Goal: Task Accomplishment & Management: Manage account settings

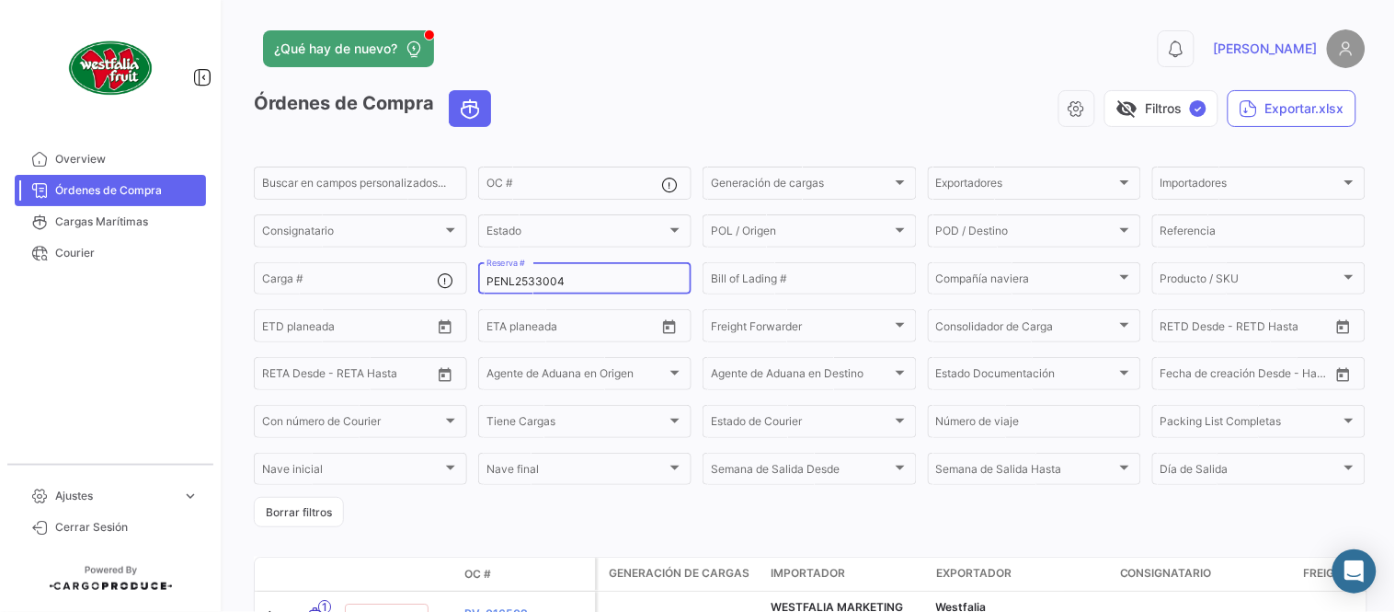
click at [533, 282] on input "PENL2533004" at bounding box center [585, 281] width 197 height 13
paste input "258085550"
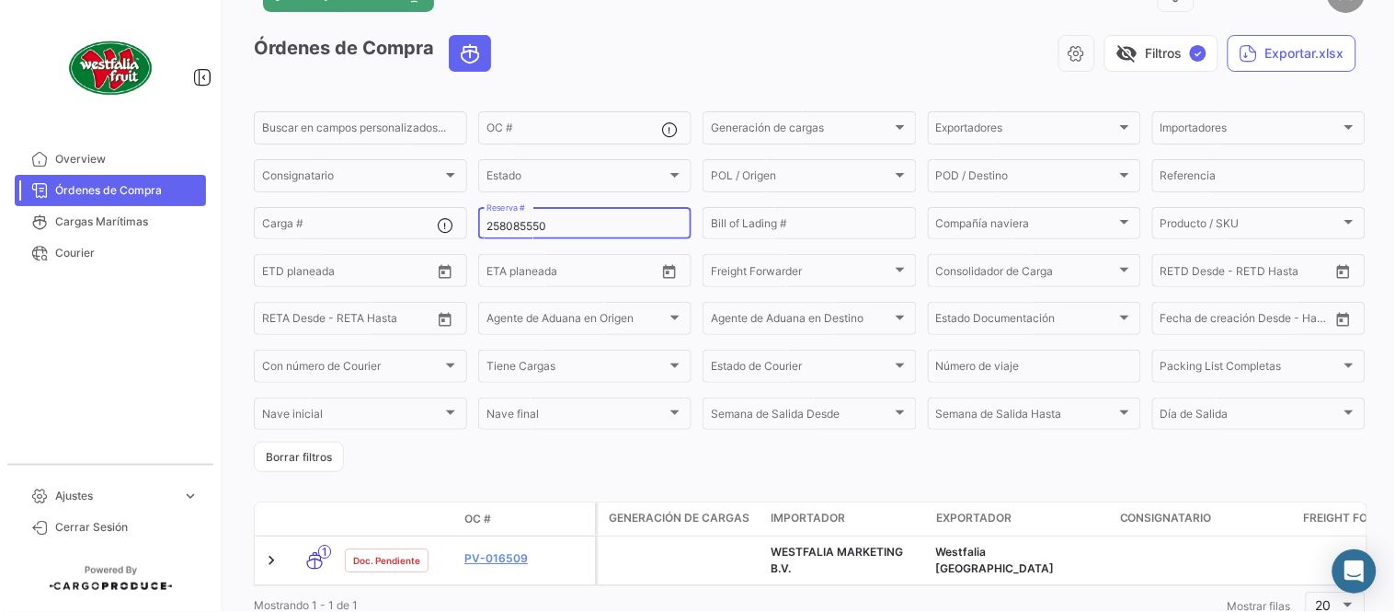
scroll to position [125, 0]
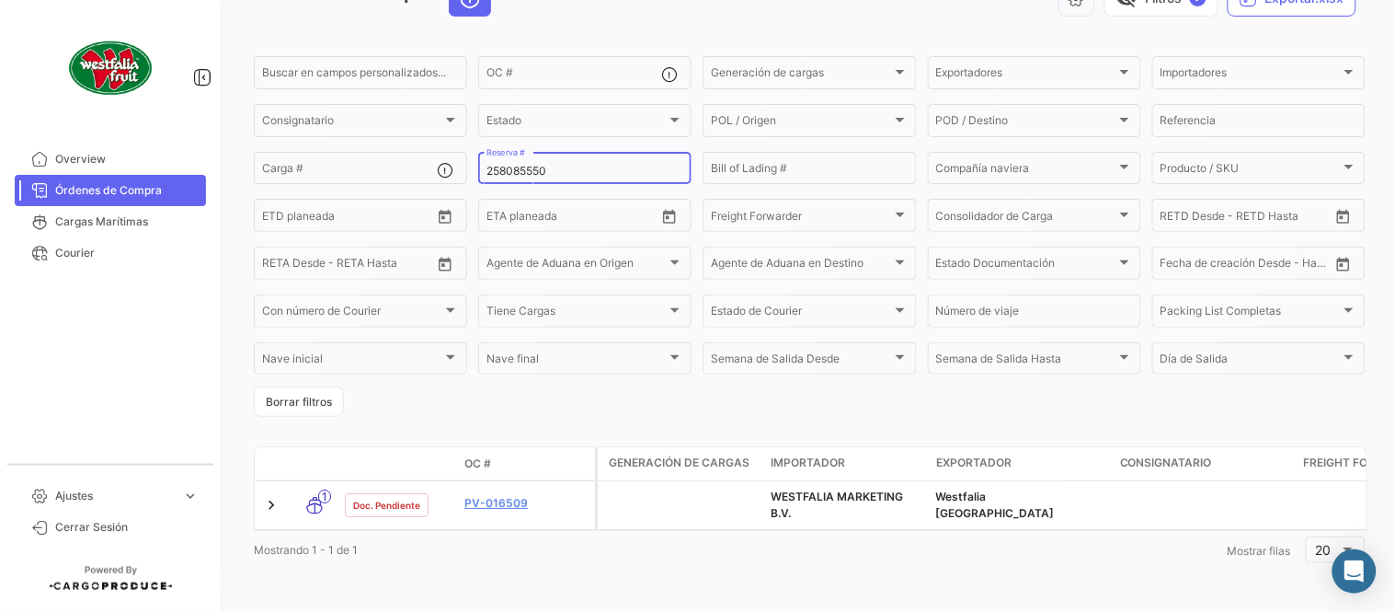
type input "258085550"
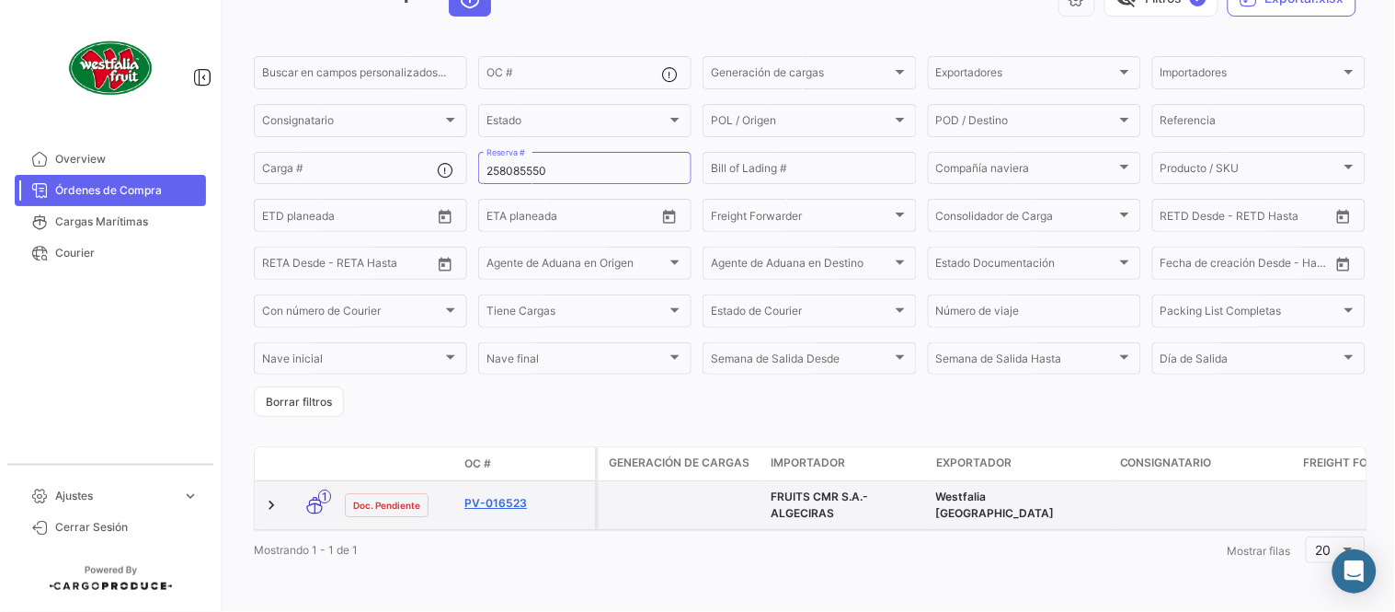
click at [503, 495] on link "PV-016523" at bounding box center [525, 503] width 123 height 17
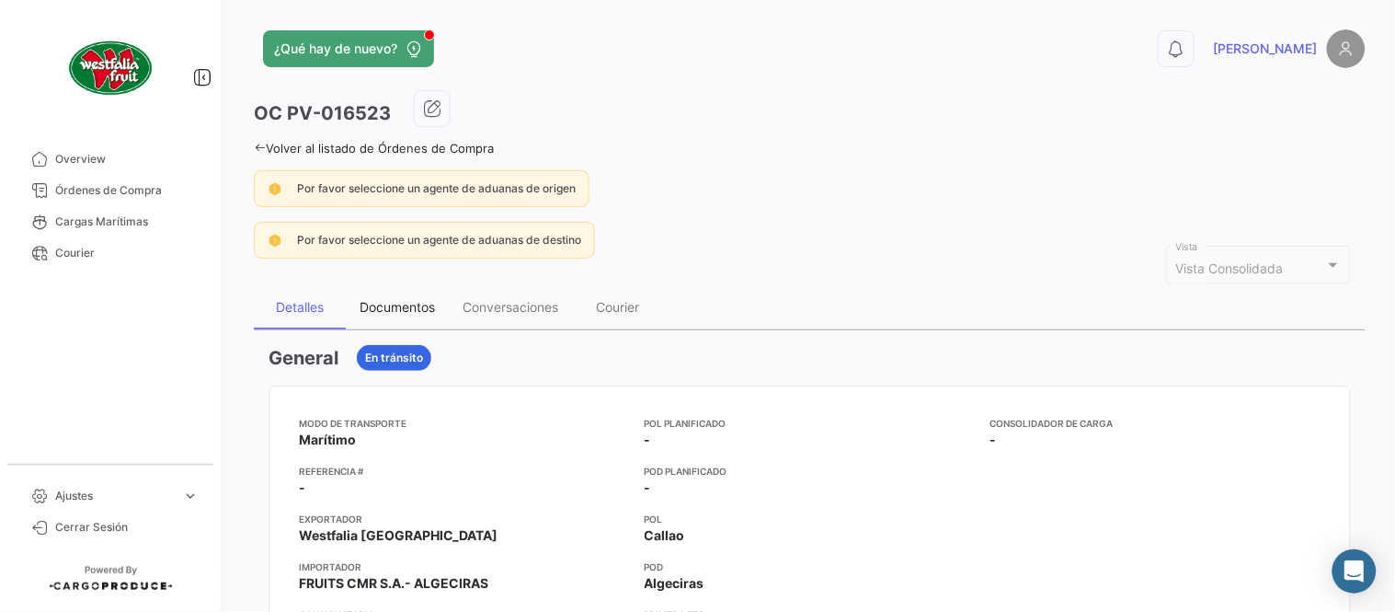
click at [384, 307] on div "Documentos" at bounding box center [397, 307] width 75 height 16
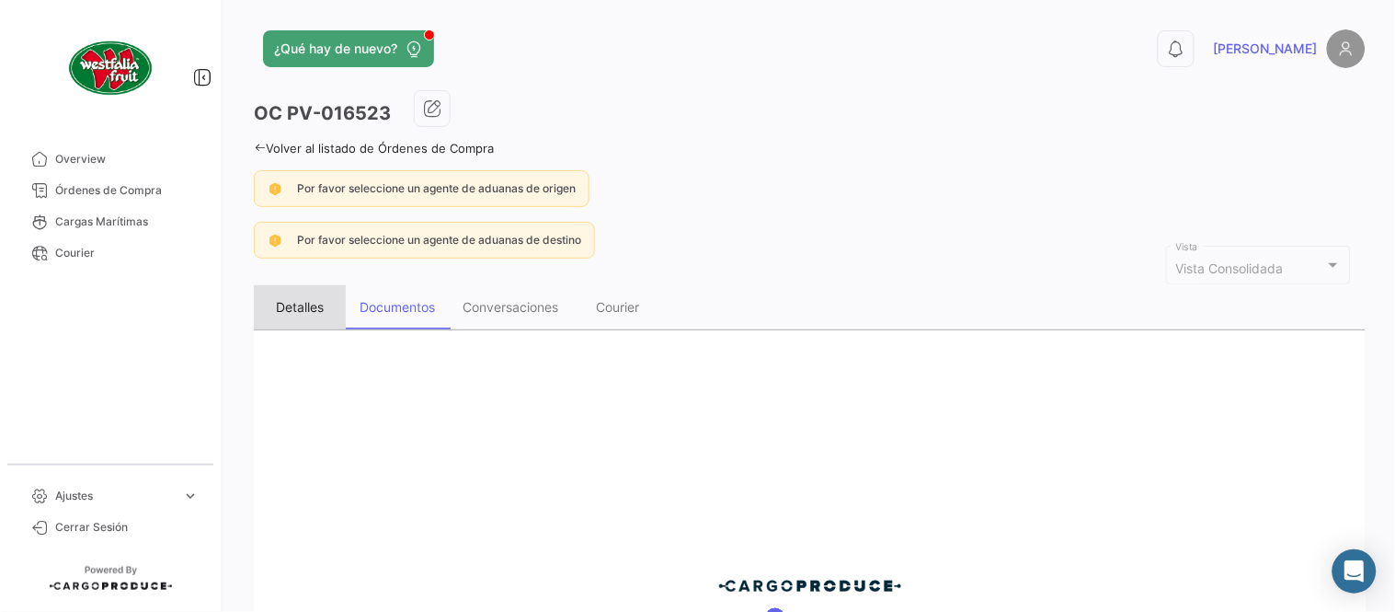
click at [342, 307] on div "Detalles" at bounding box center [300, 307] width 92 height 44
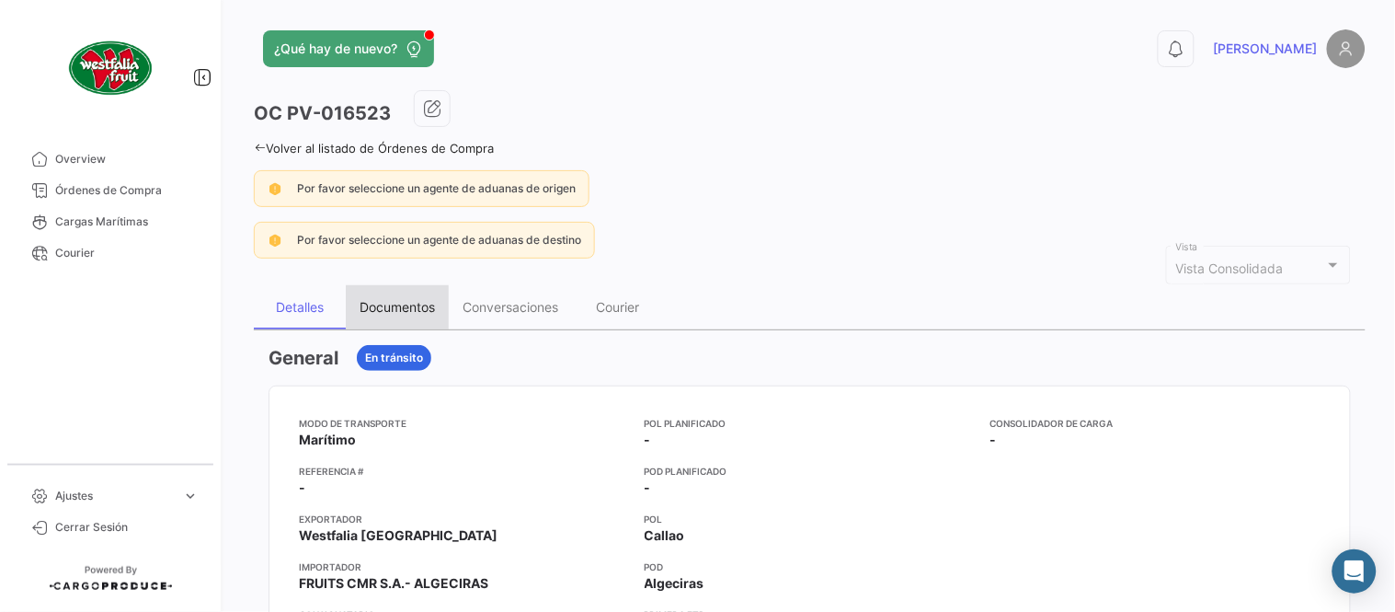
click at [426, 304] on div "Documentos" at bounding box center [397, 307] width 75 height 16
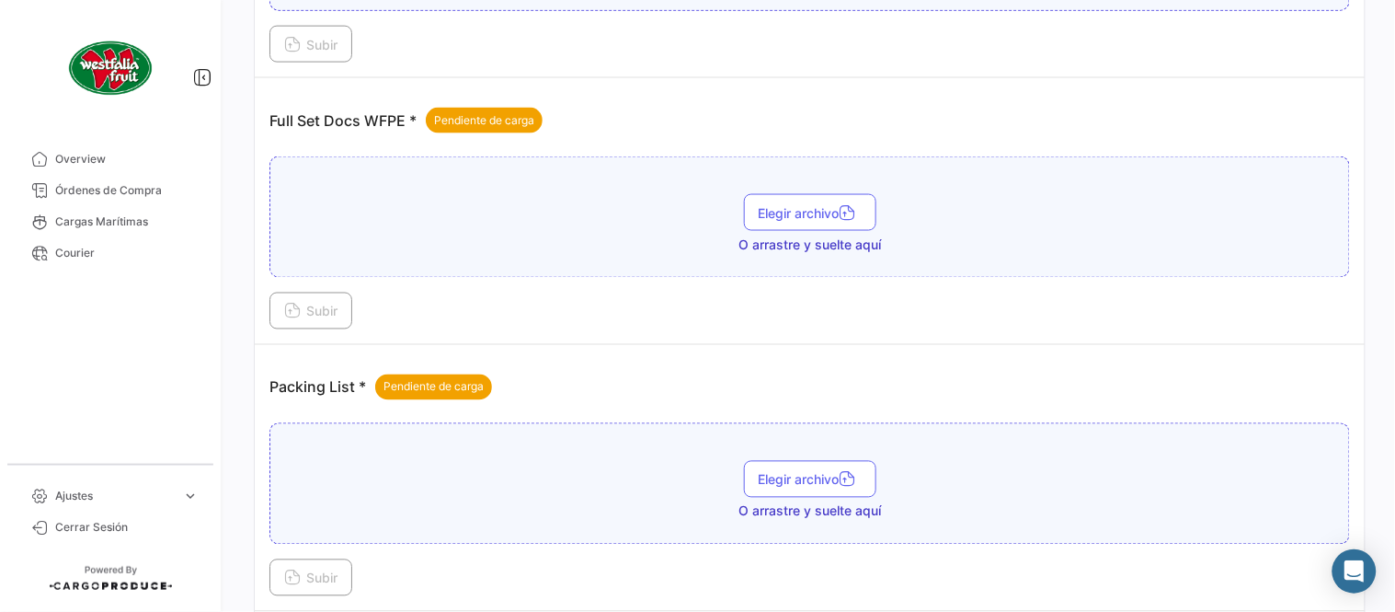
scroll to position [741, 0]
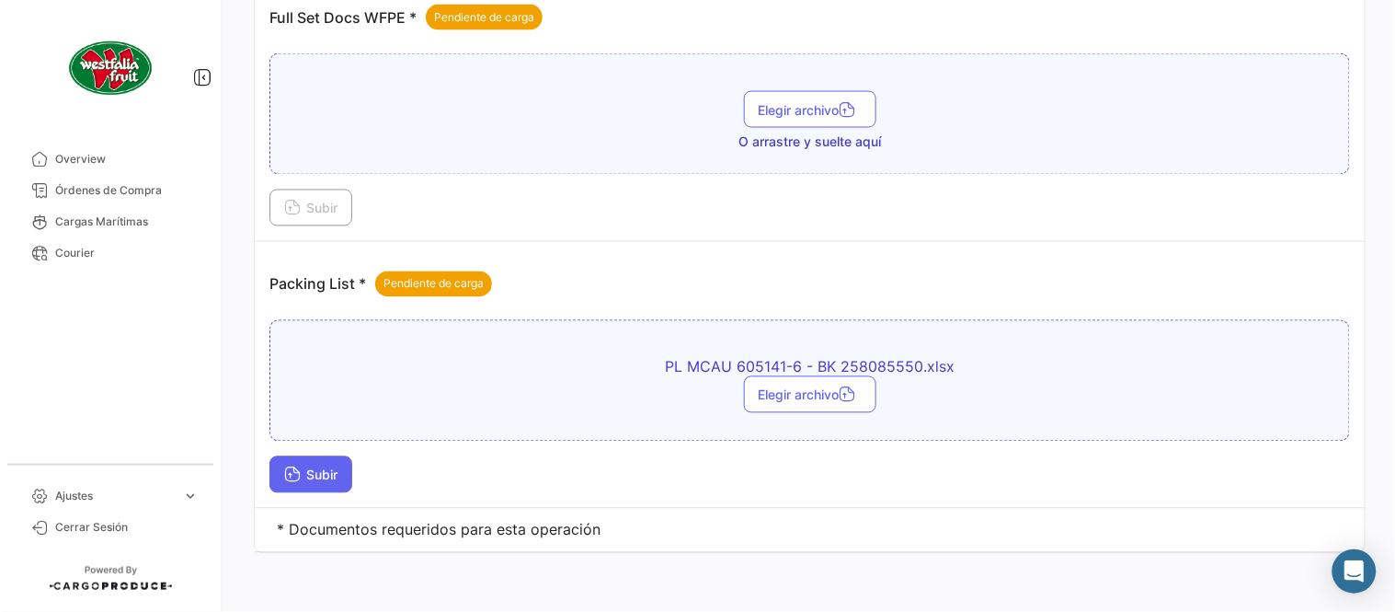
click at [327, 485] on button "Subir" at bounding box center [310, 474] width 83 height 37
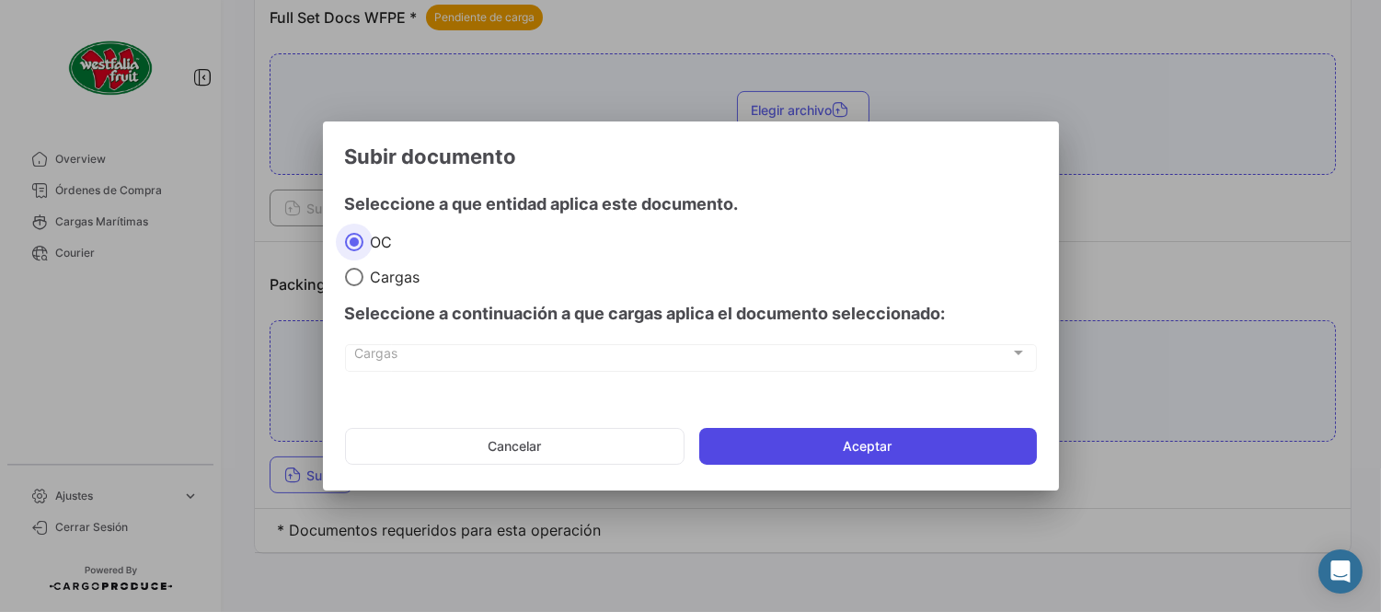
click at [721, 443] on button "Aceptar" at bounding box center [868, 446] width 338 height 37
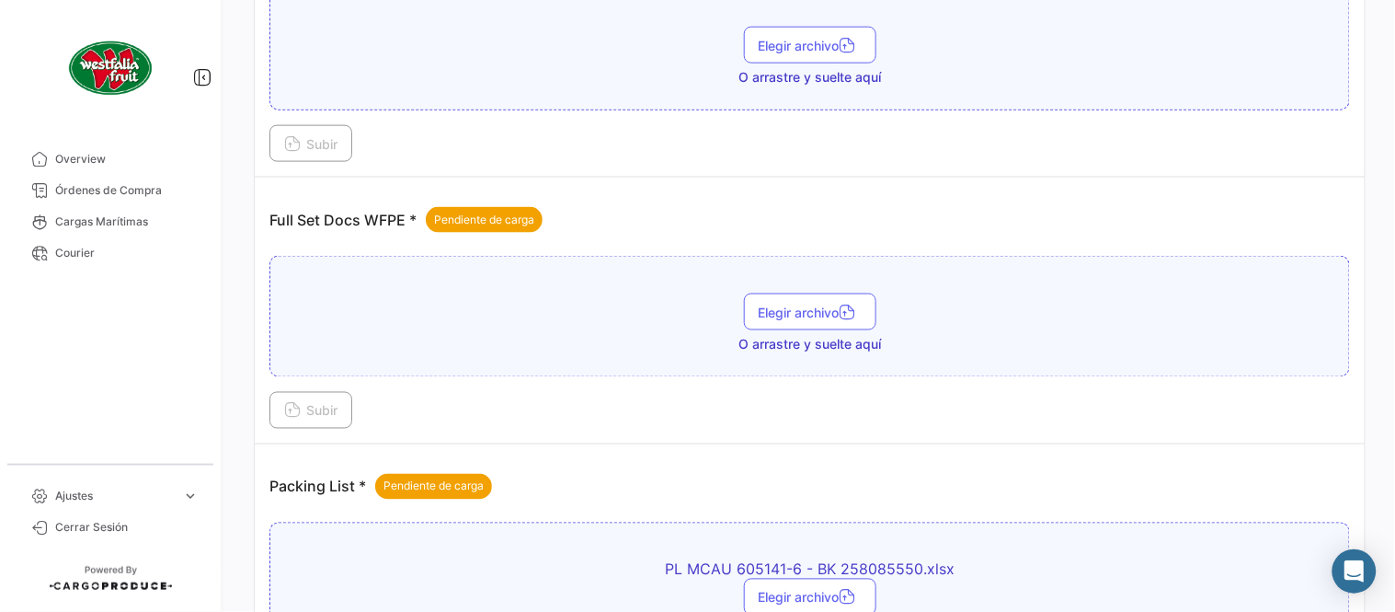
scroll to position [537, 0]
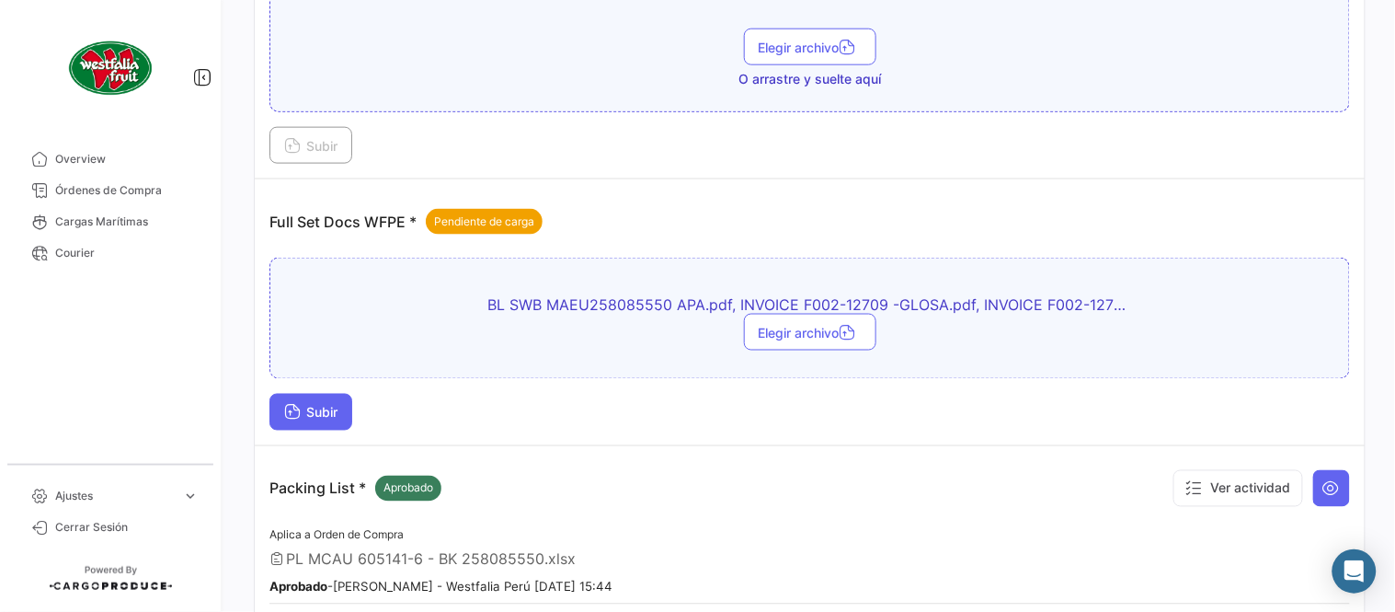
click at [328, 420] on button "Subir" at bounding box center [310, 412] width 83 height 37
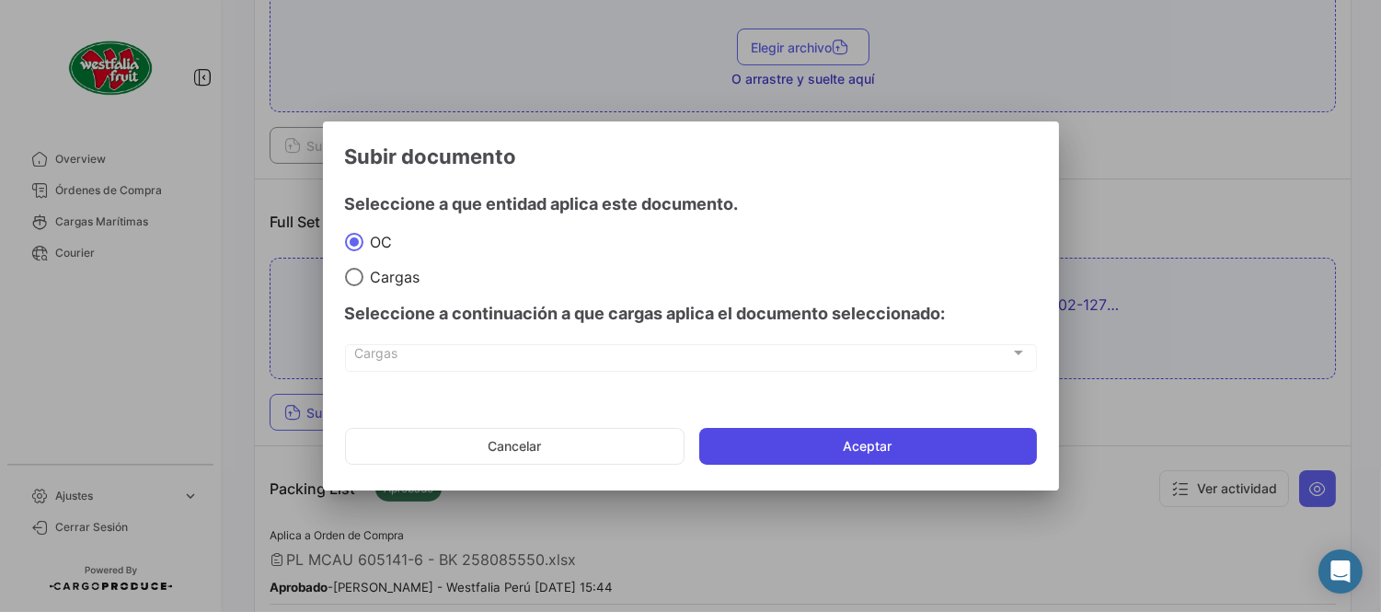
click at [968, 453] on button "Aceptar" at bounding box center [868, 446] width 338 height 37
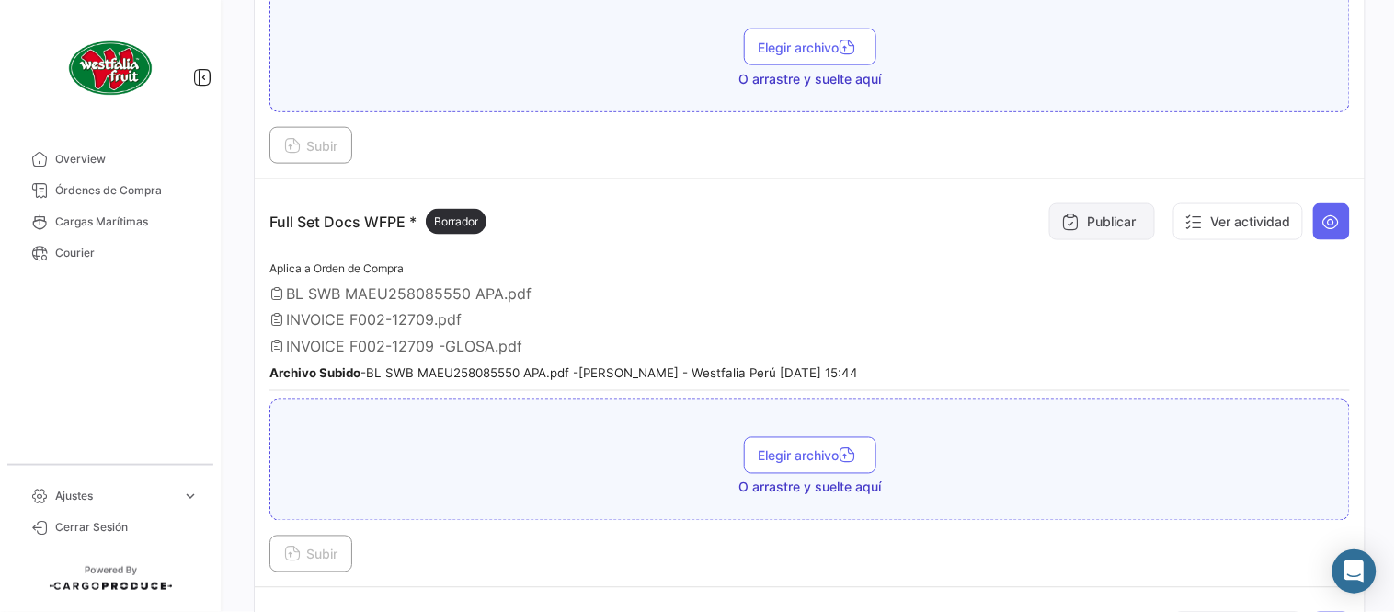
click at [1081, 216] on button "Publicar" at bounding box center [1102, 221] width 106 height 37
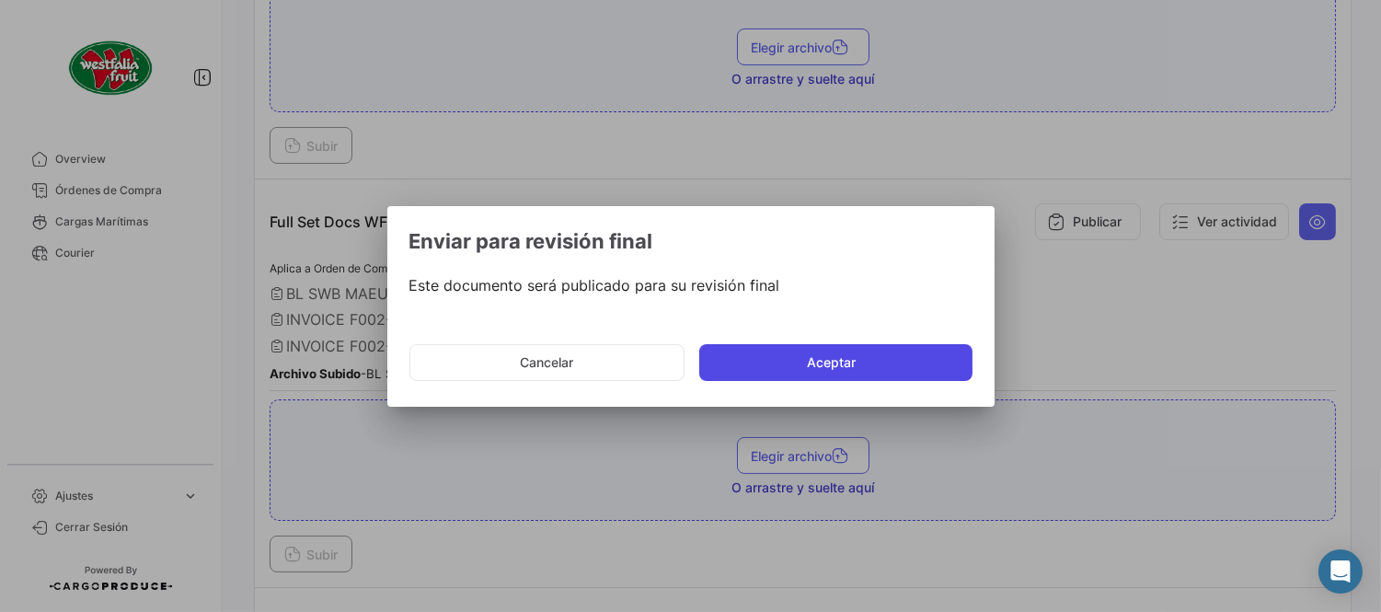
click at [874, 355] on button "Aceptar" at bounding box center [835, 362] width 273 height 37
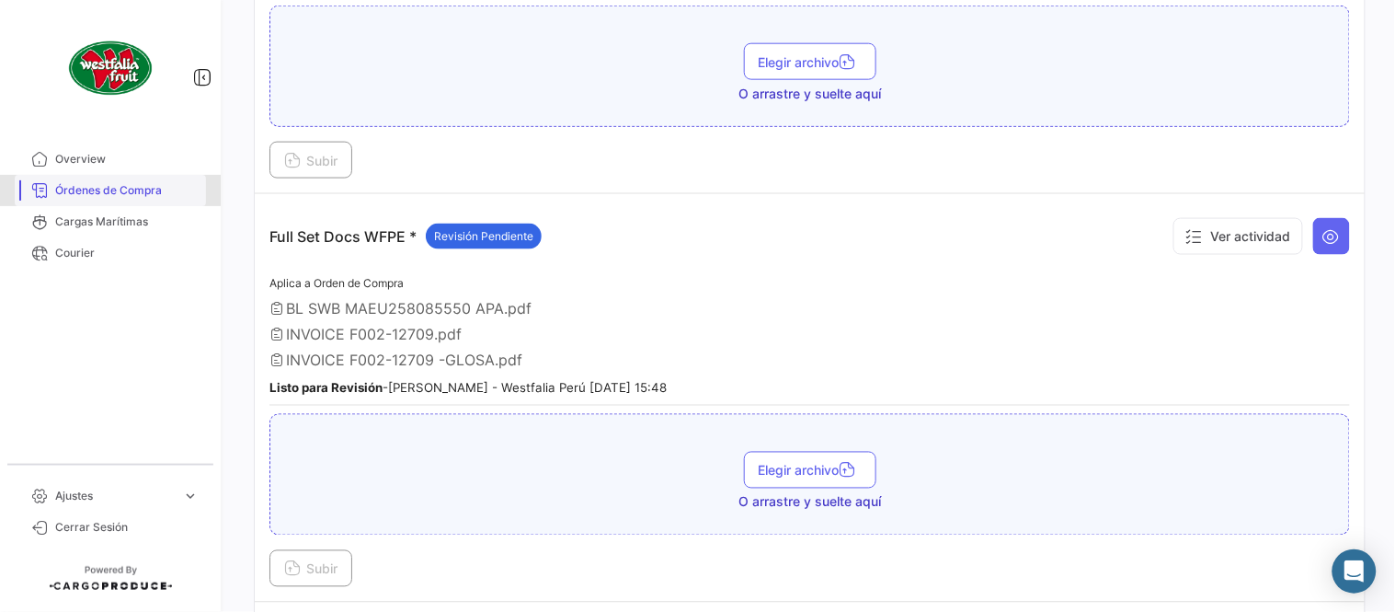
click at [173, 193] on span "Órdenes de Compra" at bounding box center [126, 190] width 143 height 17
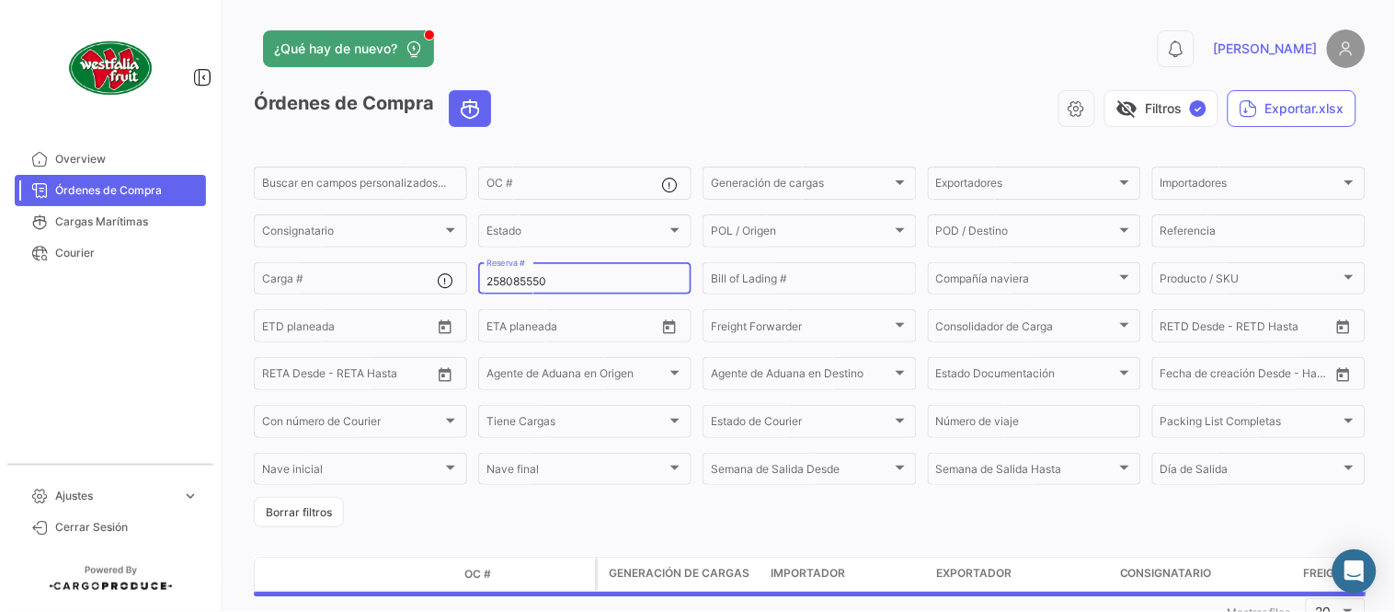
click at [544, 275] on input "258085550" at bounding box center [585, 281] width 197 height 13
paste input "MBM23004644"
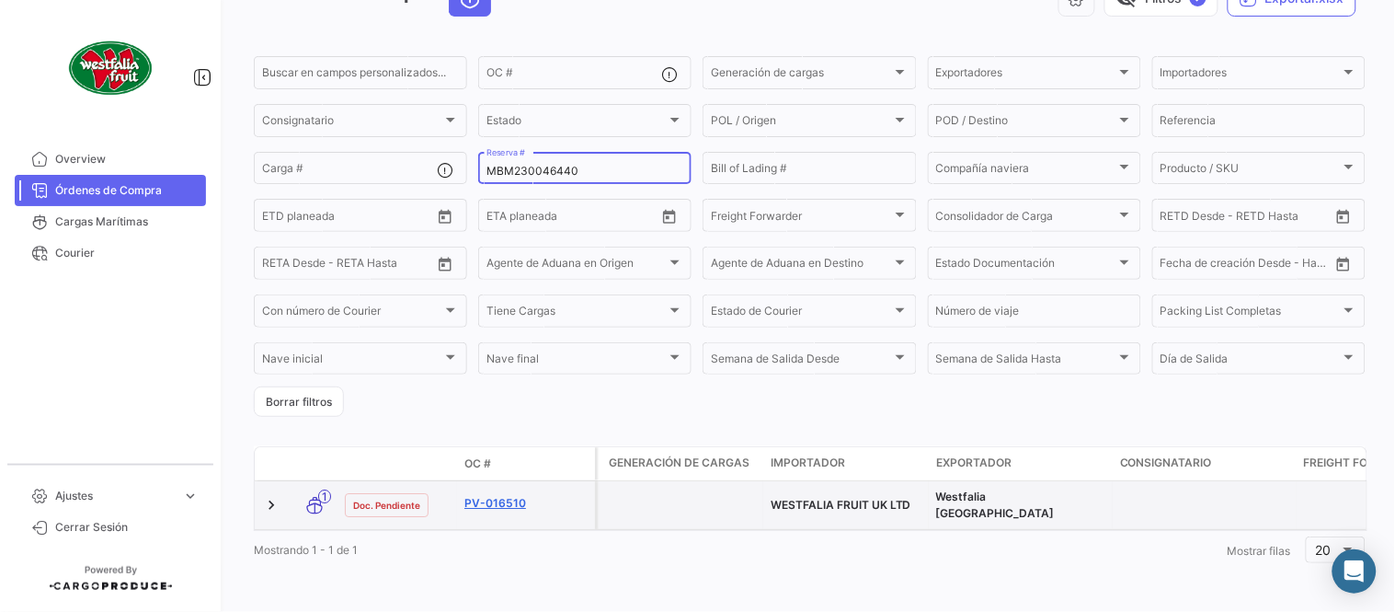
scroll to position [118, 0]
type input "MBM230046440"
click at [494, 495] on link "PV-016510" at bounding box center [525, 503] width 123 height 17
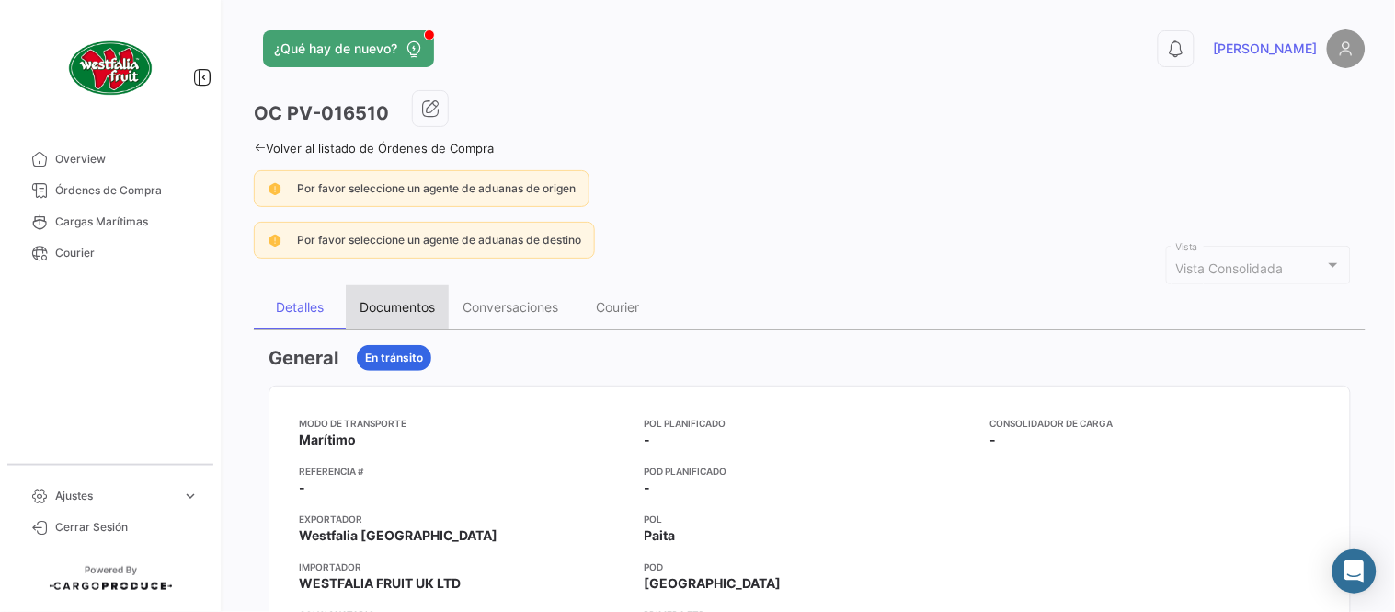
click at [381, 317] on div "Documentos" at bounding box center [397, 307] width 103 height 44
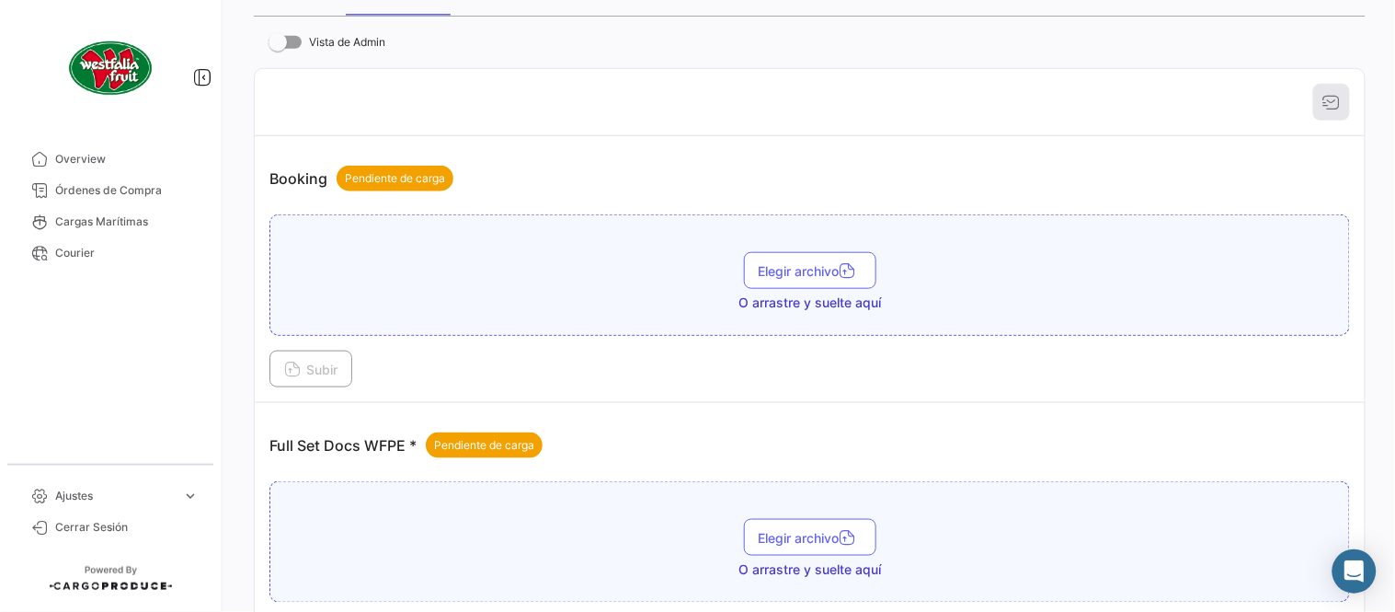
scroll to position [204, 0]
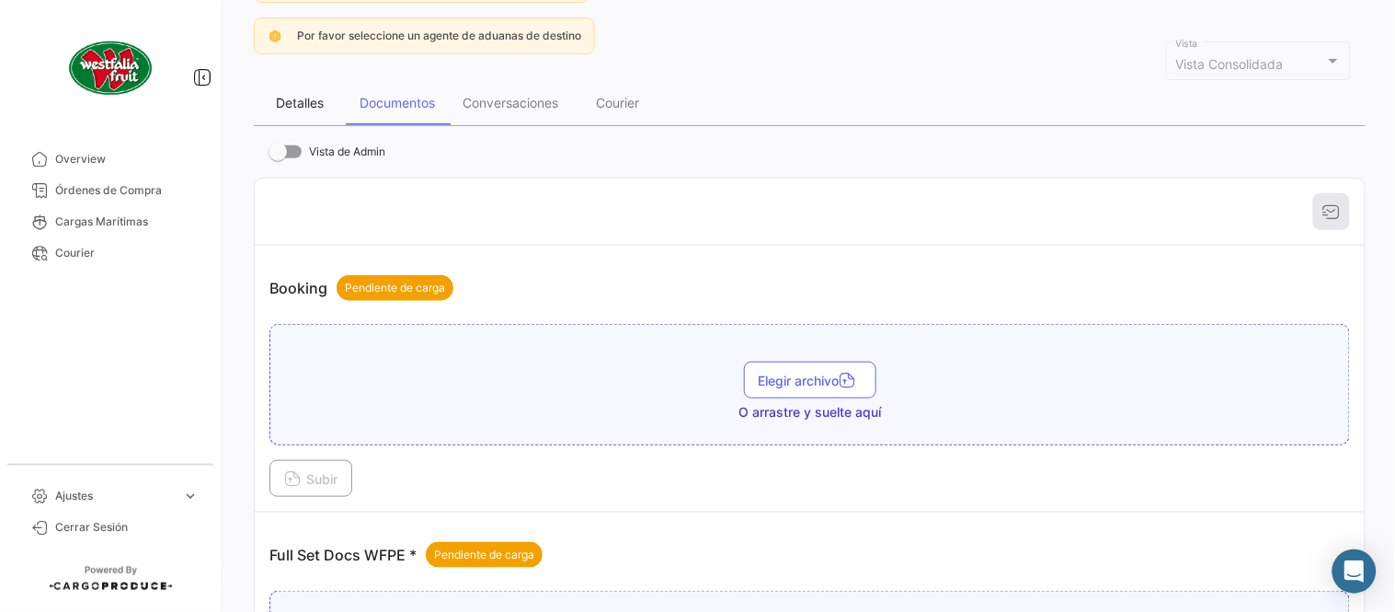
click at [314, 107] on div "Detalles" at bounding box center [300, 103] width 48 height 16
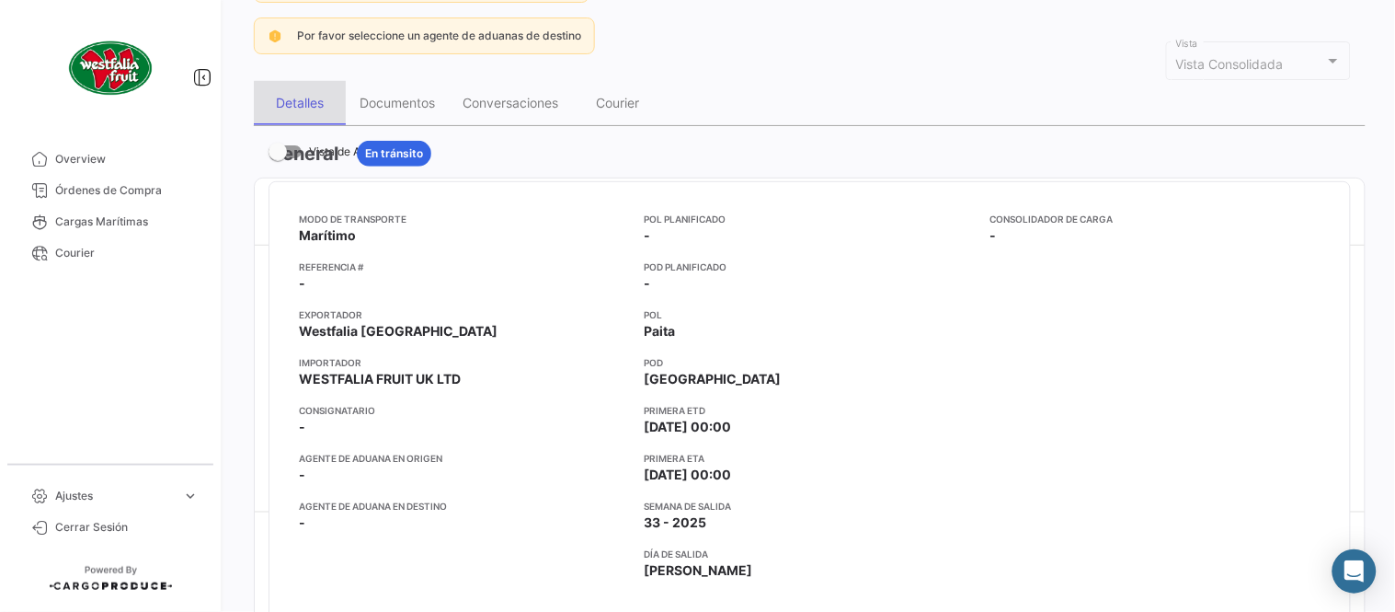
scroll to position [0, 0]
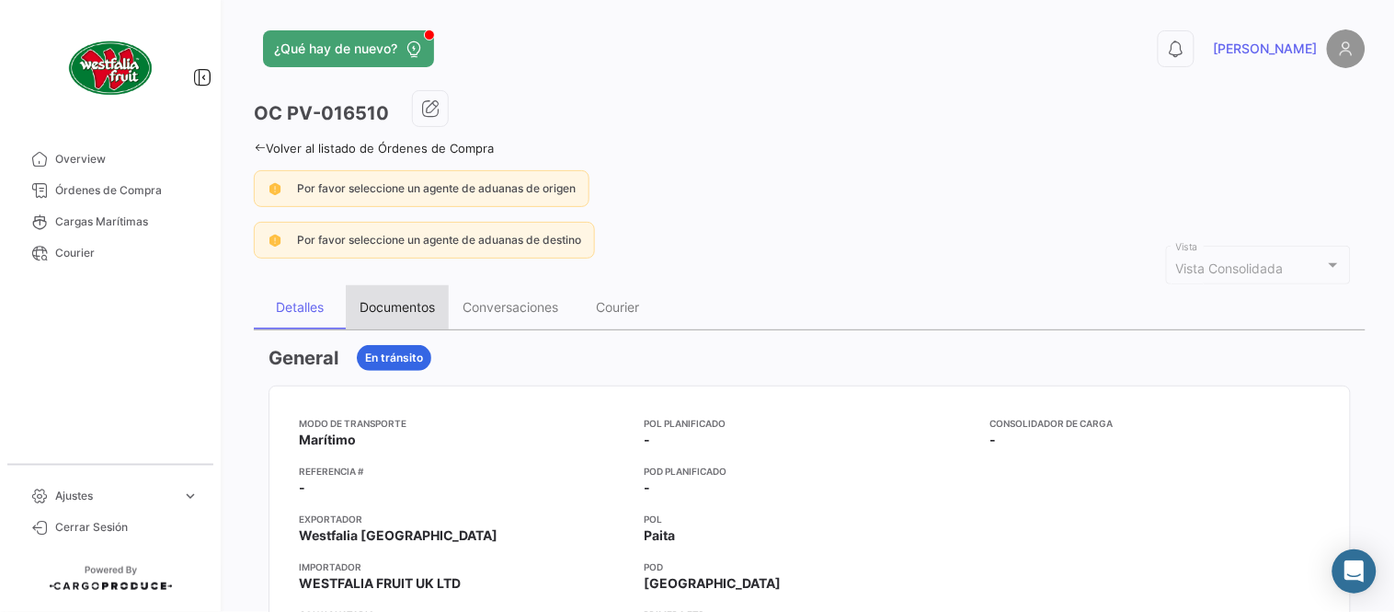
click at [407, 311] on div "Documentos" at bounding box center [397, 307] width 75 height 16
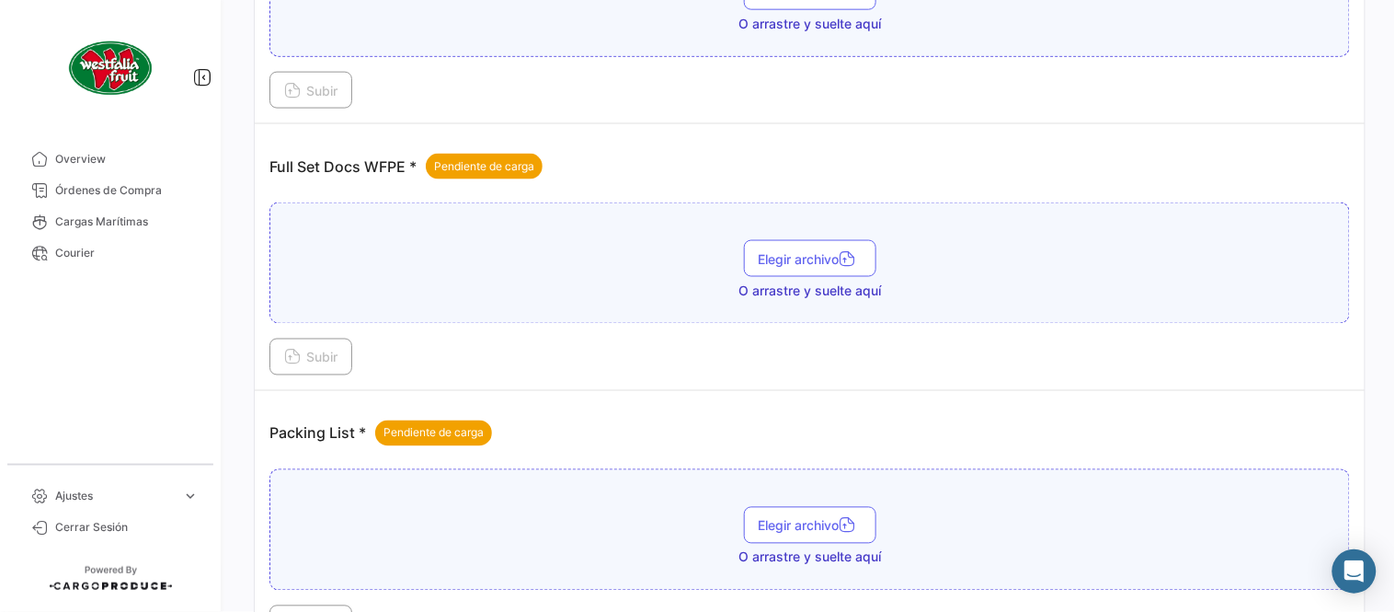
scroll to position [741, 0]
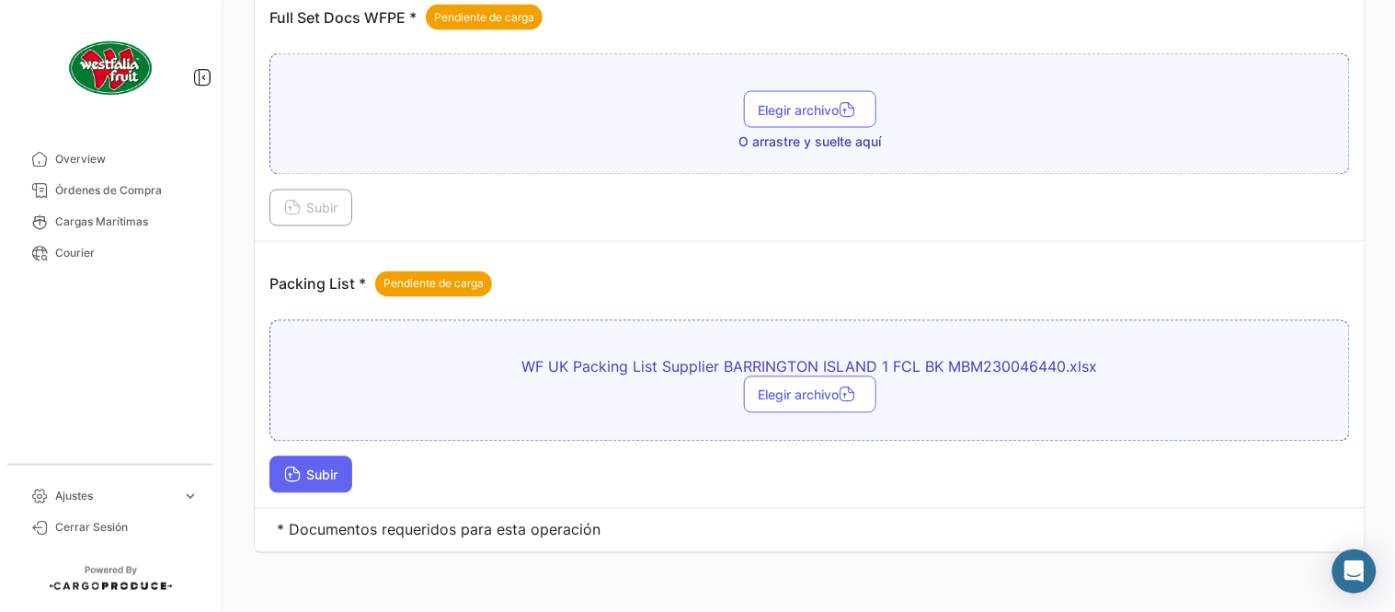
click at [324, 475] on span "Subir" at bounding box center [310, 475] width 53 height 16
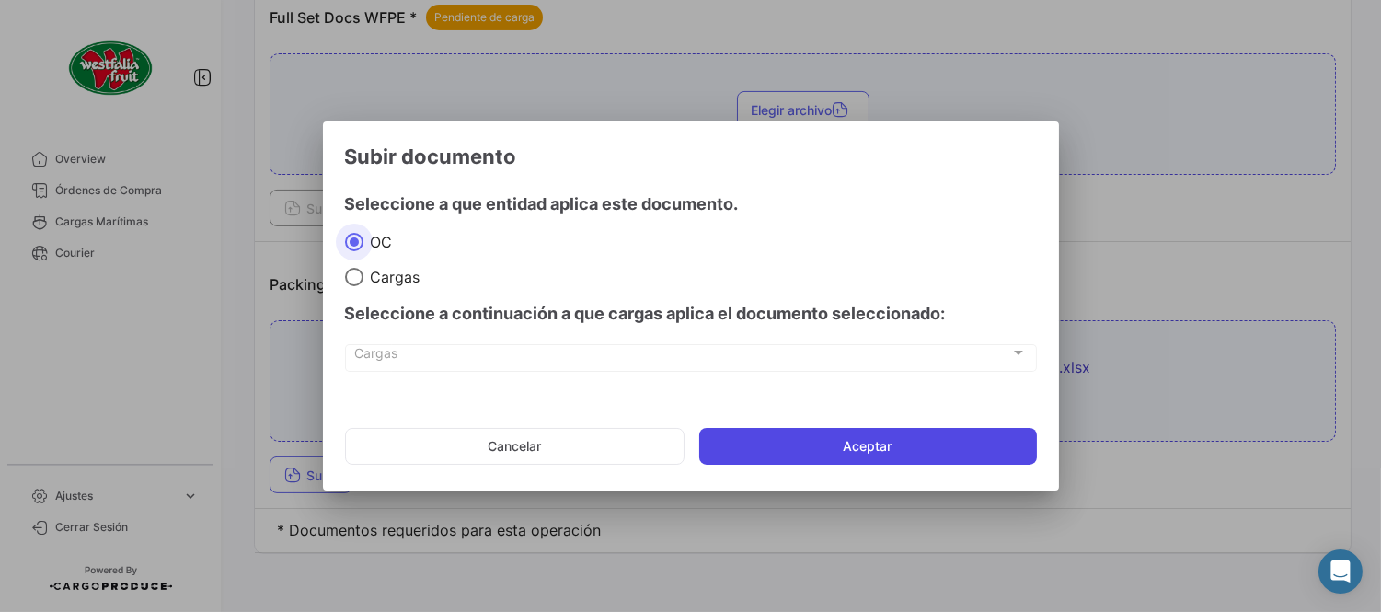
click at [747, 444] on button "Aceptar" at bounding box center [868, 446] width 338 height 37
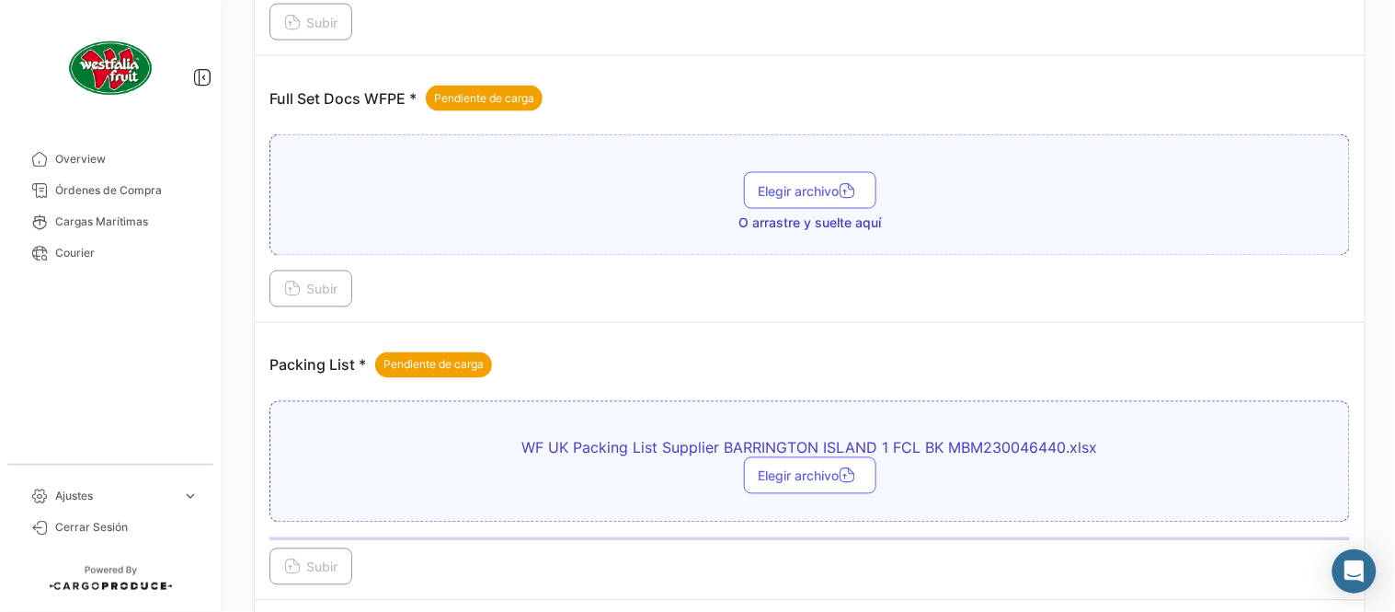
scroll to position [537, 0]
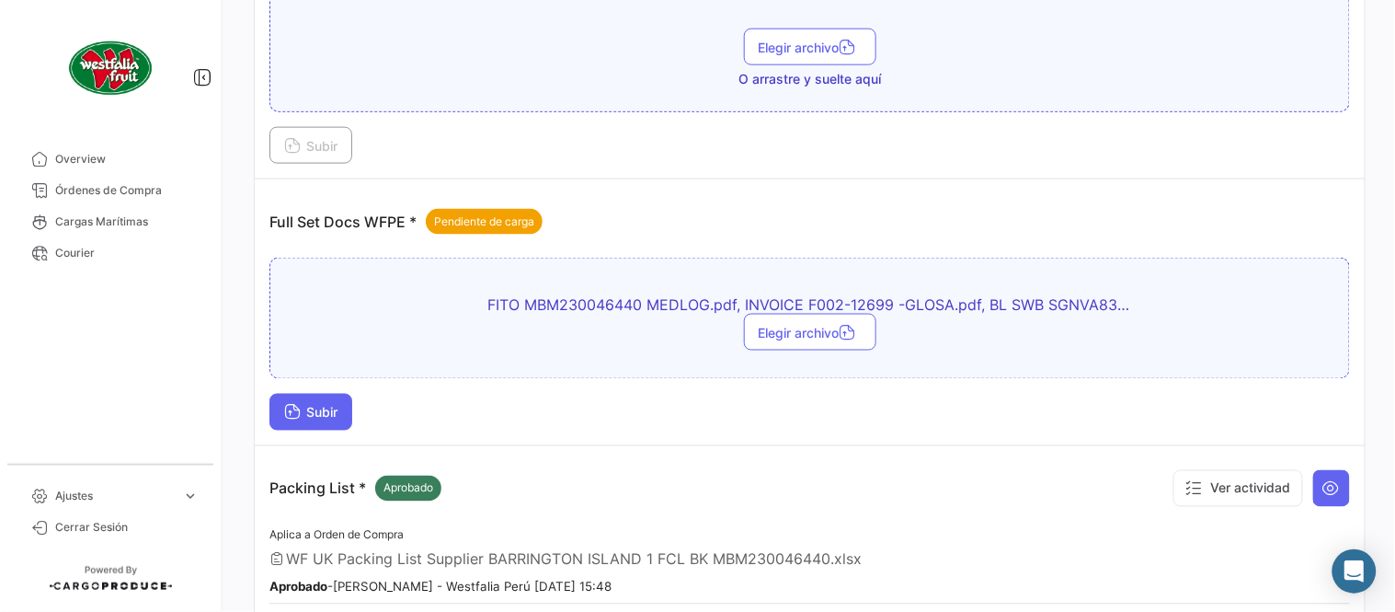
click at [316, 416] on span "Subir" at bounding box center [310, 413] width 53 height 16
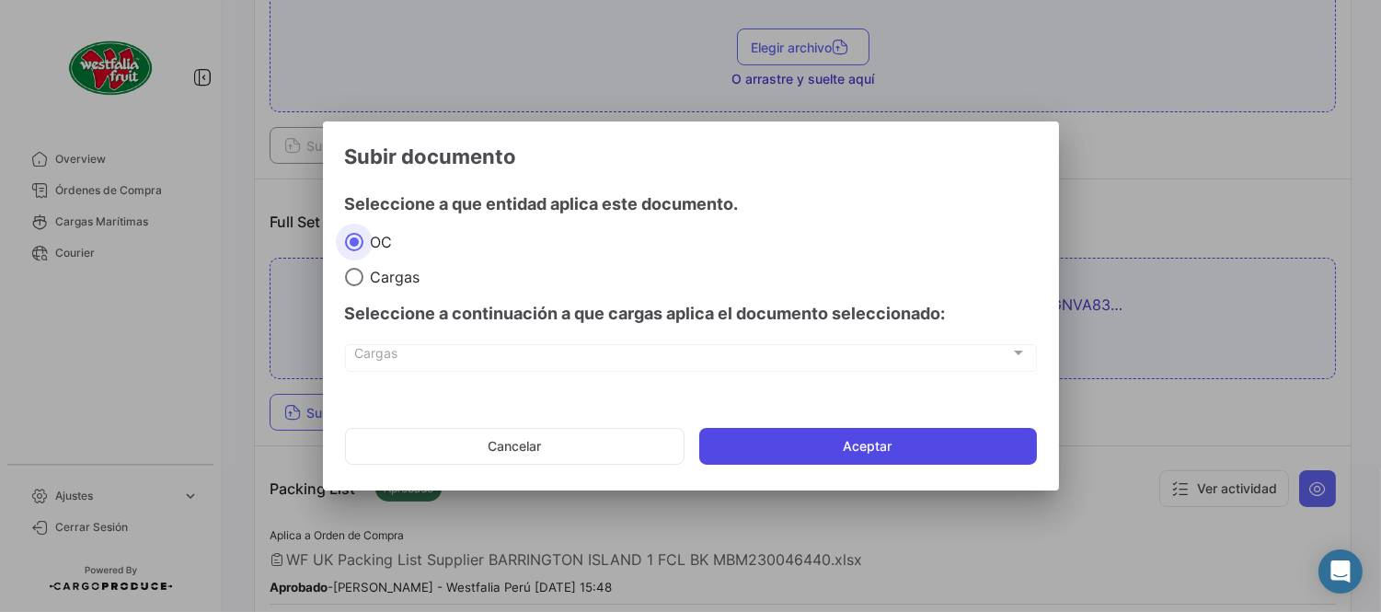
click at [892, 457] on button "Aceptar" at bounding box center [868, 446] width 338 height 37
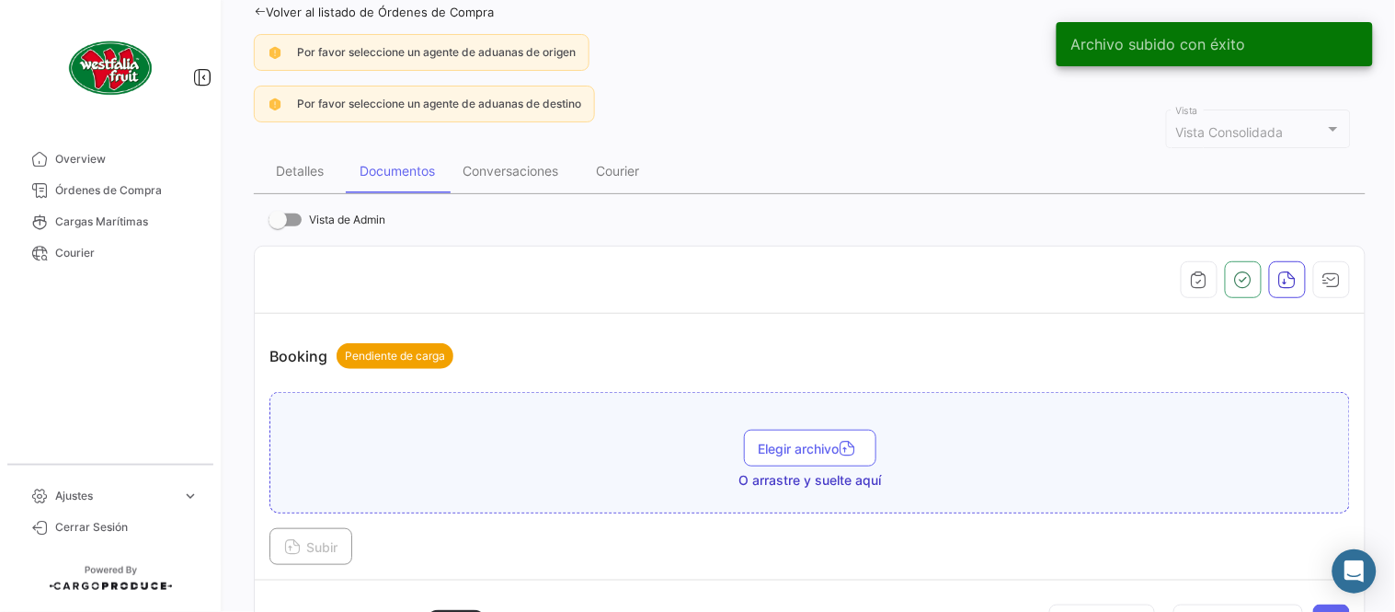
scroll to position [129, 0]
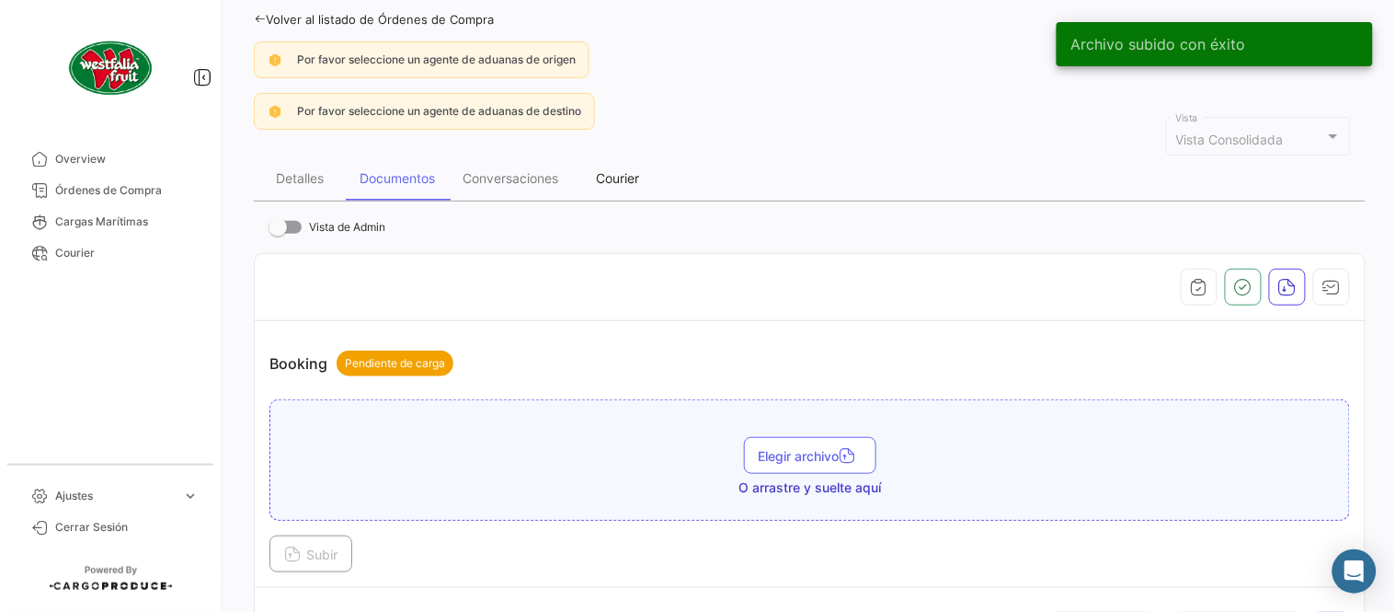
click at [612, 178] on div "Courier" at bounding box center [618, 178] width 43 height 16
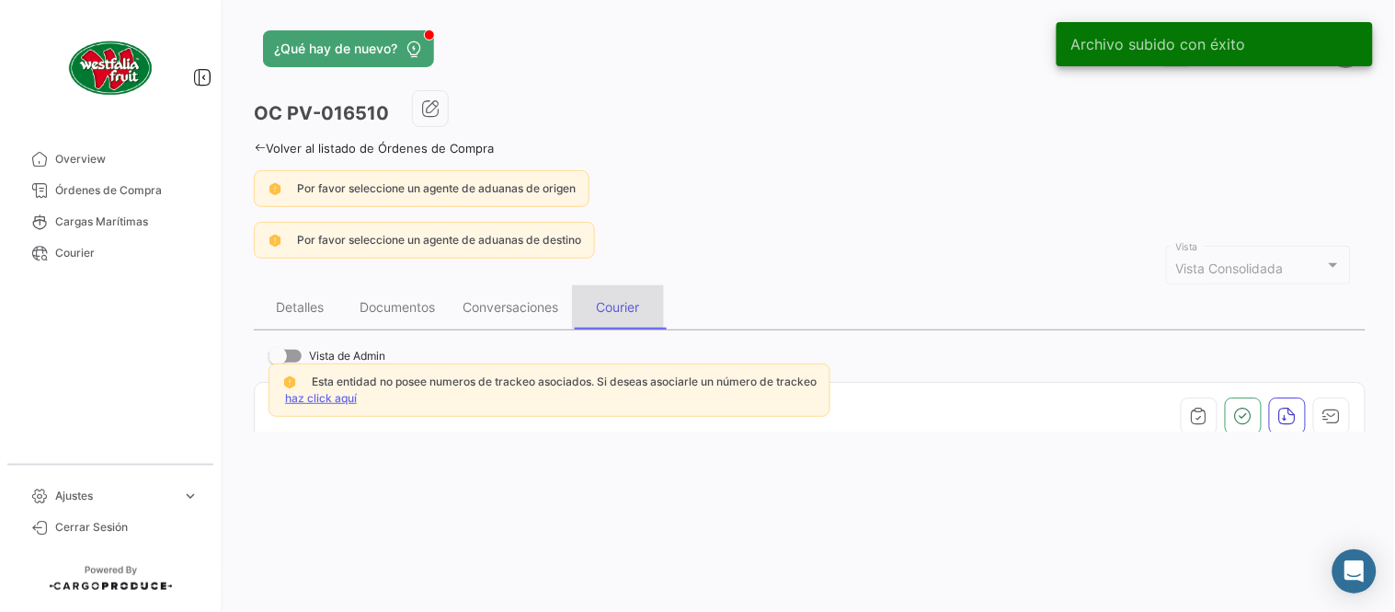
scroll to position [0, 0]
click at [331, 397] on link "haz click aquí" at bounding box center [321, 398] width 72 height 14
click at [328, 394] on link "haz click aquí" at bounding box center [321, 398] width 72 height 14
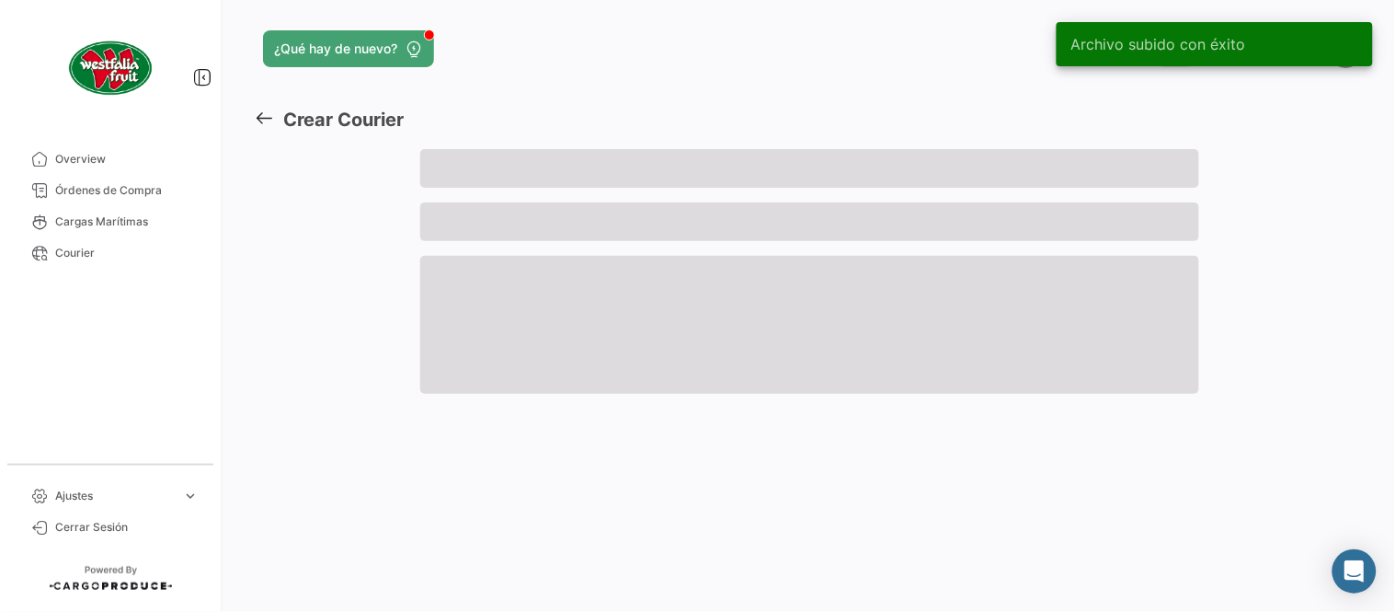
click at [325, 397] on div at bounding box center [337, 278] width 166 height 259
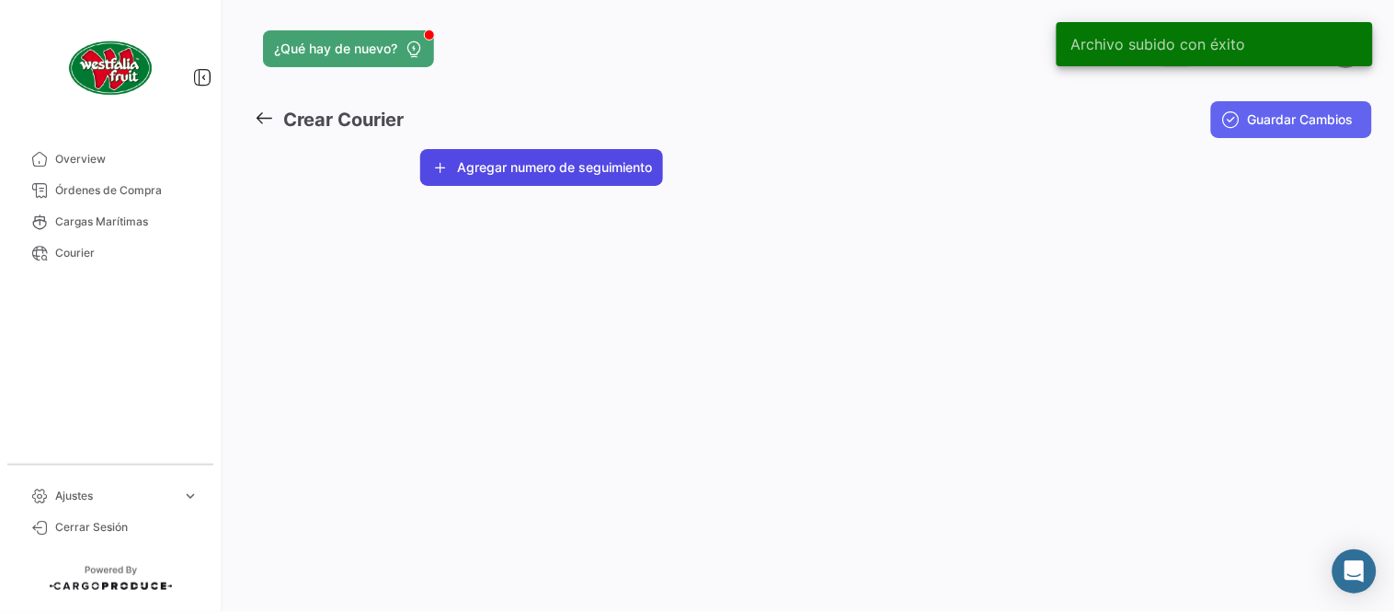
click at [489, 164] on button "Agregar numero de seguimiento" at bounding box center [541, 167] width 243 height 37
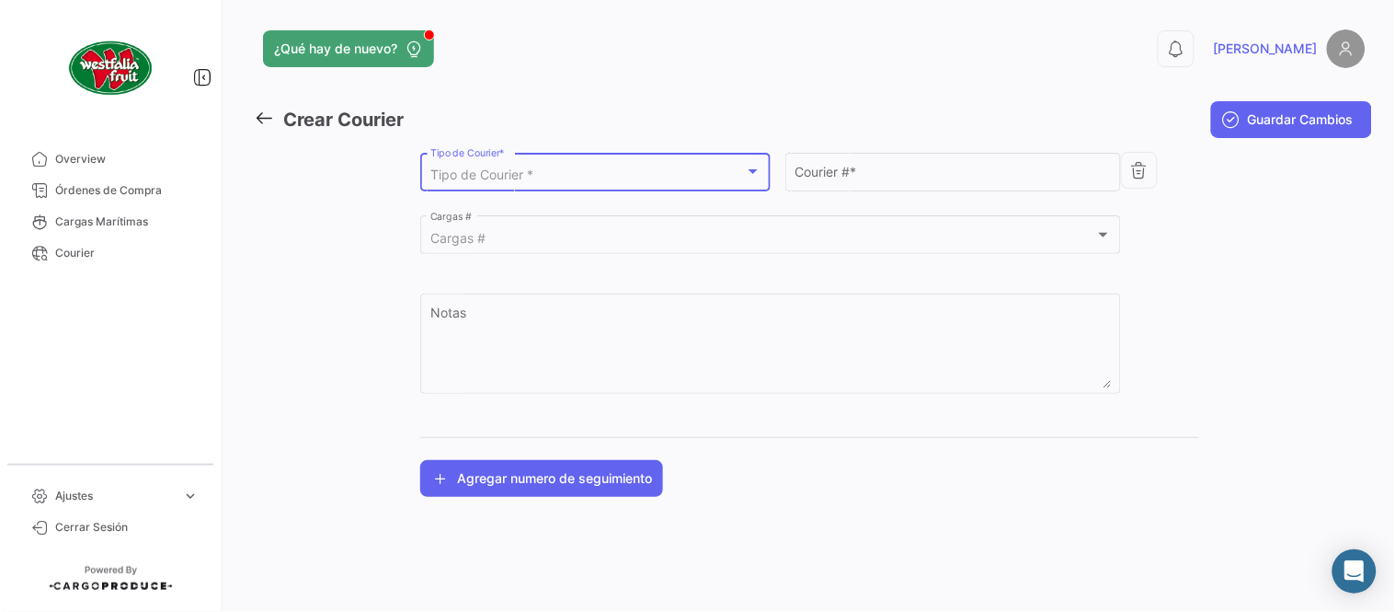
click at [507, 172] on span "Tipo de Courier *" at bounding box center [481, 174] width 103 height 16
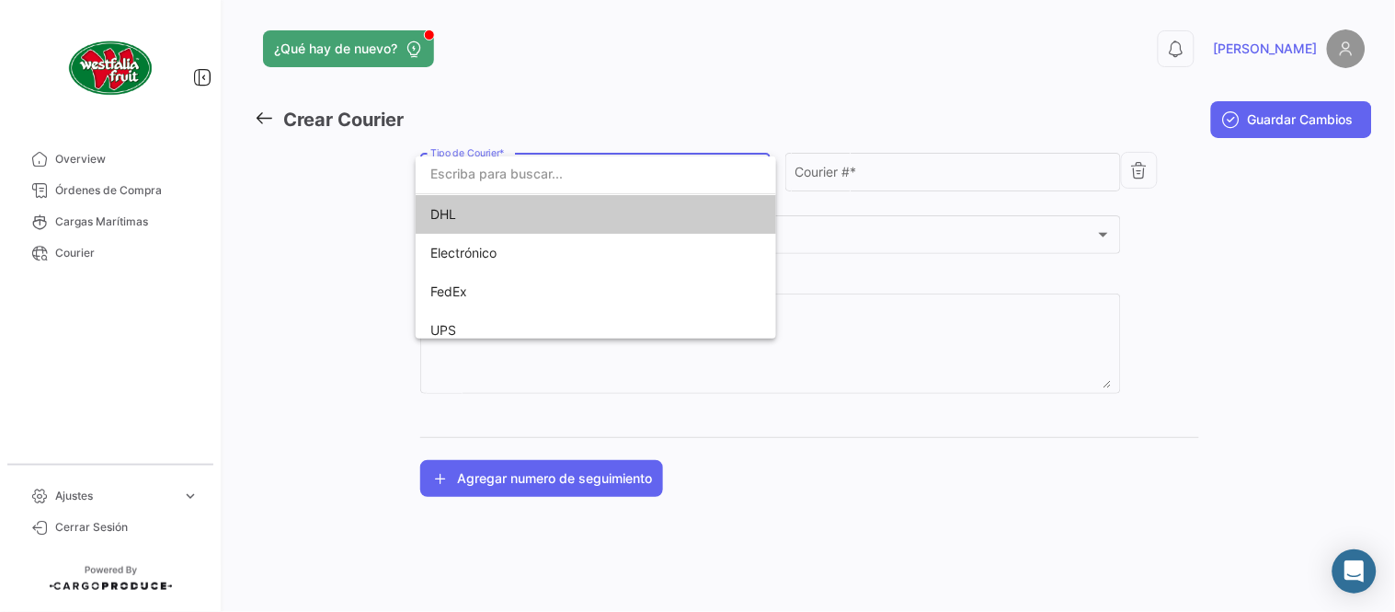
click at [493, 208] on span "DHL" at bounding box center [559, 214] width 258 height 39
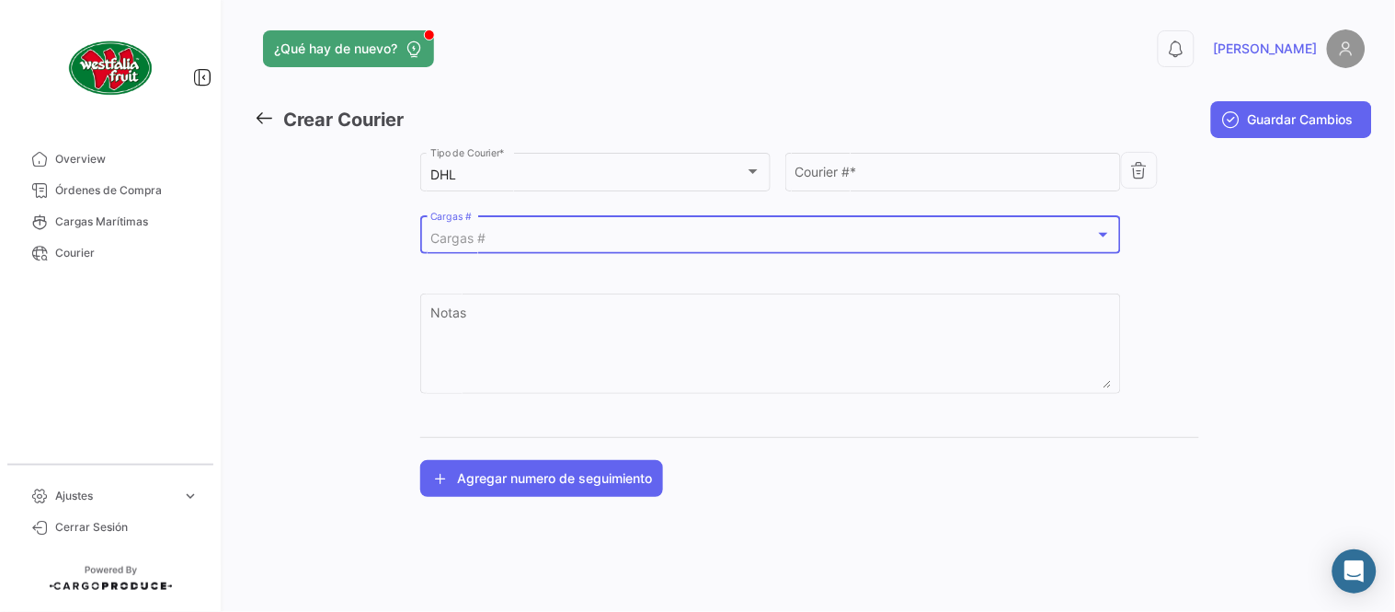
click at [479, 244] on mat-select-trigger "Cargas #" at bounding box center [457, 238] width 55 height 16
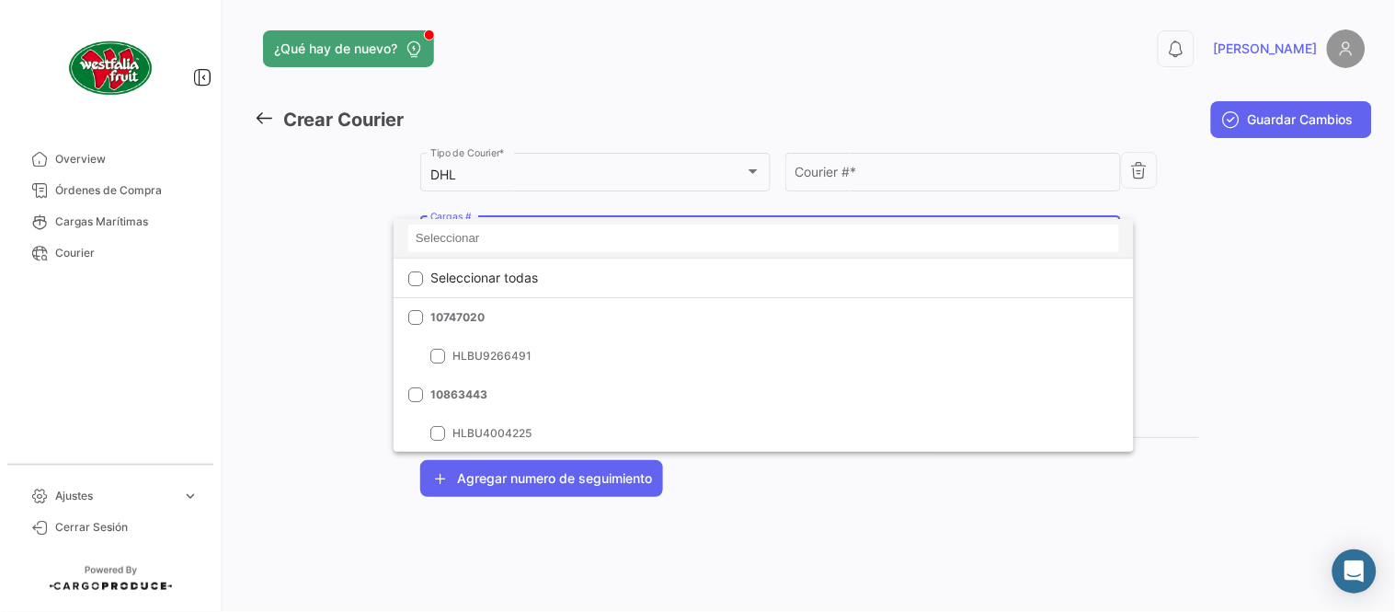
click at [476, 235] on input at bounding box center [763, 238] width 711 height 28
paste input "MBM230046440"
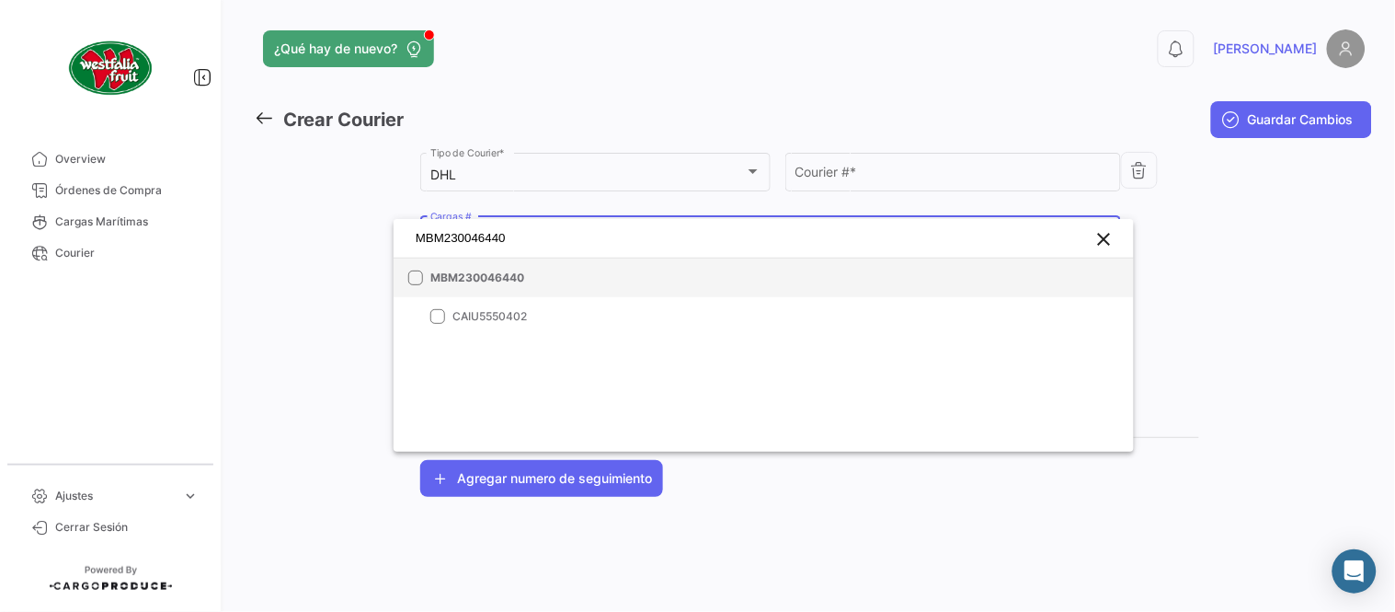
type input "MBM230046440"
click at [488, 282] on span "MBM230046440" at bounding box center [559, 277] width 258 height 17
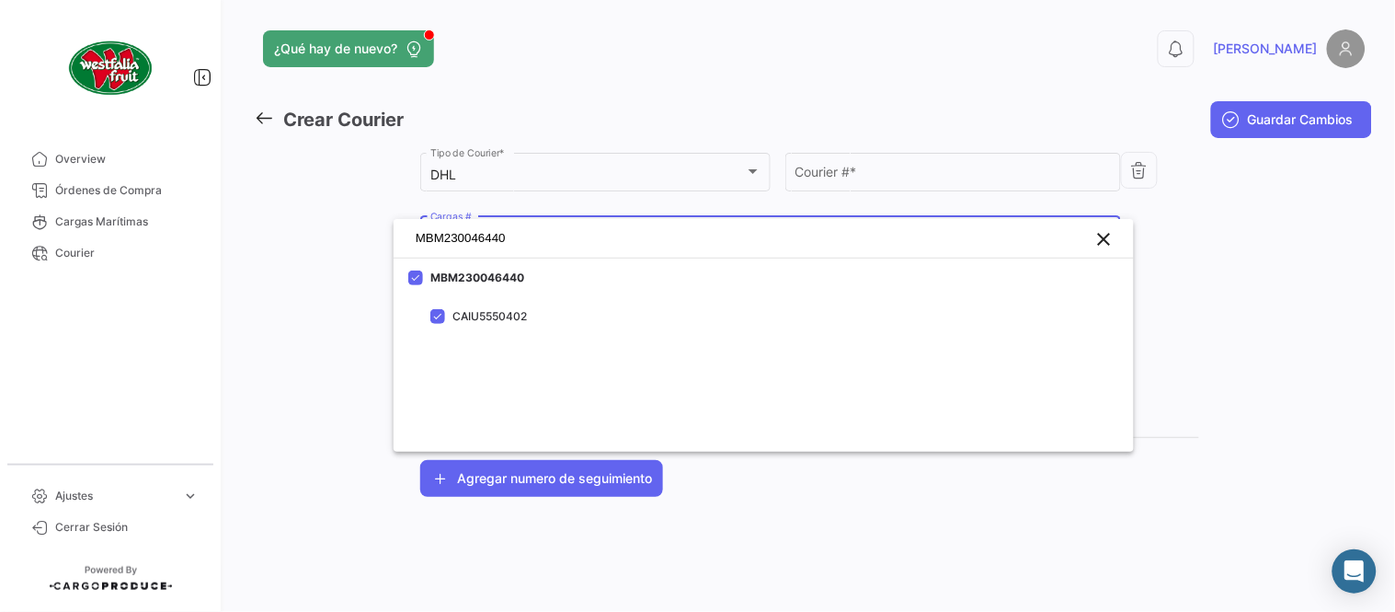
click at [876, 167] on div at bounding box center [697, 306] width 1395 height 612
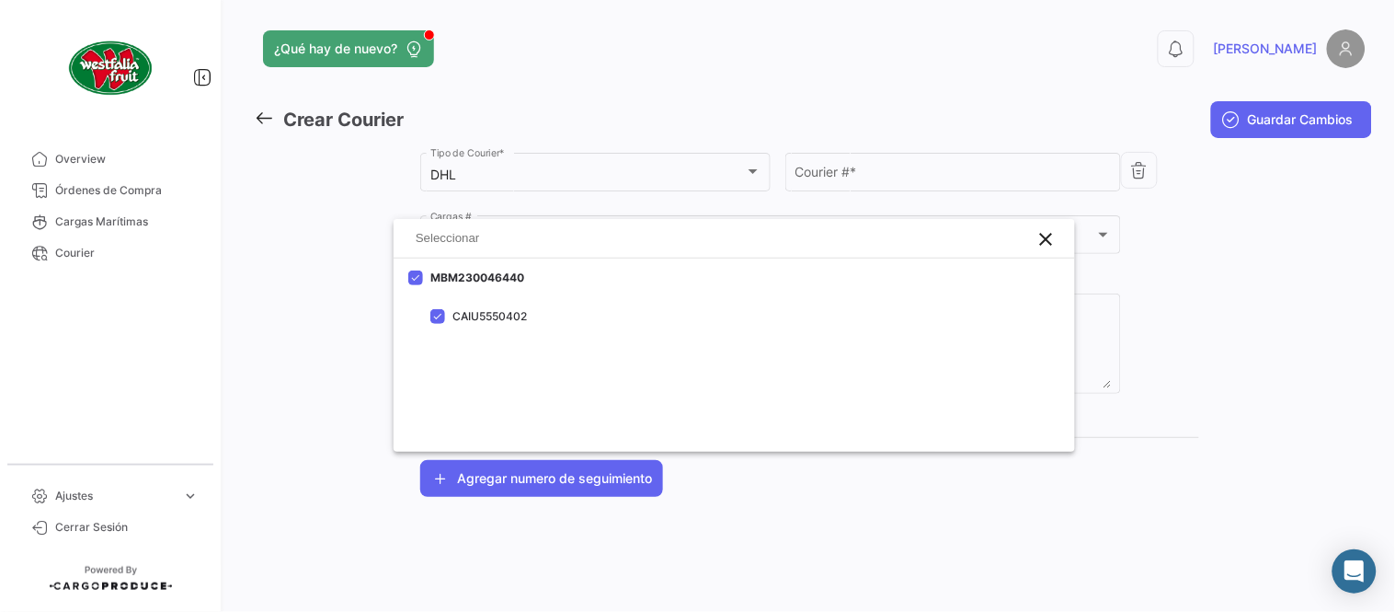
click at [876, 167] on input "Courier # *" at bounding box center [954, 175] width 316 height 16
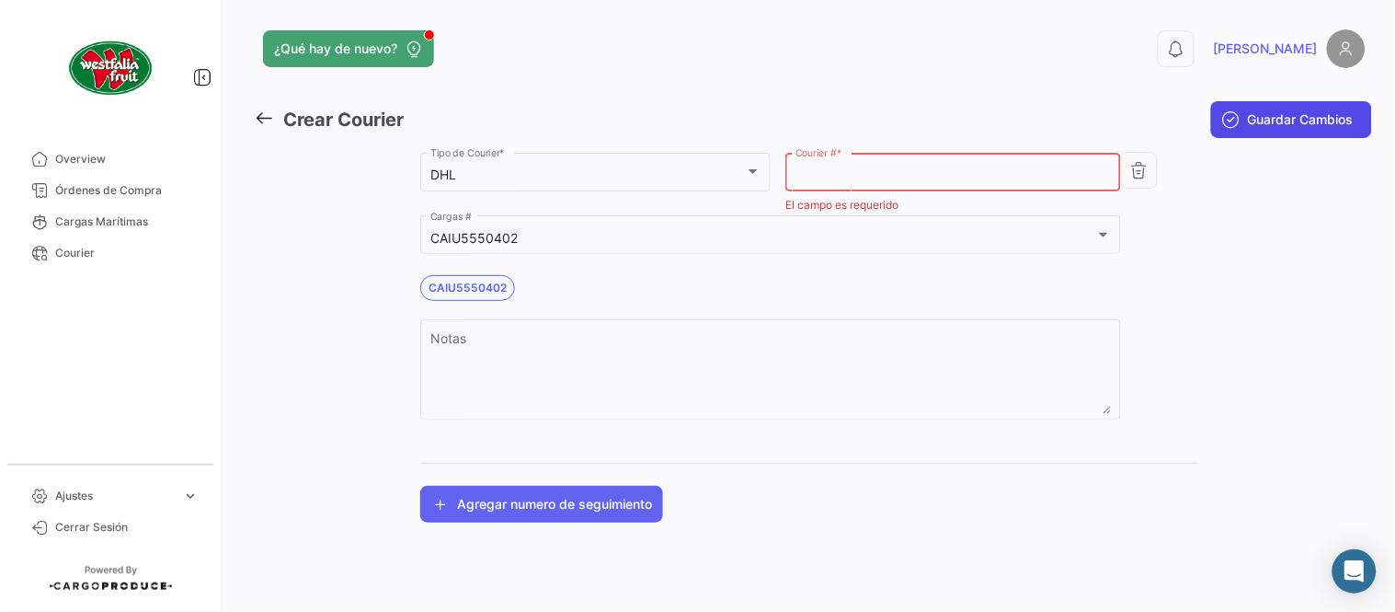
paste input "4726354776"
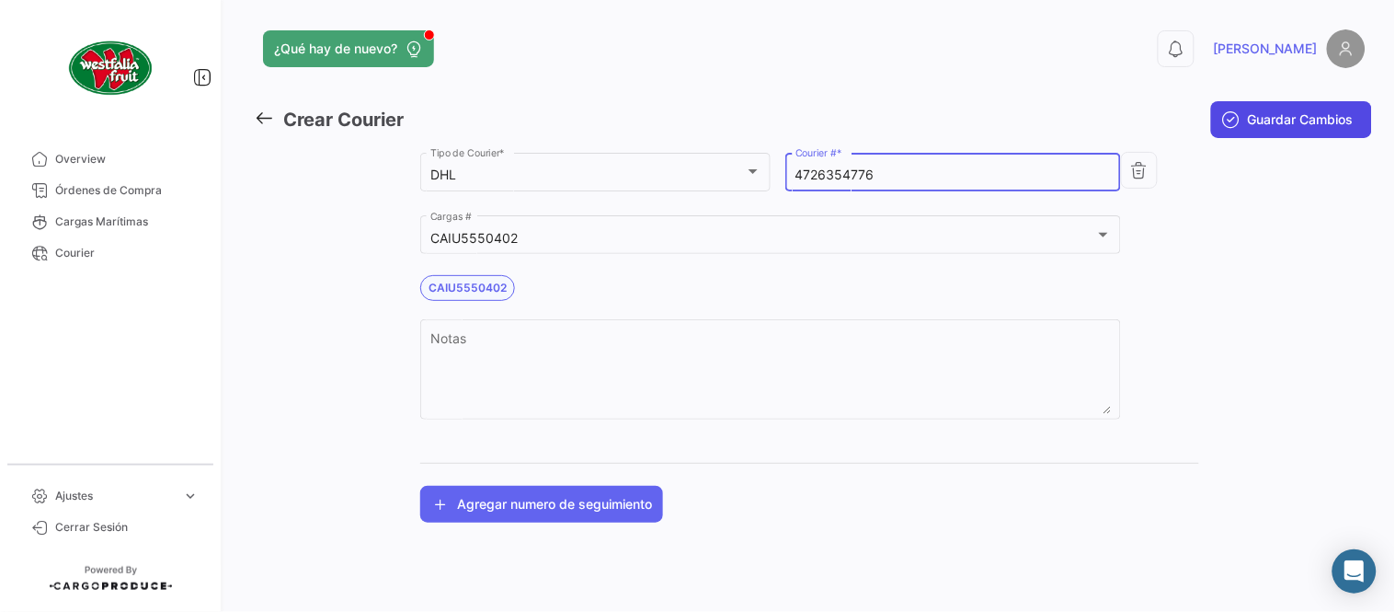
type input "4726354776"
click at [1298, 110] on span "Guardar Cambios" at bounding box center [1301, 119] width 106 height 18
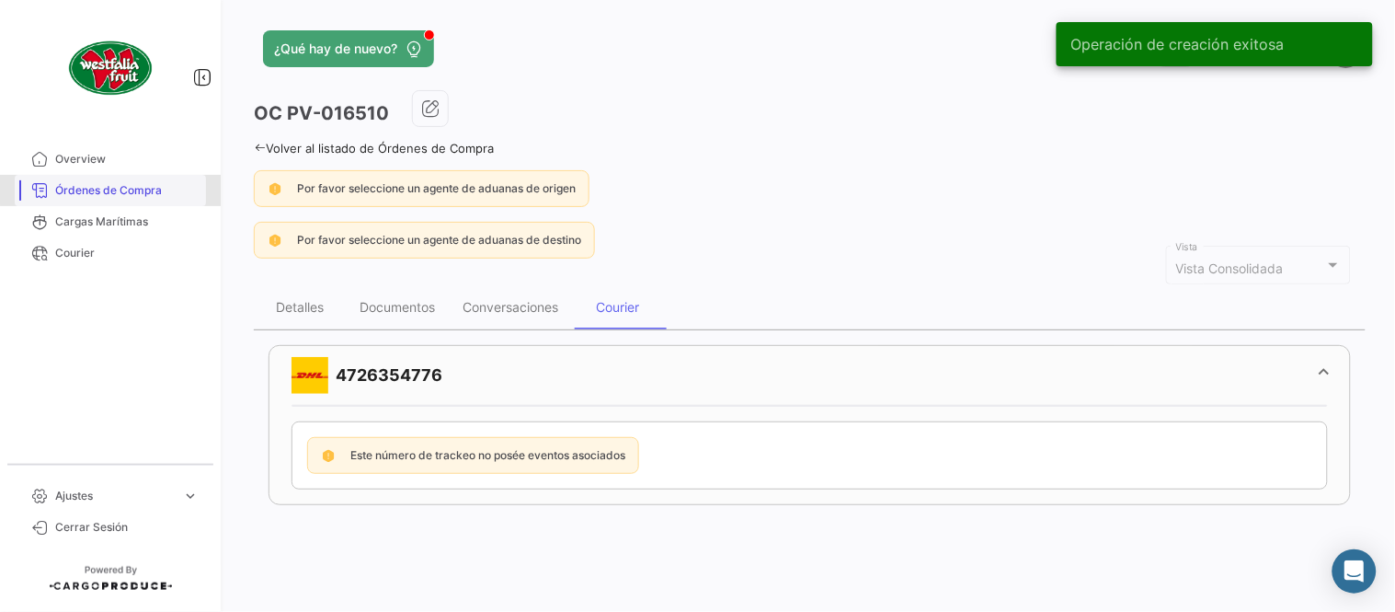
click at [151, 189] on span "Órdenes de Compra" at bounding box center [126, 190] width 143 height 17
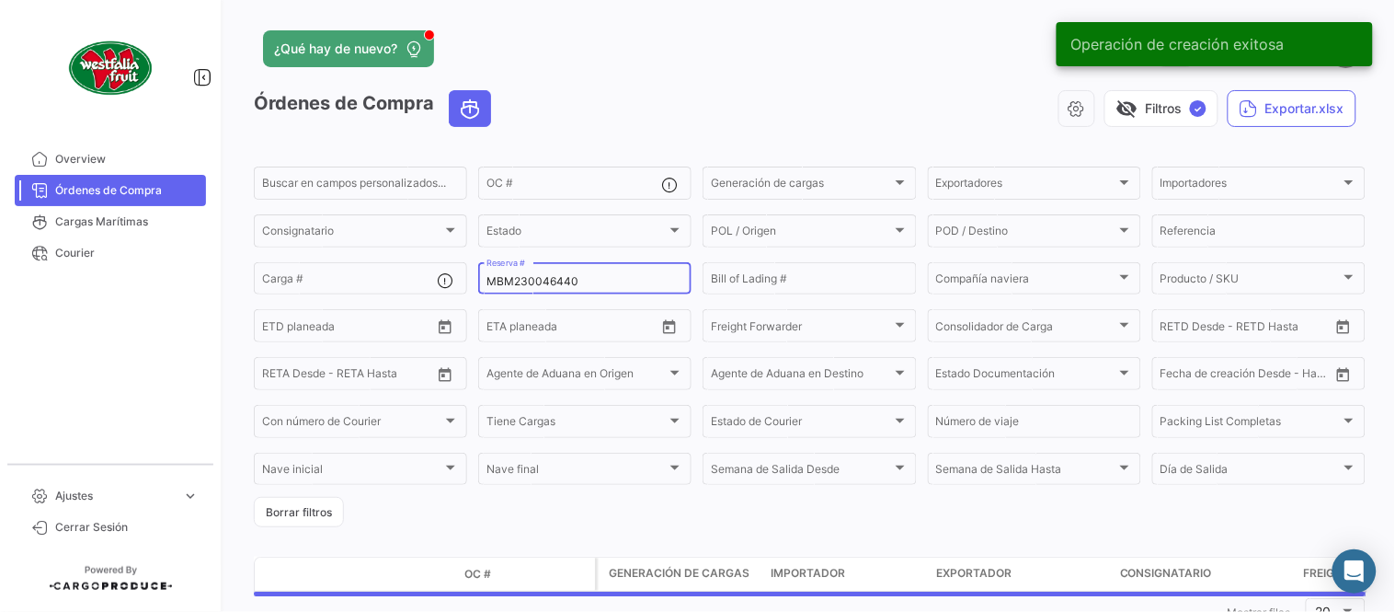
click at [557, 278] on input "MBM230046440" at bounding box center [585, 281] width 197 height 13
paste input "258085526"
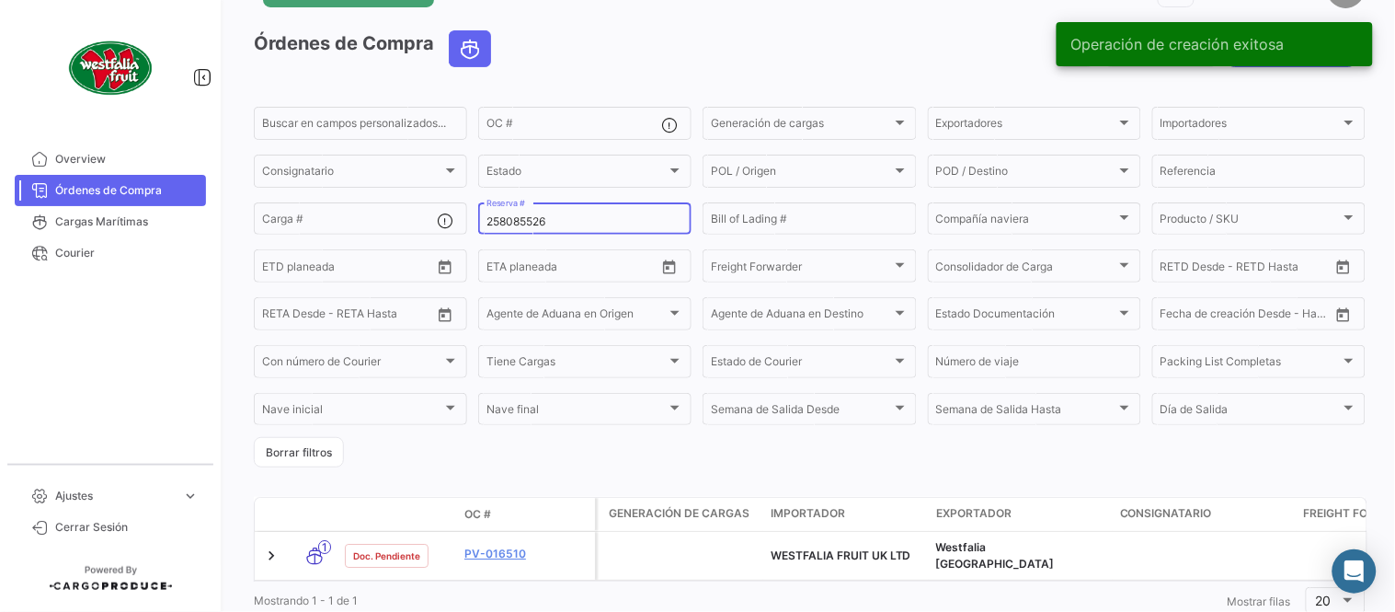
scroll to position [118, 0]
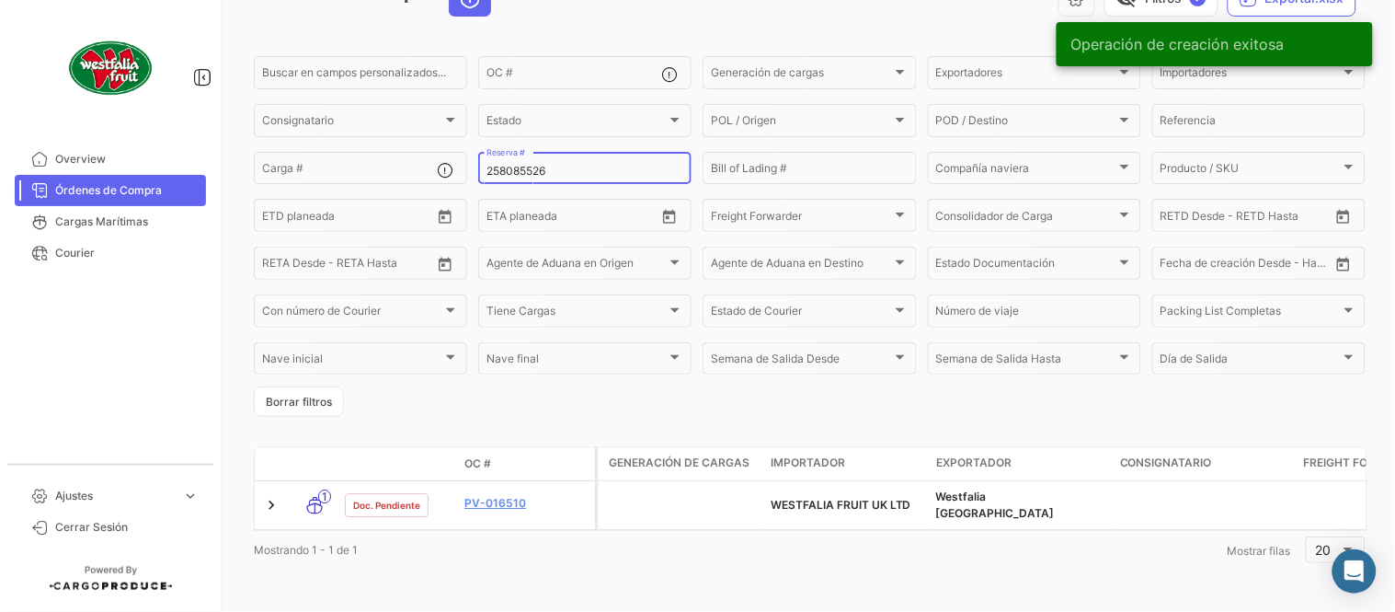
type input "258085526"
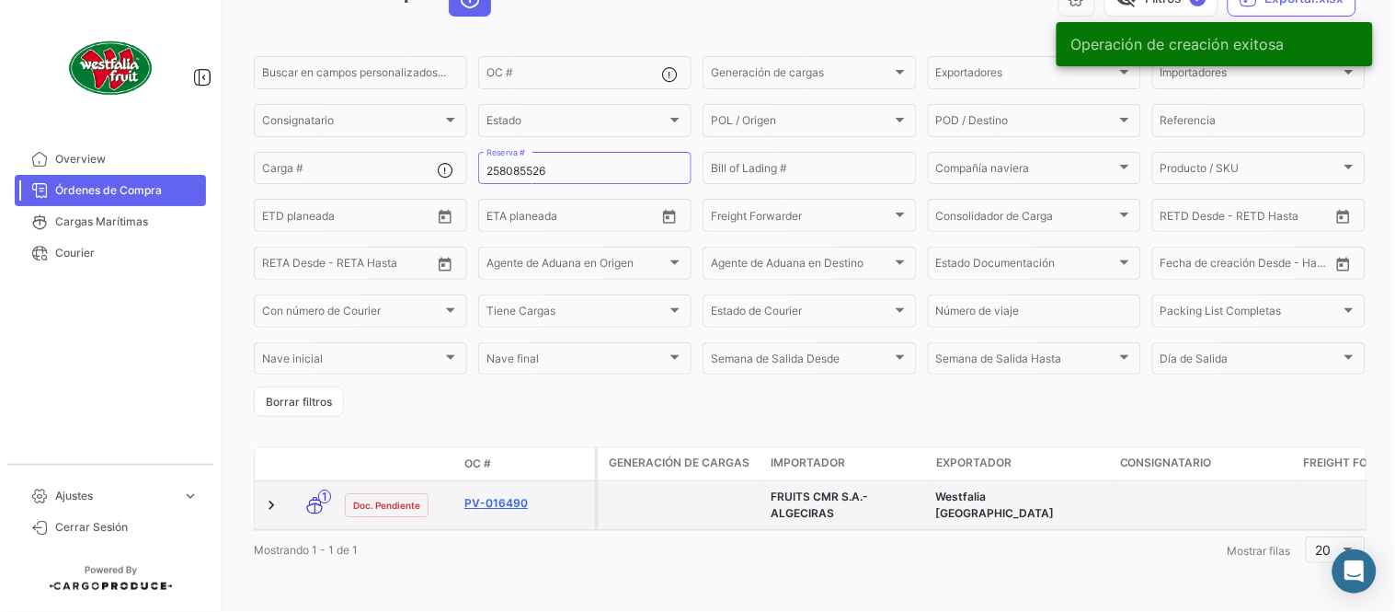
click at [516, 499] on link "PV-016490" at bounding box center [525, 503] width 123 height 17
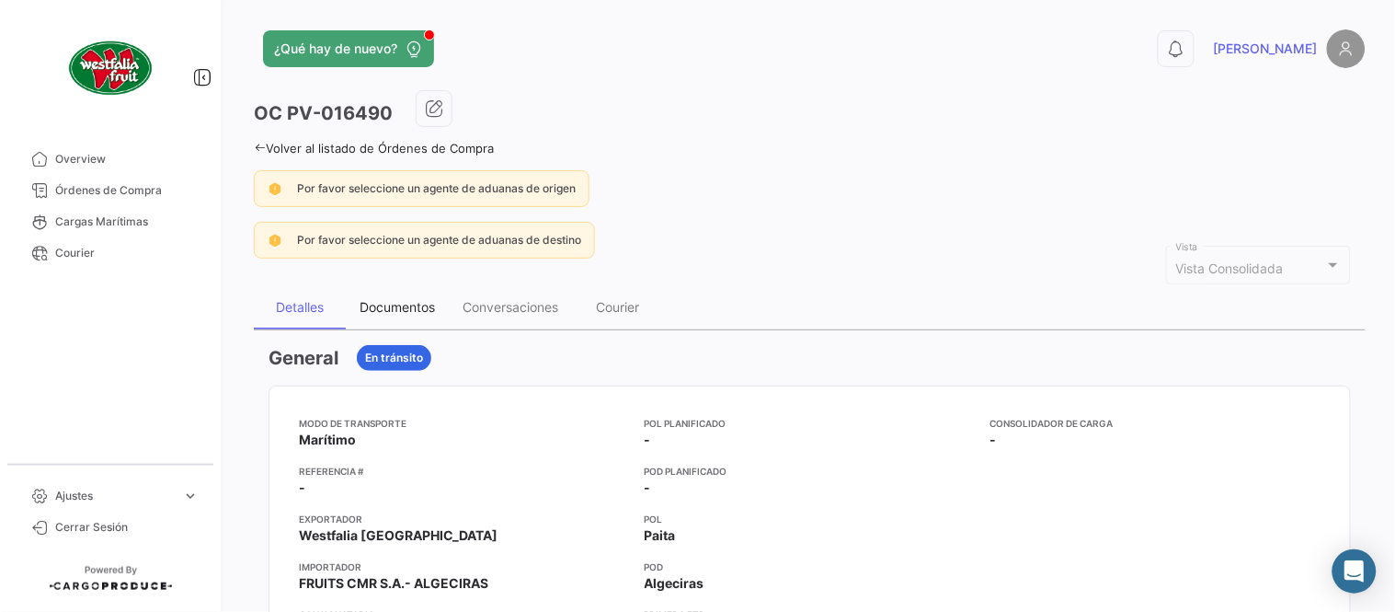
click at [382, 320] on div "Documentos" at bounding box center [397, 307] width 103 height 44
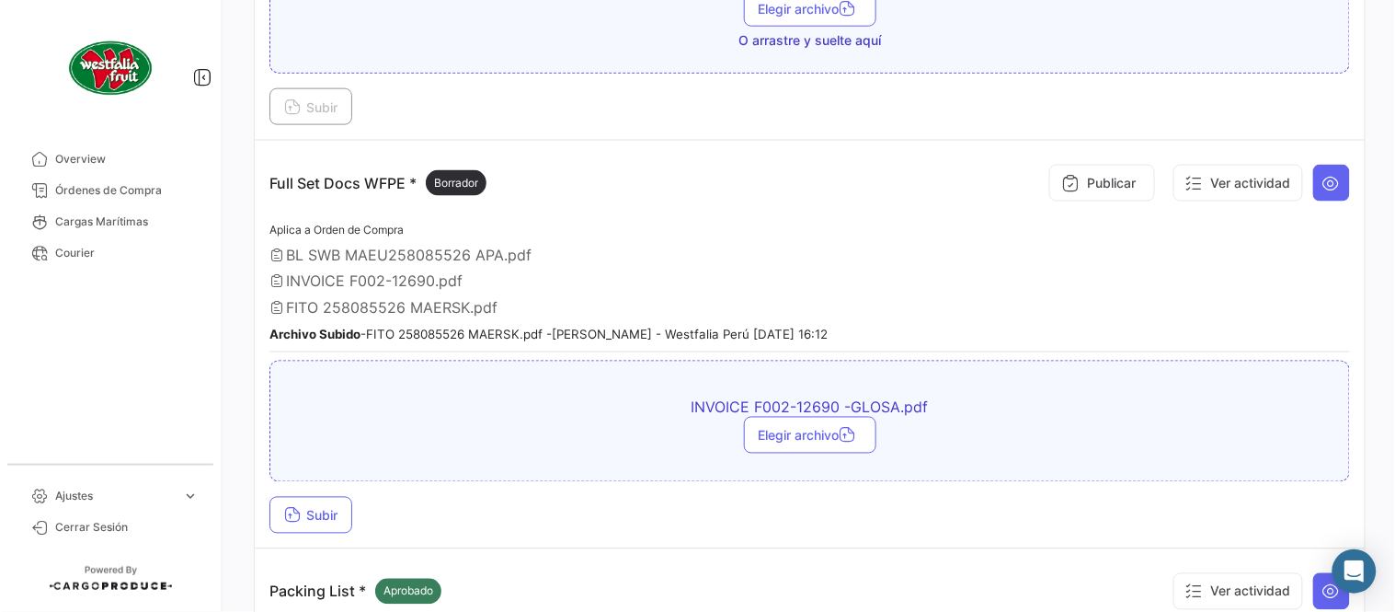
scroll to position [612, 0]
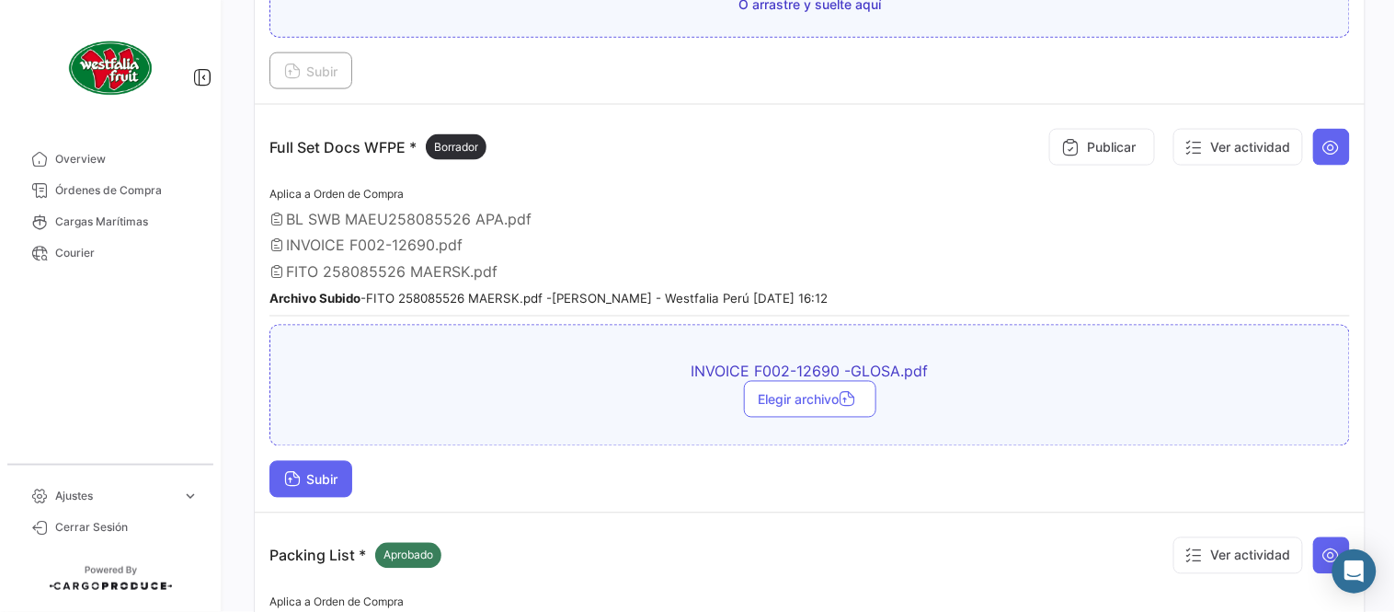
click at [349, 474] on button "Subir" at bounding box center [310, 479] width 83 height 37
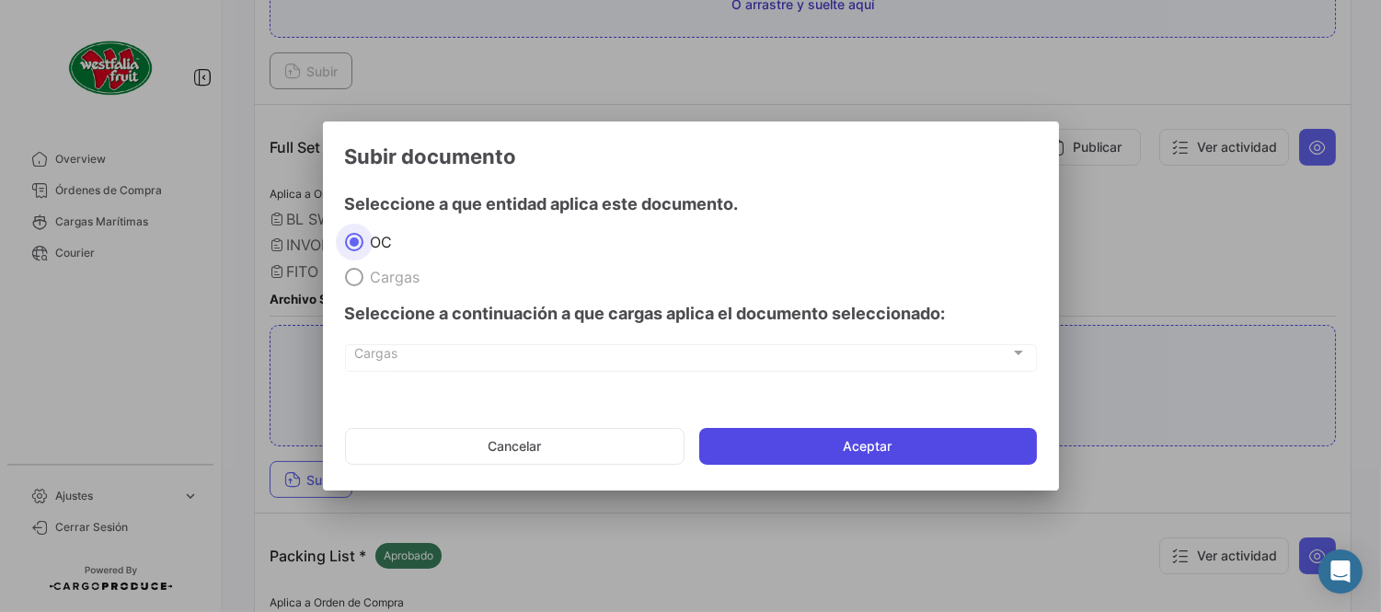
click at [878, 443] on button "Aceptar" at bounding box center [868, 446] width 338 height 37
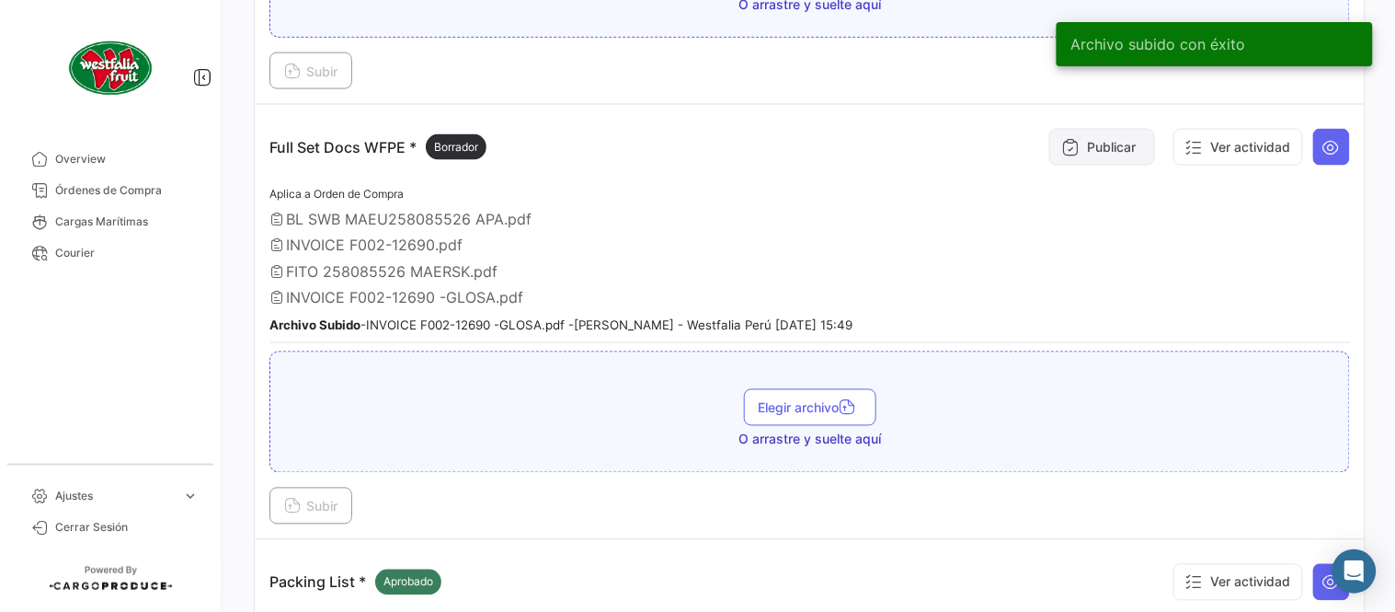
click at [1091, 142] on button "Publicar" at bounding box center [1102, 147] width 106 height 37
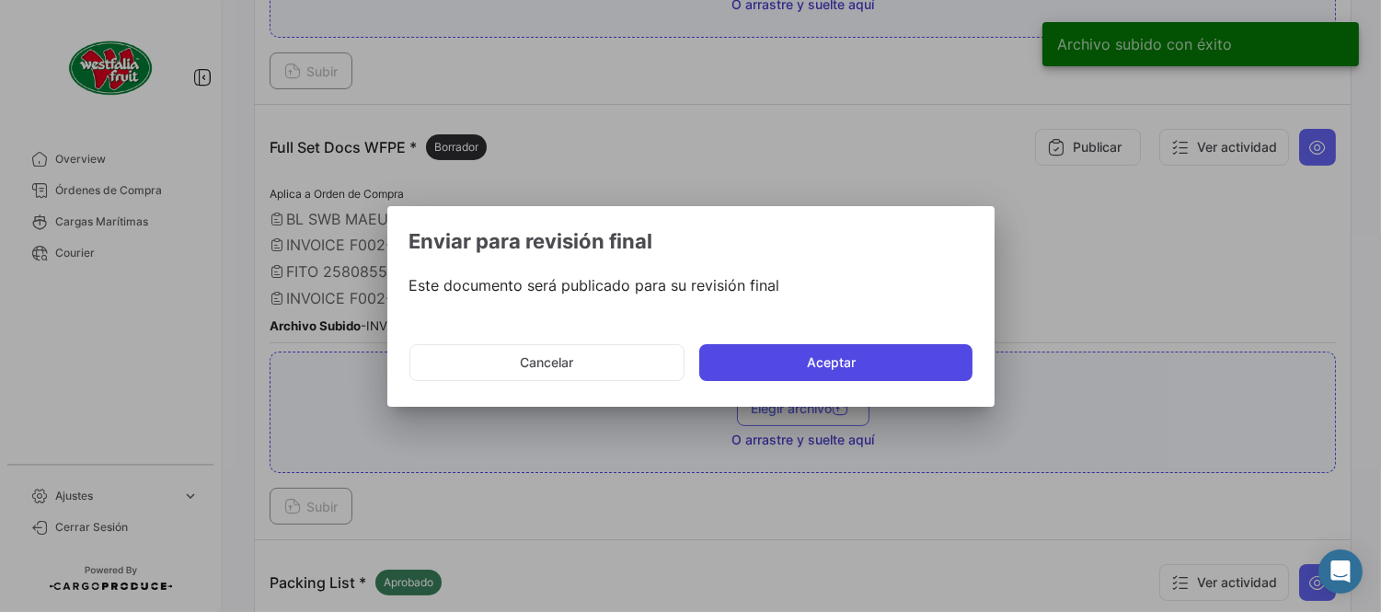
drag, startPoint x: 853, startPoint y: 350, endPoint x: 832, endPoint y: 360, distance: 22.2
click at [853, 352] on button "Aceptar" at bounding box center [835, 362] width 273 height 37
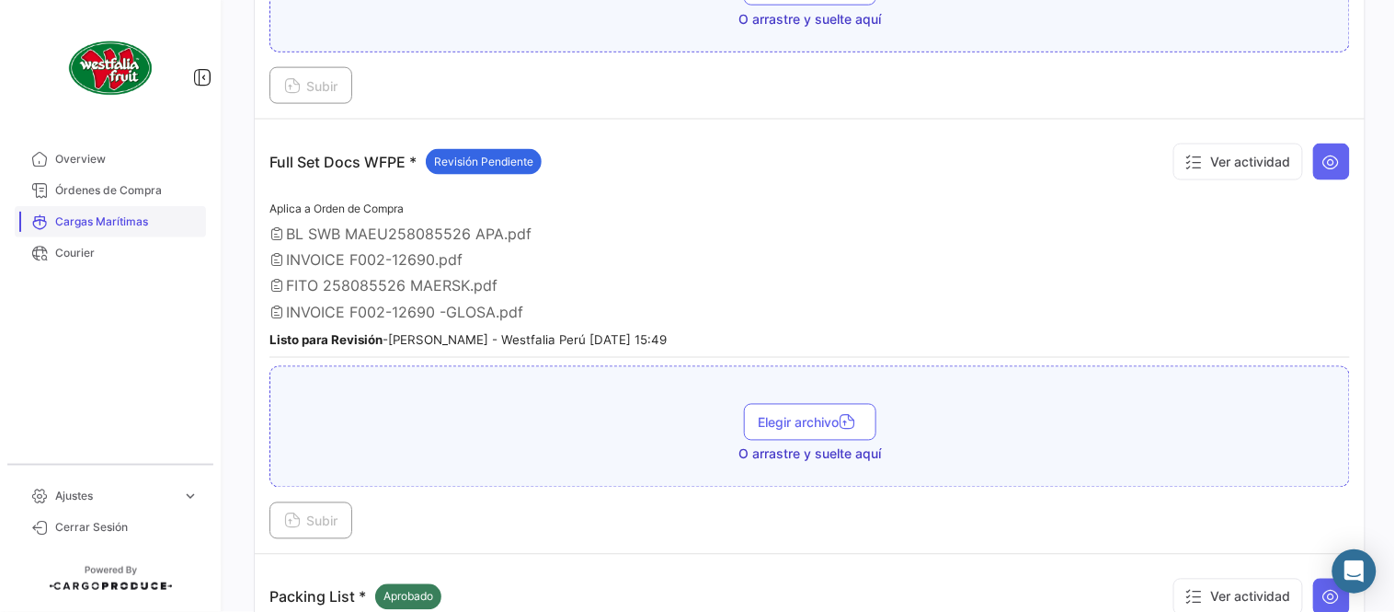
click at [105, 213] on span "Cargas Marítimas" at bounding box center [126, 221] width 143 height 17
click at [89, 193] on span "Órdenes de Compra" at bounding box center [126, 190] width 143 height 17
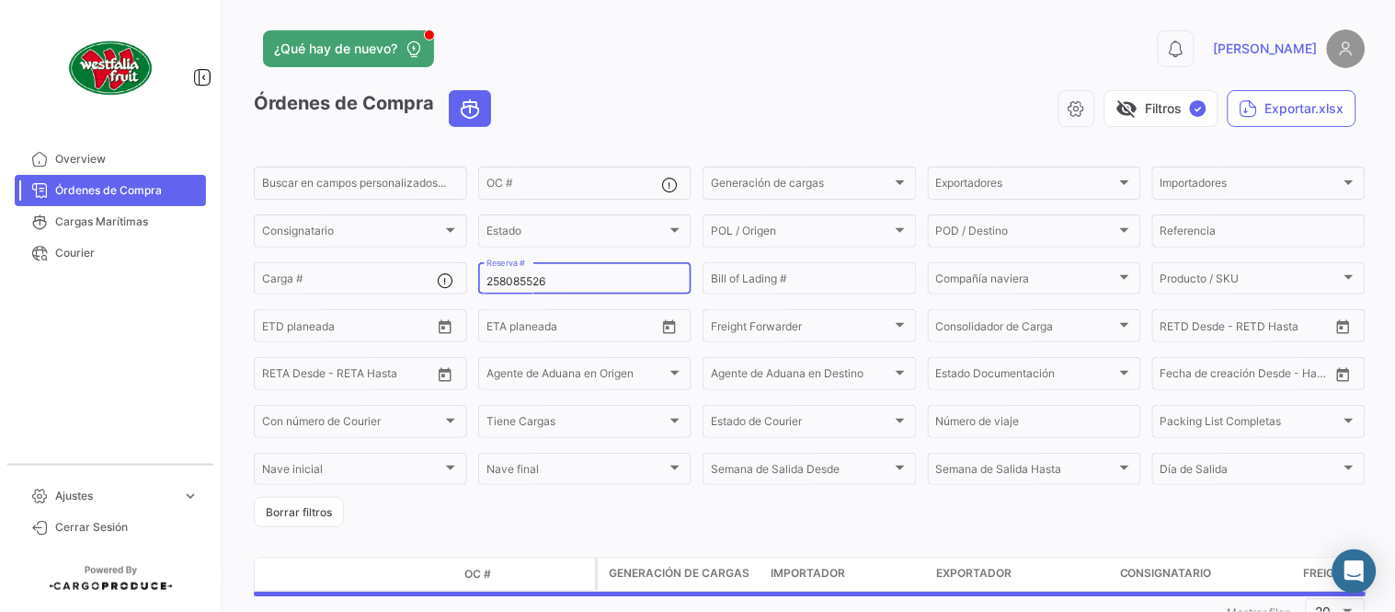
click at [529, 275] on input "258085526" at bounding box center [585, 281] width 197 height 13
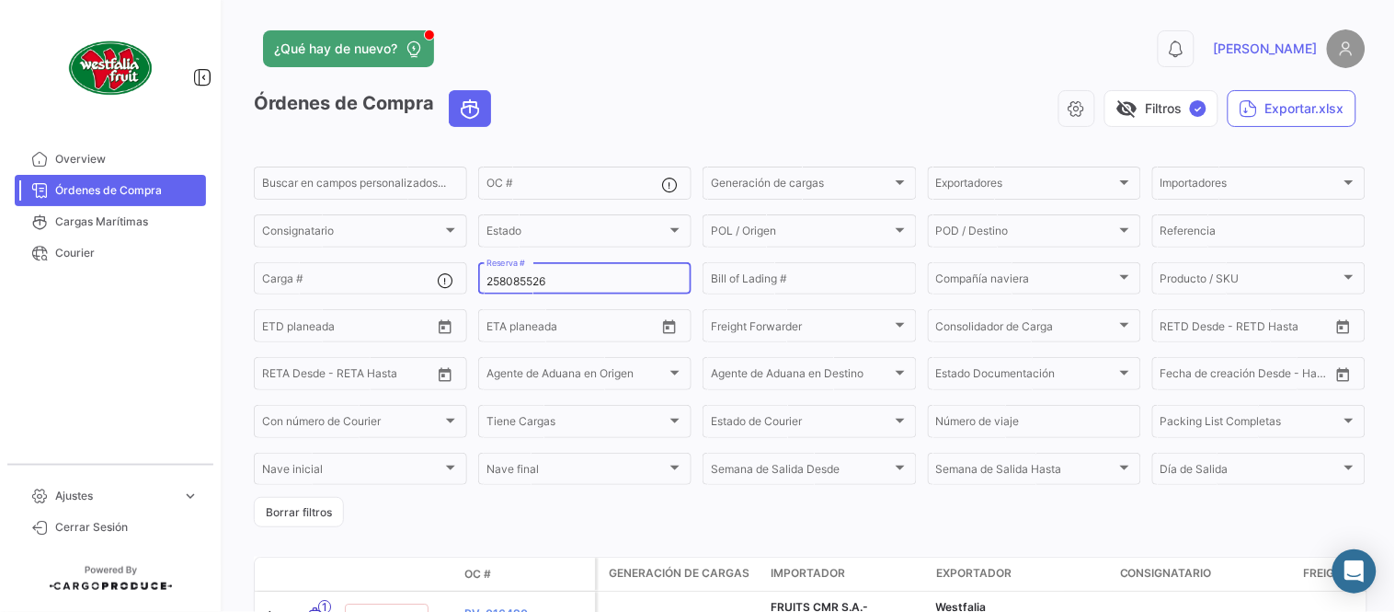
click at [529, 275] on input "258085526" at bounding box center [585, 281] width 197 height 13
paste input "47"
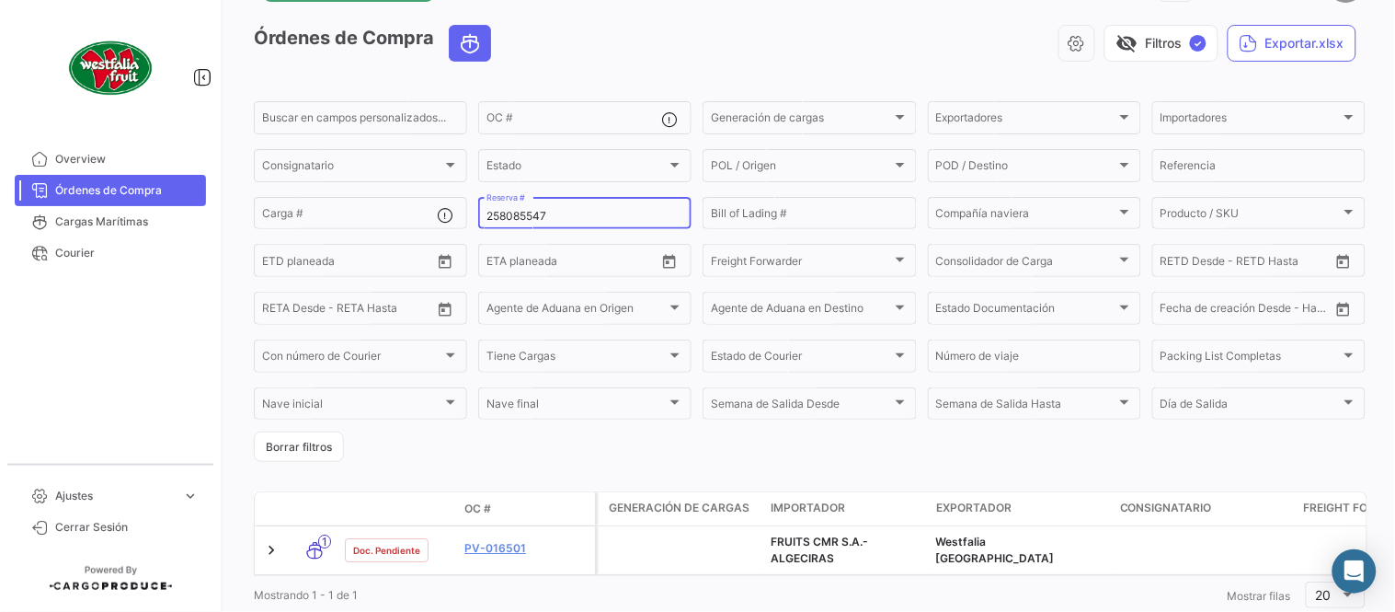
scroll to position [125, 0]
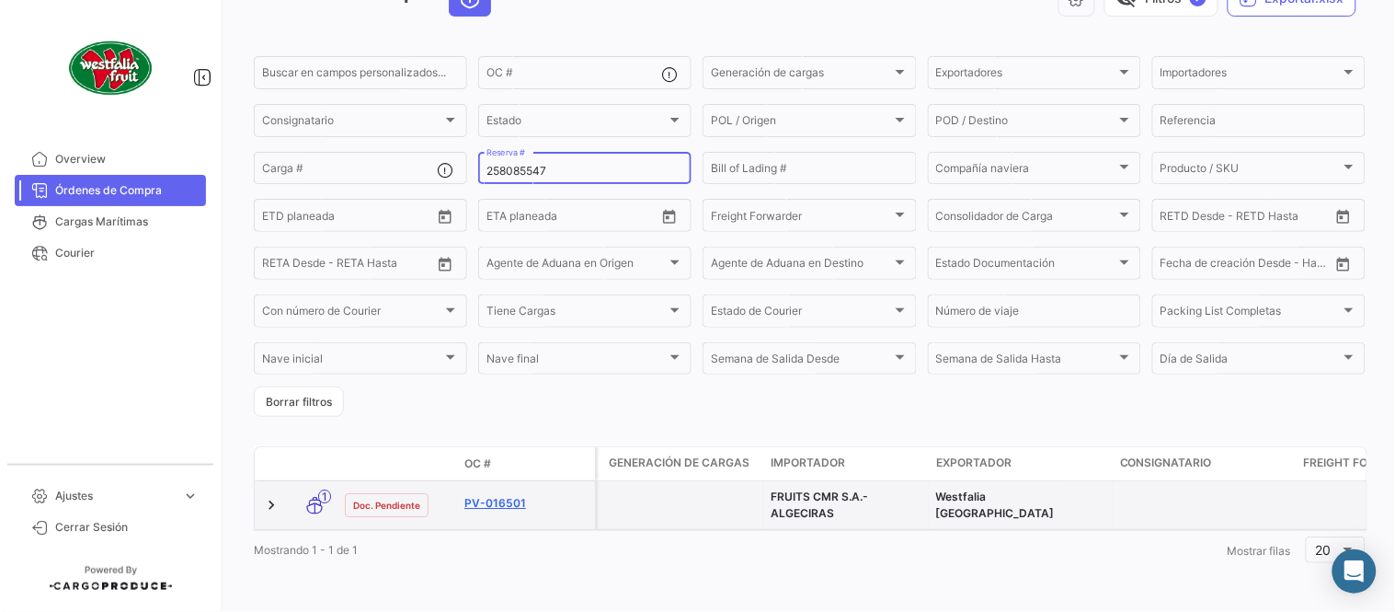
type input "258085547"
click at [515, 495] on link "PV-016501" at bounding box center [525, 503] width 123 height 17
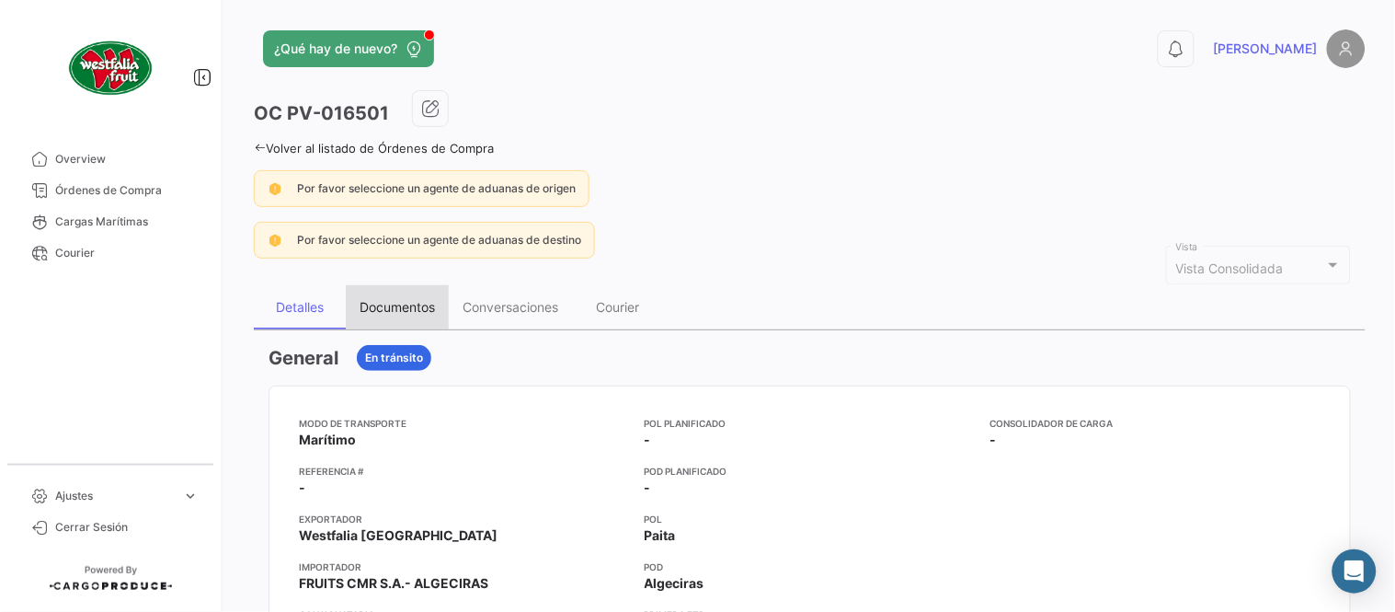
click at [437, 323] on div "Documentos" at bounding box center [397, 307] width 103 height 44
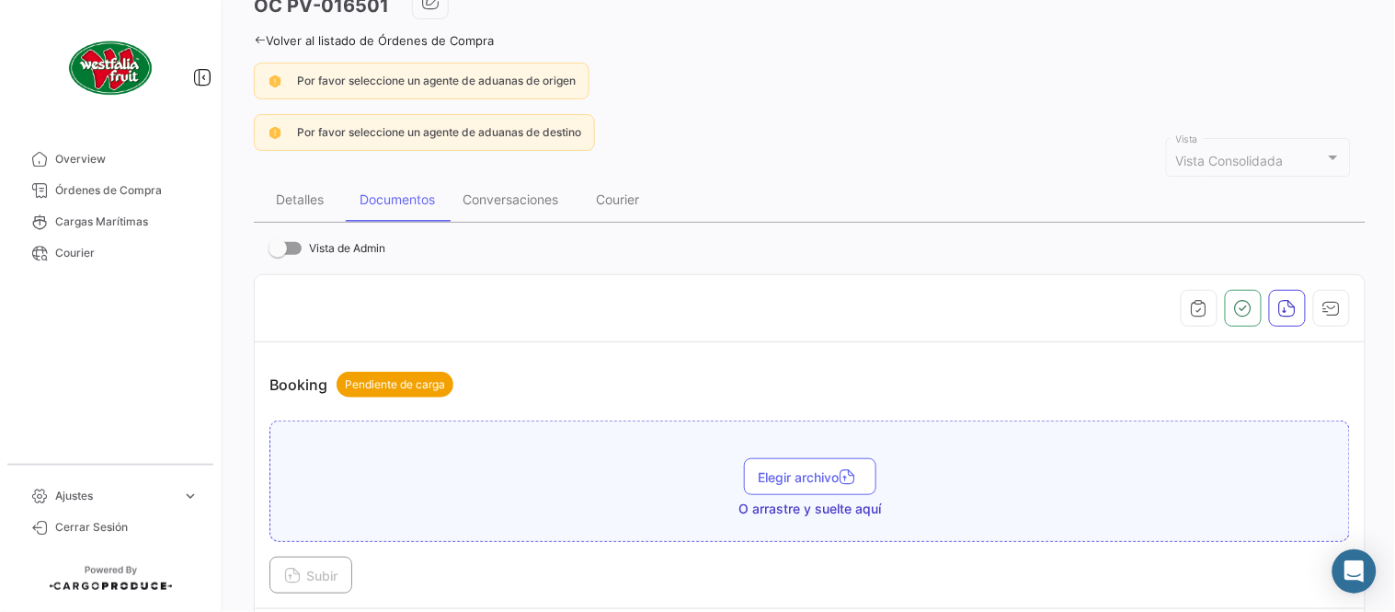
scroll to position [613, 0]
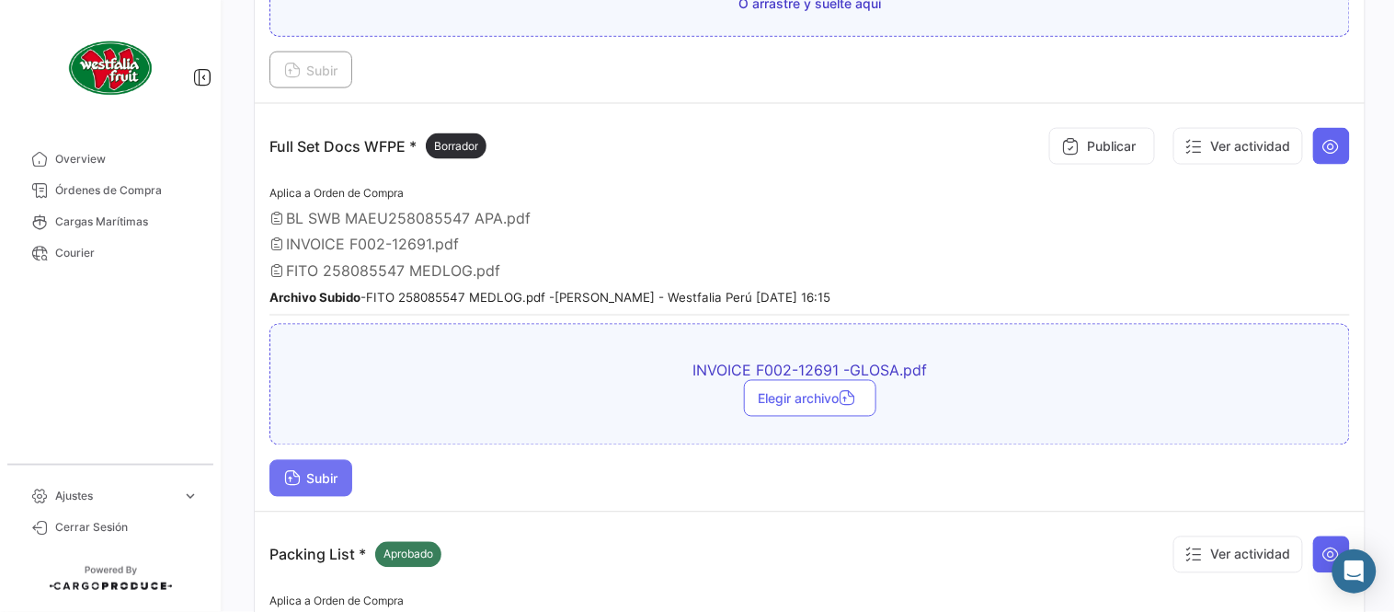
click at [308, 475] on span "Subir" at bounding box center [310, 479] width 53 height 16
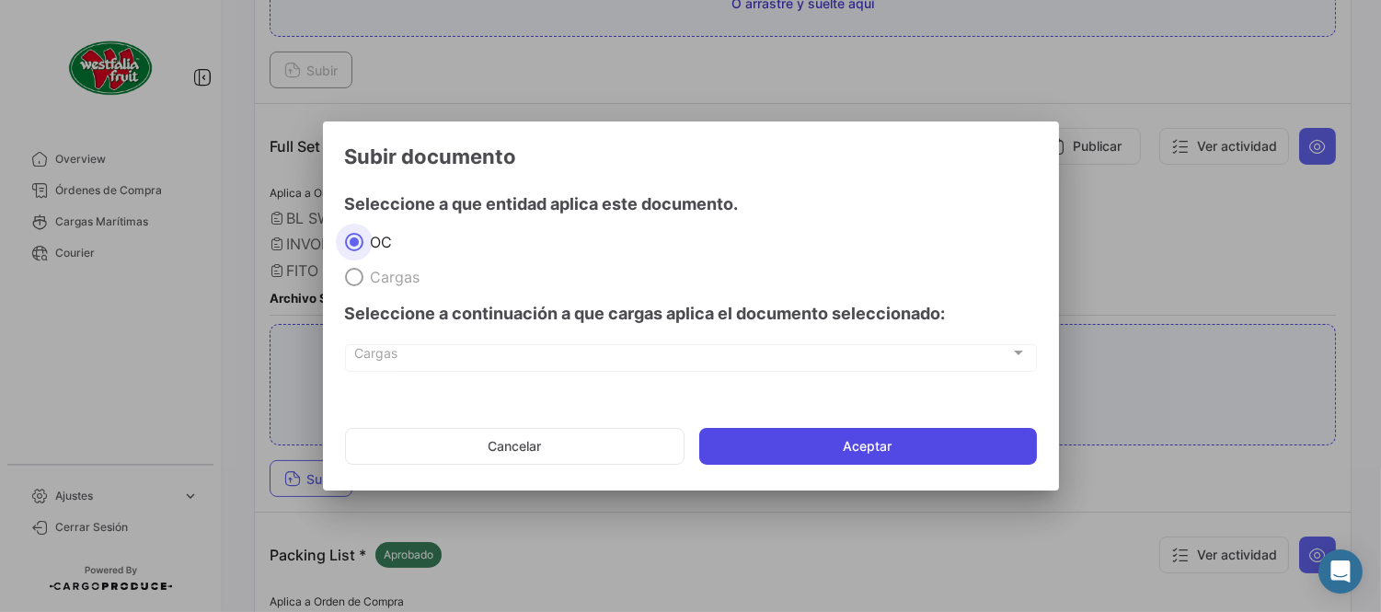
click at [711, 449] on button "Aceptar" at bounding box center [868, 446] width 338 height 37
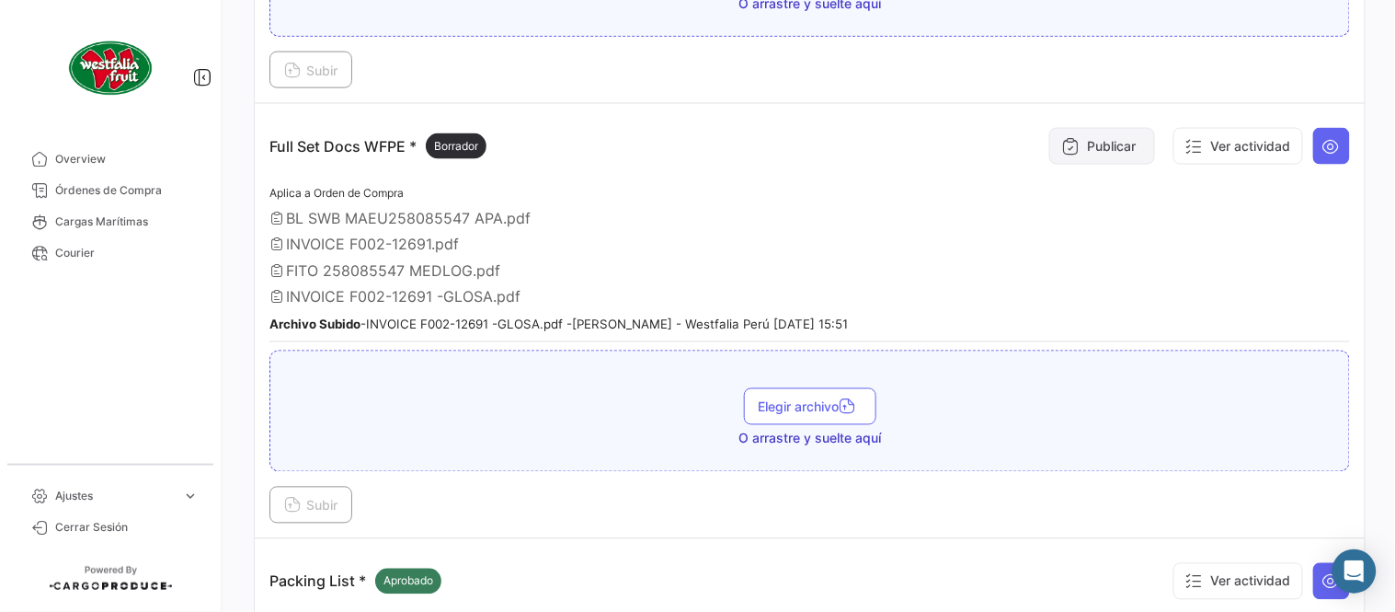
click at [1083, 151] on button "Publicar" at bounding box center [1102, 146] width 106 height 37
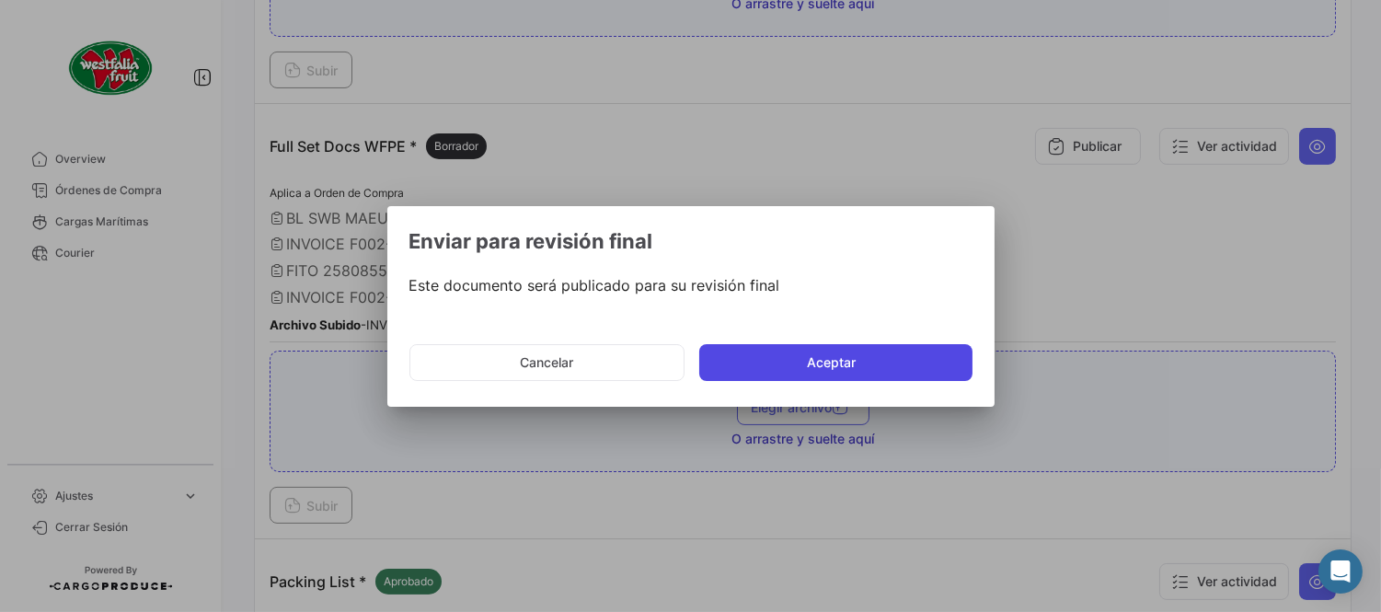
click at [813, 359] on button "Aceptar" at bounding box center [835, 362] width 273 height 37
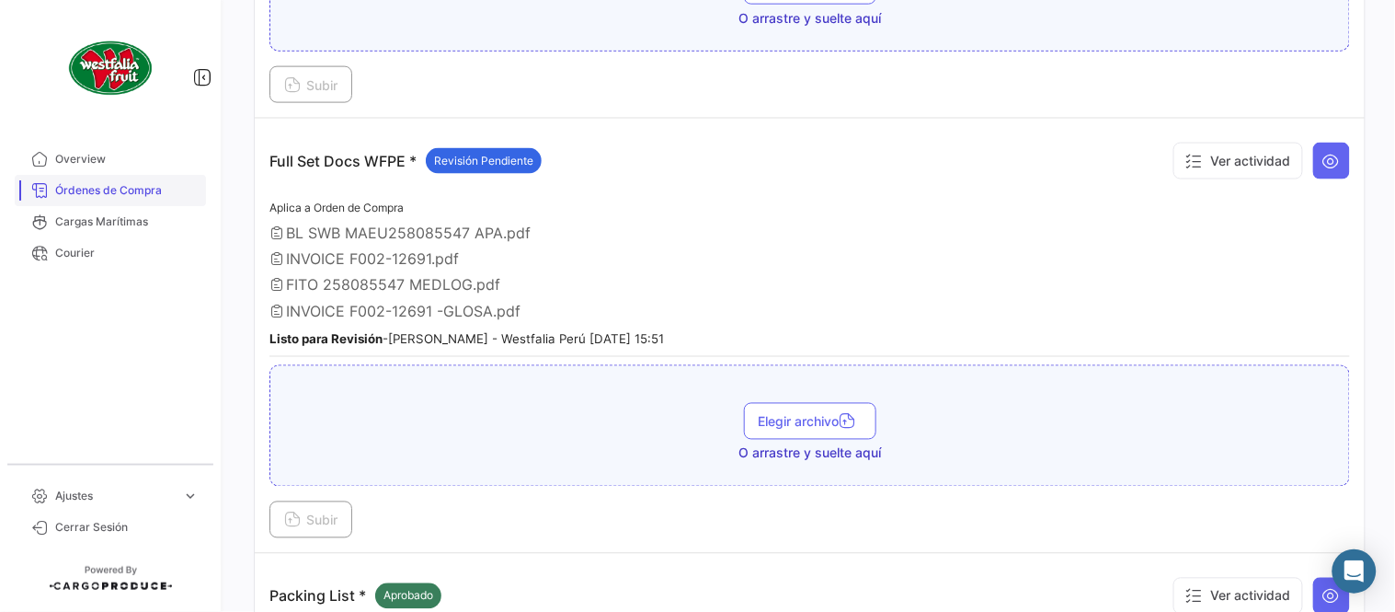
click at [138, 193] on span "Órdenes de Compra" at bounding box center [126, 190] width 143 height 17
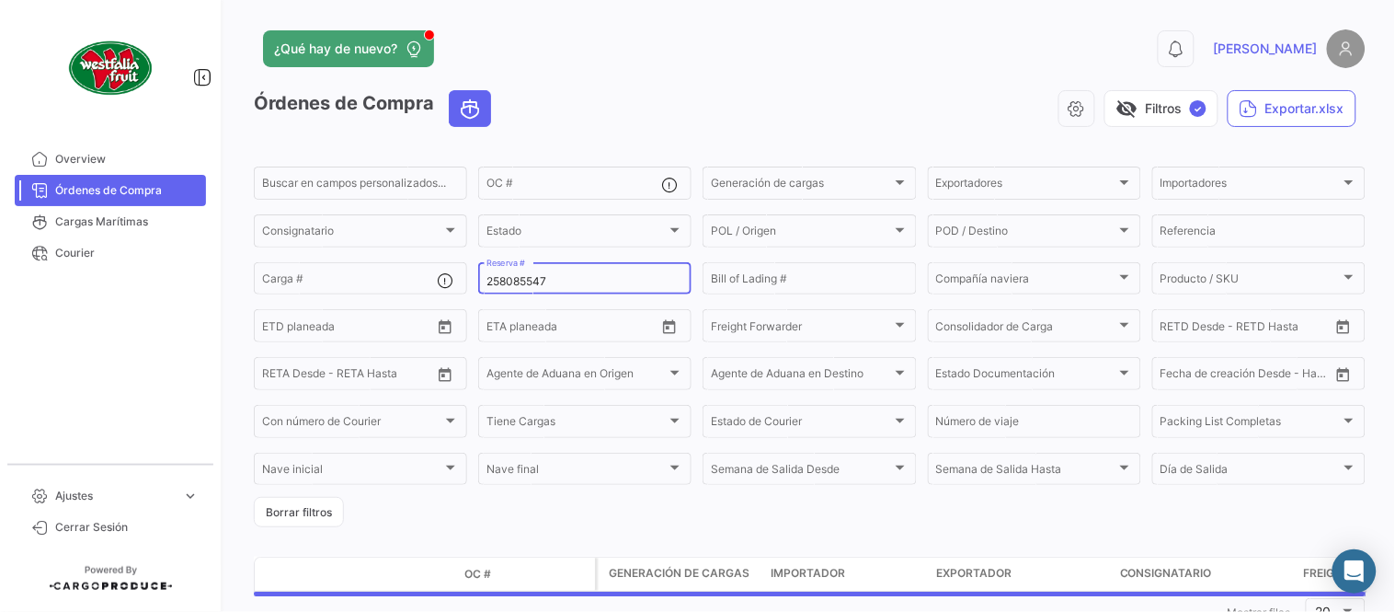
click at [524, 288] on div "258085547 Reserva #" at bounding box center [585, 277] width 197 height 36
click at [524, 281] on input "258085547" at bounding box center [585, 281] width 197 height 13
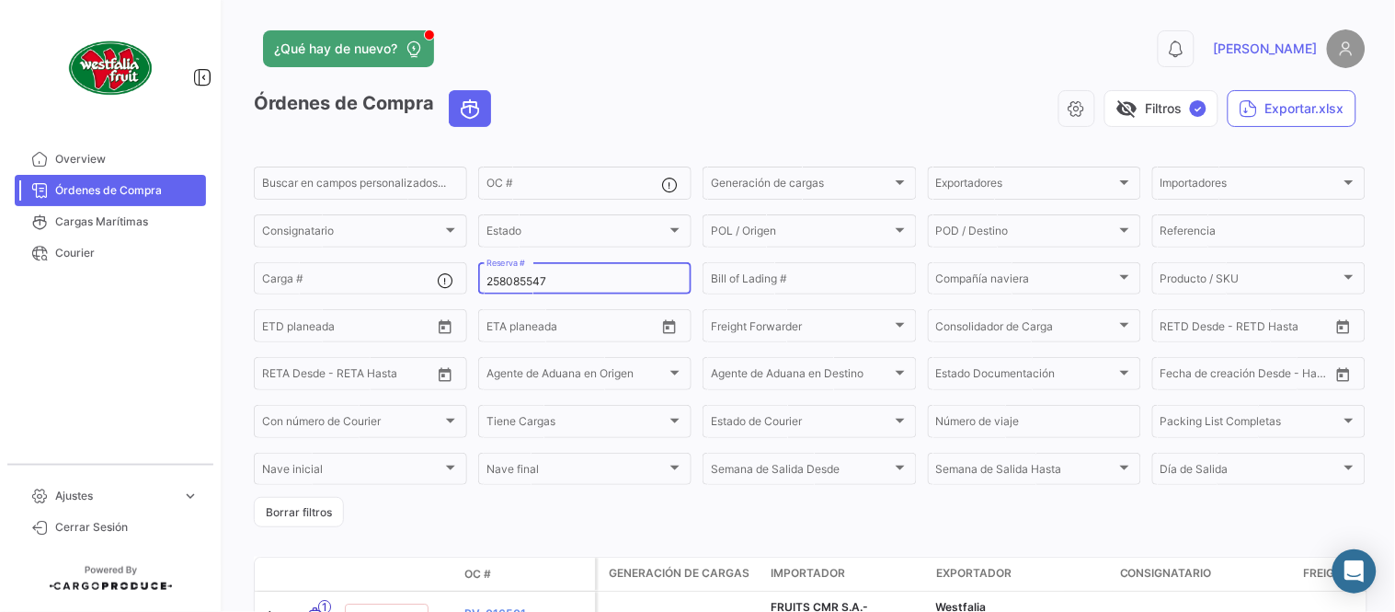
paste input "36"
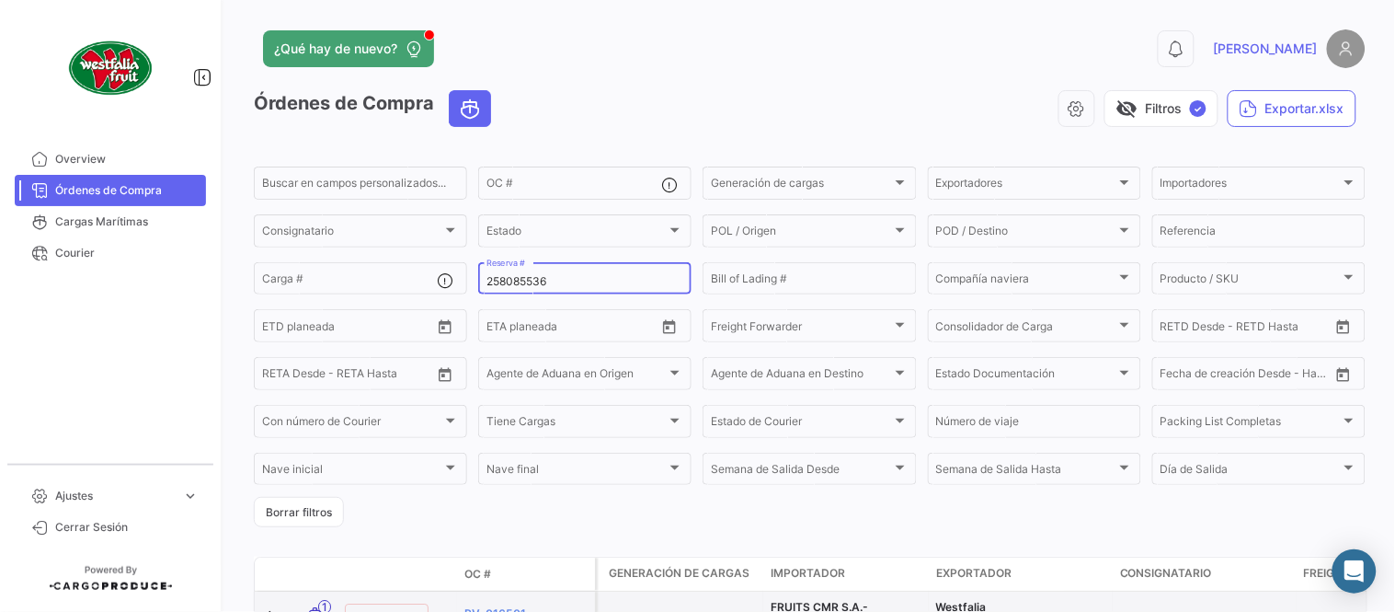
type input "258085536"
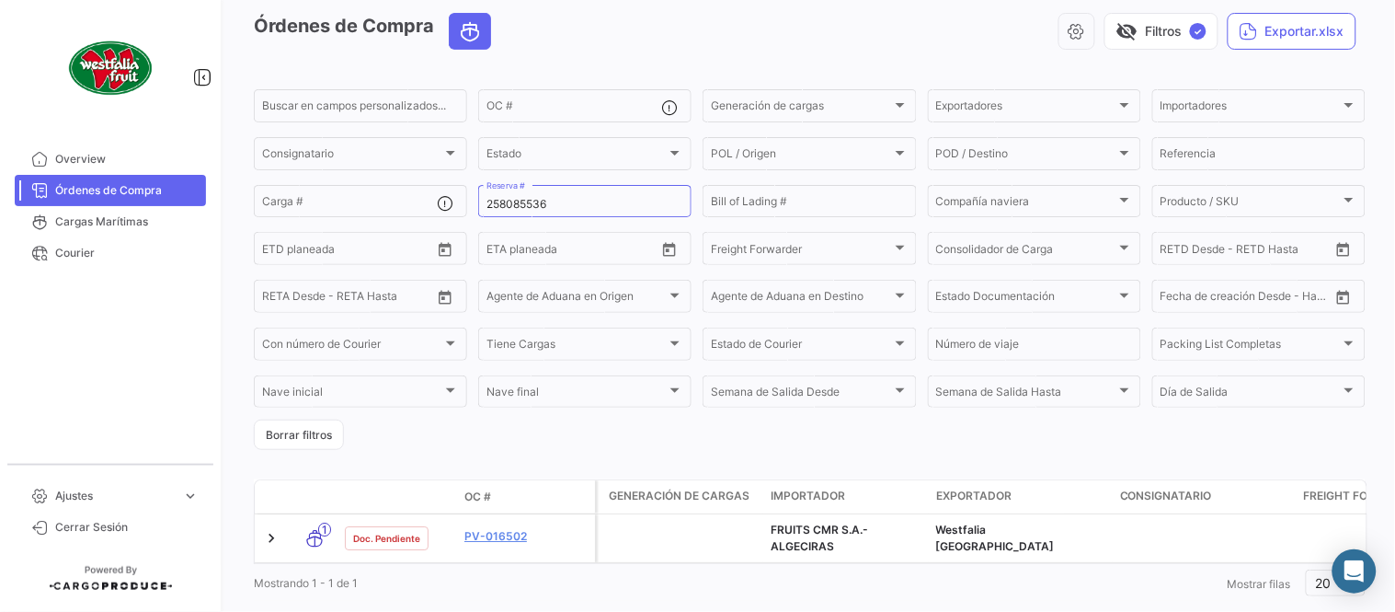
scroll to position [125, 0]
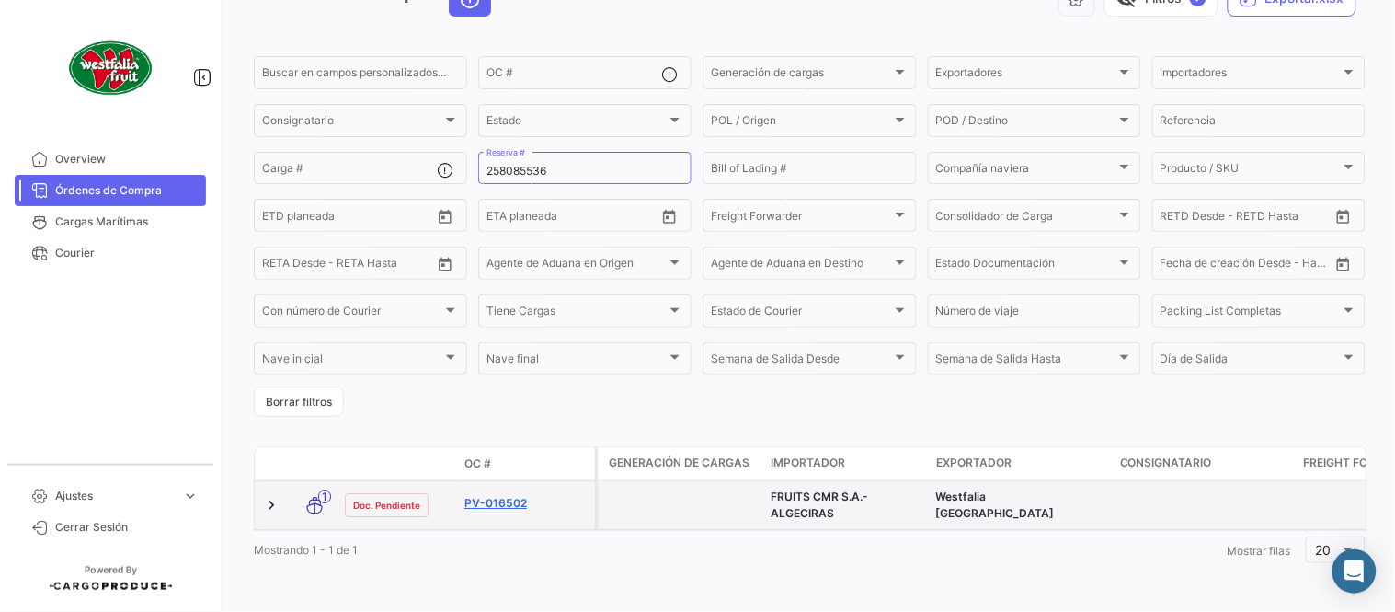
click at [481, 495] on link "PV-016502" at bounding box center [525, 503] width 123 height 17
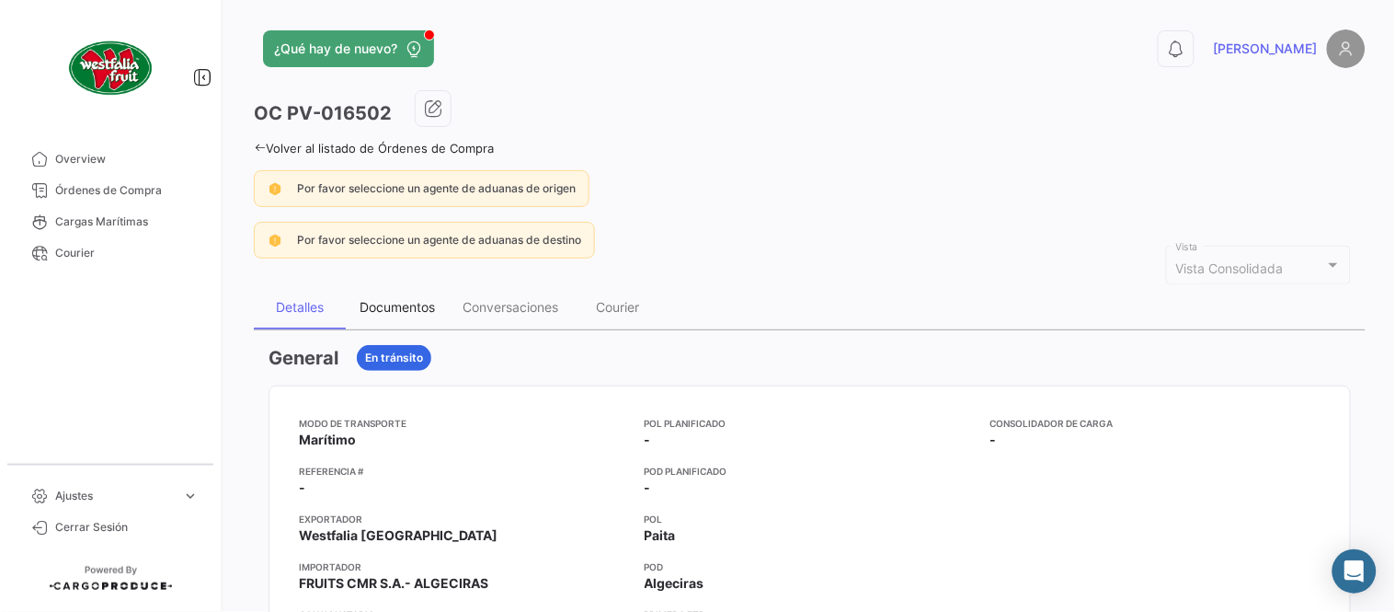
click at [402, 288] on div "Documentos" at bounding box center [397, 307] width 103 height 44
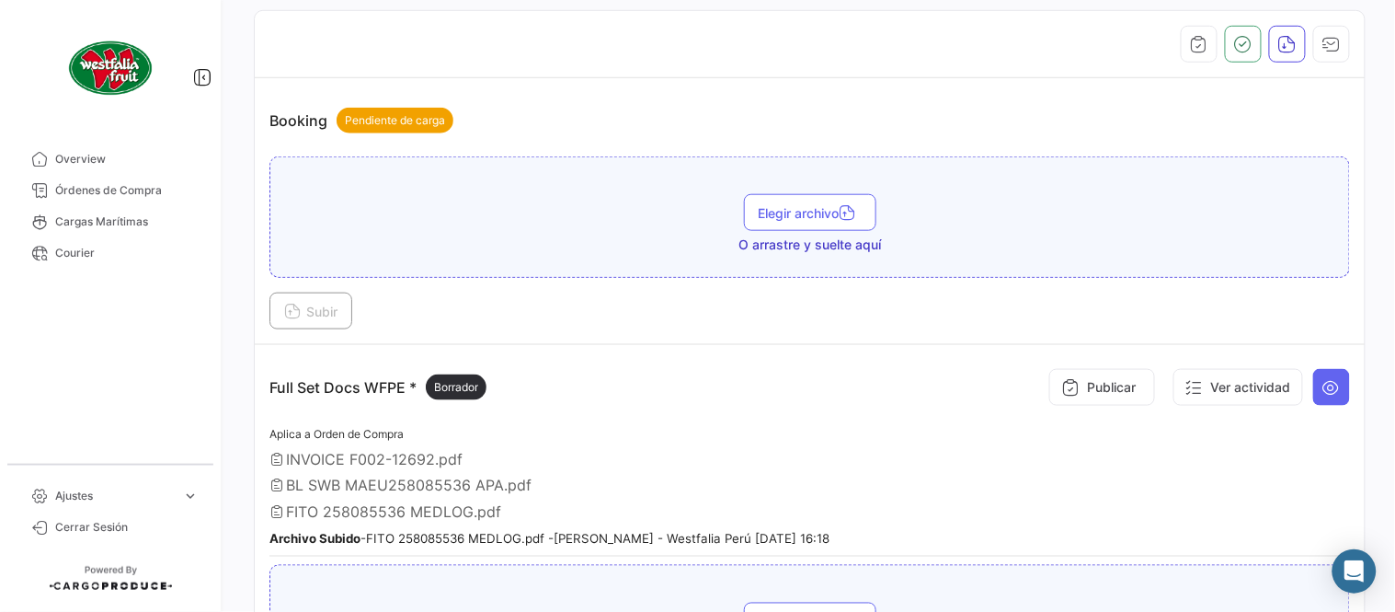
scroll to position [510, 0]
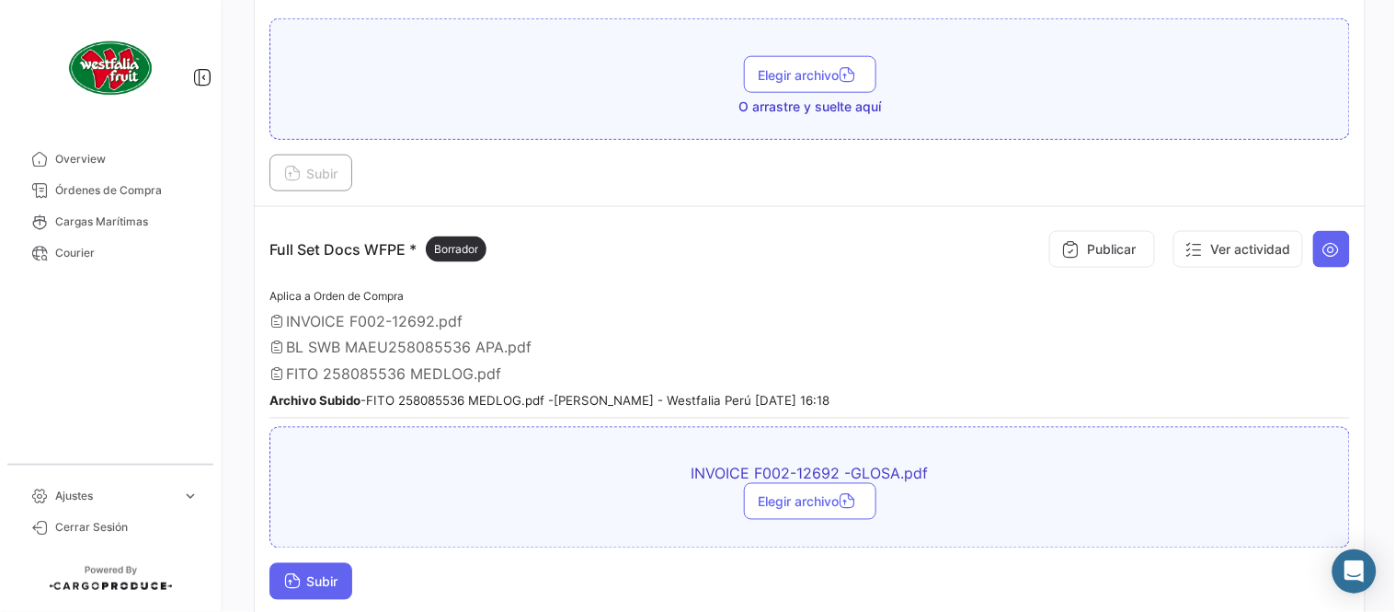
click at [292, 582] on icon at bounding box center [292, 583] width 17 height 17
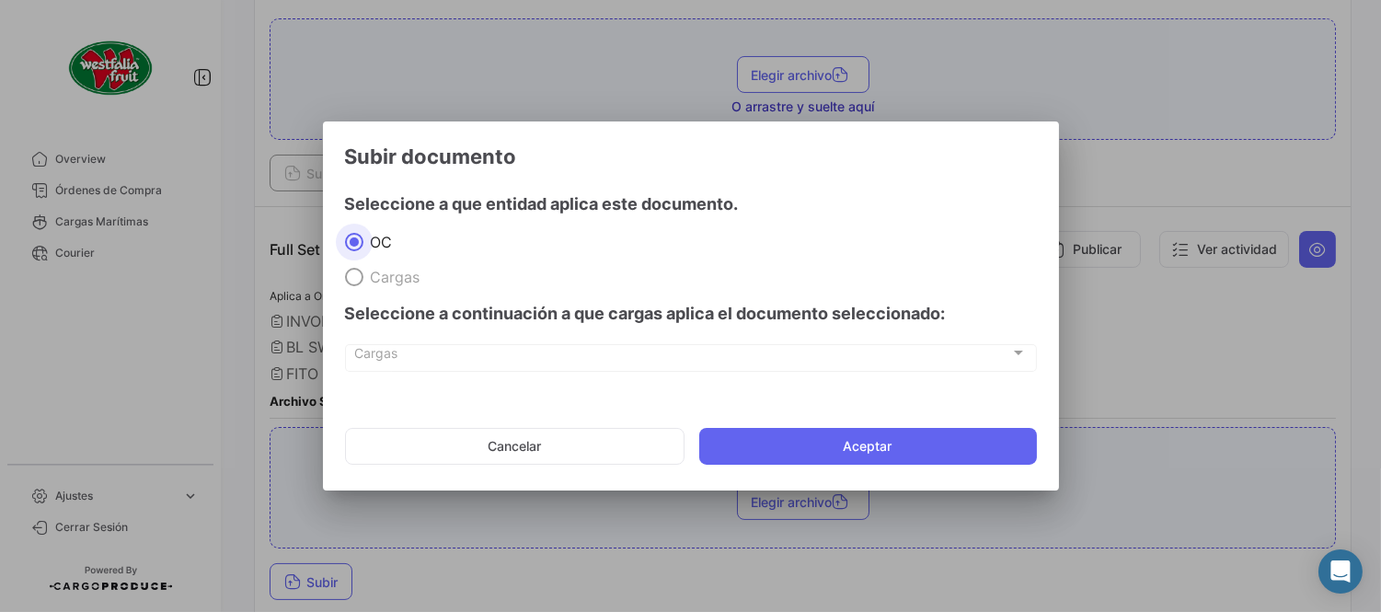
click at [870, 420] on mat-dialog-actions "Cancelar Aceptar" at bounding box center [691, 446] width 692 height 63
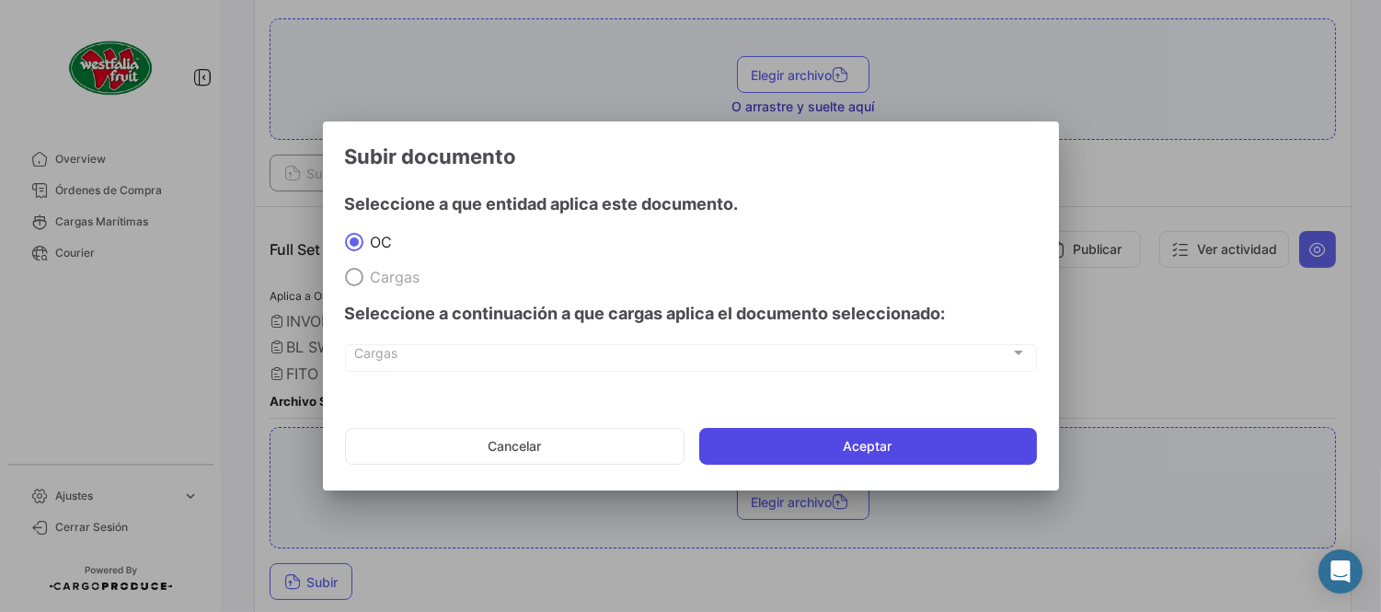
click at [880, 441] on button "Aceptar" at bounding box center [868, 446] width 338 height 37
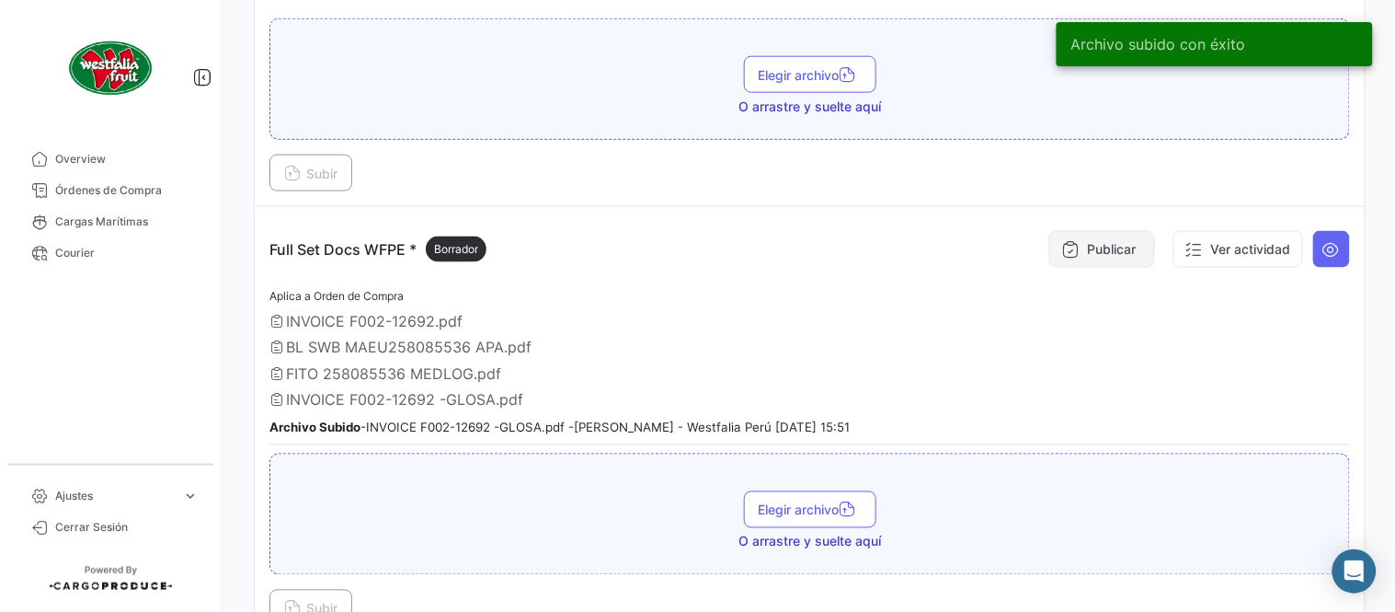
click at [1073, 259] on button "Publicar" at bounding box center [1102, 249] width 106 height 37
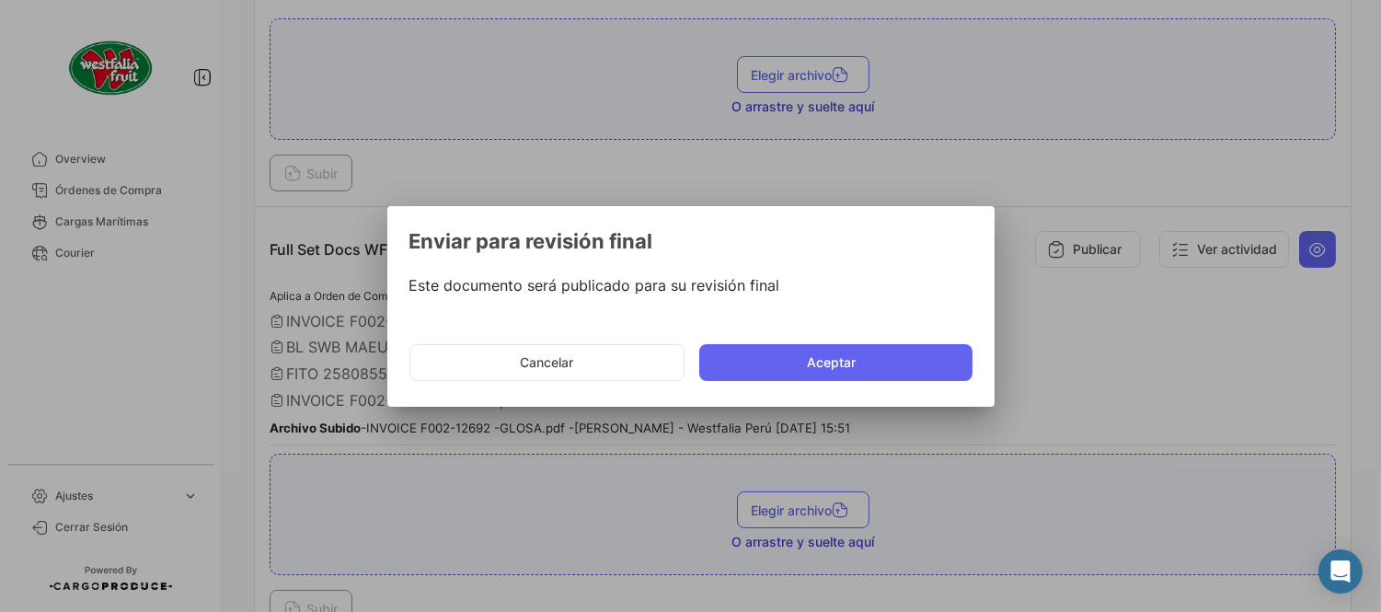
click at [814, 380] on mat-dialog-actions "Cancelar Aceptar" at bounding box center [690, 362] width 563 height 63
click at [819, 378] on button "Aceptar" at bounding box center [835, 362] width 273 height 37
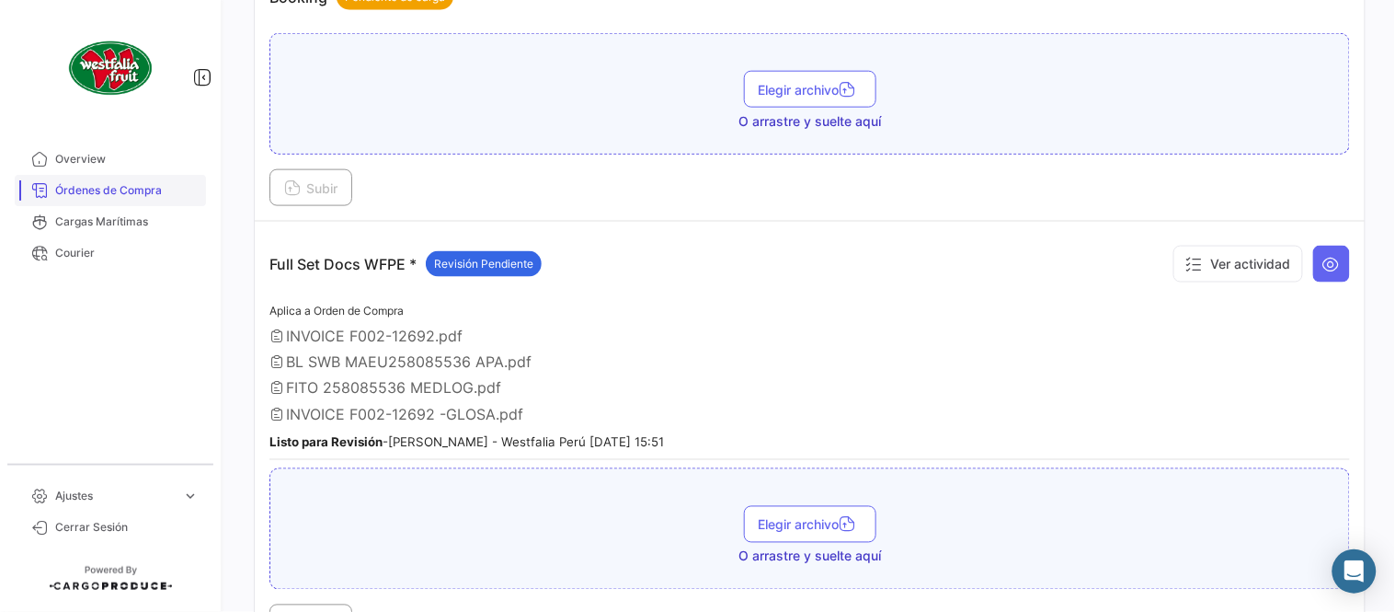
click at [155, 189] on span "Órdenes de Compra" at bounding box center [126, 190] width 143 height 17
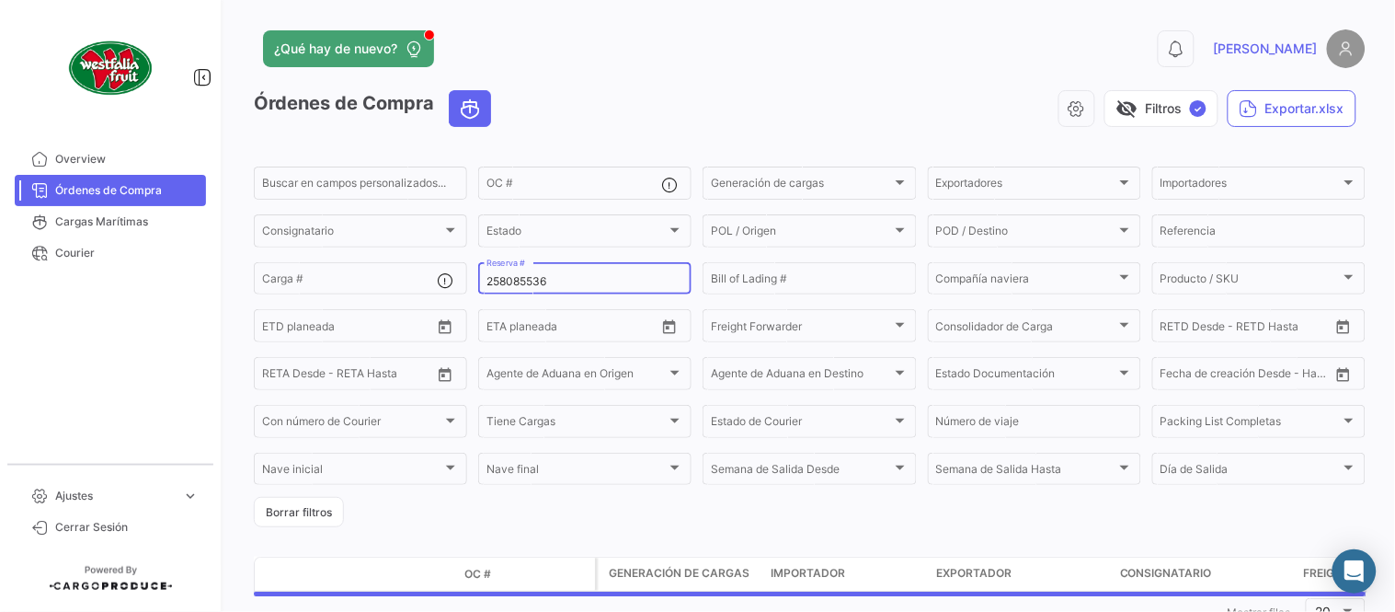
click at [541, 281] on input "258085536" at bounding box center [585, 281] width 197 height 13
paste input "64"
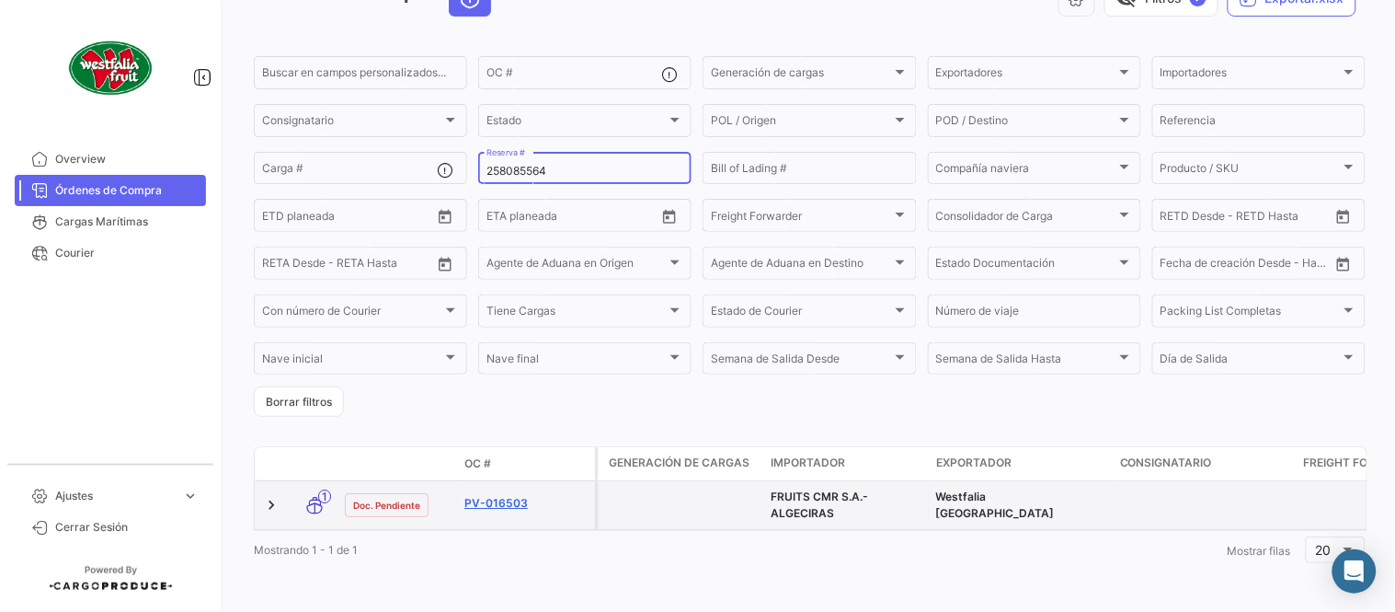
type input "258085564"
click at [519, 495] on link "PV-016503" at bounding box center [525, 503] width 123 height 17
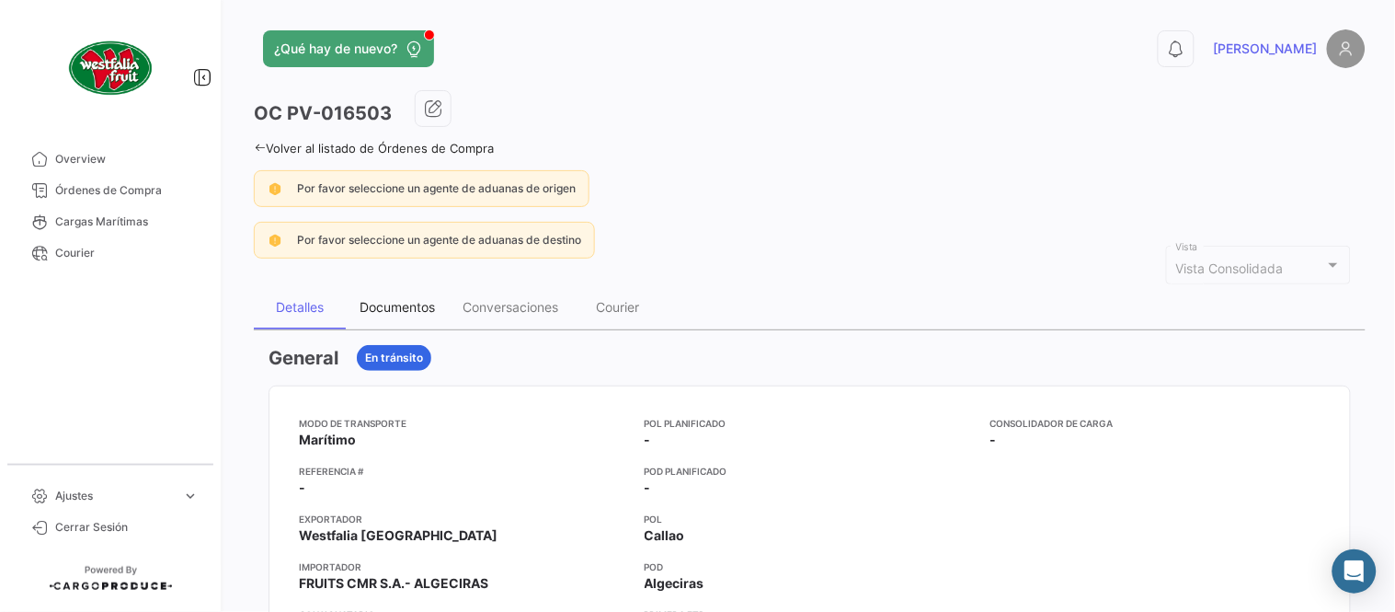
click at [378, 295] on div "Documentos" at bounding box center [397, 307] width 103 height 44
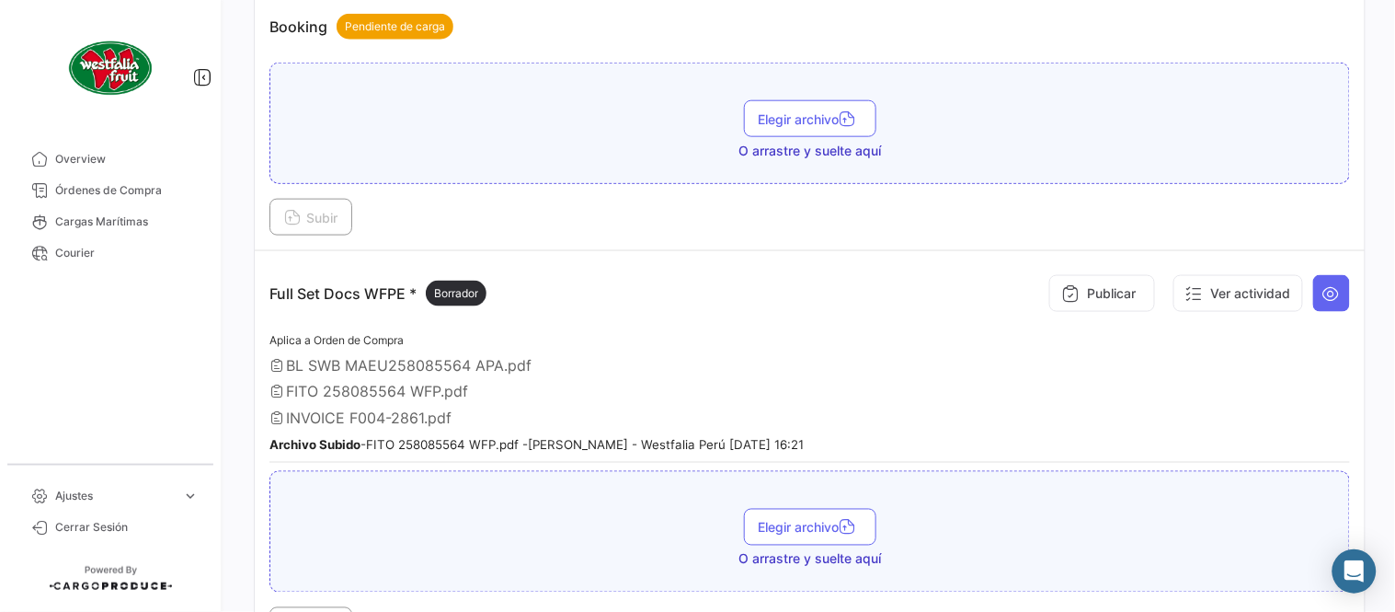
scroll to position [510, 0]
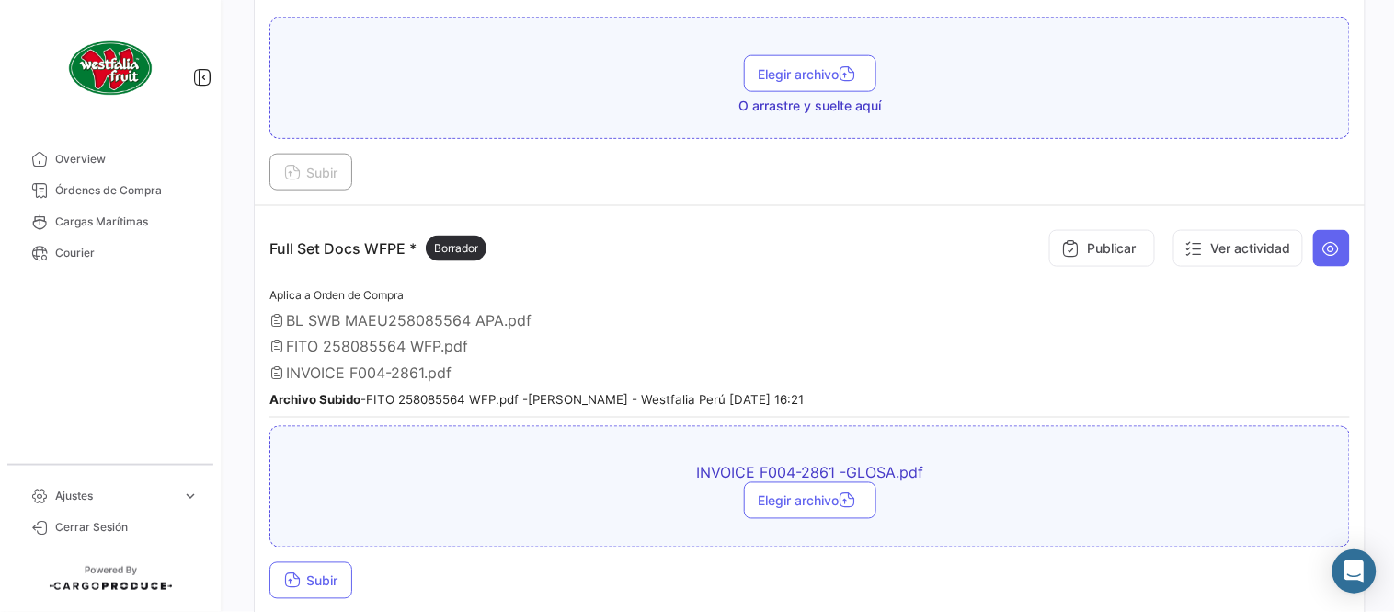
click at [360, 568] on div "Subir" at bounding box center [809, 580] width 1081 height 37
click at [300, 573] on span "Subir" at bounding box center [310, 581] width 53 height 16
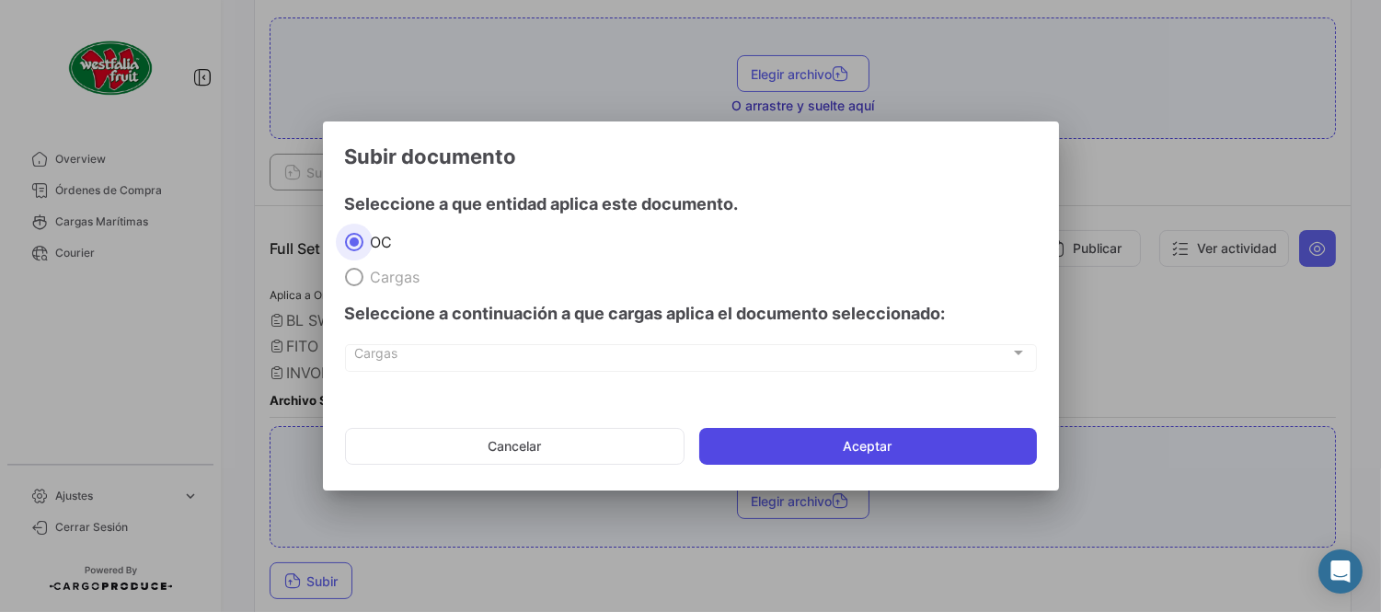
click at [903, 440] on button "Aceptar" at bounding box center [868, 446] width 338 height 37
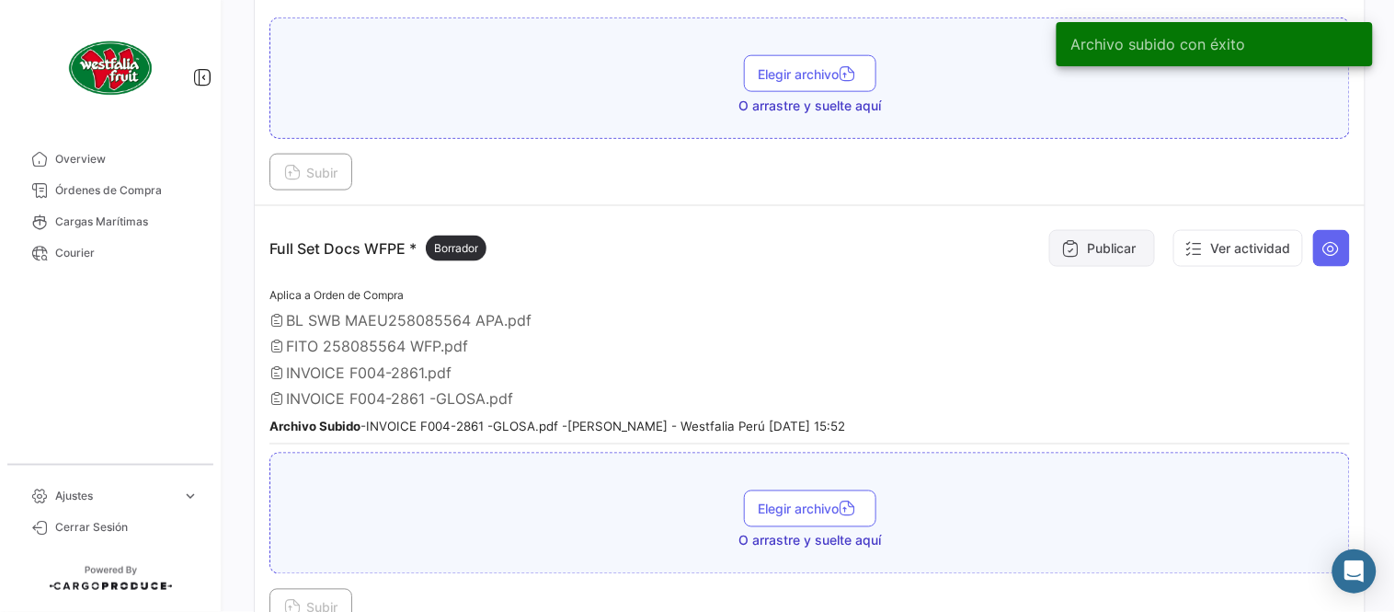
click at [1098, 231] on button "Publicar" at bounding box center [1102, 248] width 106 height 37
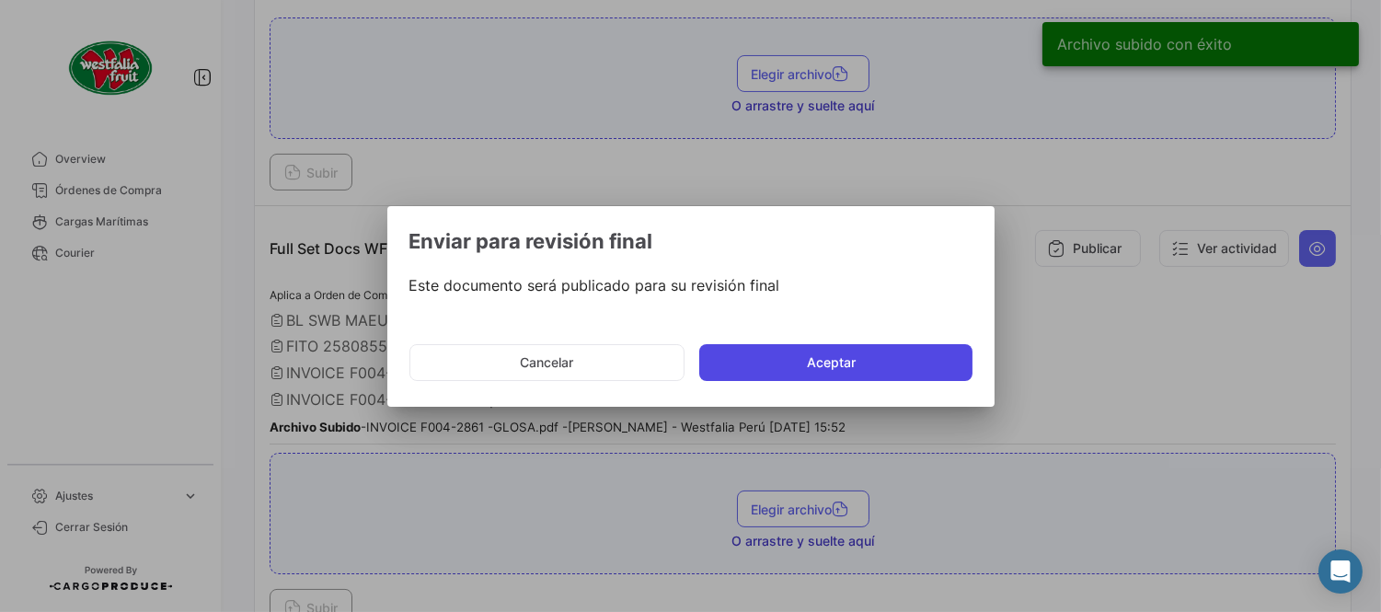
click at [945, 347] on button "Aceptar" at bounding box center [835, 362] width 273 height 37
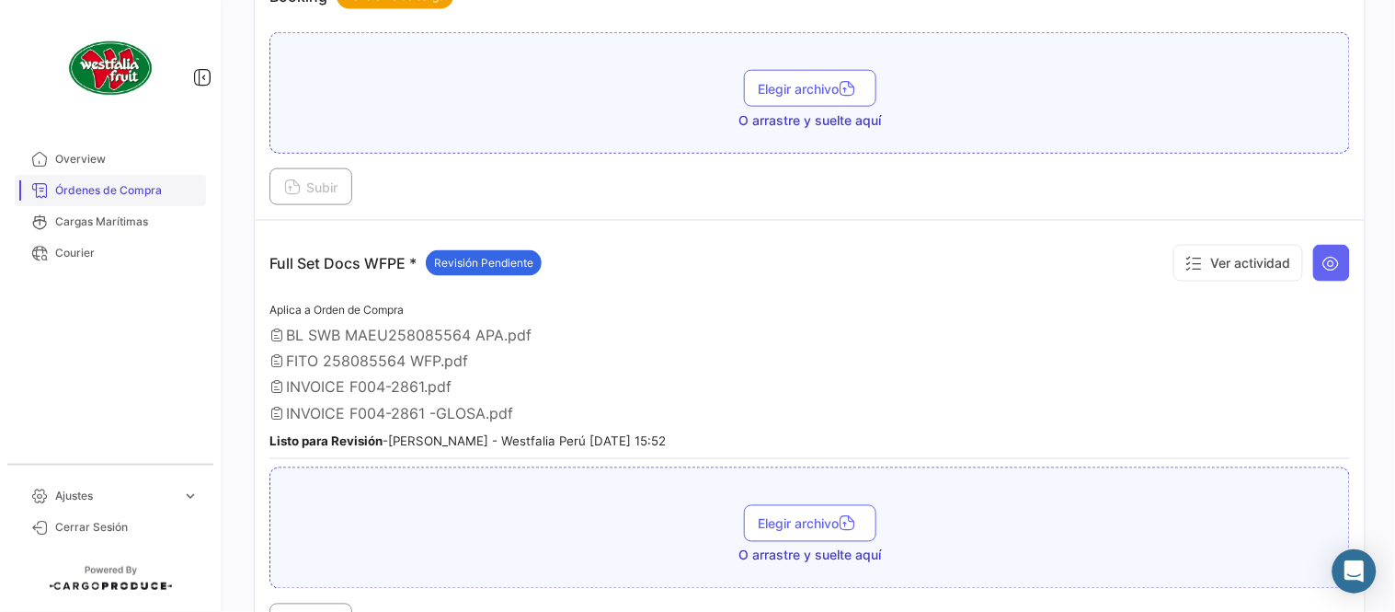
click at [184, 180] on link "Órdenes de Compra" at bounding box center [110, 190] width 191 height 31
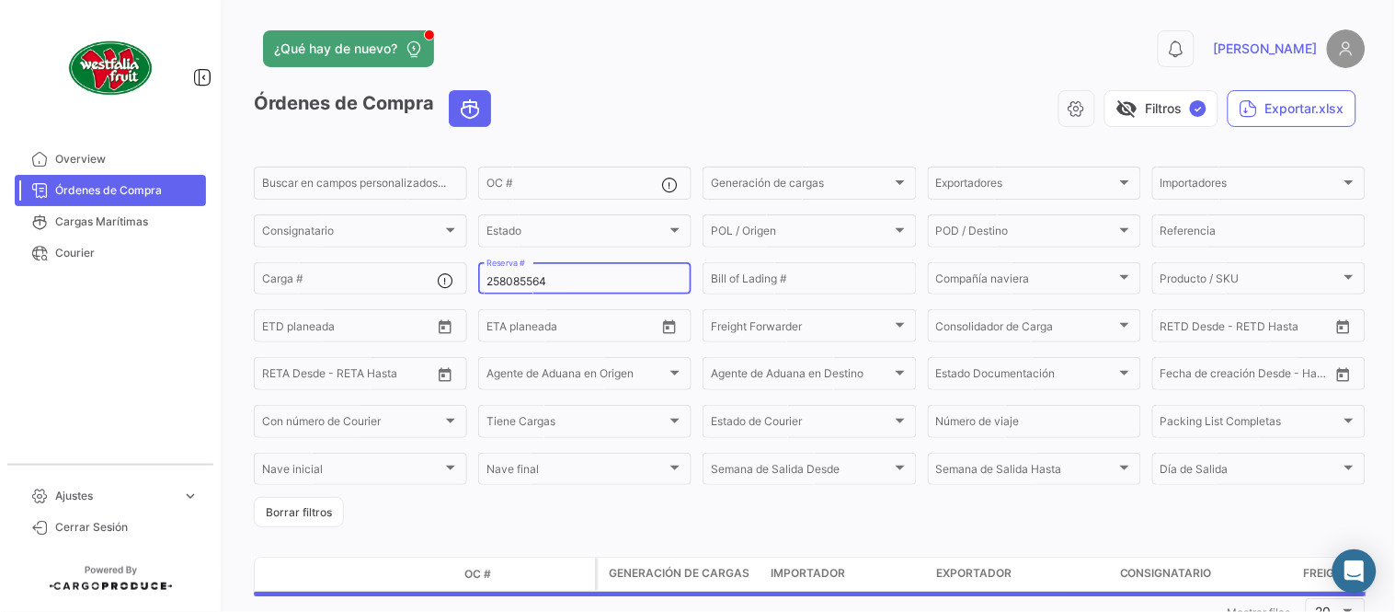
click at [507, 276] on input "258085564" at bounding box center [585, 281] width 197 height 13
click at [507, 275] on input "258085564" at bounding box center [585, 281] width 197 height 13
paste input "MBM230051421"
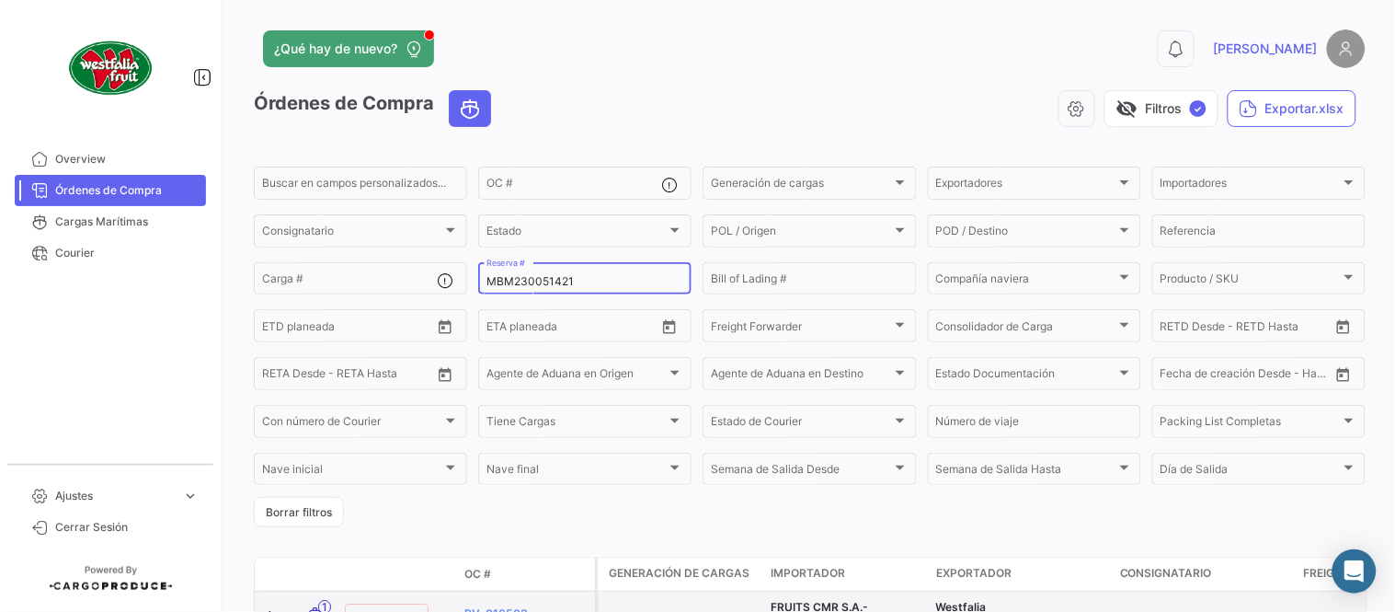
type input "MBM230051421"
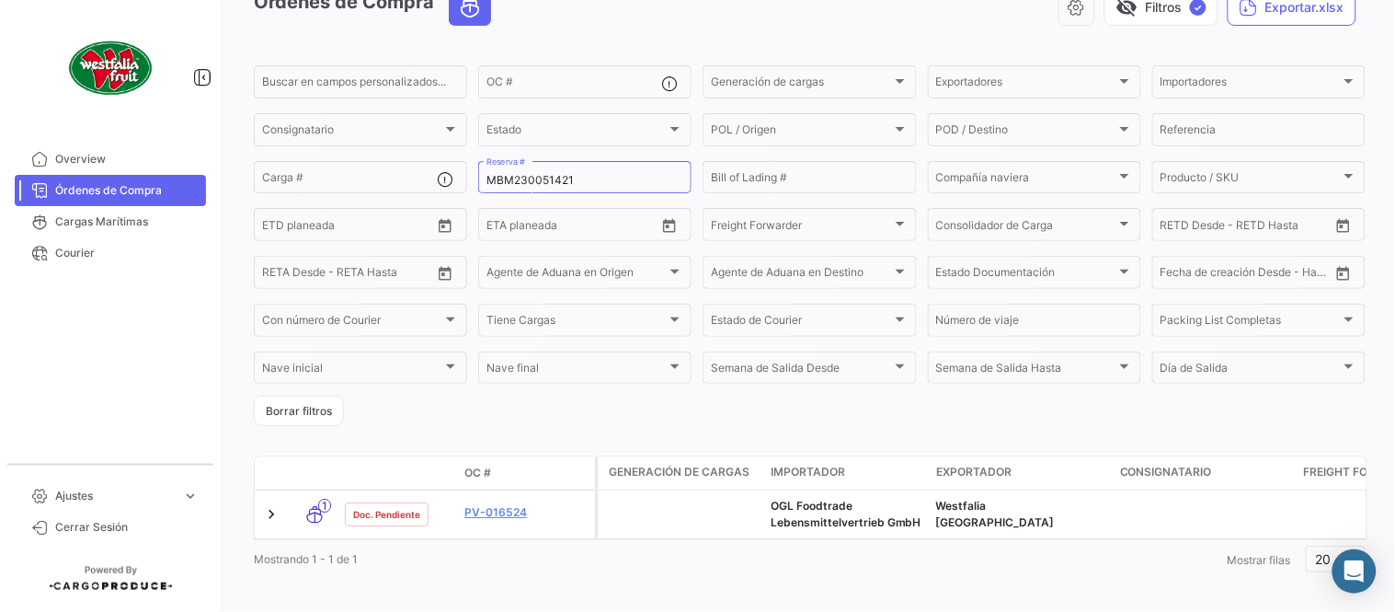
scroll to position [125, 0]
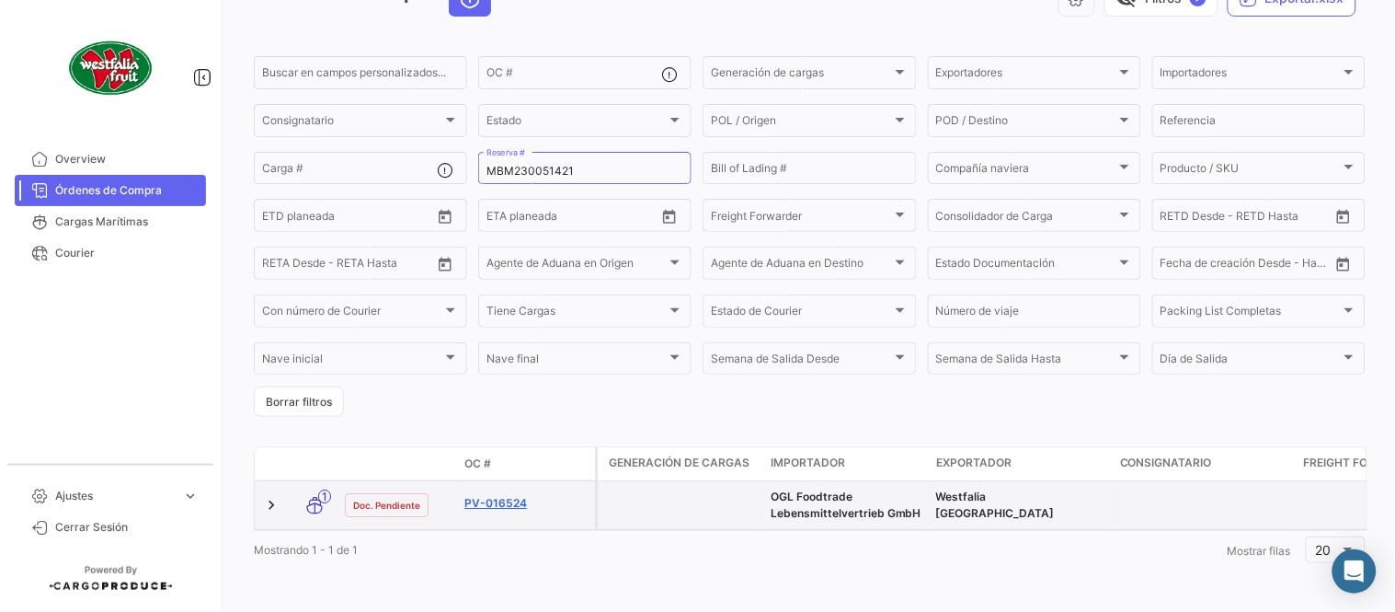
click at [515, 495] on link "PV-016524" at bounding box center [525, 503] width 123 height 17
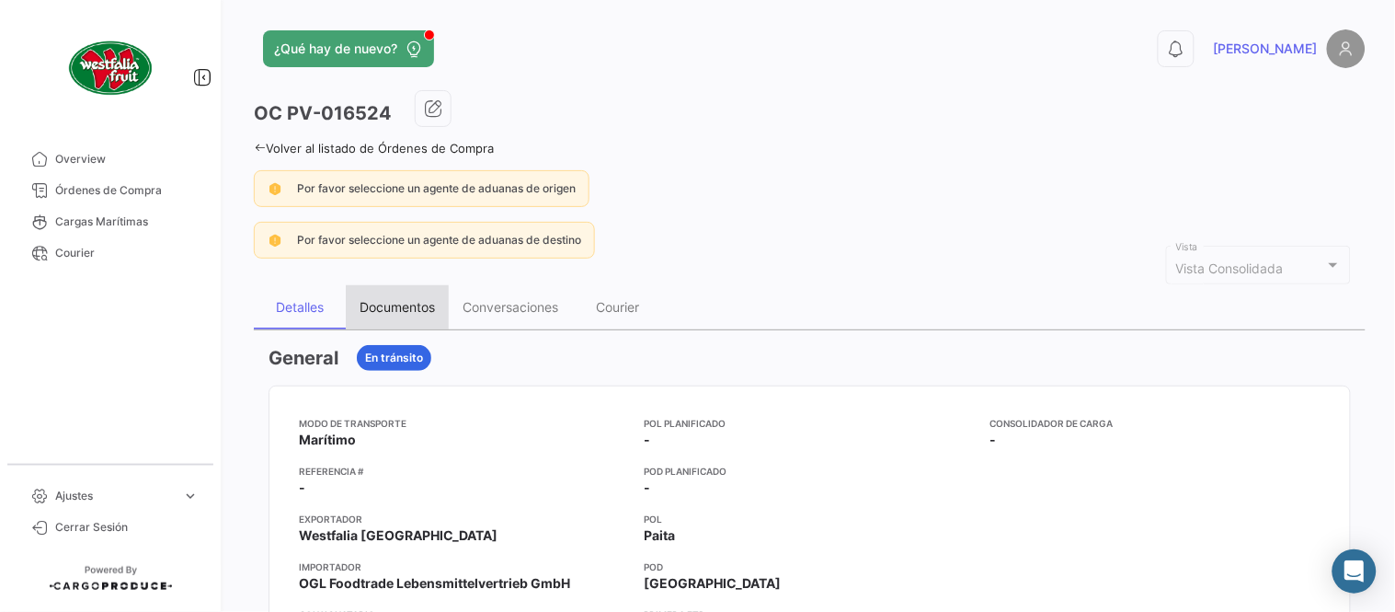
click at [395, 315] on div "Documentos" at bounding box center [397, 307] width 103 height 44
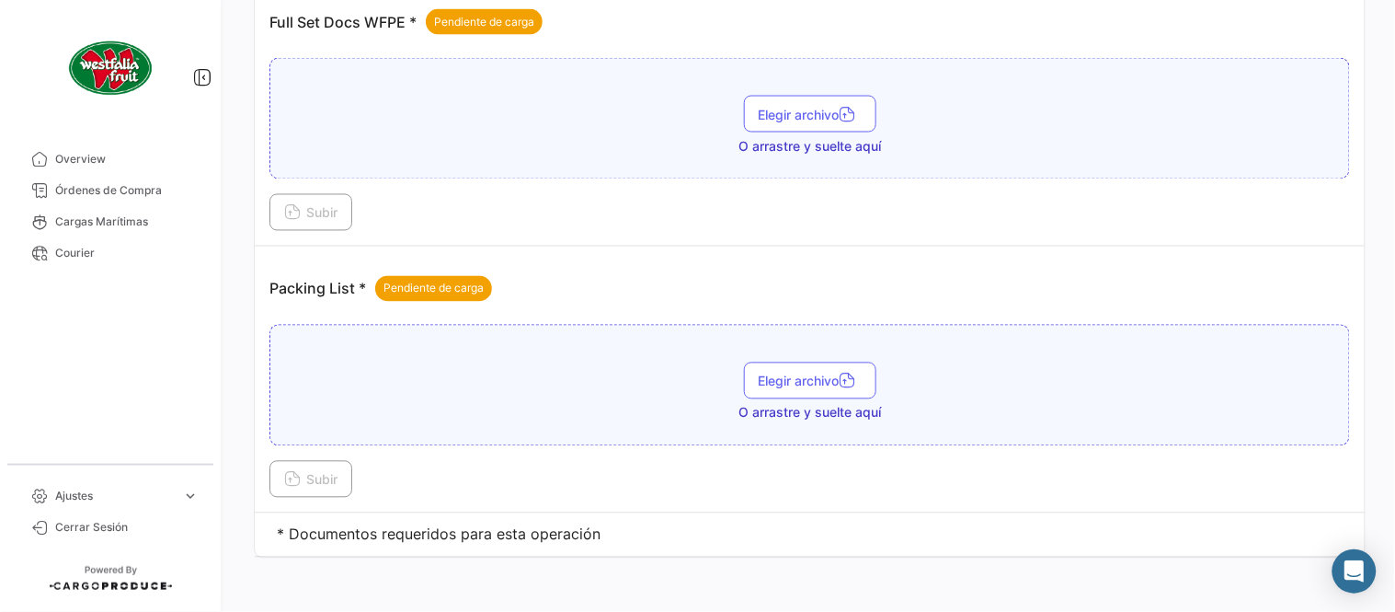
scroll to position [741, 0]
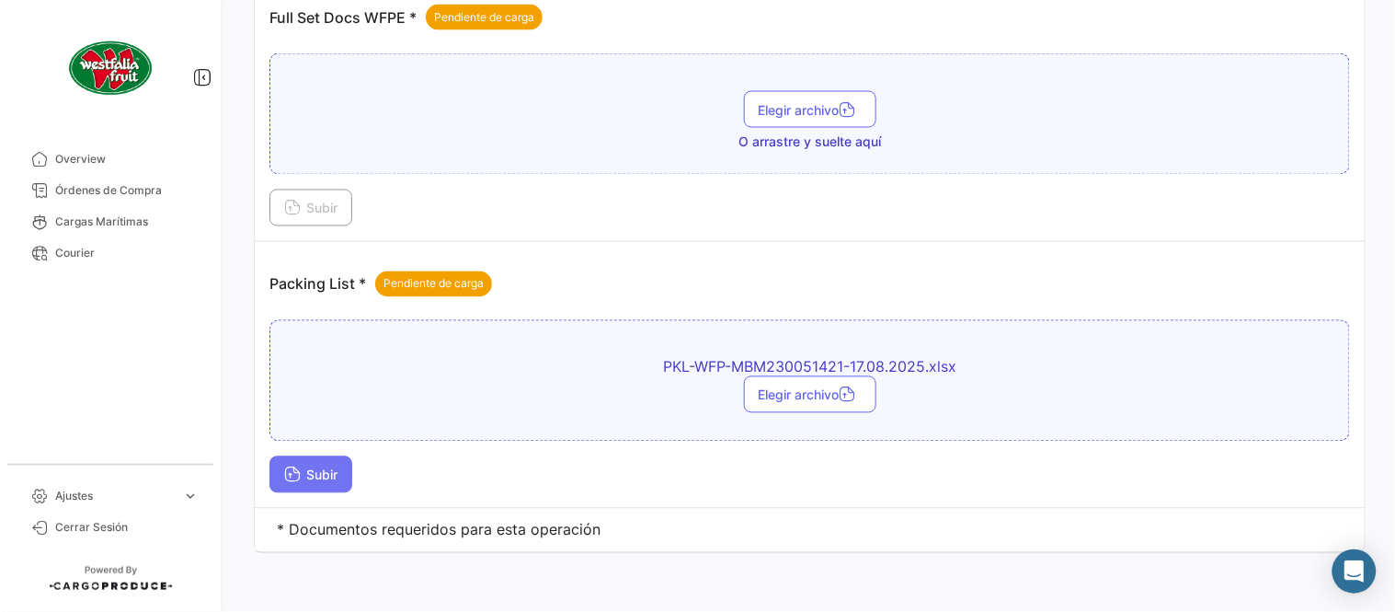
click at [325, 470] on span "Subir" at bounding box center [310, 475] width 53 height 16
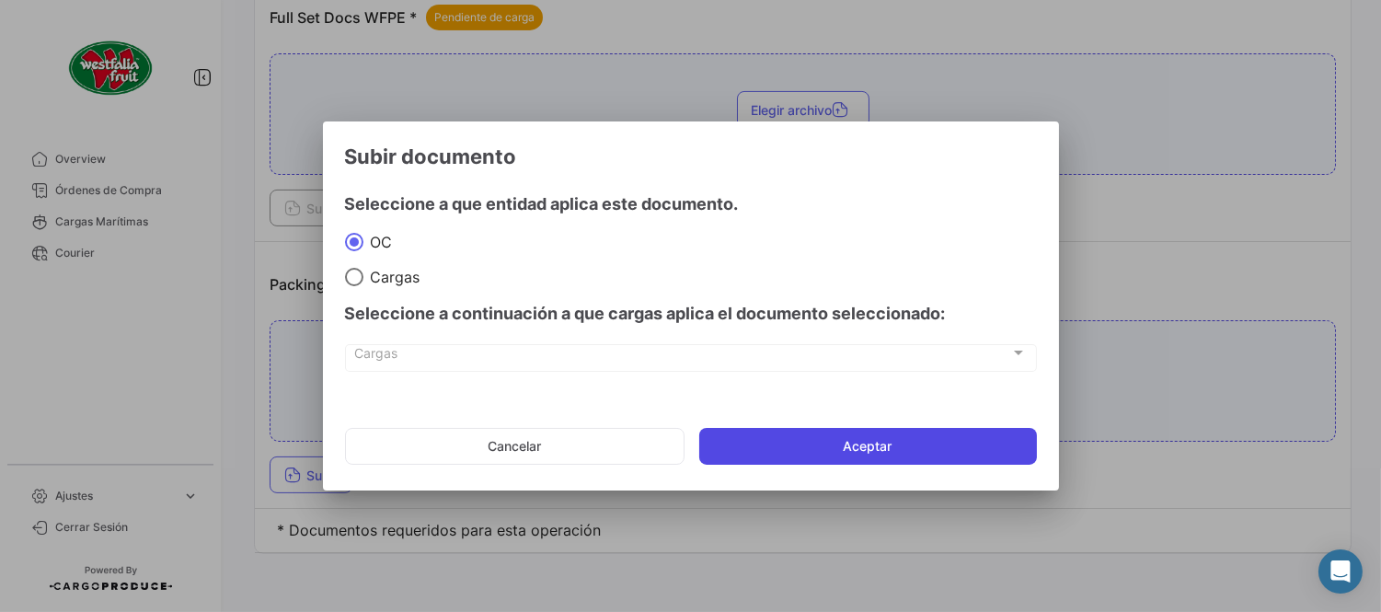
click at [801, 451] on button "Aceptar" at bounding box center [868, 446] width 338 height 37
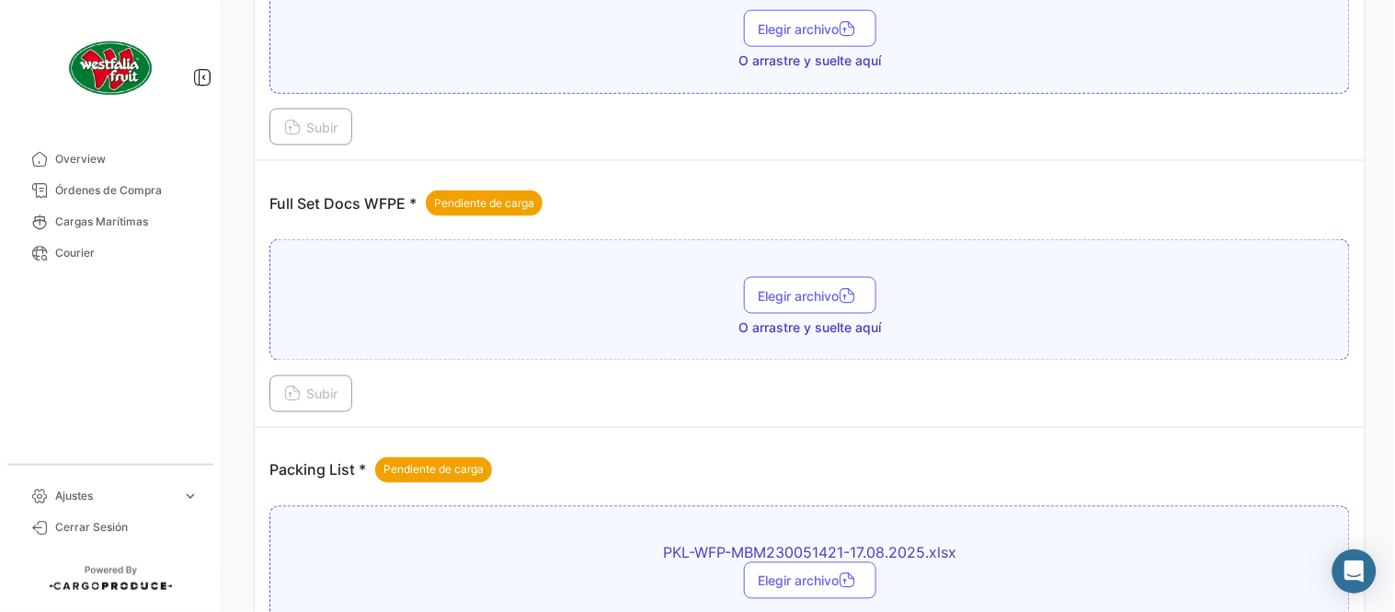
scroll to position [537, 0]
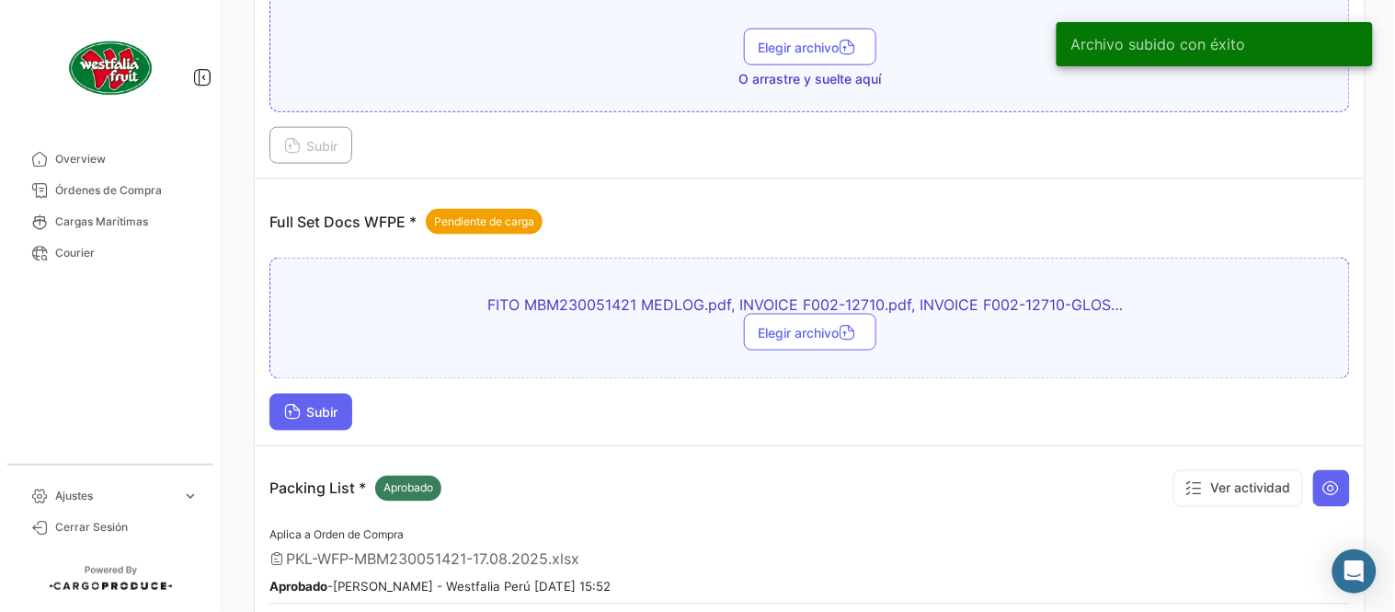
click at [350, 410] on button "Subir" at bounding box center [310, 412] width 83 height 37
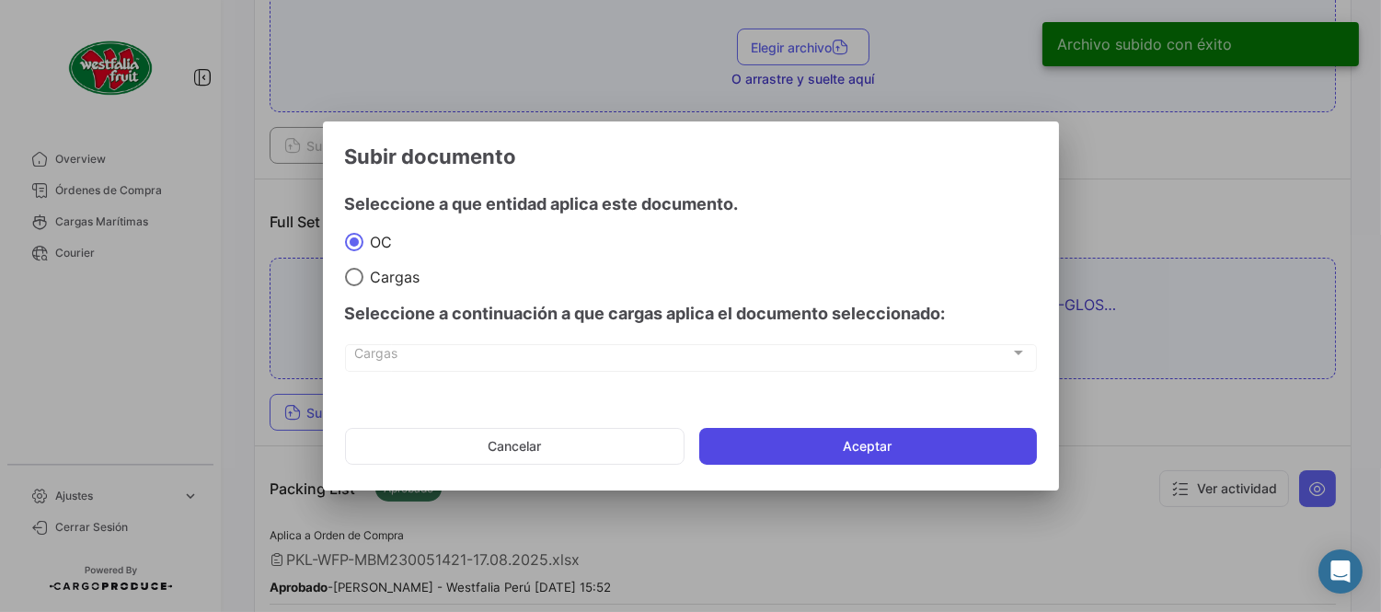
drag, startPoint x: 914, startPoint y: 443, endPoint x: 924, endPoint y: 441, distance: 10.3
click at [915, 444] on button "Aceptar" at bounding box center [868, 446] width 338 height 37
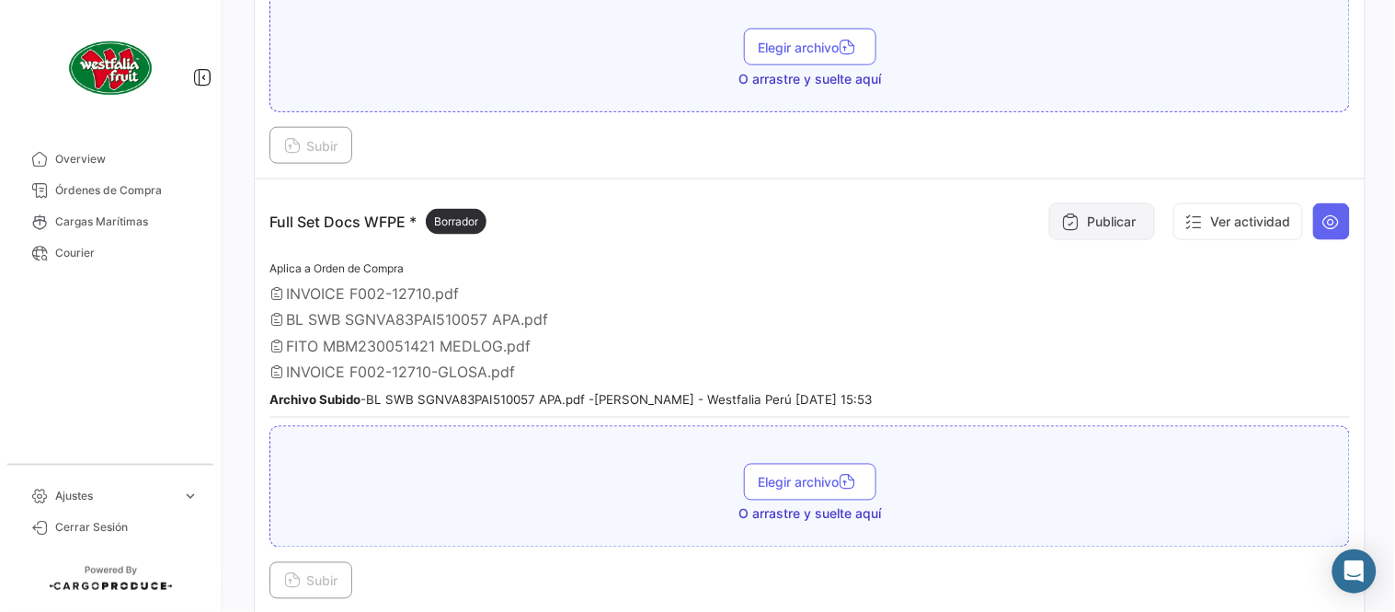
click at [1088, 210] on button "Publicar" at bounding box center [1102, 221] width 106 height 37
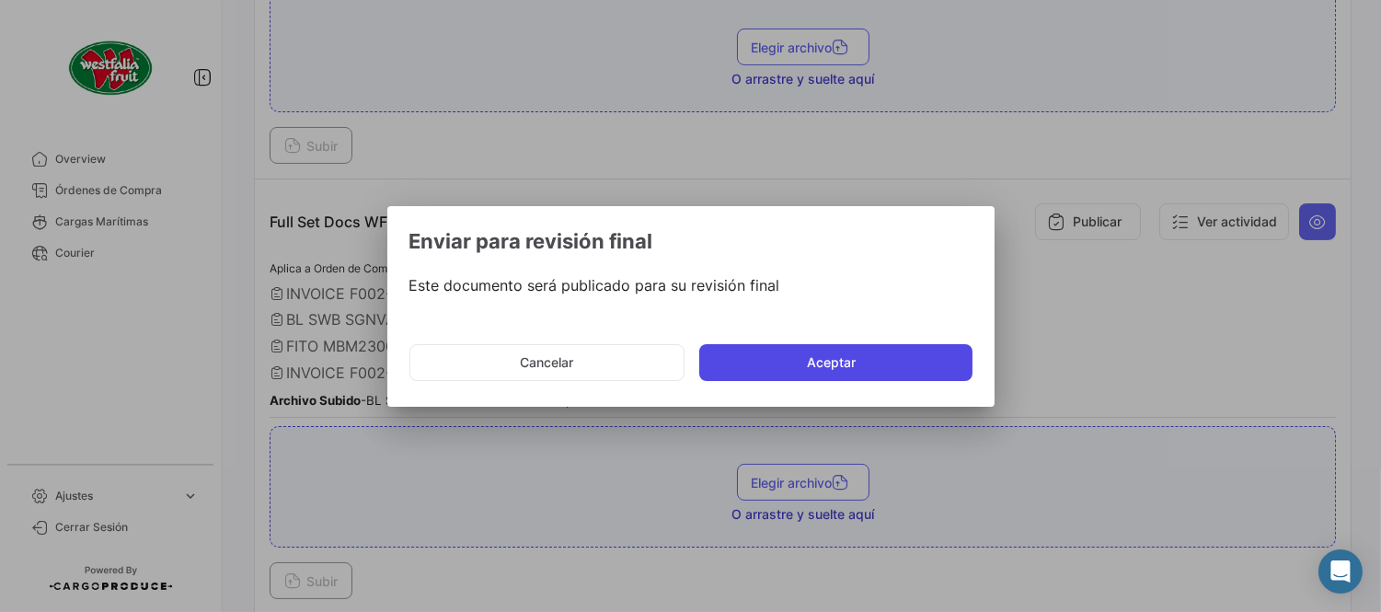
click at [815, 354] on button "Aceptar" at bounding box center [835, 362] width 273 height 37
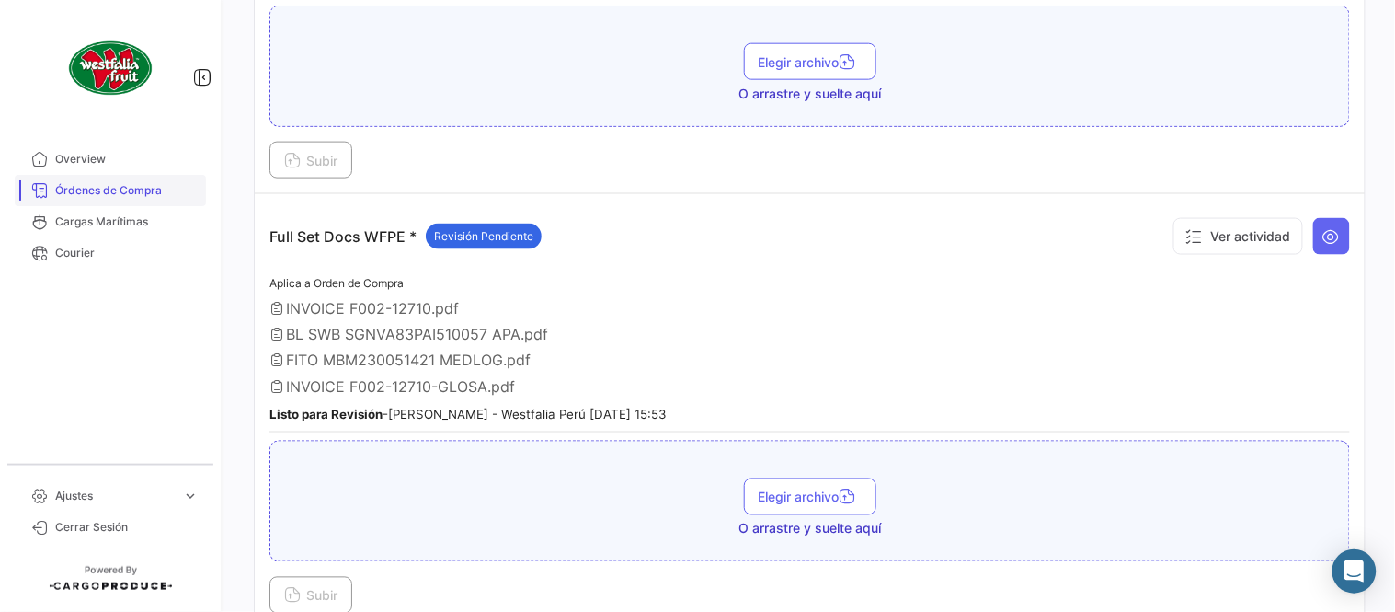
click at [68, 186] on span "Órdenes de Compra" at bounding box center [126, 190] width 143 height 17
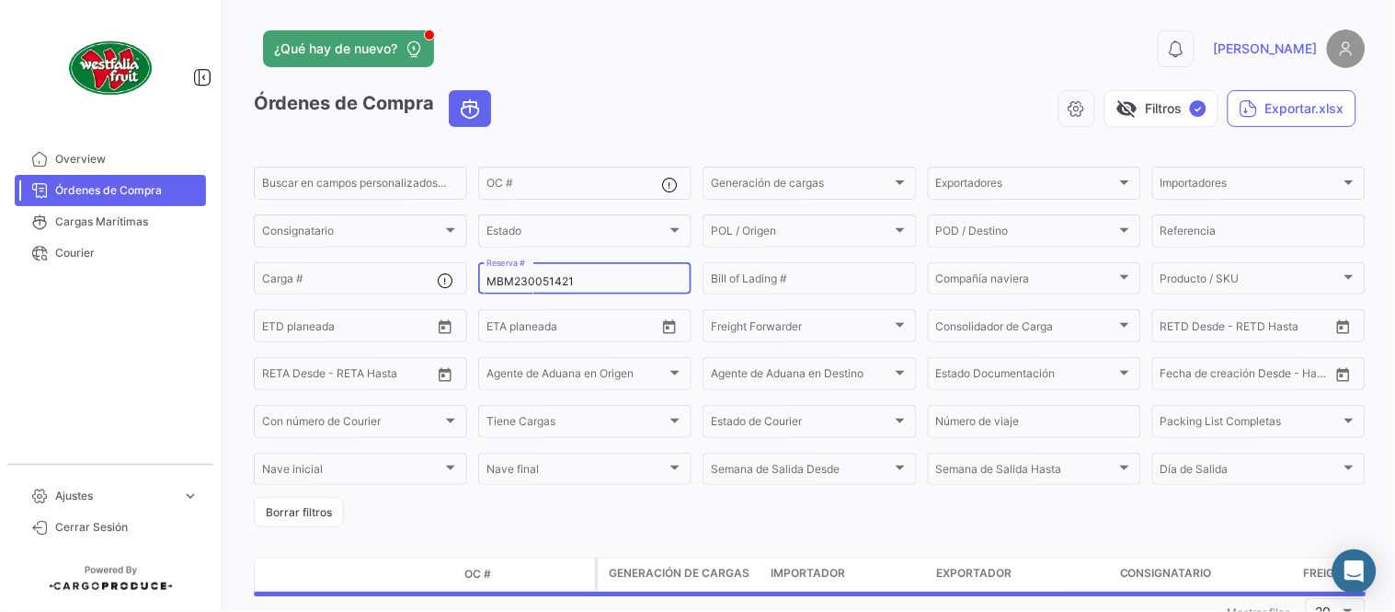
click at [553, 287] on input "MBM230051421" at bounding box center [585, 281] width 197 height 13
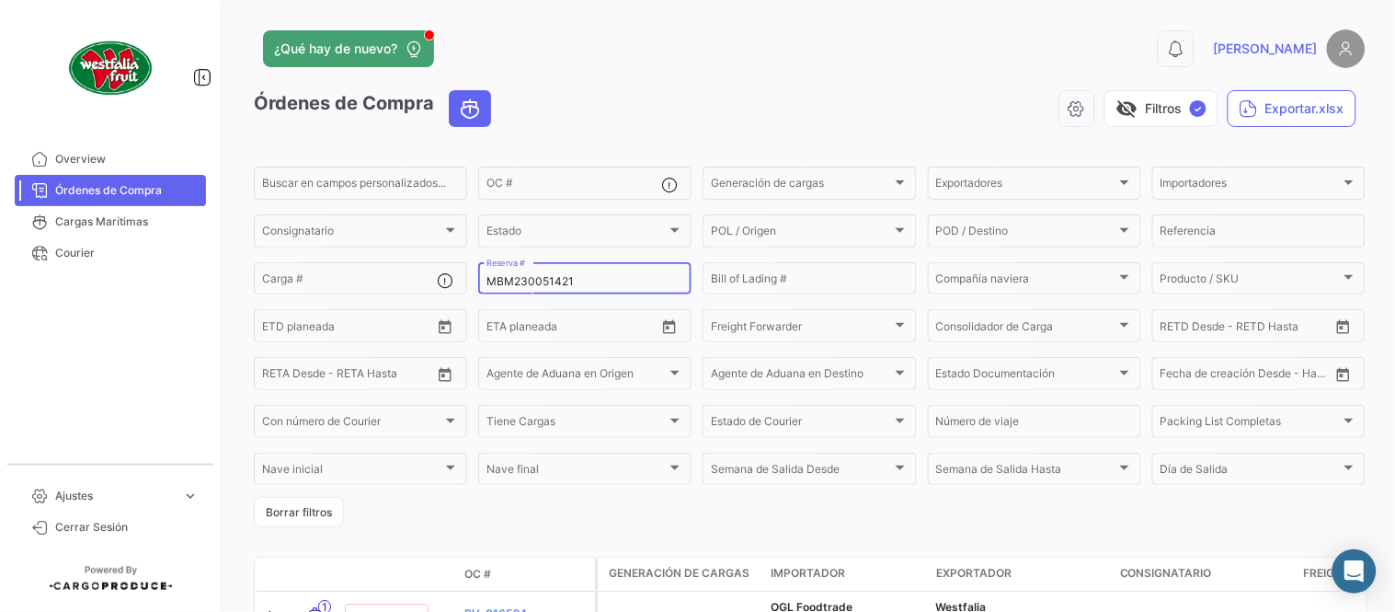
click at [553, 287] on input "MBM230051421" at bounding box center [585, 281] width 197 height 13
paste input "2"
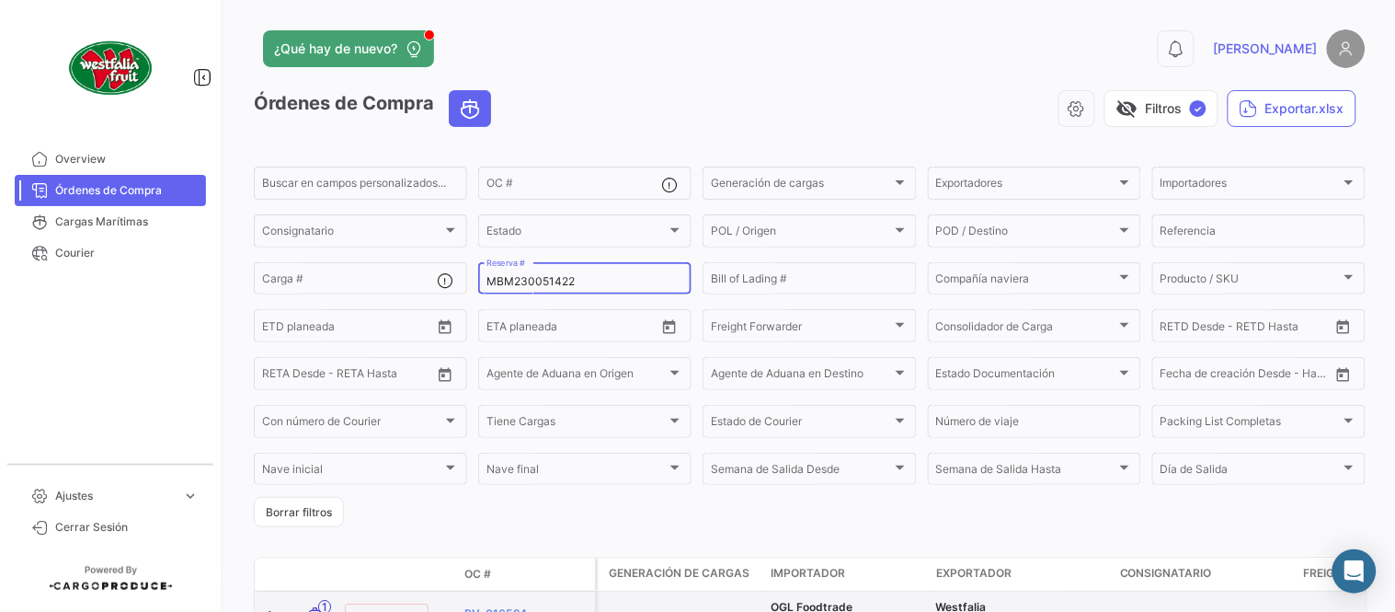
type input "MBM230051422"
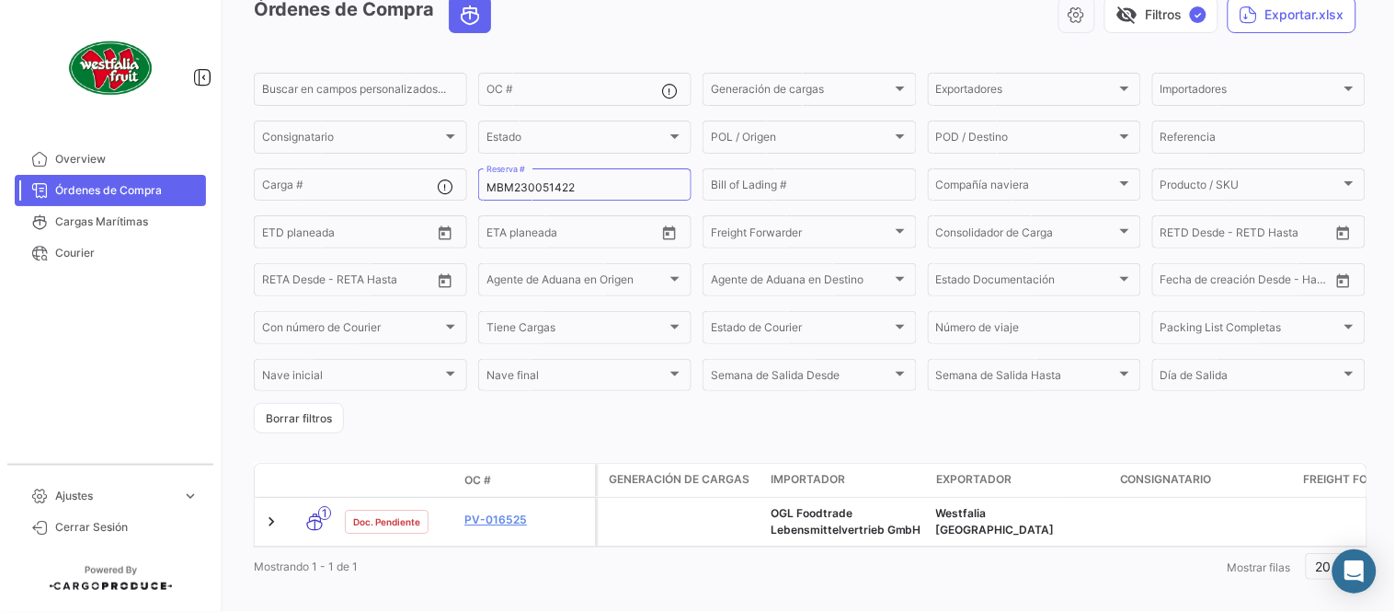
scroll to position [125, 0]
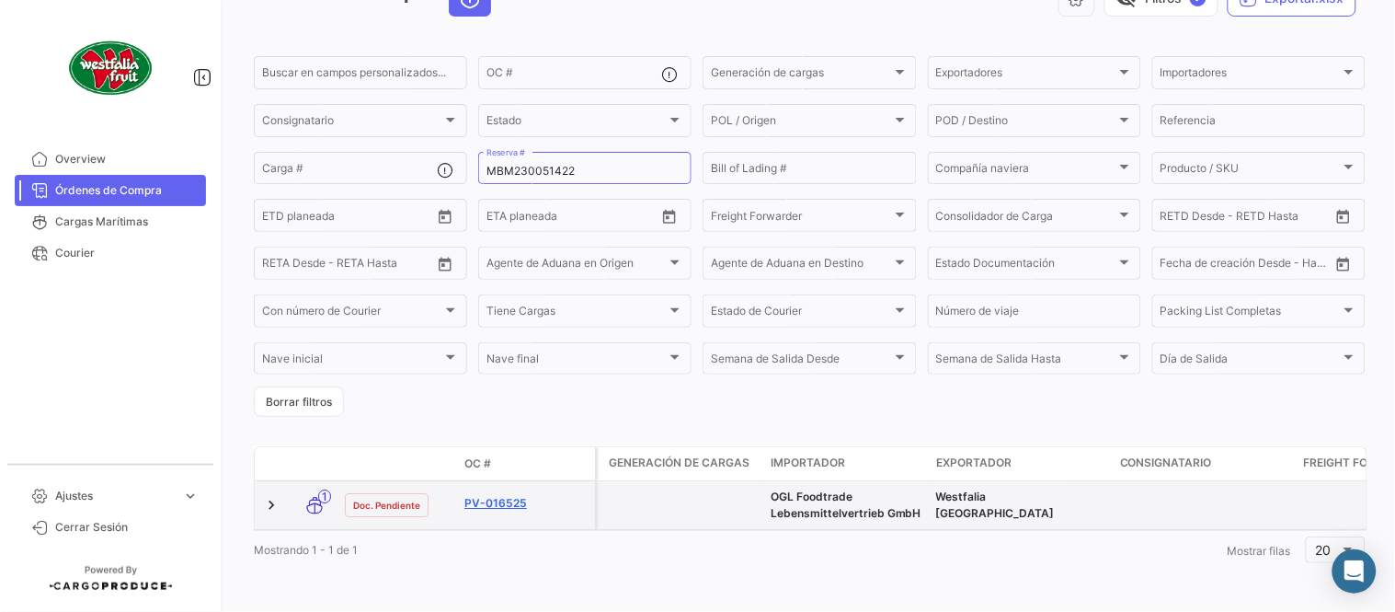
click at [497, 495] on link "PV-016525" at bounding box center [525, 503] width 123 height 17
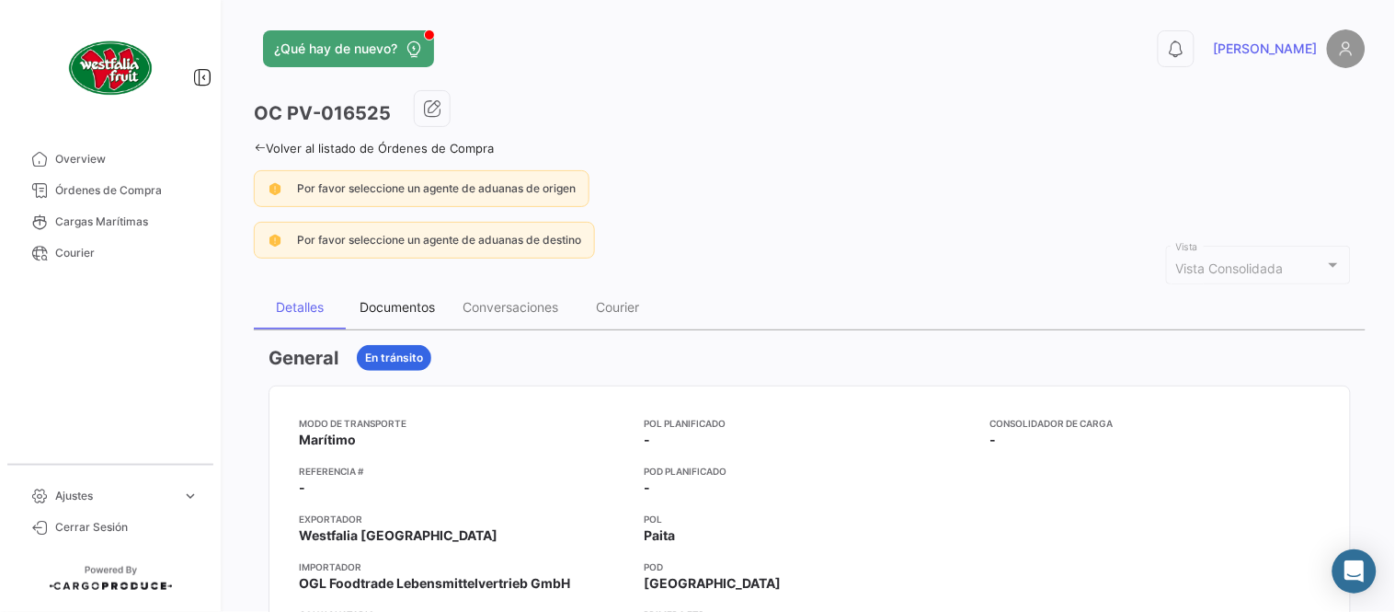
click at [390, 299] on div "Documentos" at bounding box center [397, 307] width 75 height 16
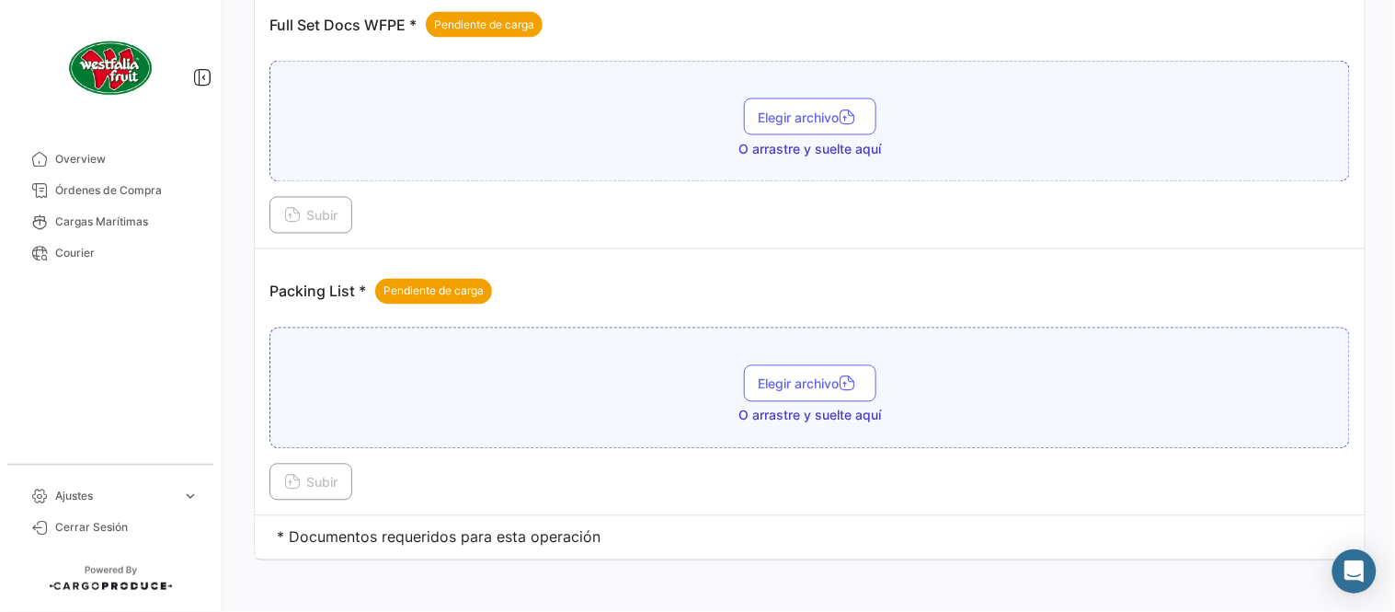
scroll to position [741, 0]
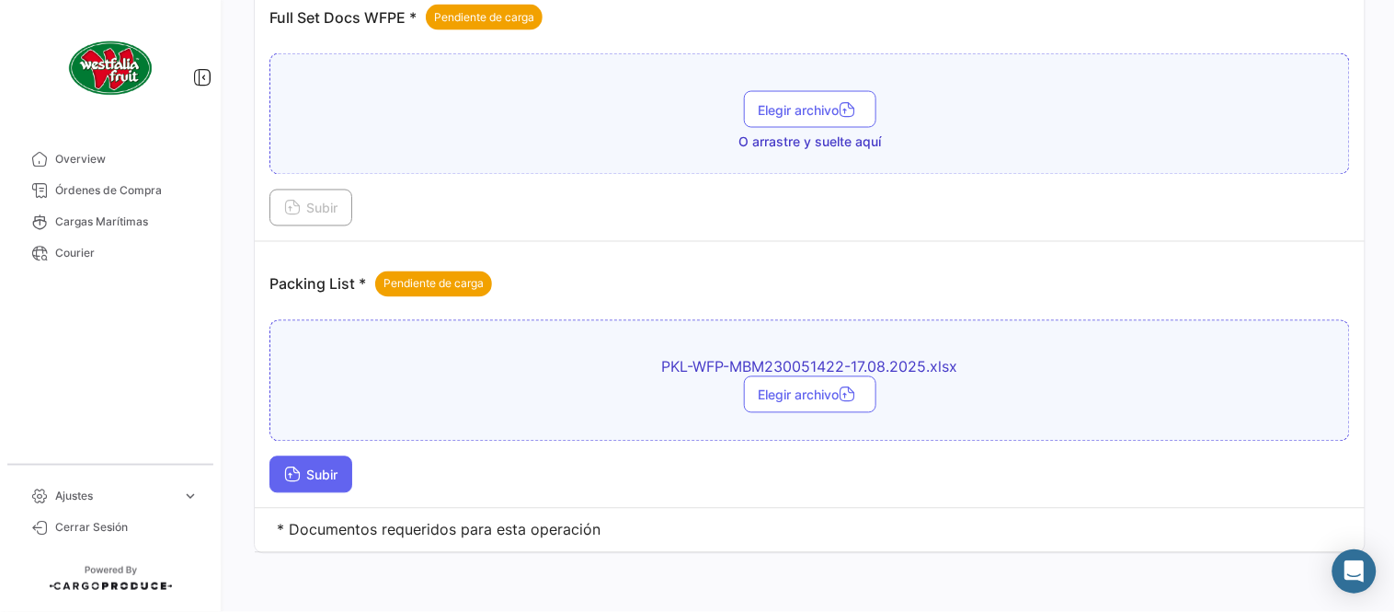
click at [331, 469] on span "Subir" at bounding box center [310, 475] width 53 height 16
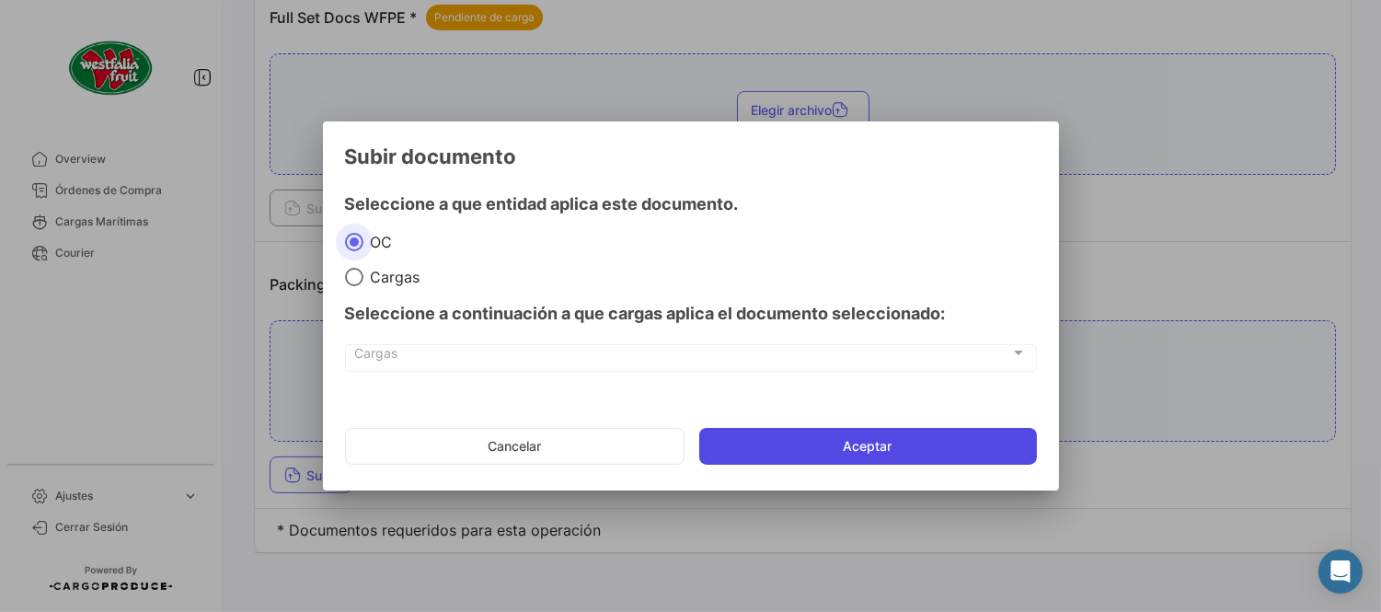
click at [927, 430] on button "Aceptar" at bounding box center [868, 446] width 338 height 37
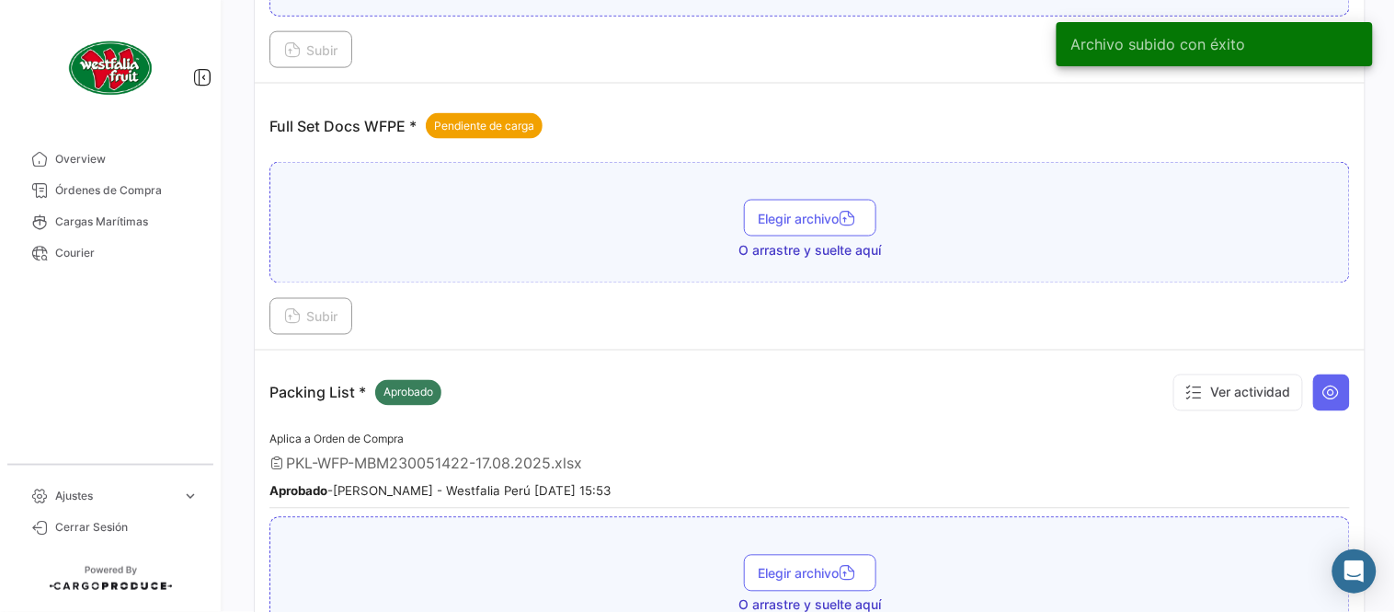
scroll to position [537, 0]
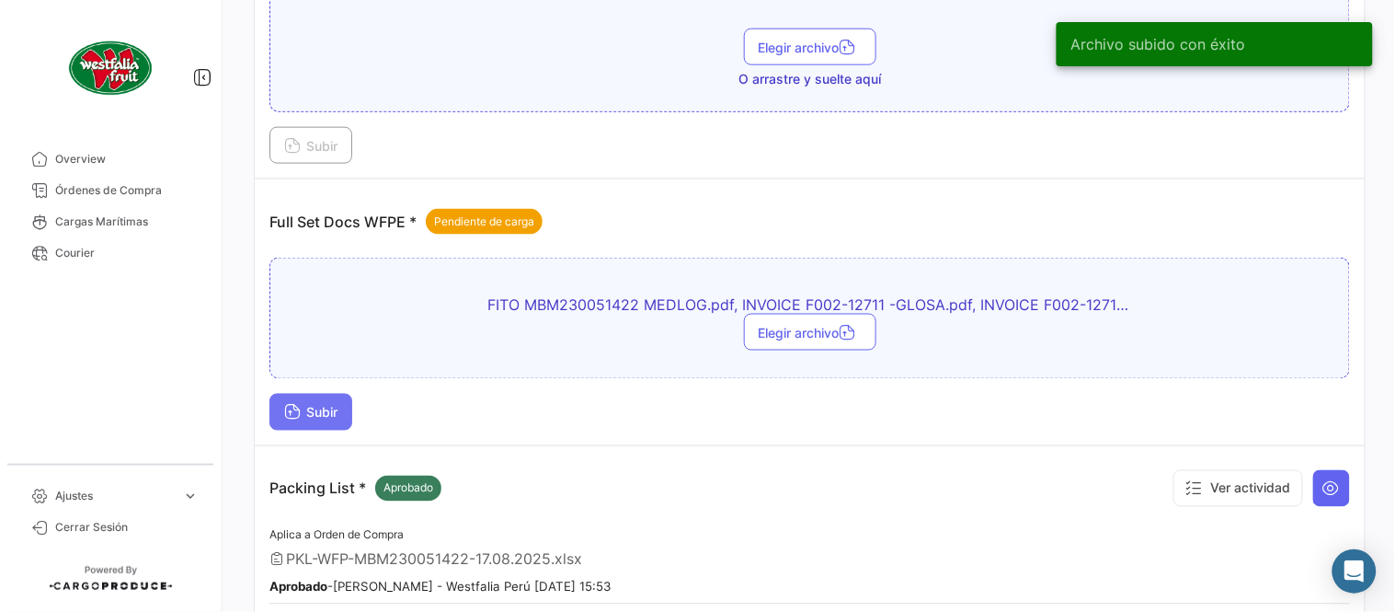
click at [329, 409] on span "Subir" at bounding box center [310, 413] width 53 height 16
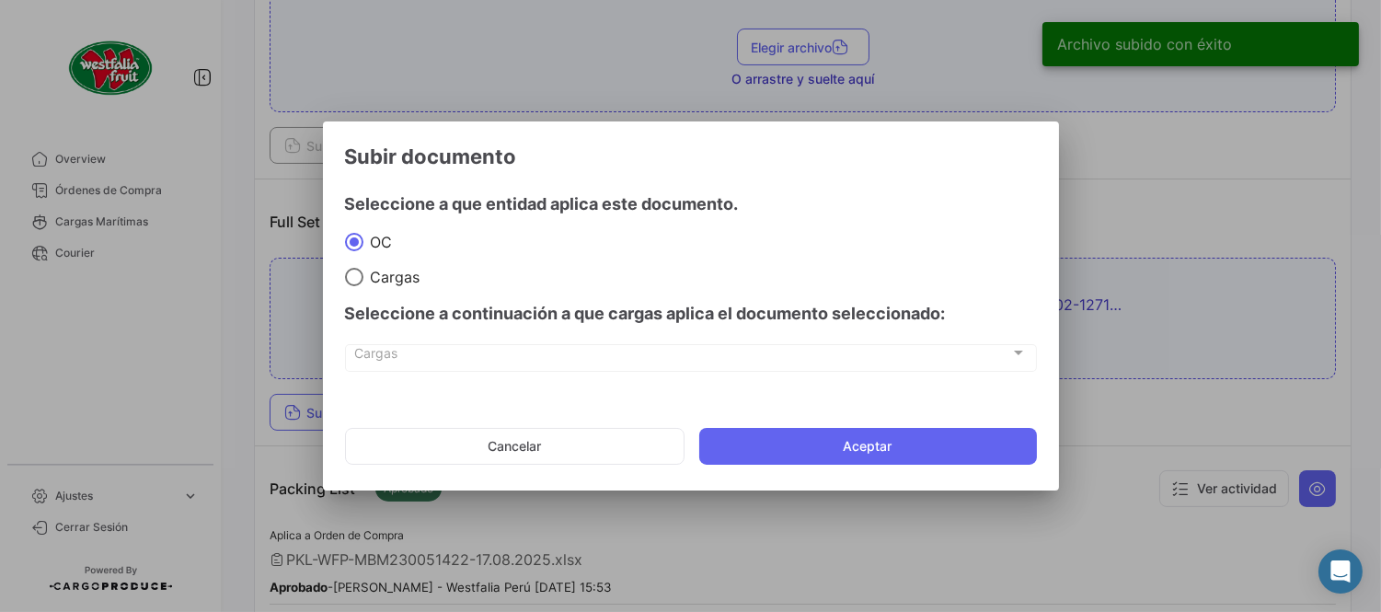
drag, startPoint x: 826, startPoint y: 416, endPoint x: 825, endPoint y: 425, distance: 9.2
click at [825, 420] on mat-dialog-actions "Cancelar Aceptar" at bounding box center [691, 446] width 692 height 63
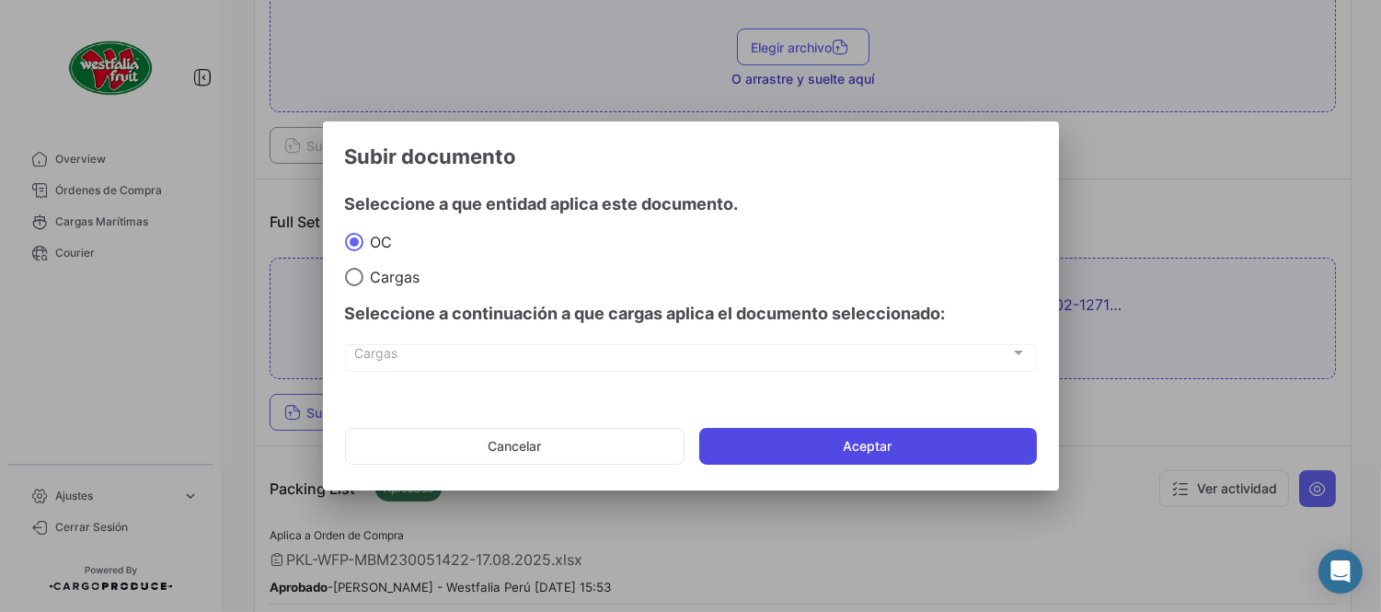
click at [825, 438] on button "Aceptar" at bounding box center [868, 446] width 338 height 37
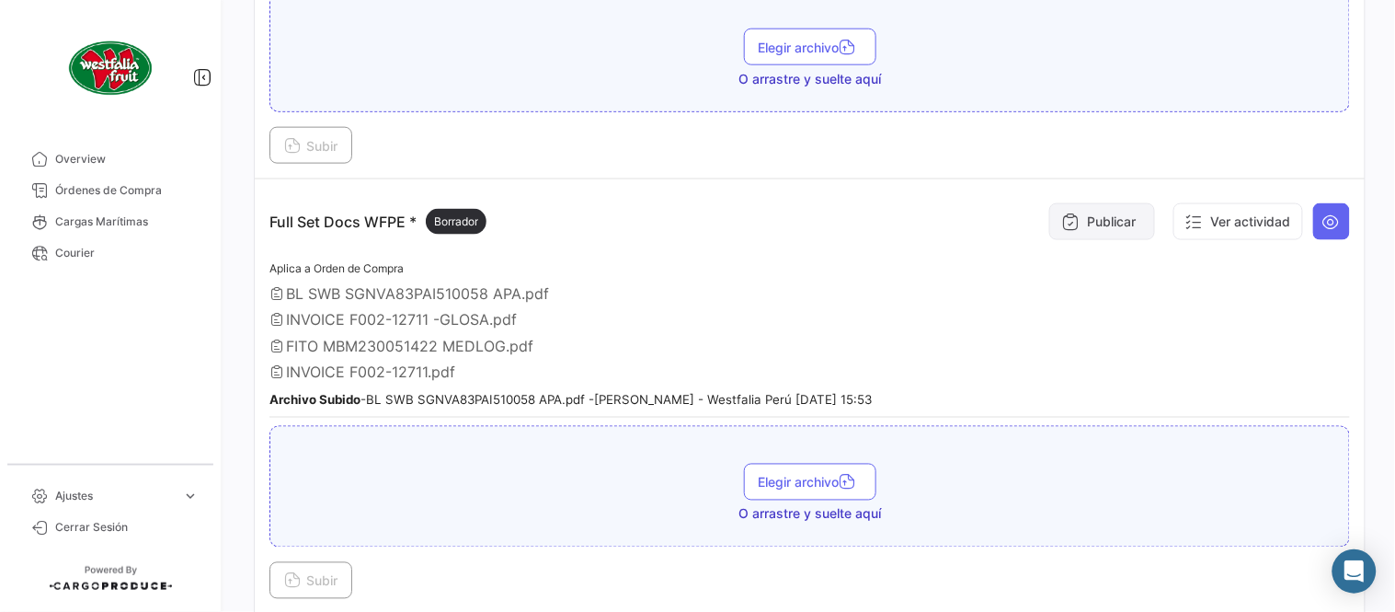
click at [1107, 213] on button "Publicar" at bounding box center [1102, 221] width 106 height 37
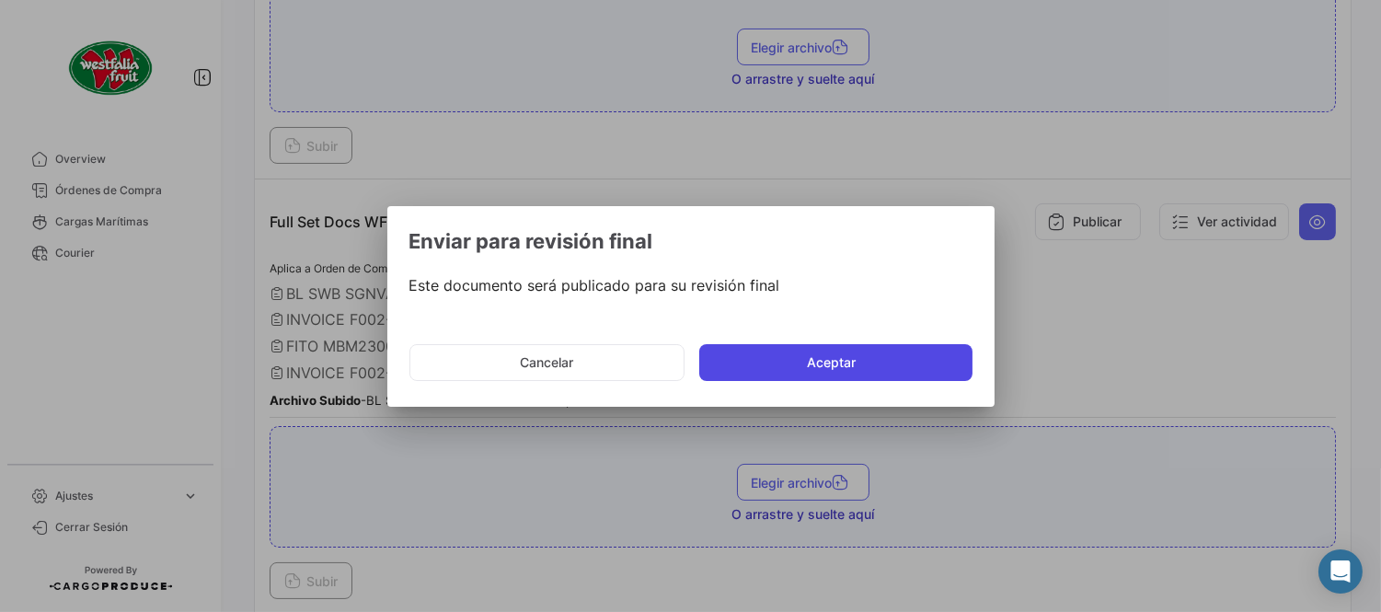
drag, startPoint x: 771, startPoint y: 357, endPoint x: 773, endPoint y: 368, distance: 11.4
click at [773, 357] on button "Aceptar" at bounding box center [835, 362] width 273 height 37
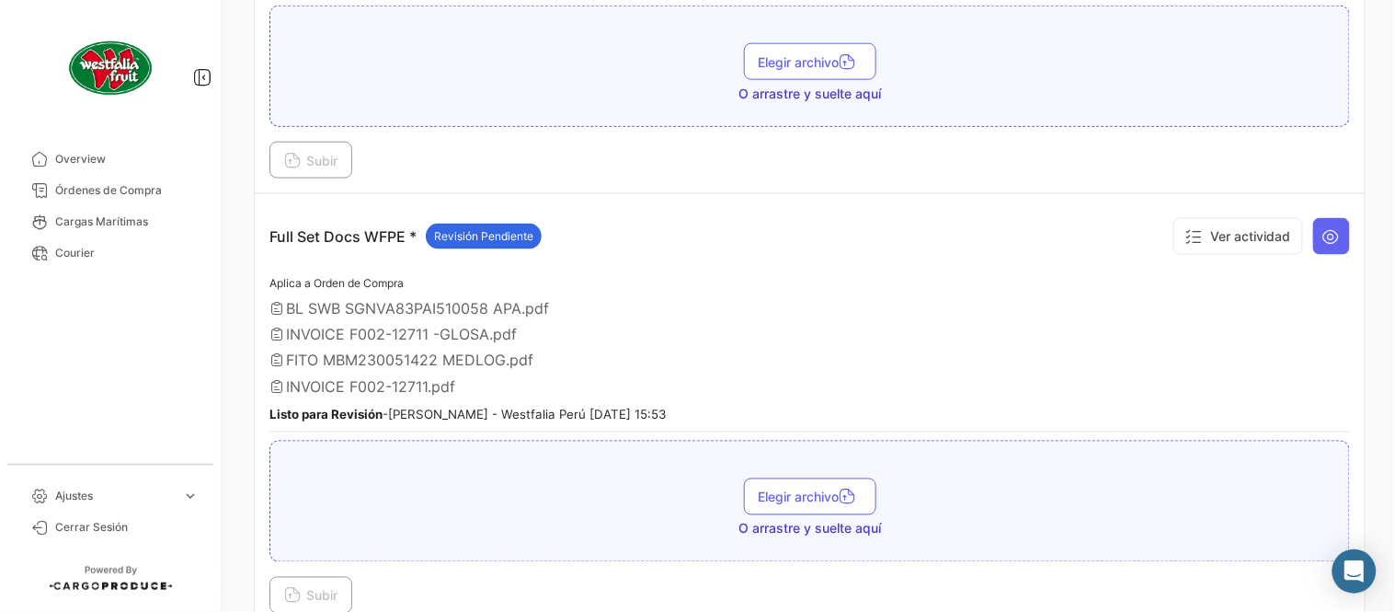
drag, startPoint x: 143, startPoint y: 181, endPoint x: 236, endPoint y: 221, distance: 101.8
click at [143, 182] on span "Órdenes de Compra" at bounding box center [126, 190] width 143 height 17
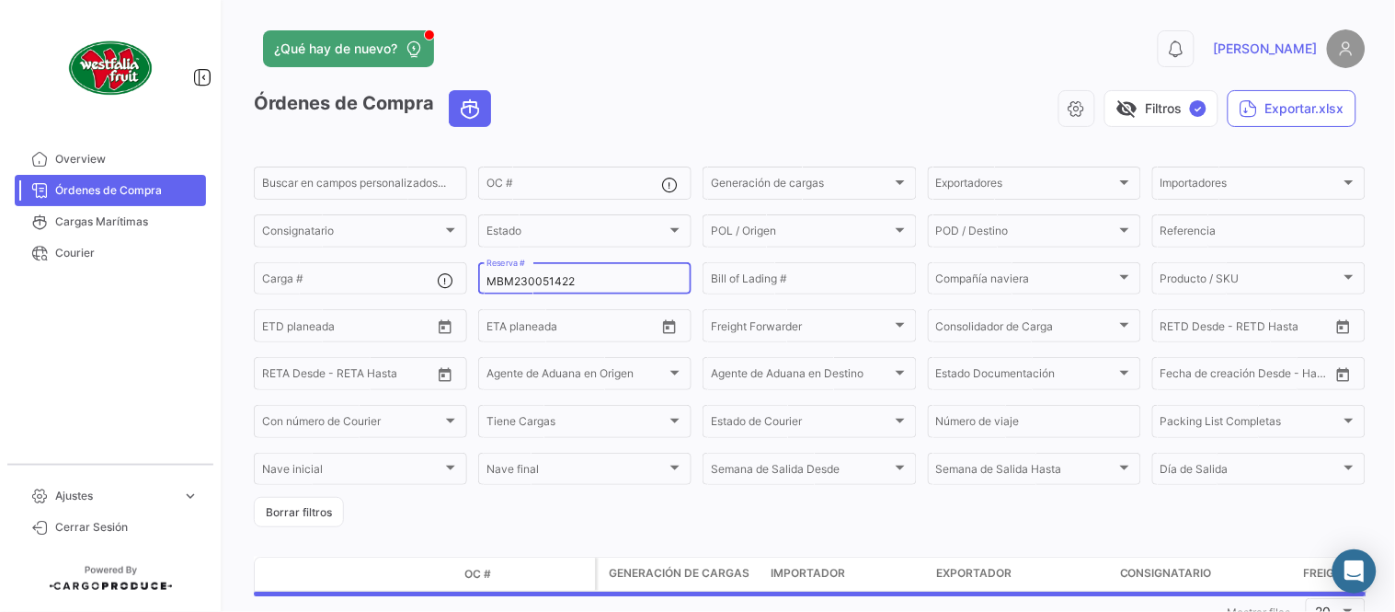
click at [586, 282] on input "MBM230051422" at bounding box center [585, 281] width 197 height 13
paste input "3"
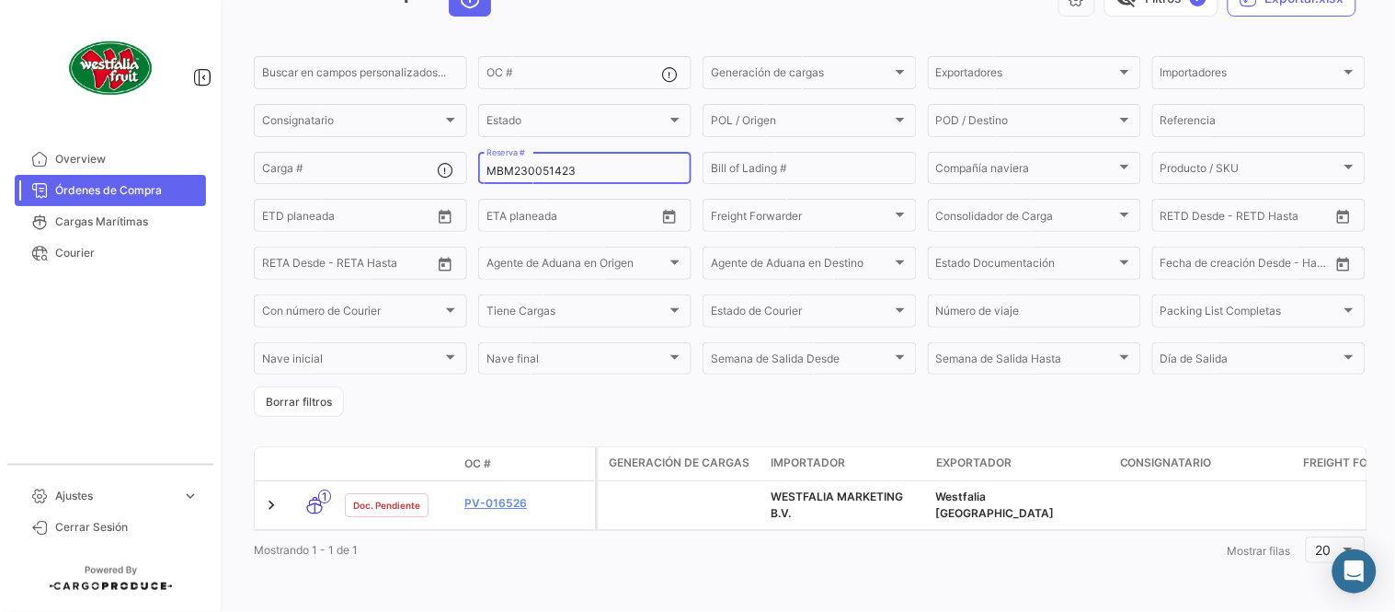
scroll to position [125, 0]
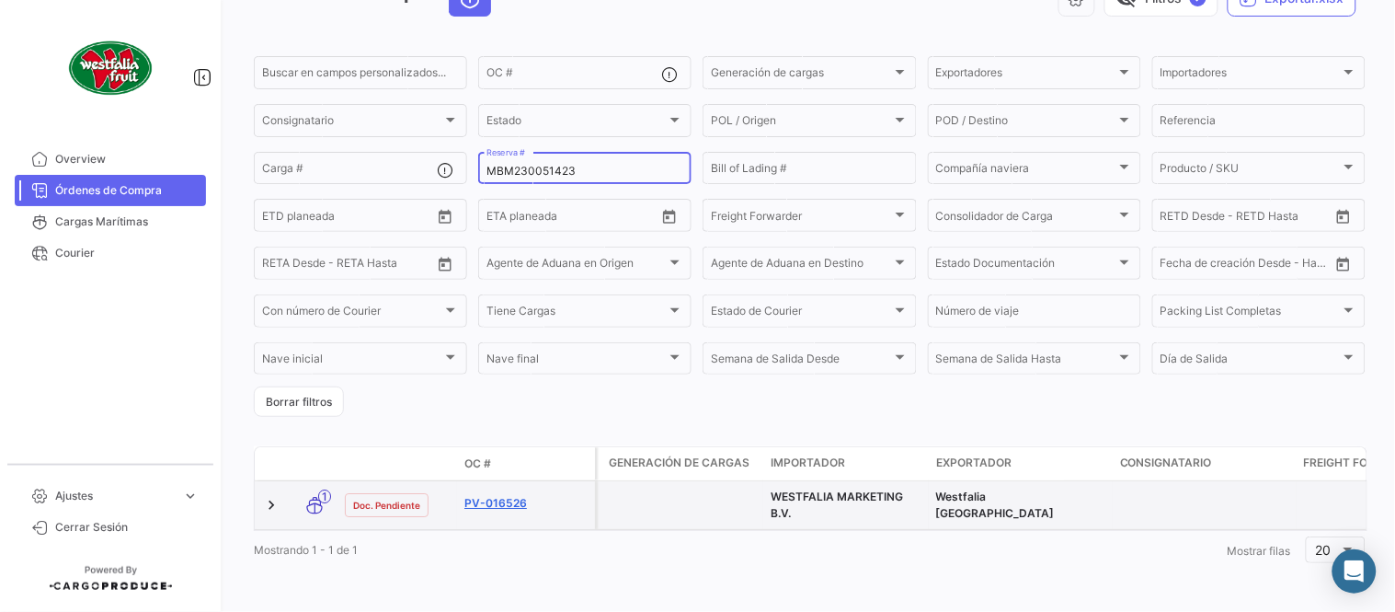
type input "MBM230051423"
click at [524, 495] on link "PV-016526" at bounding box center [525, 503] width 123 height 17
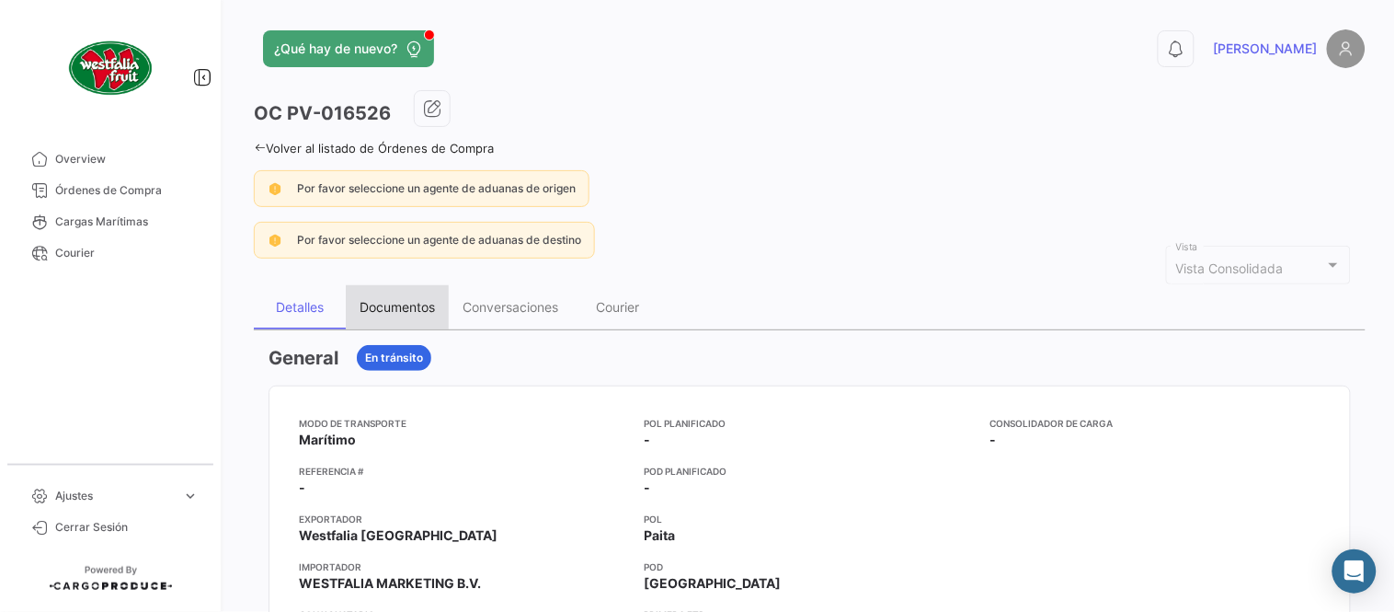
click at [407, 315] on div "Documentos" at bounding box center [397, 307] width 103 height 44
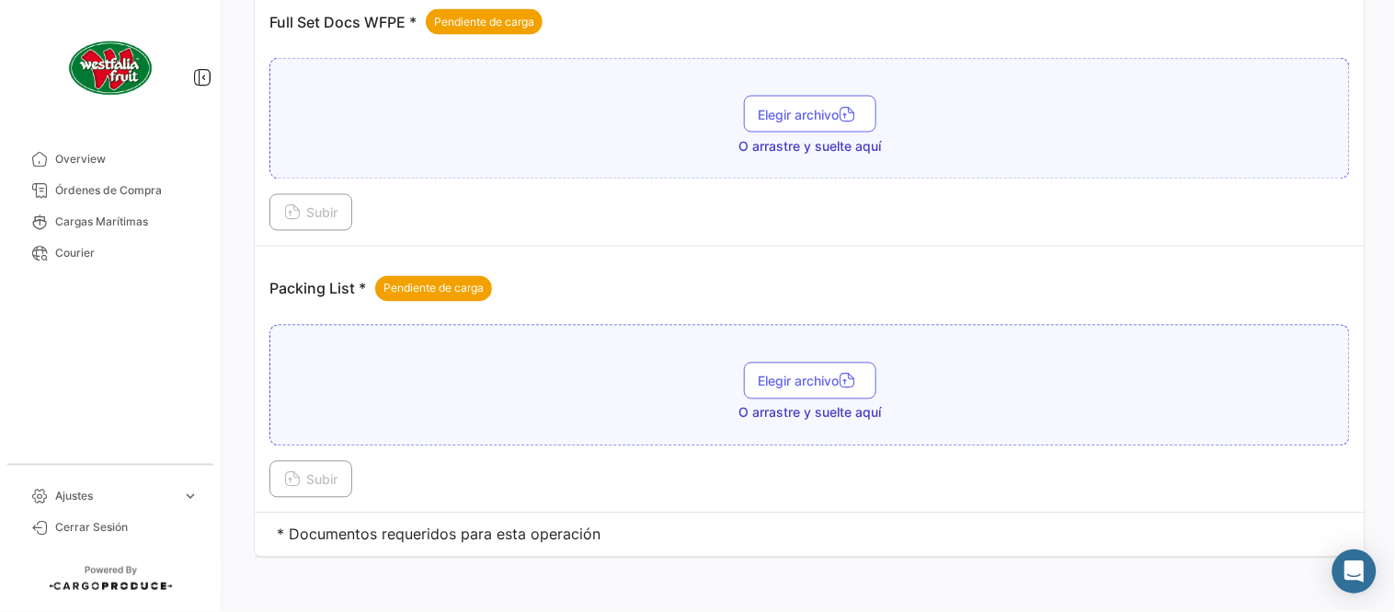
scroll to position [741, 0]
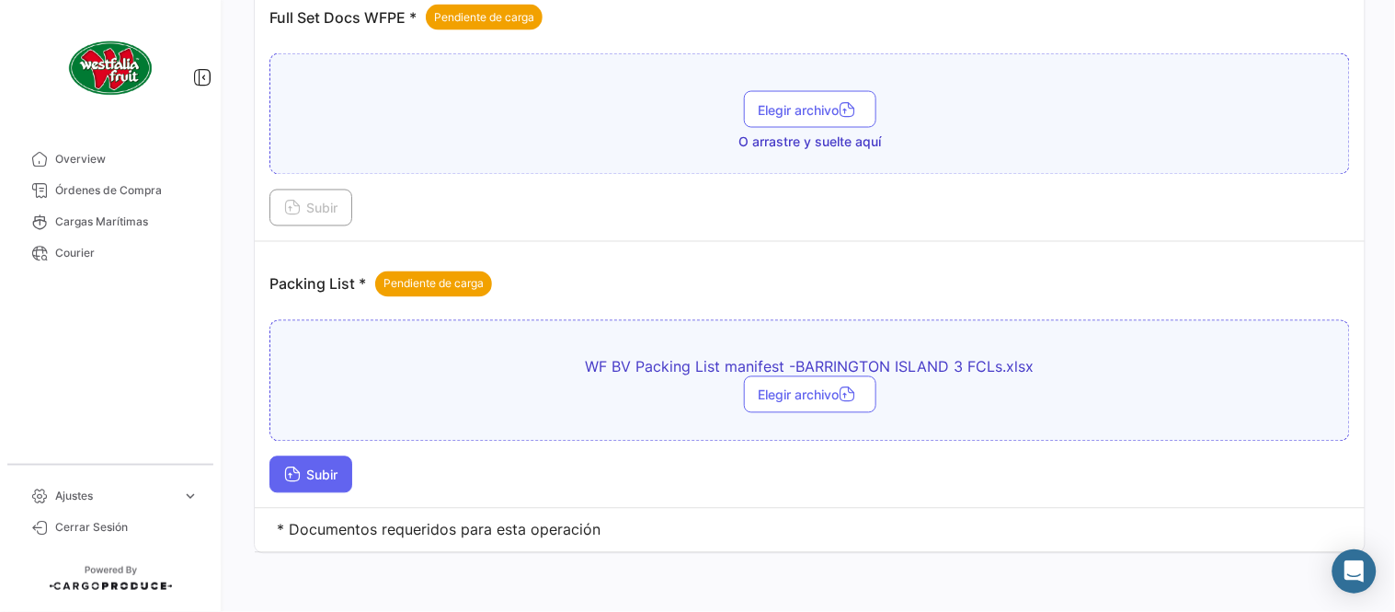
click at [327, 479] on span "Subir" at bounding box center [310, 475] width 53 height 16
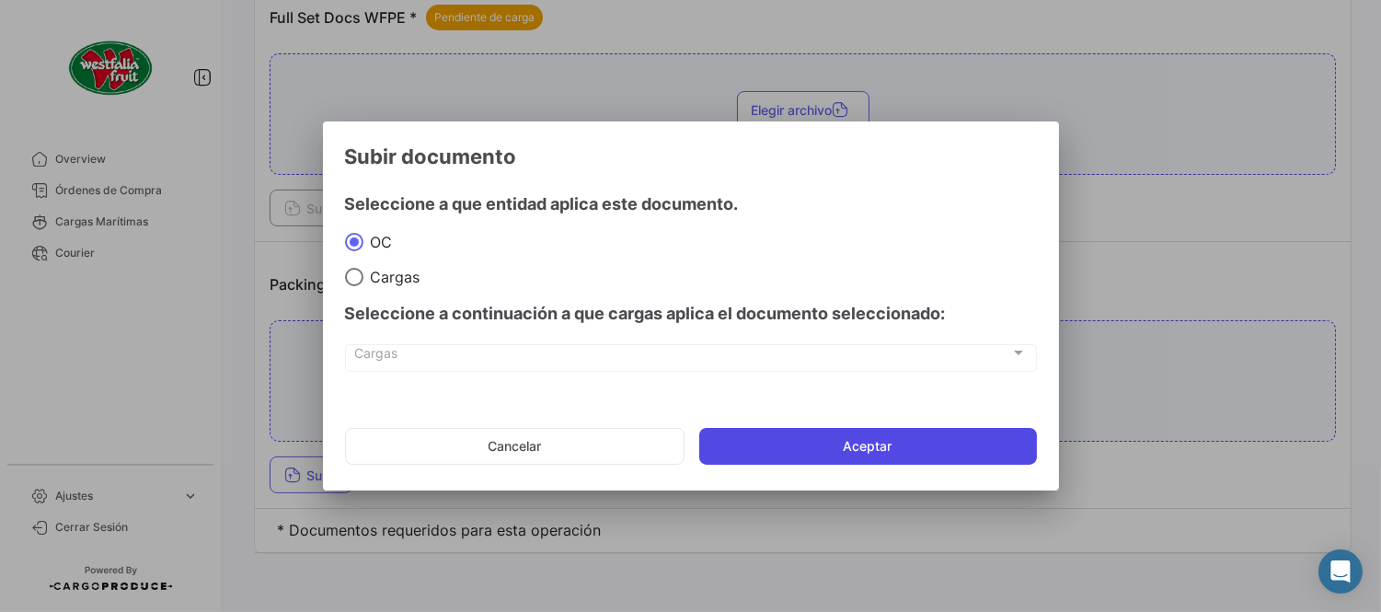
click at [728, 453] on button "Aceptar" at bounding box center [868, 446] width 338 height 37
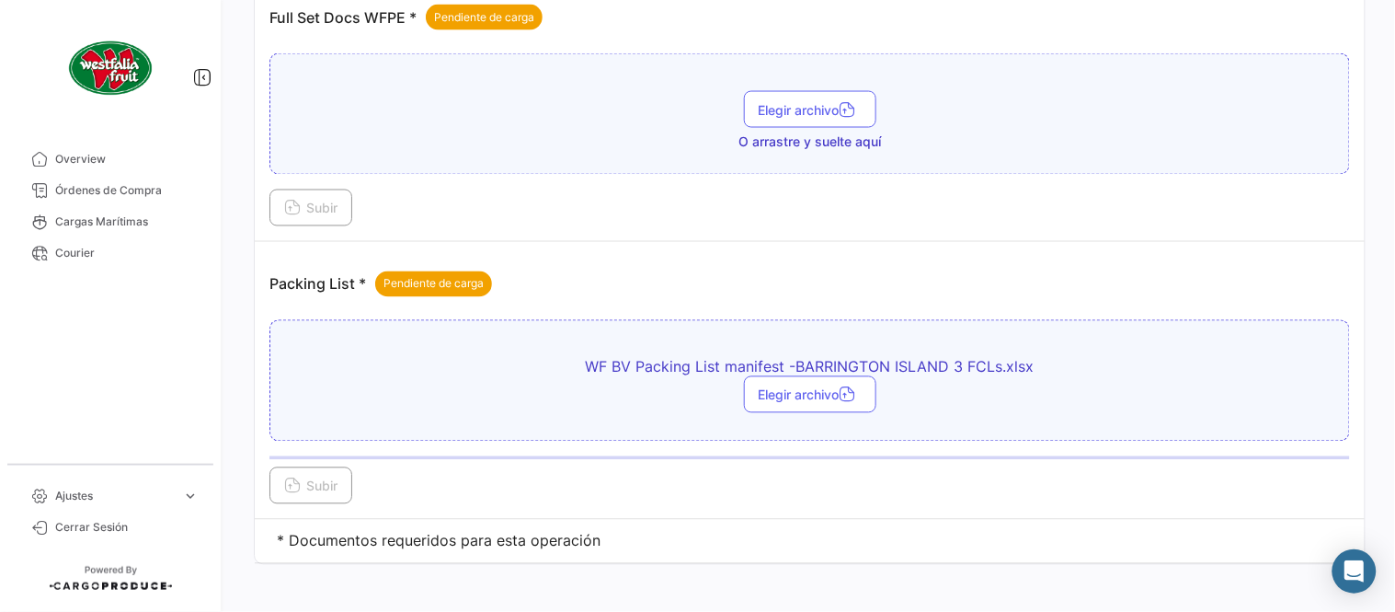
scroll to position [537, 0]
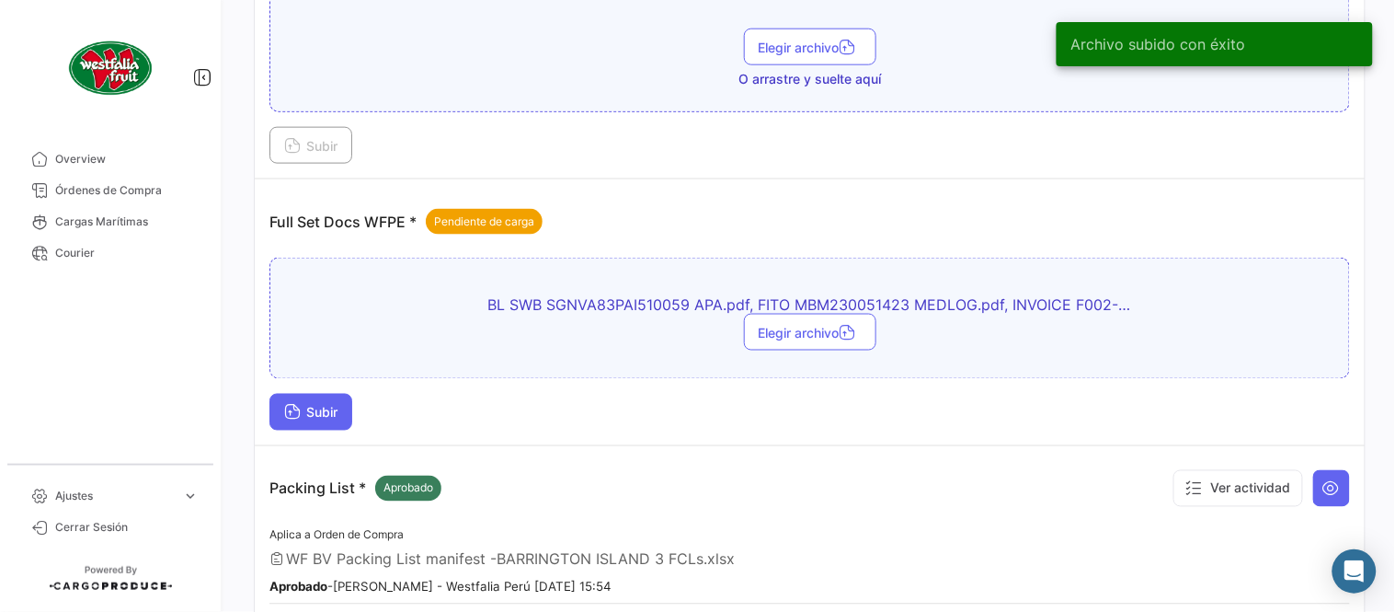
click at [333, 417] on span "Subir" at bounding box center [310, 413] width 53 height 16
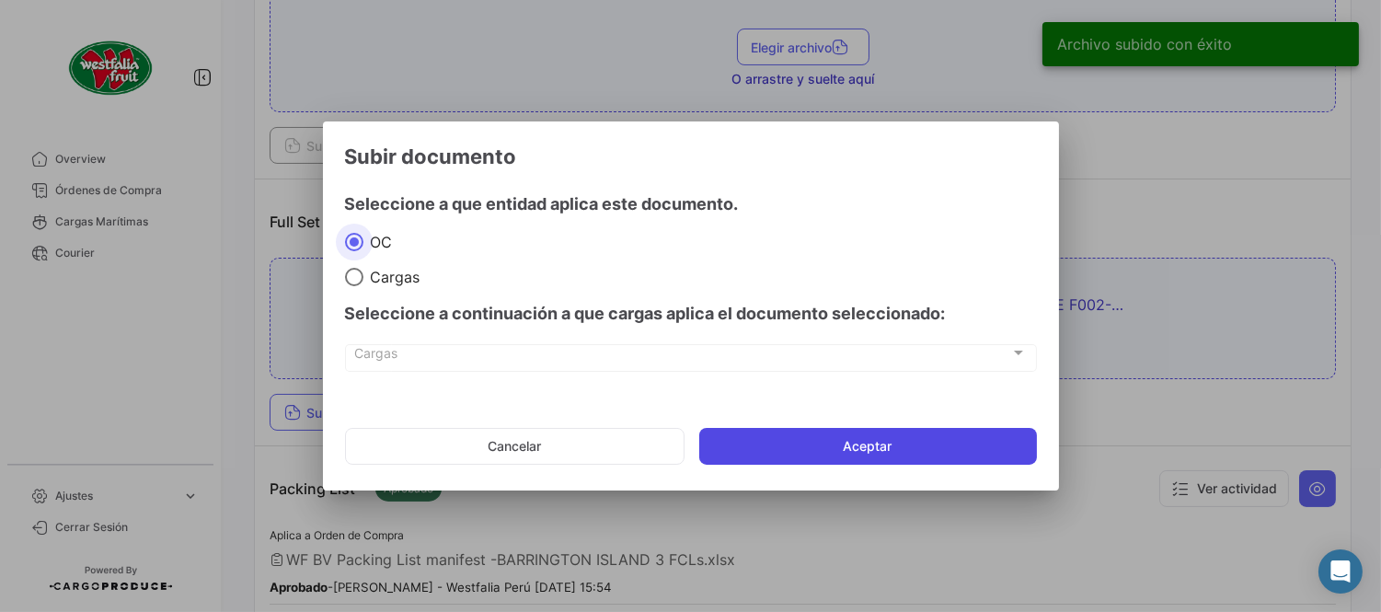
click at [860, 448] on button "Aceptar" at bounding box center [868, 446] width 338 height 37
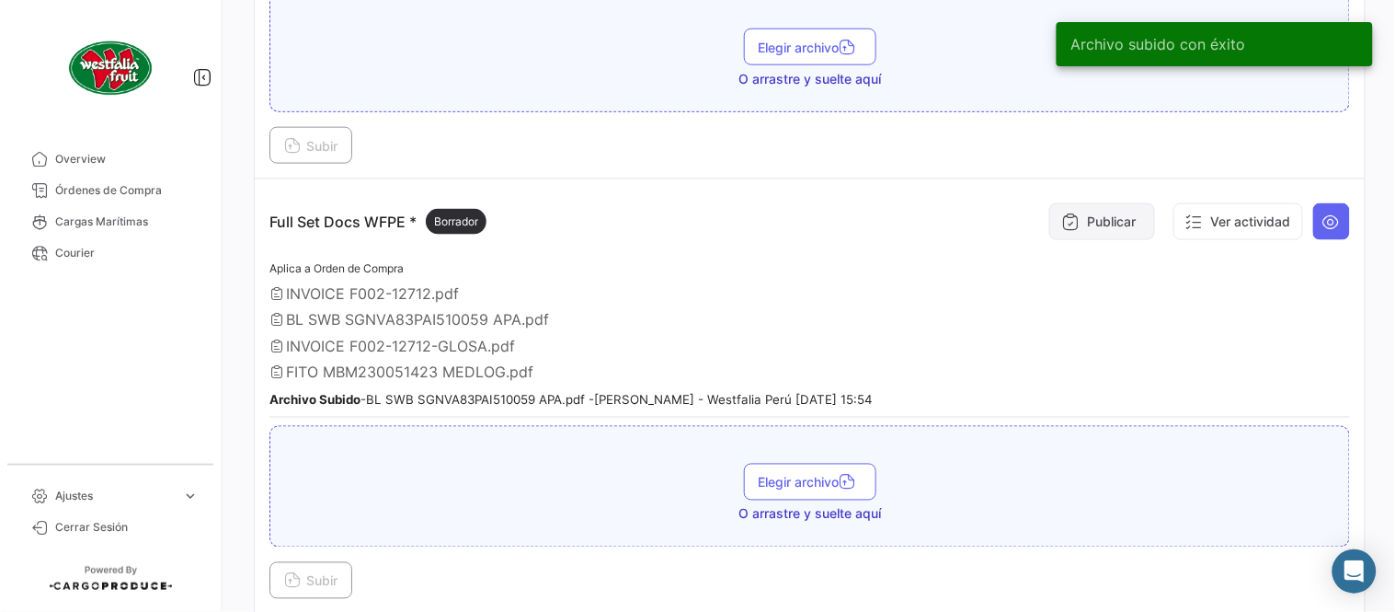
click at [1085, 219] on button "Publicar" at bounding box center [1102, 221] width 106 height 37
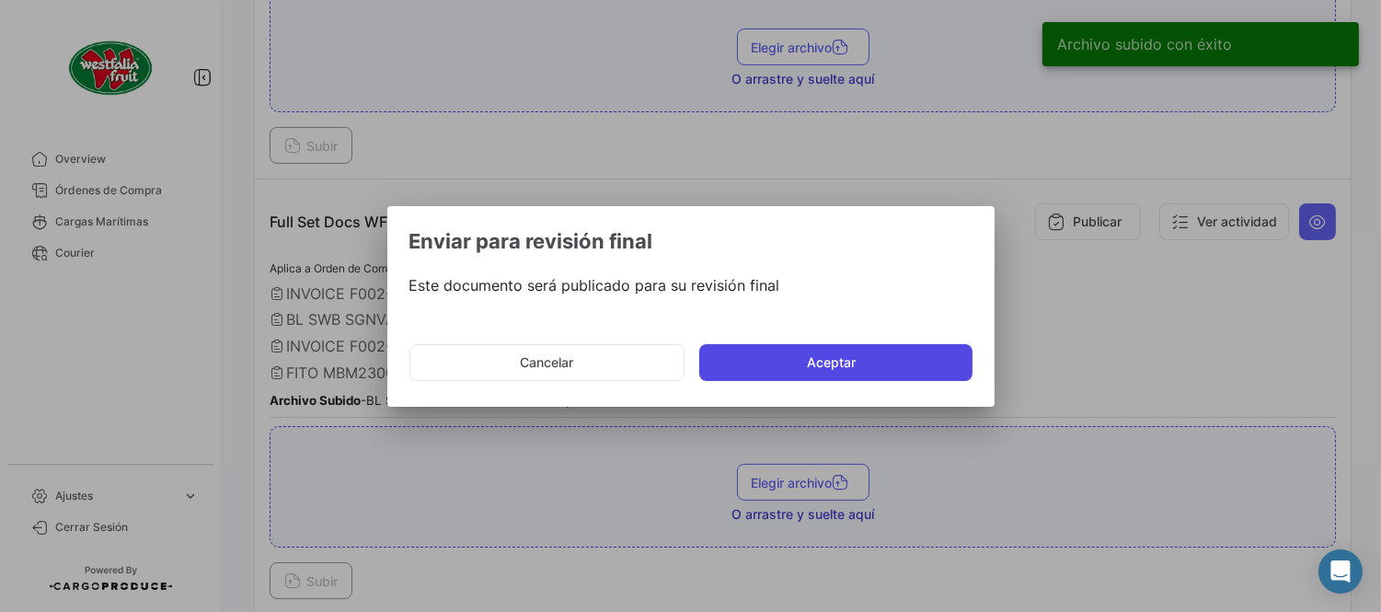
click at [796, 349] on button "Aceptar" at bounding box center [835, 362] width 273 height 37
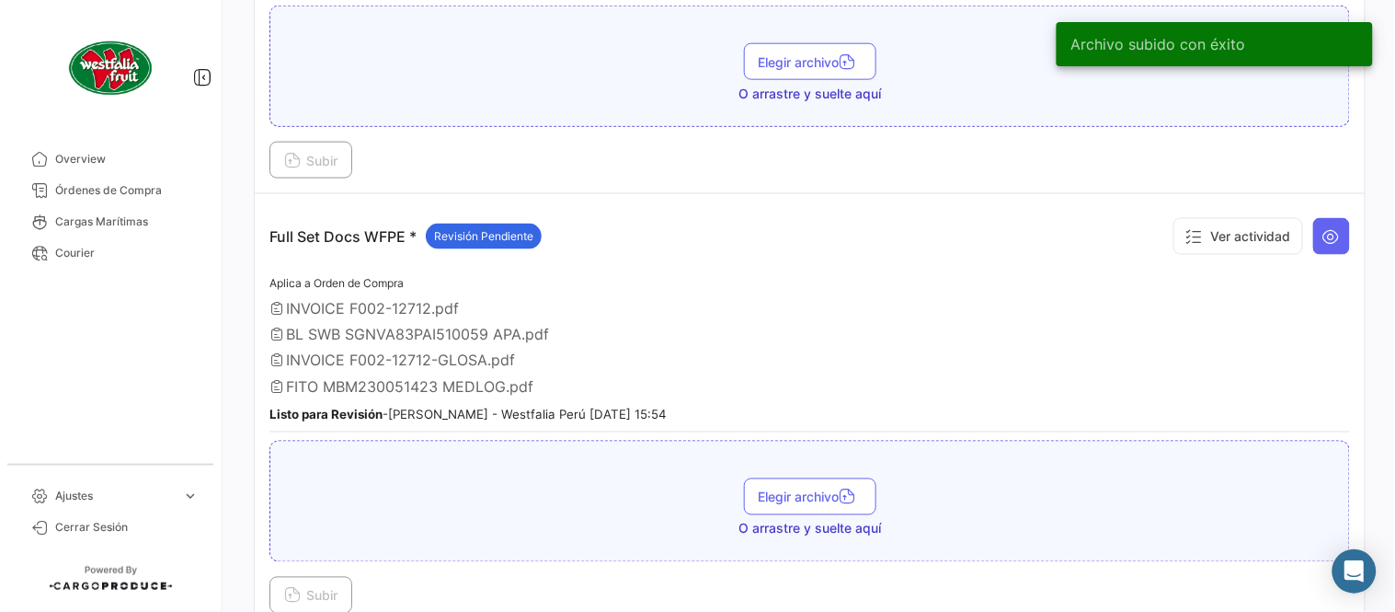
click at [346, 199] on td "Full Set Docs WFPE * Revisión Pendiente Ver actividad Aplica a Orden de Compra …" at bounding box center [810, 411] width 1110 height 435
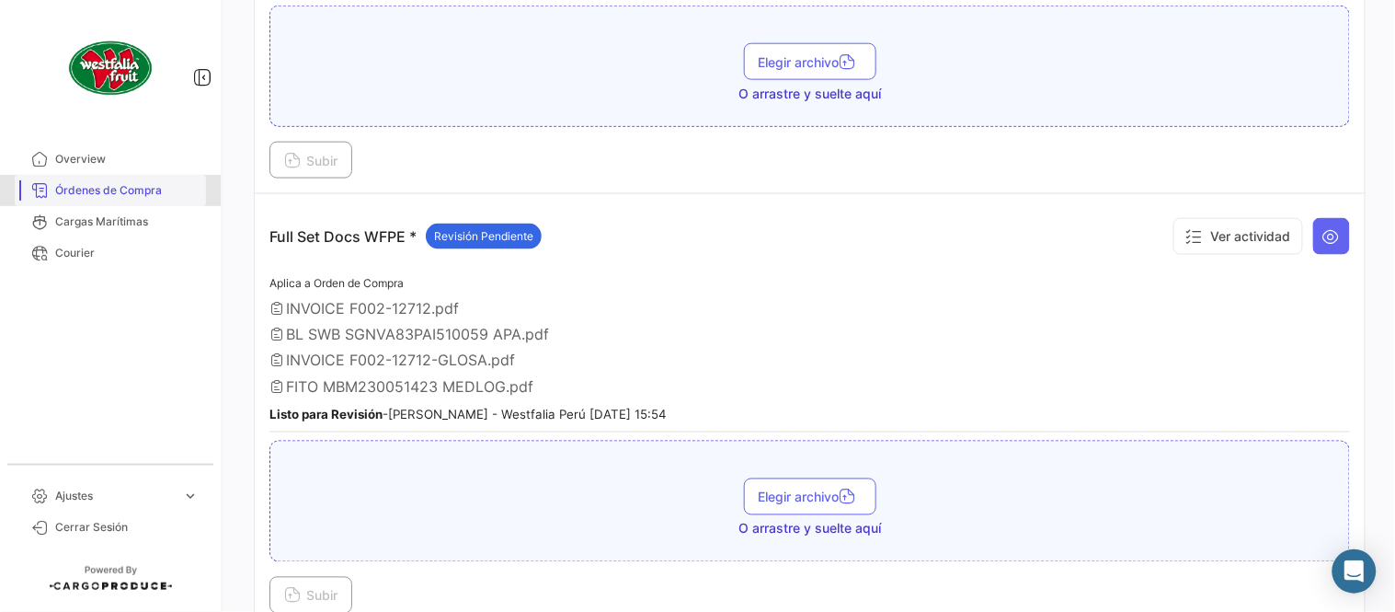
drag, startPoint x: 155, startPoint y: 193, endPoint x: 190, endPoint y: 200, distance: 36.4
click at [155, 193] on span "Órdenes de Compra" at bounding box center [126, 190] width 143 height 17
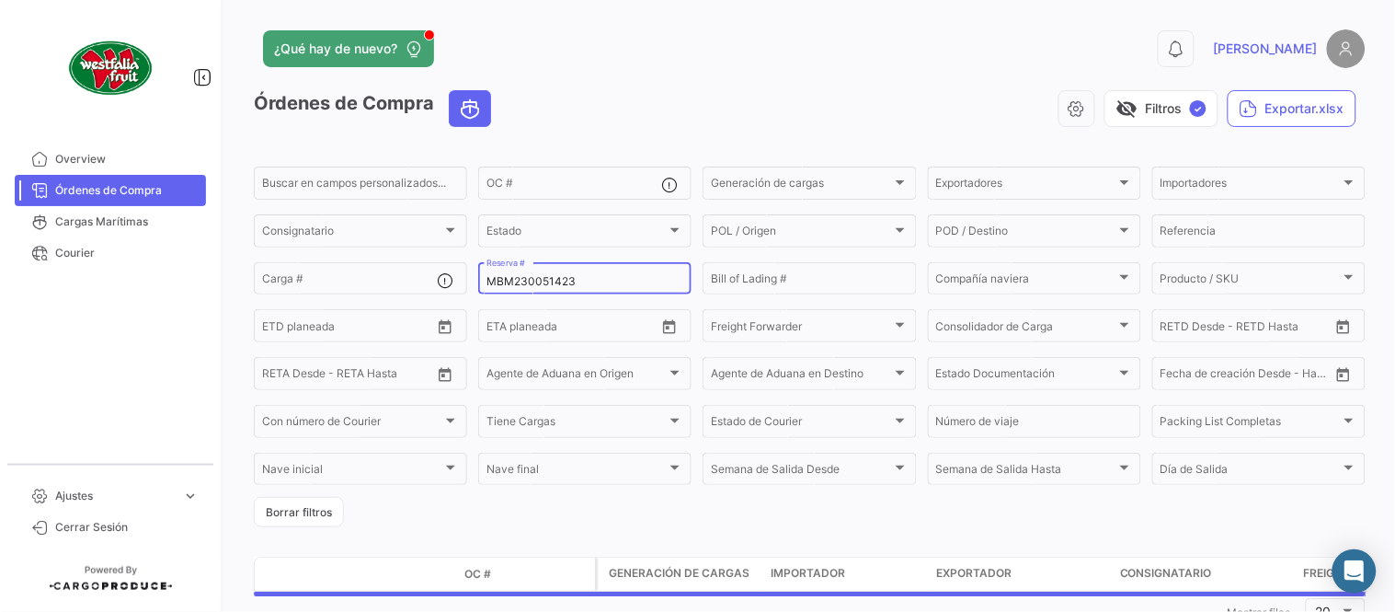
click at [521, 283] on input "MBM230051423" at bounding box center [585, 281] width 197 height 13
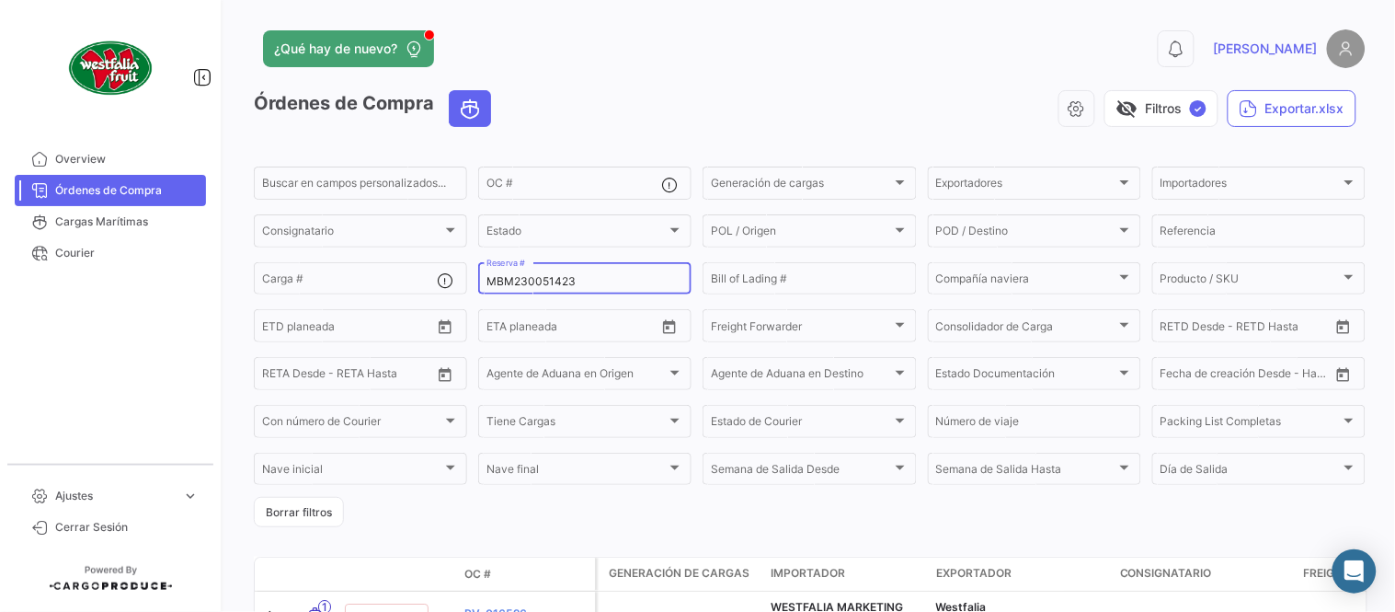
paste input "4"
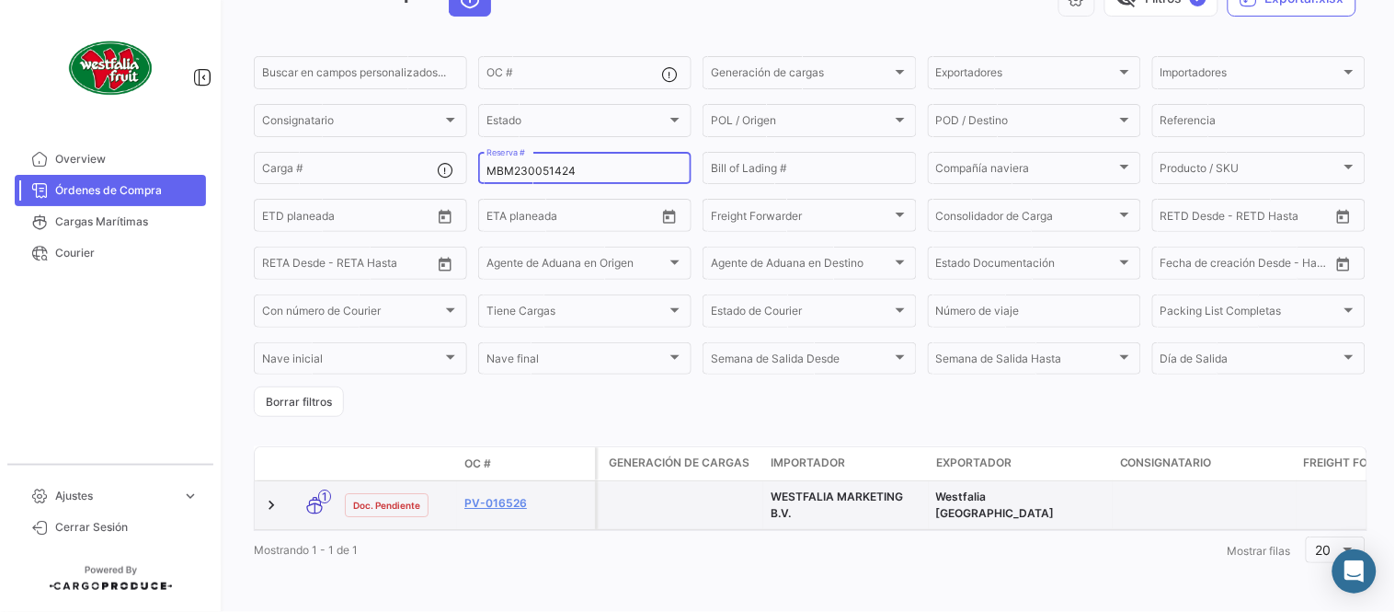
scroll to position [125, 0]
type input "MBM230051424"
click at [515, 495] on link "PV-016527" at bounding box center [525, 503] width 123 height 17
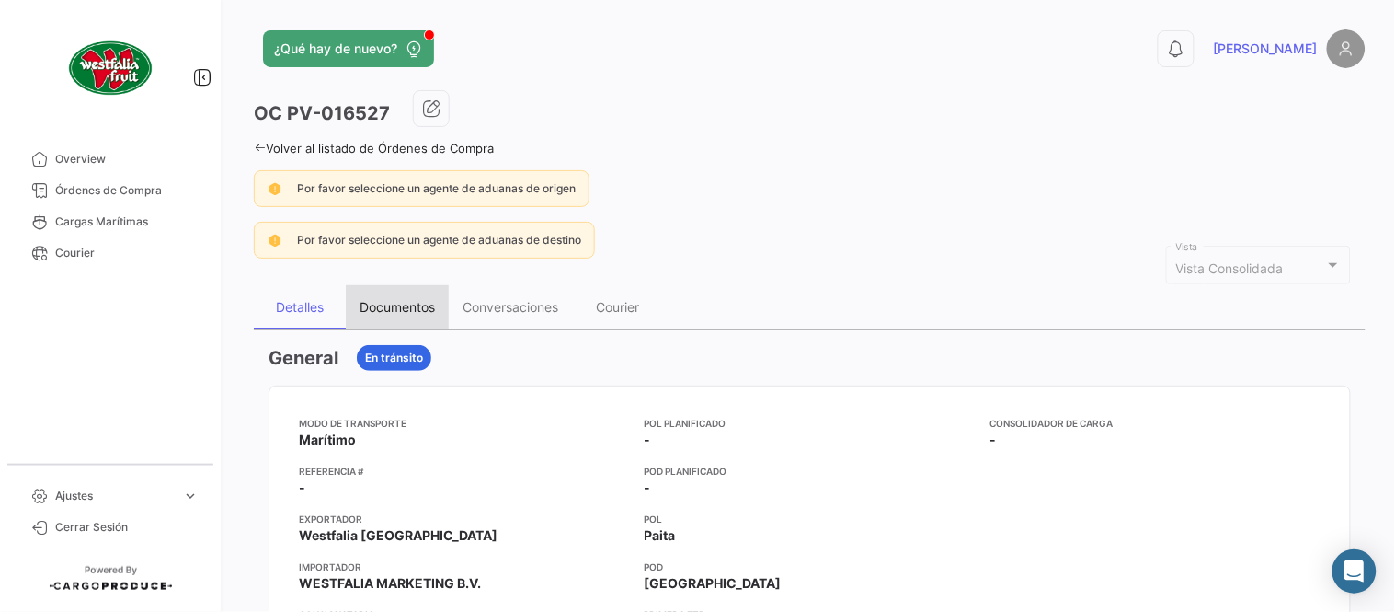
click at [371, 318] on div "Documentos" at bounding box center [397, 307] width 103 height 44
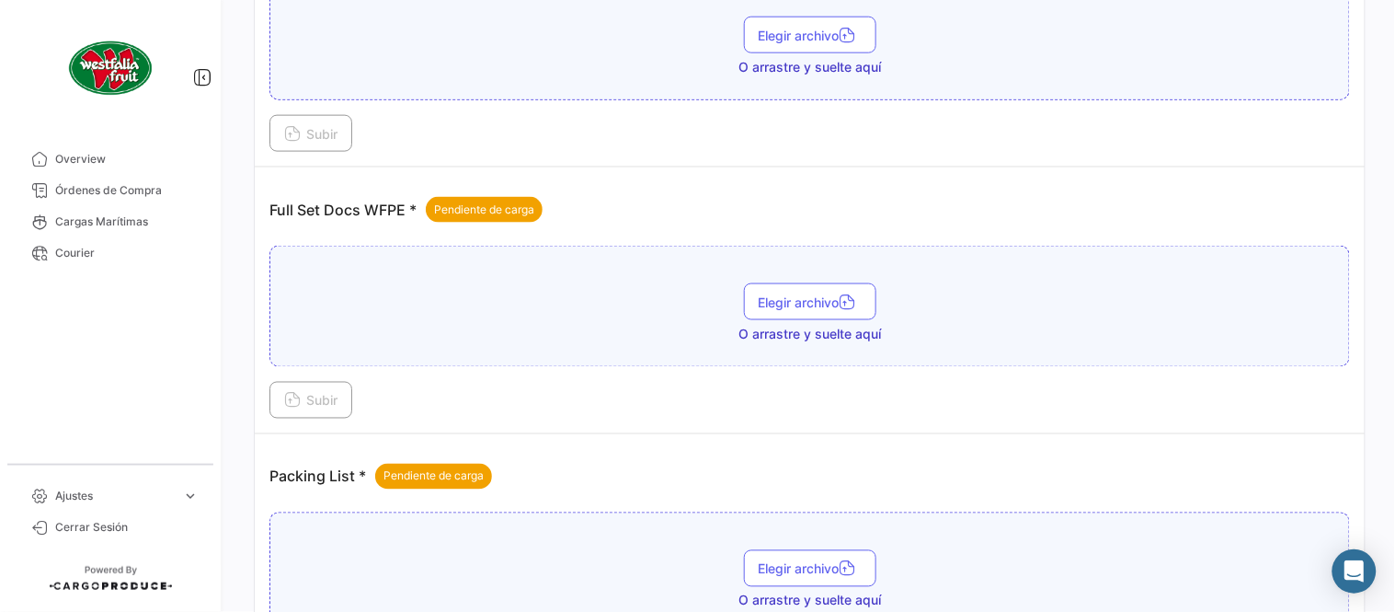
scroll to position [741, 0]
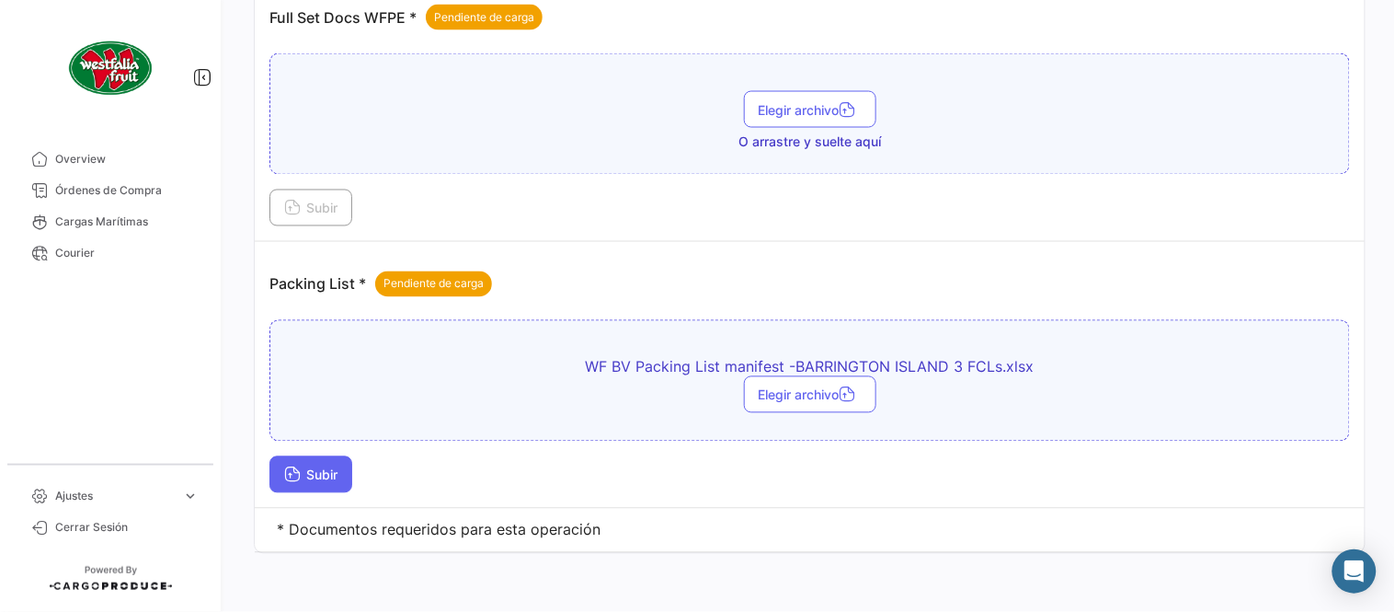
click at [317, 481] on button "Subir" at bounding box center [310, 474] width 83 height 37
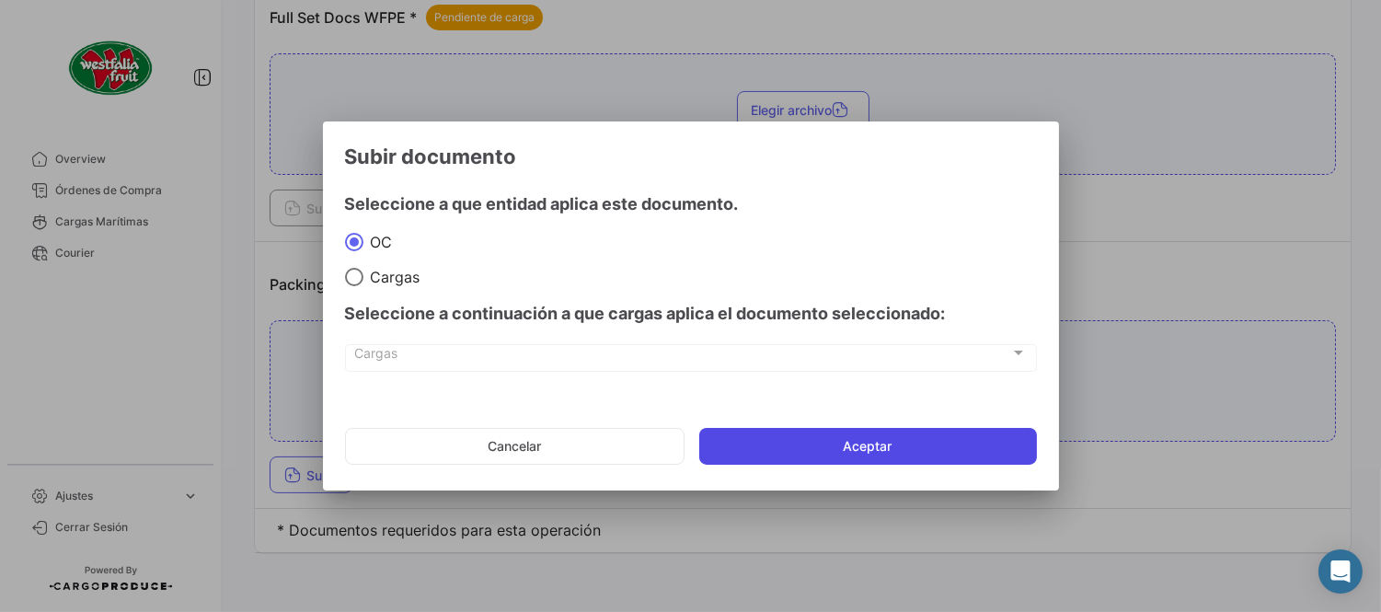
click at [786, 441] on button "Aceptar" at bounding box center [868, 446] width 338 height 37
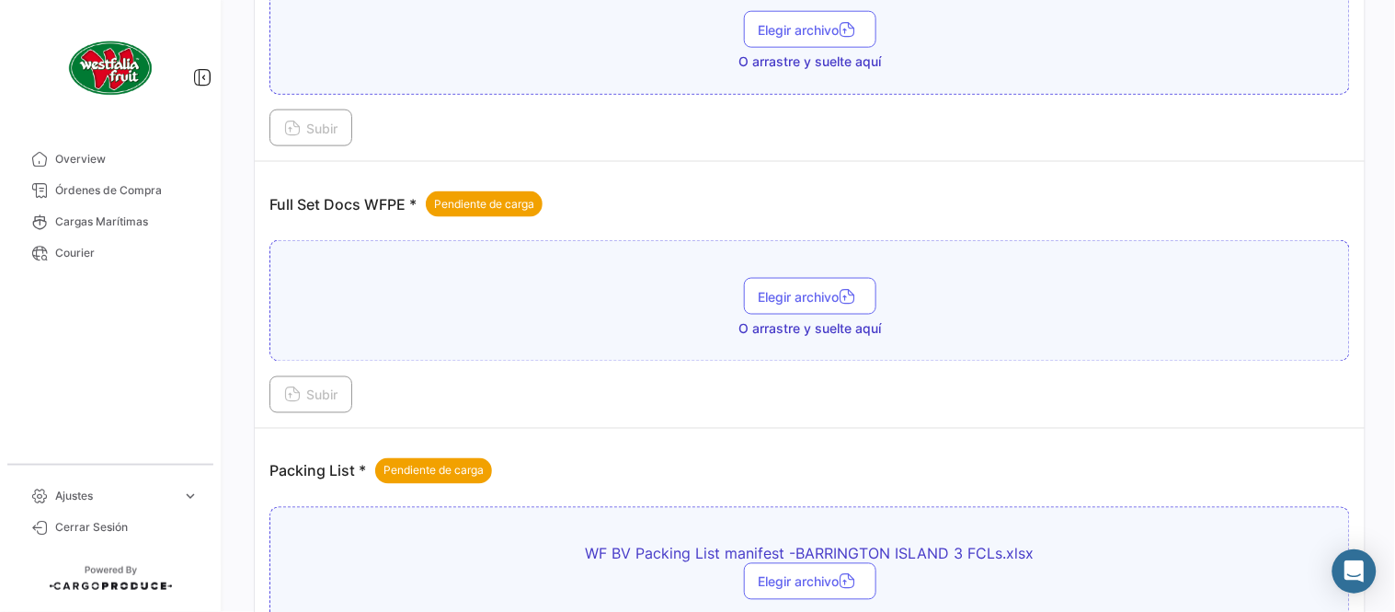
scroll to position [537, 0]
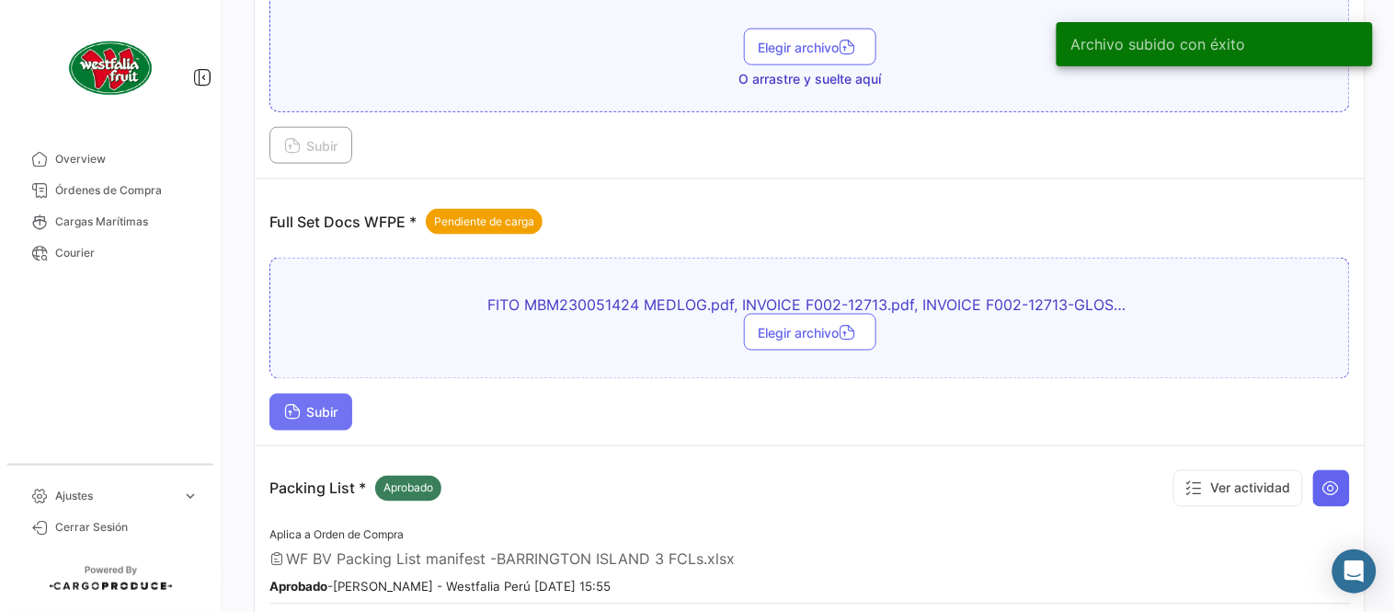
click at [335, 418] on span "Subir" at bounding box center [310, 413] width 53 height 16
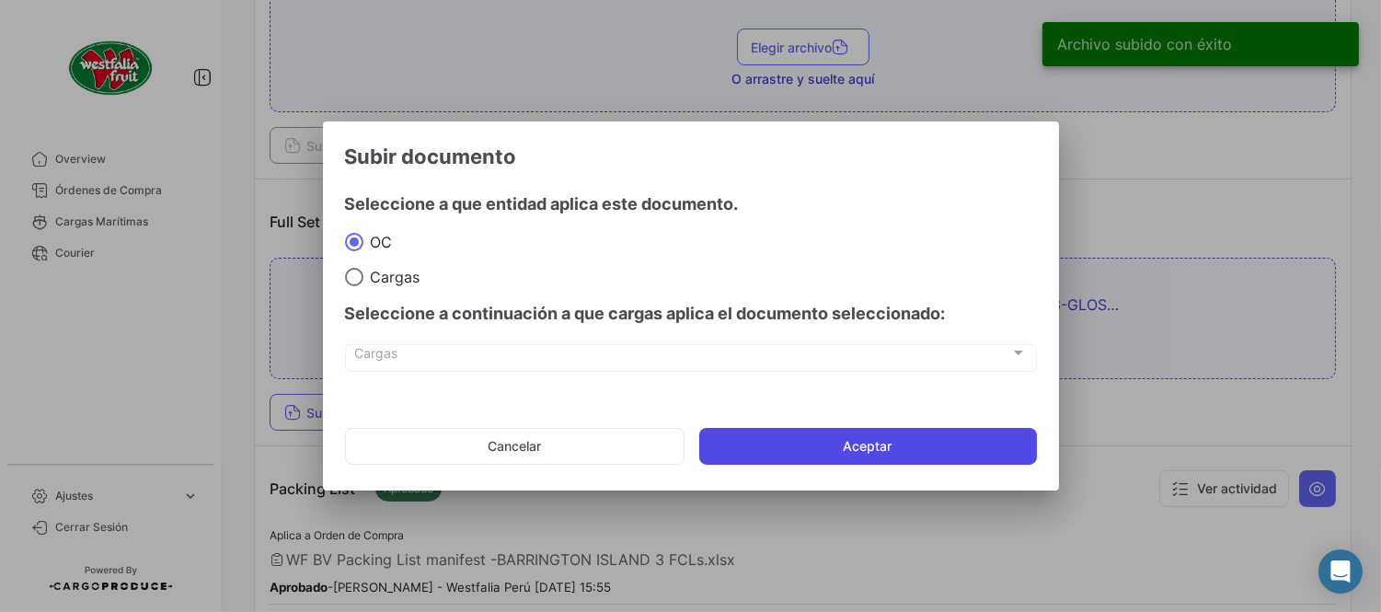
click at [806, 446] on button "Aceptar" at bounding box center [868, 446] width 338 height 37
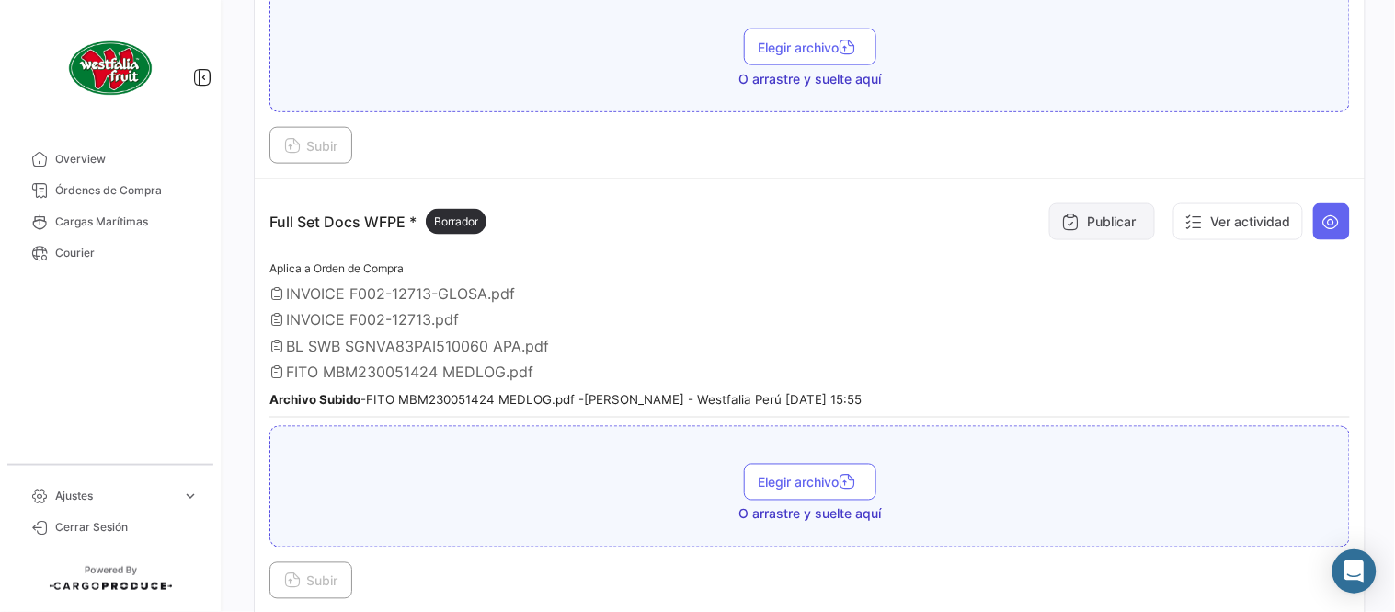
click at [1064, 228] on button "Publicar" at bounding box center [1102, 221] width 106 height 37
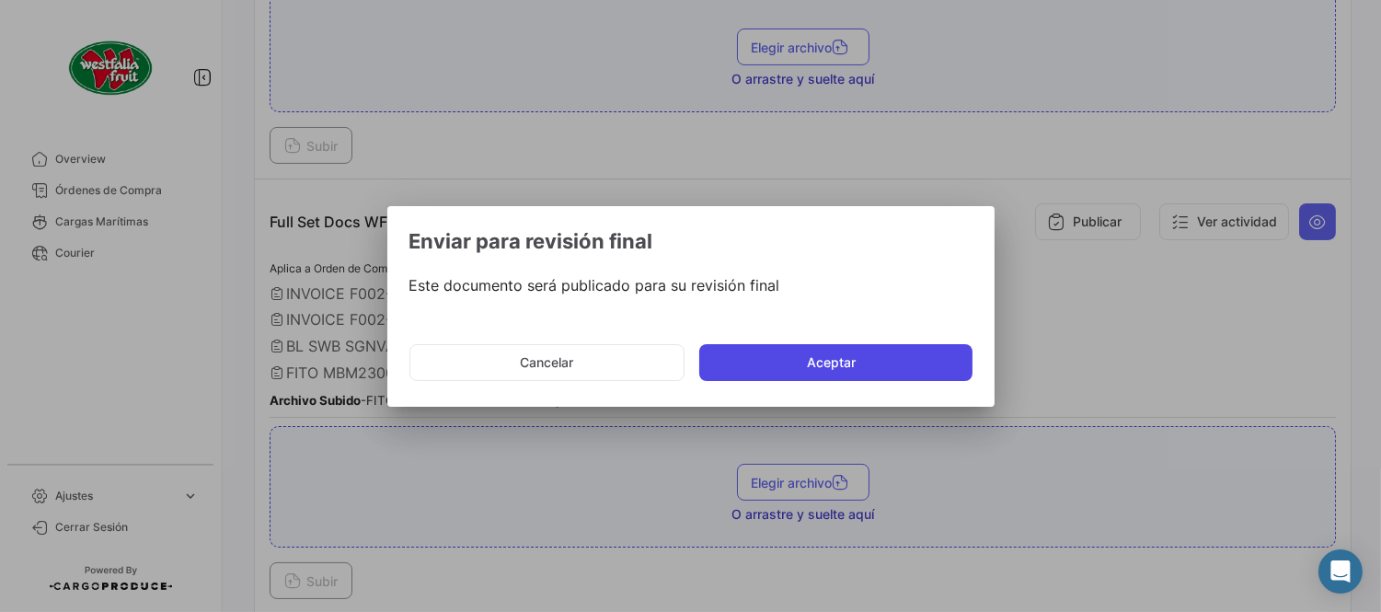
click at [816, 366] on button "Aceptar" at bounding box center [835, 362] width 273 height 37
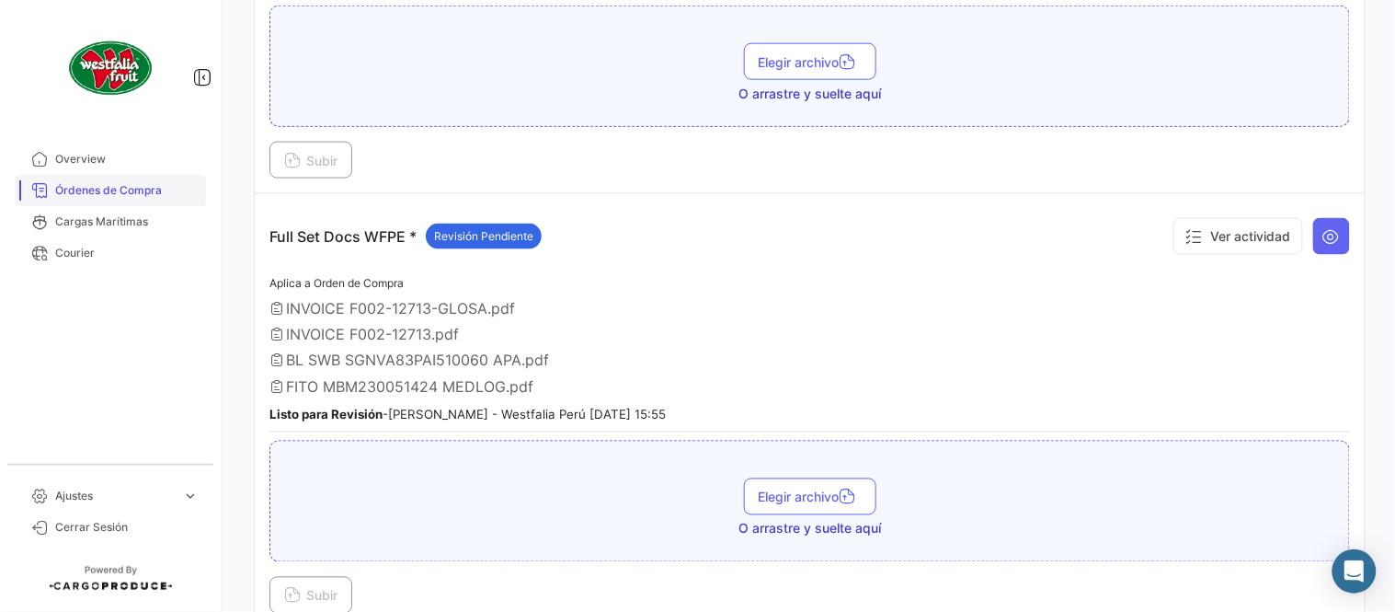
click at [97, 199] on link "Órdenes de Compra" at bounding box center [110, 190] width 191 height 31
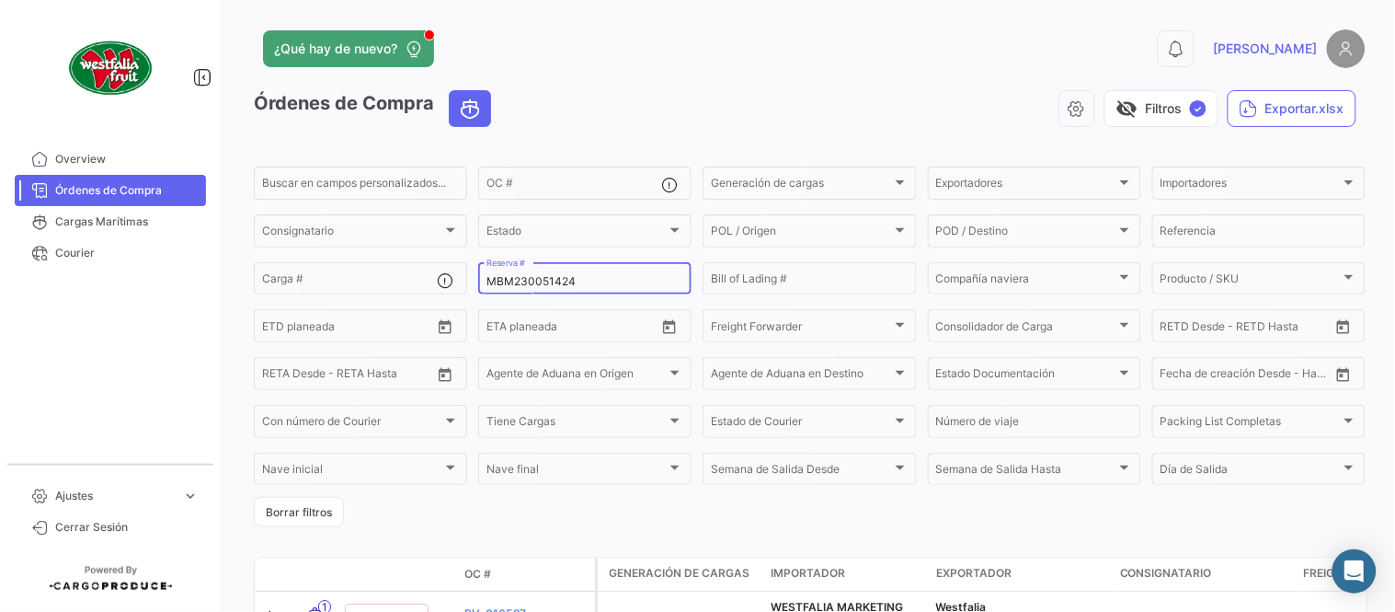
click at [521, 281] on input "MBM230051424" at bounding box center [585, 281] width 197 height 13
paste input "5"
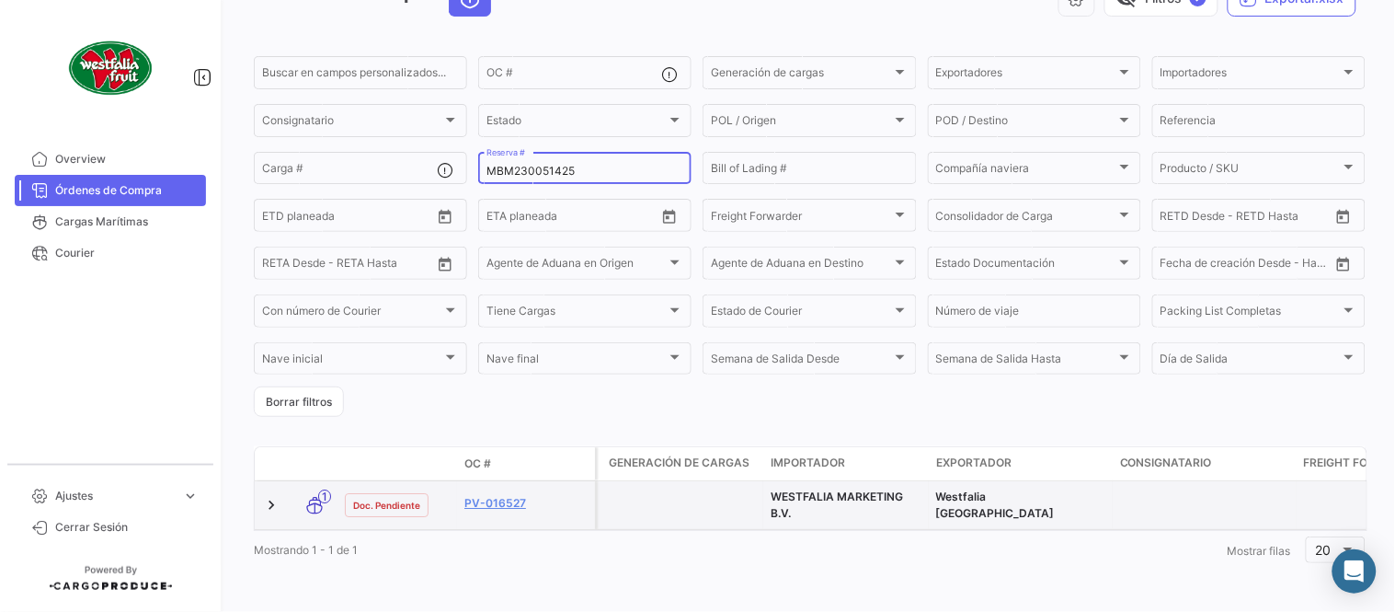
scroll to position [125, 0]
type input "MBM230051425"
click at [499, 495] on link "PV-016528" at bounding box center [525, 503] width 123 height 17
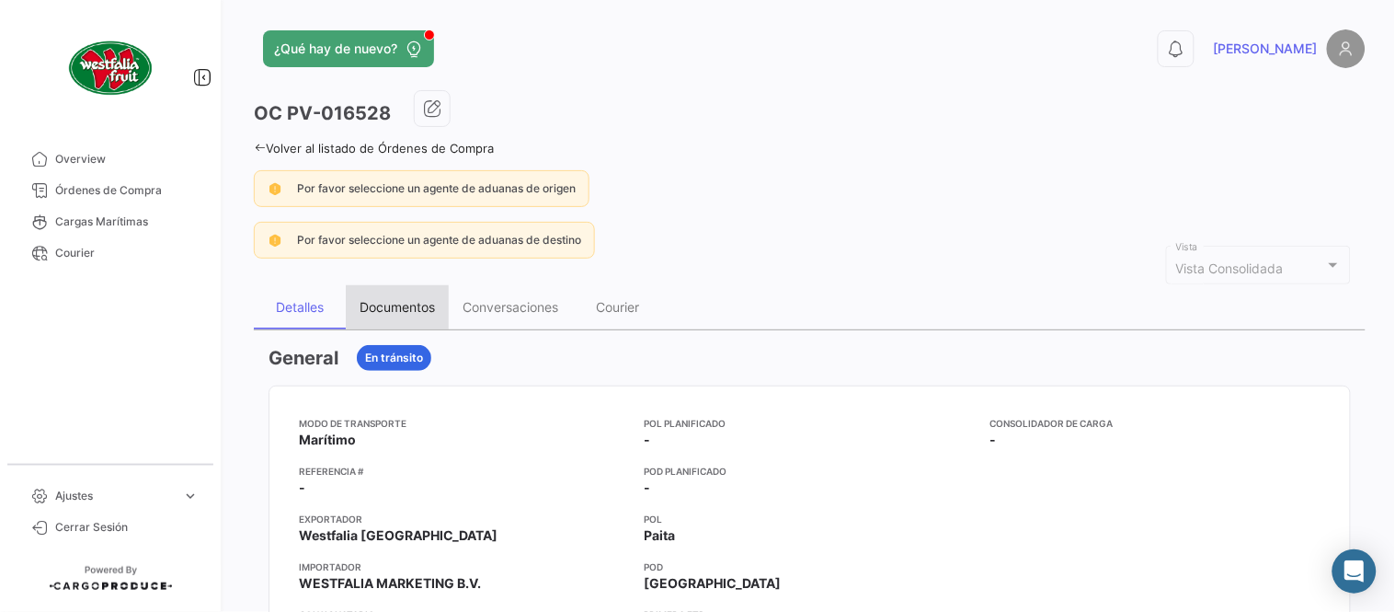
click at [407, 301] on div "Documentos" at bounding box center [397, 307] width 75 height 16
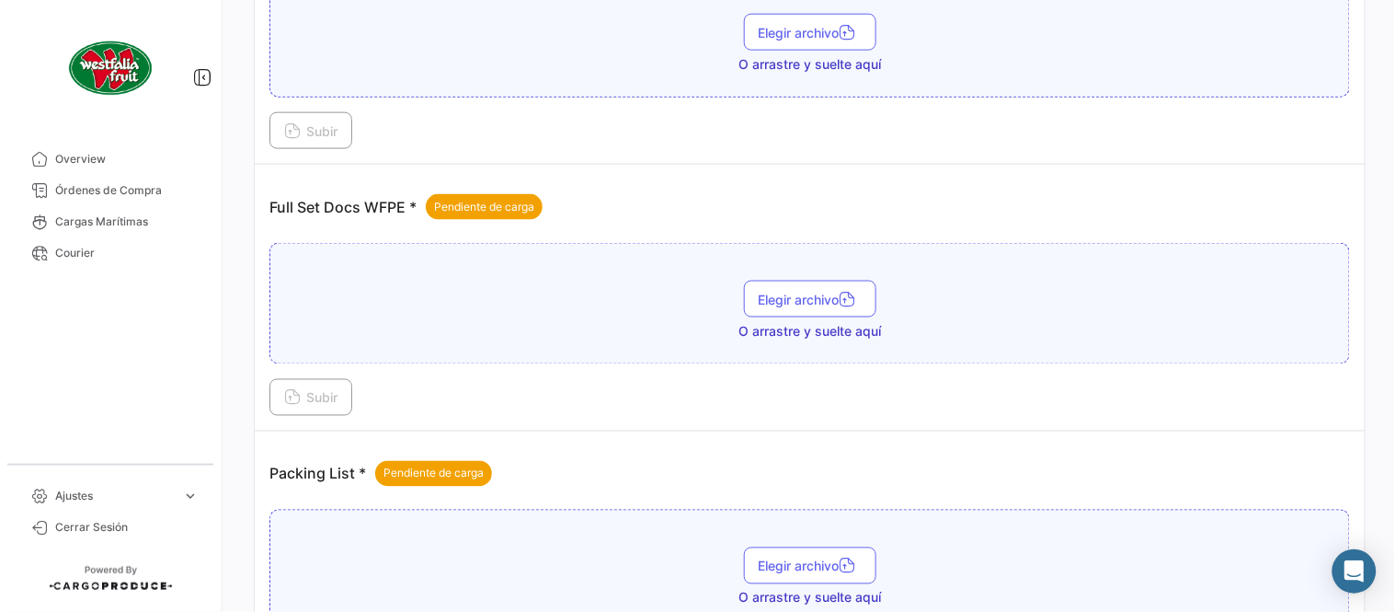
scroll to position [741, 0]
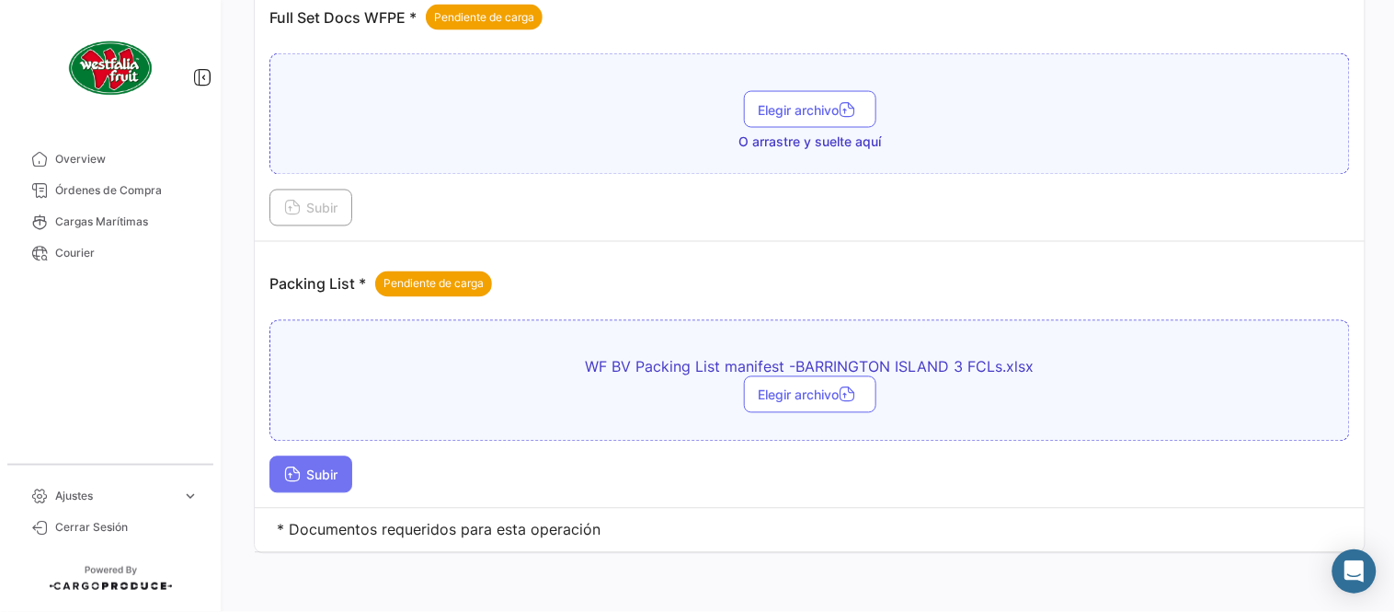
click at [346, 472] on button "Subir" at bounding box center [310, 474] width 83 height 37
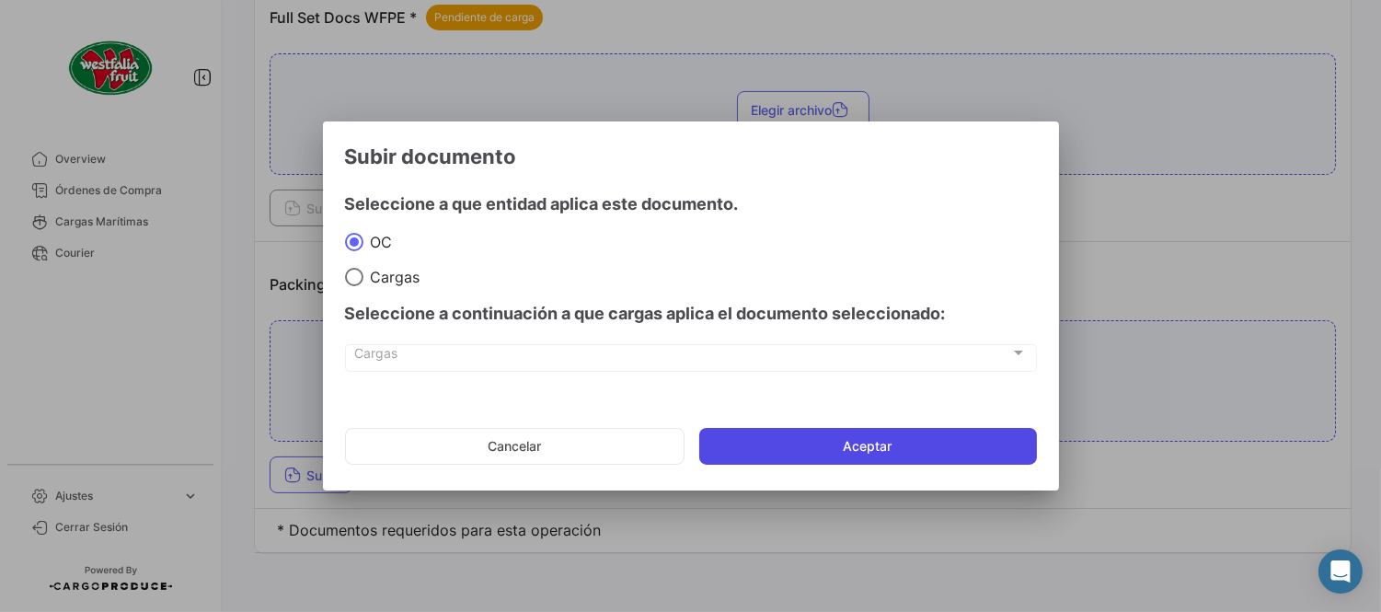
click at [757, 463] on button "Aceptar" at bounding box center [868, 446] width 338 height 37
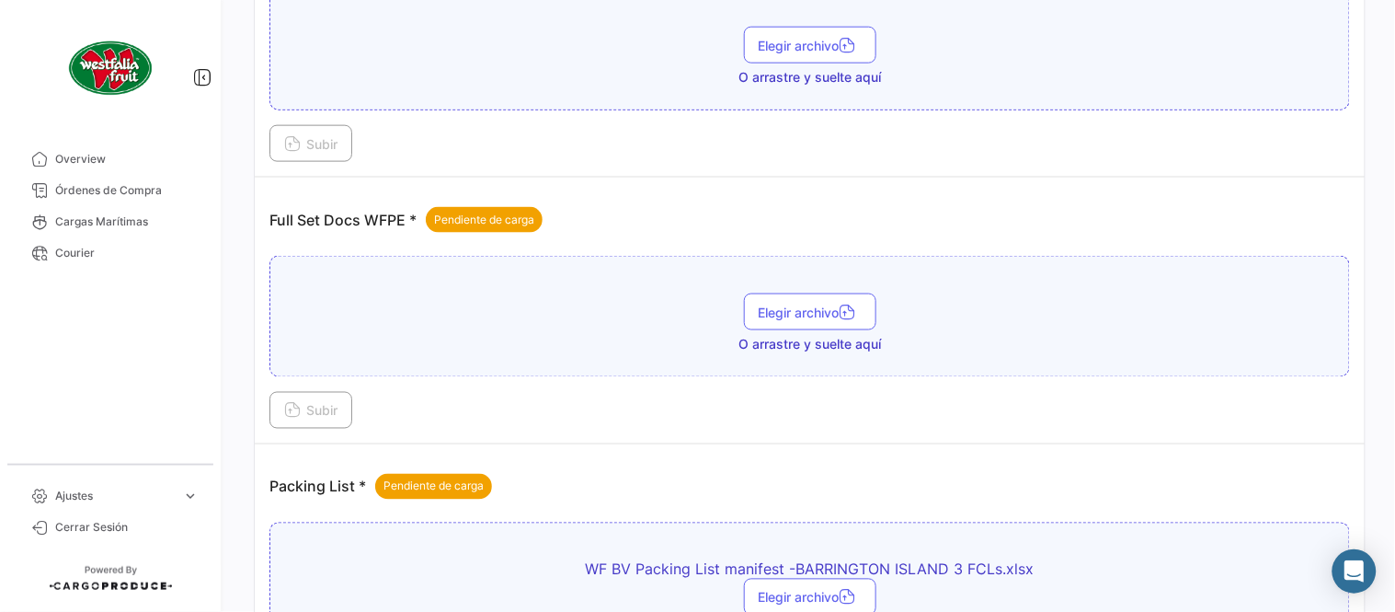
scroll to position [537, 0]
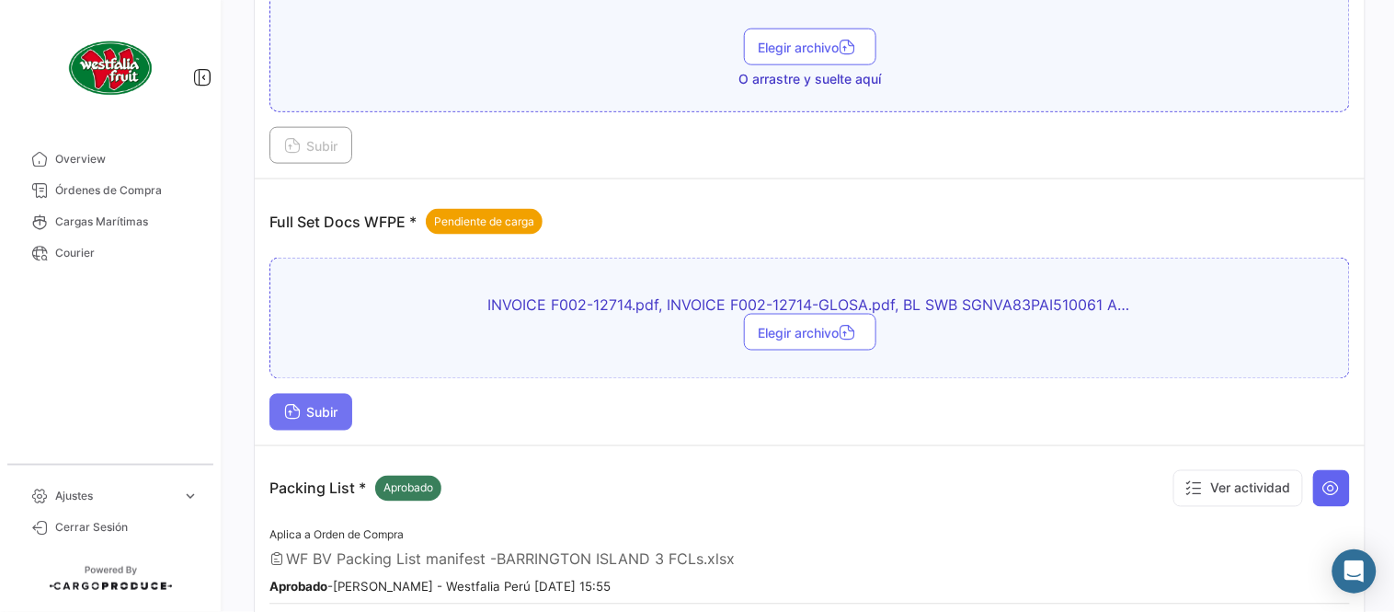
click at [335, 411] on span "Subir" at bounding box center [310, 413] width 53 height 16
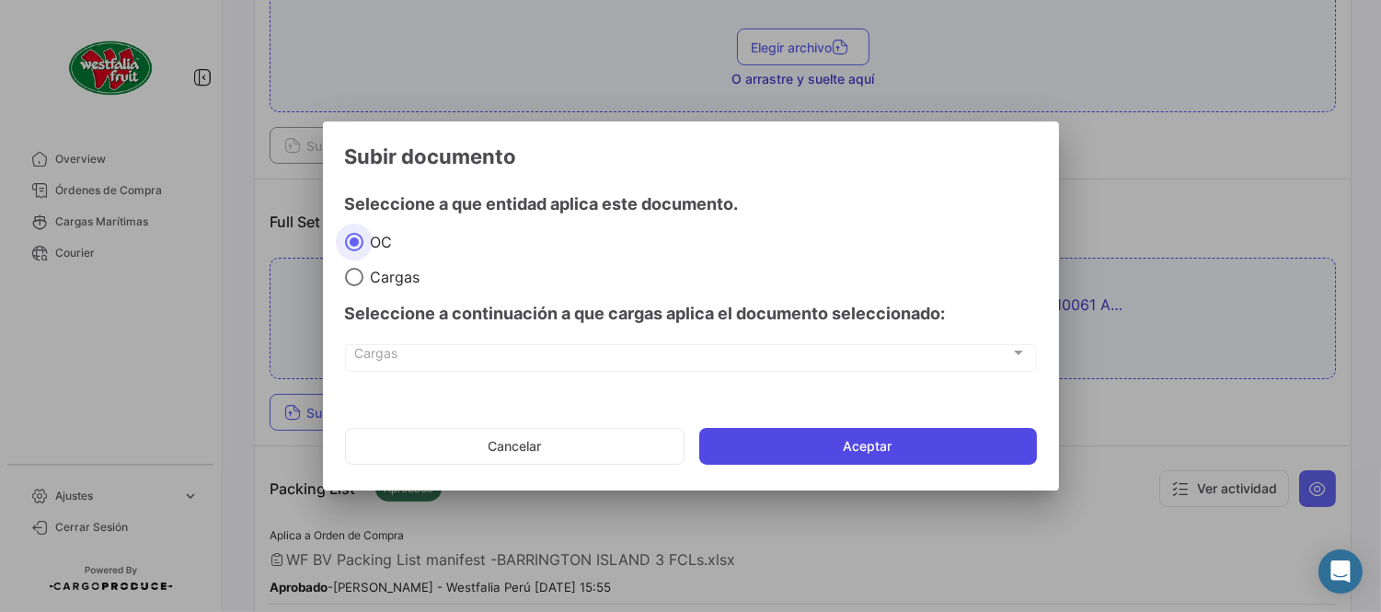
drag, startPoint x: 788, startPoint y: 451, endPoint x: 374, endPoint y: 364, distance: 422.8
click at [788, 452] on button "Aceptar" at bounding box center [868, 446] width 338 height 37
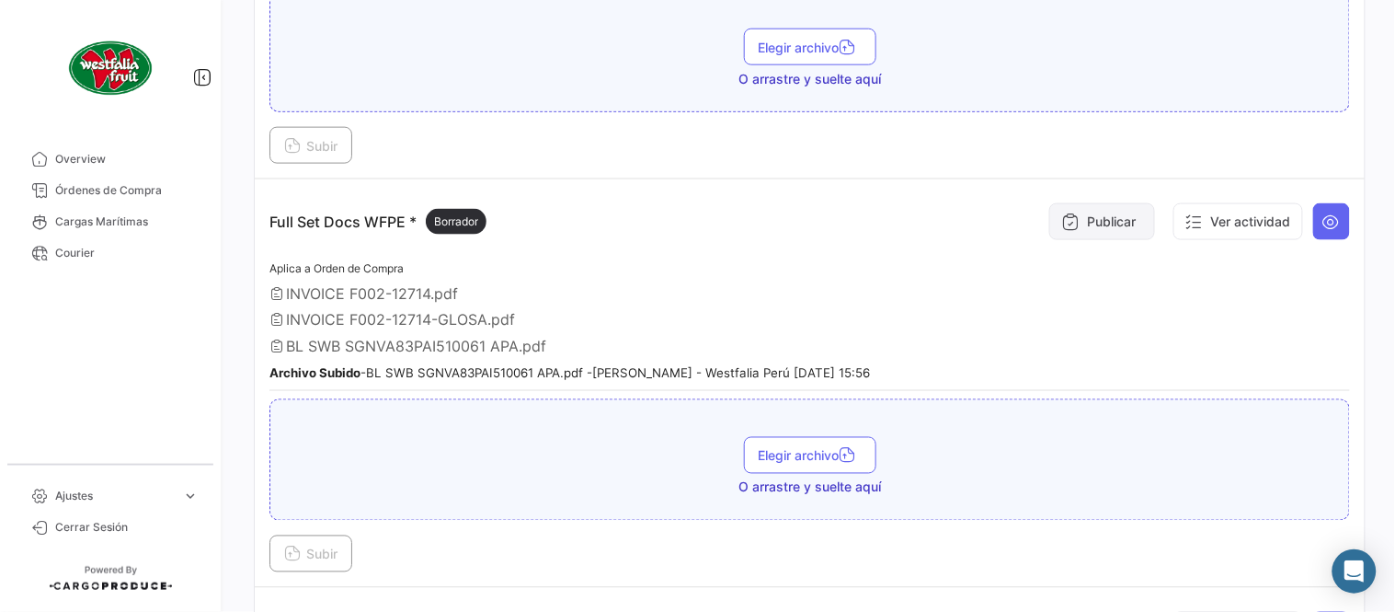
click at [1070, 206] on button "Publicar" at bounding box center [1102, 221] width 106 height 37
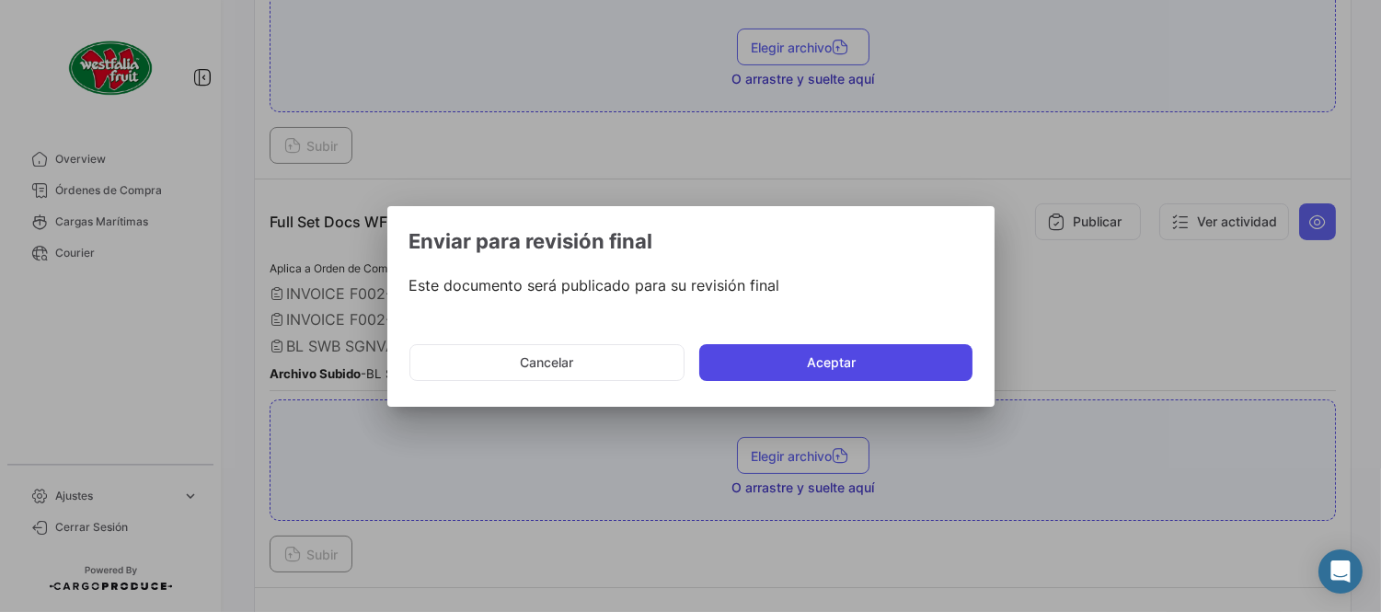
click at [911, 357] on button "Aceptar" at bounding box center [835, 362] width 273 height 37
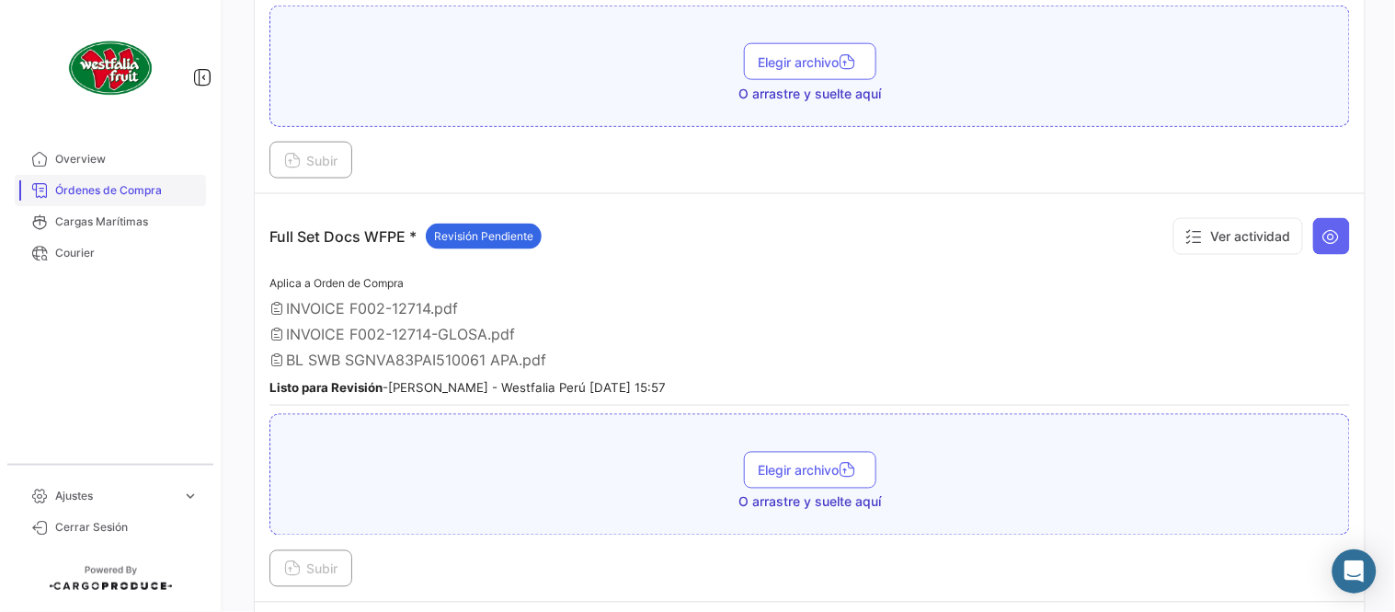
drag, startPoint x: 98, startPoint y: 170, endPoint x: 109, endPoint y: 187, distance: 19.4
click at [98, 170] on link "Overview" at bounding box center [110, 158] width 191 height 31
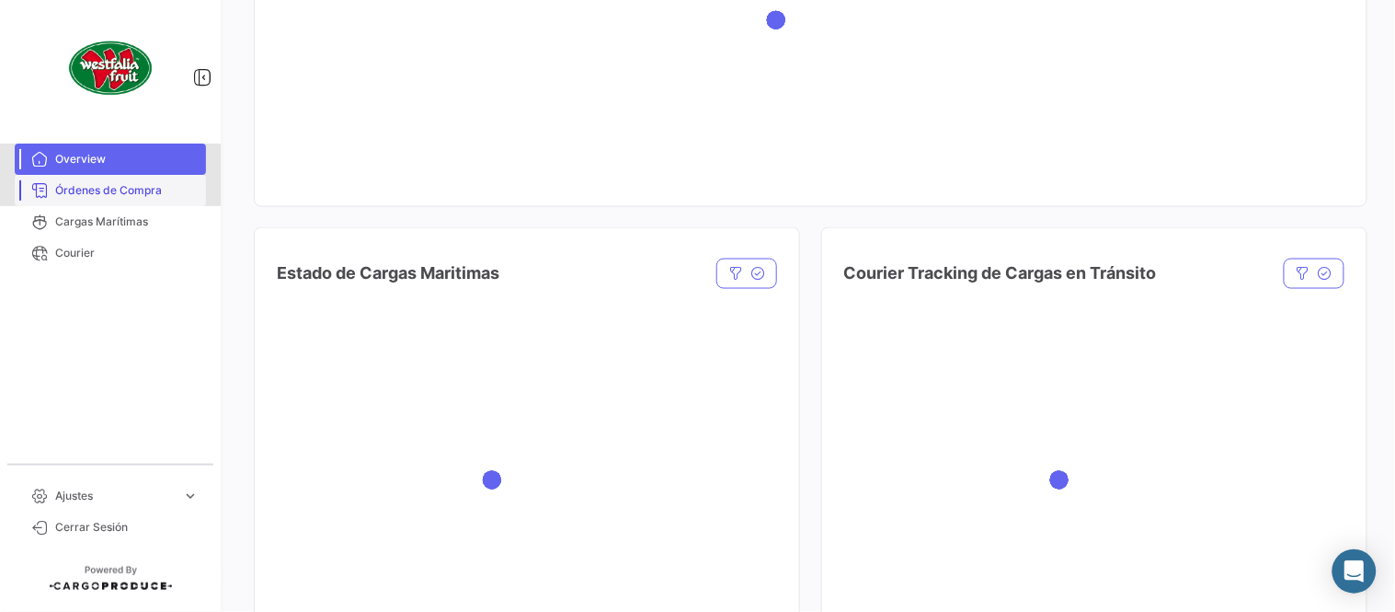
click at [109, 187] on span "Órdenes de Compra" at bounding box center [126, 190] width 143 height 17
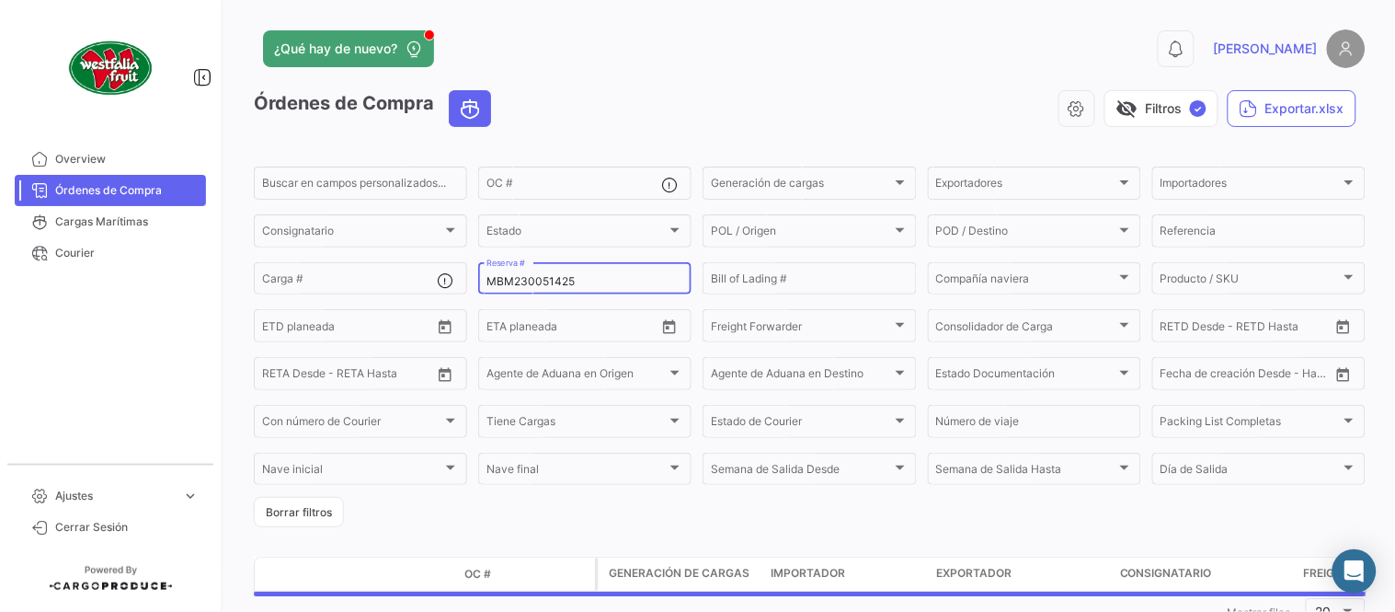
click at [522, 276] on input "MBM230051425" at bounding box center [585, 281] width 197 height 13
paste input "6"
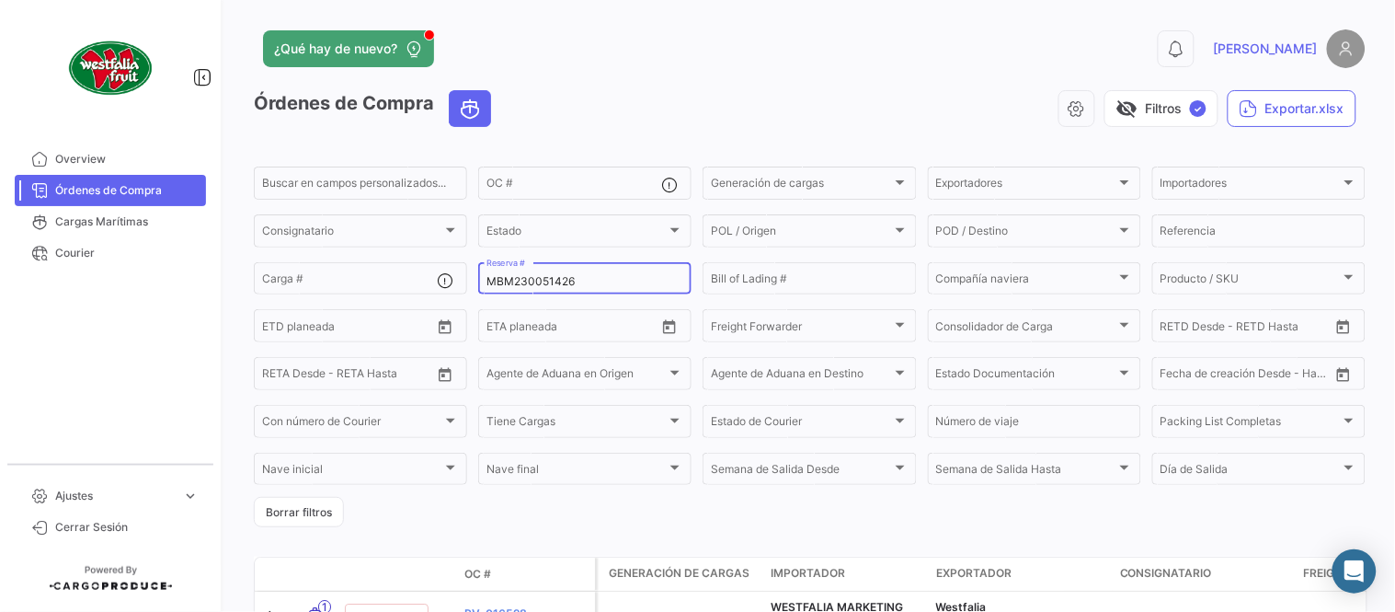
type input "MBM230051426"
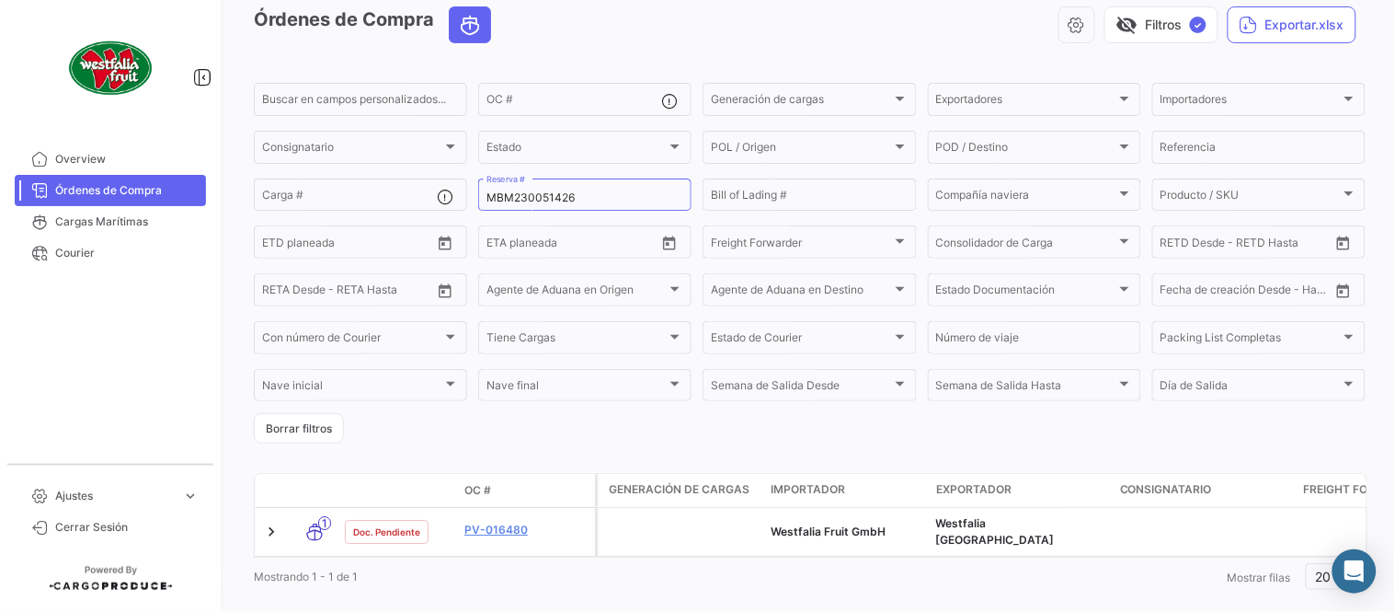
scroll to position [118, 0]
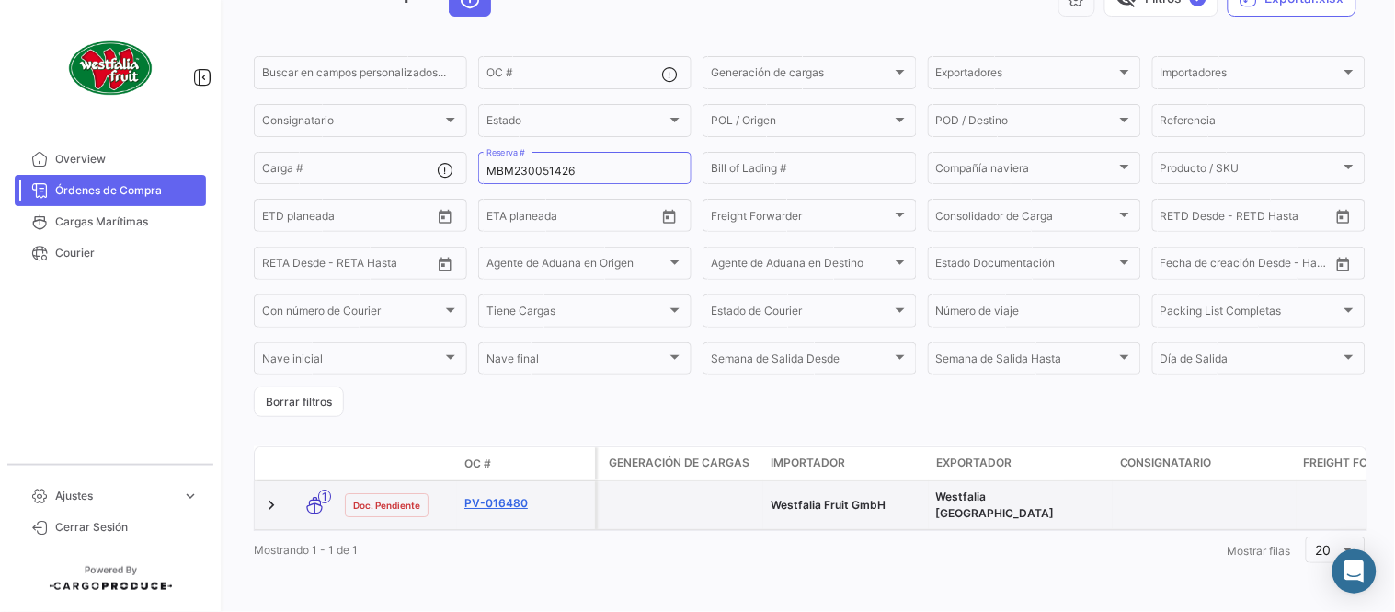
click at [502, 495] on link "PV-016480" at bounding box center [525, 503] width 123 height 17
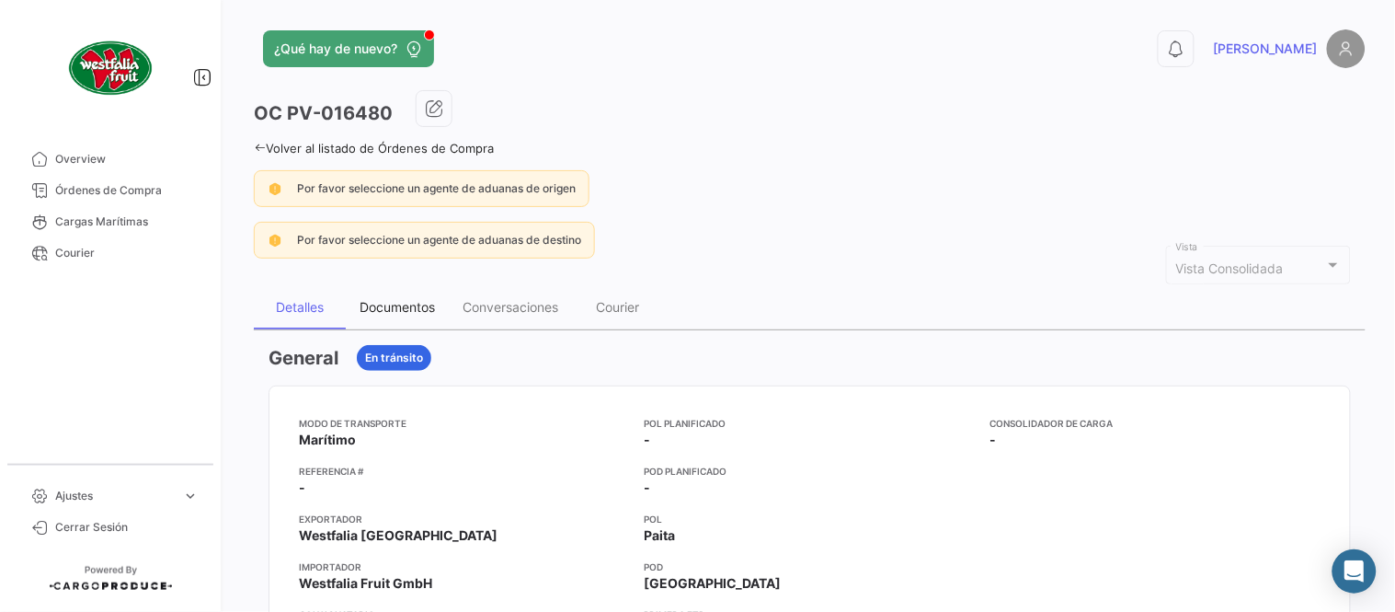
click at [405, 305] on div "Documentos" at bounding box center [397, 307] width 75 height 16
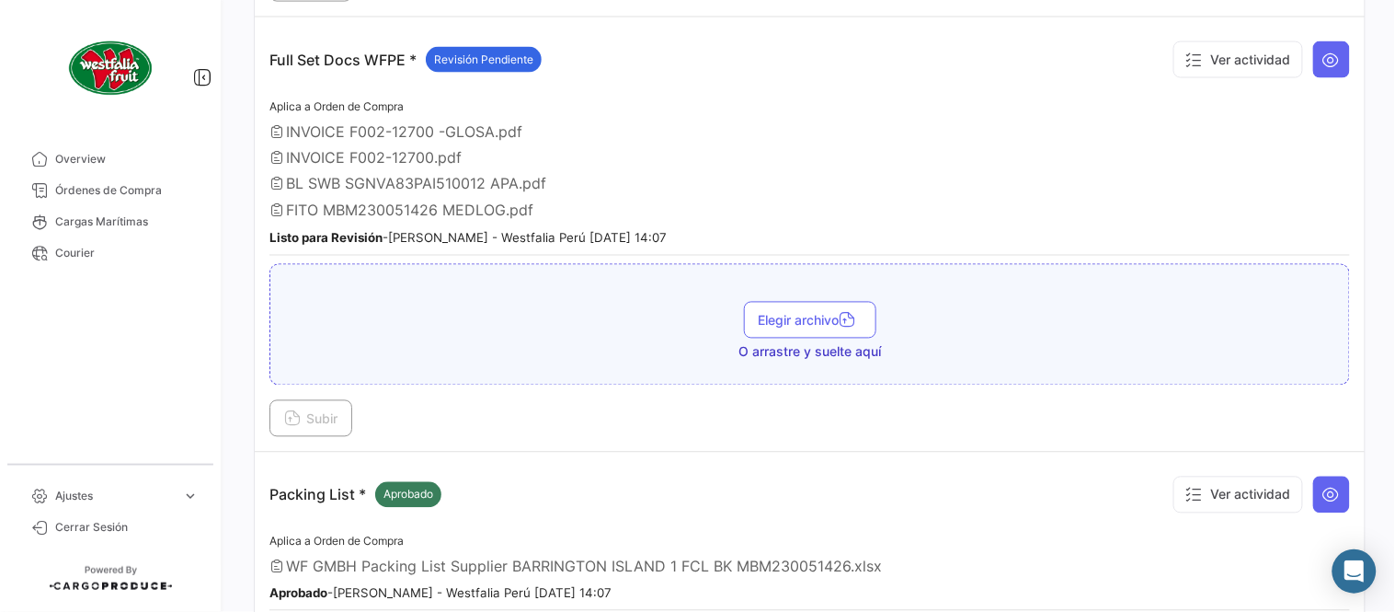
scroll to position [612, 0]
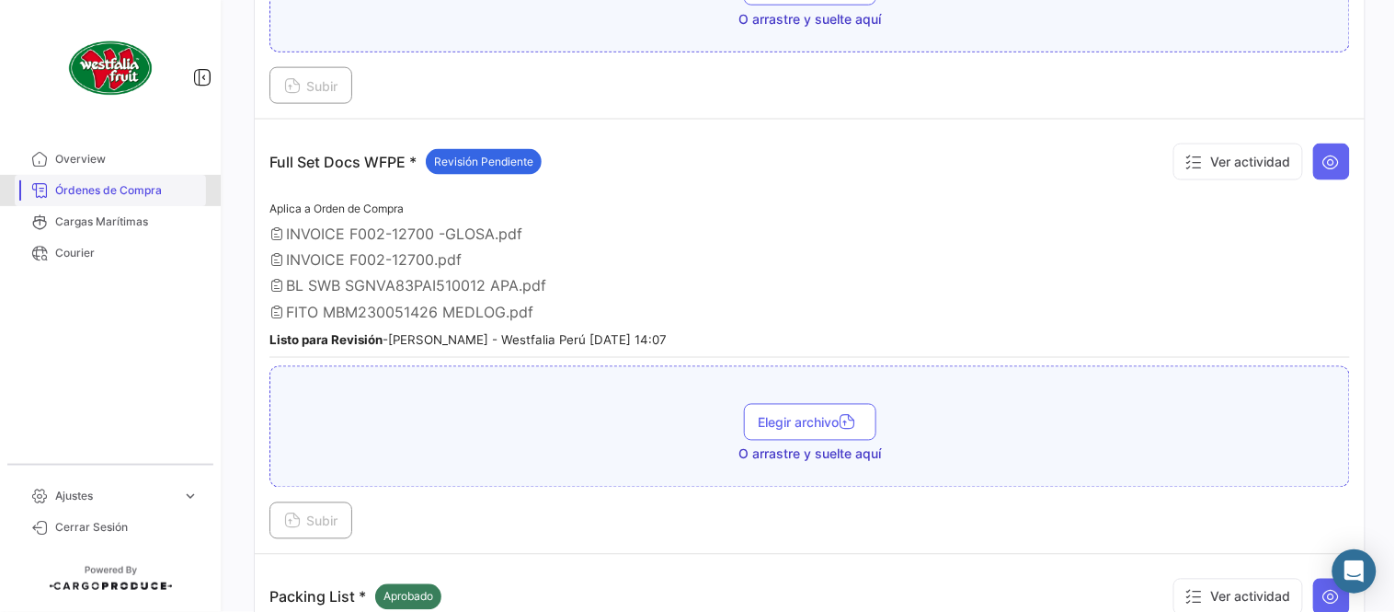
click at [156, 189] on span "Órdenes de Compra" at bounding box center [126, 190] width 143 height 17
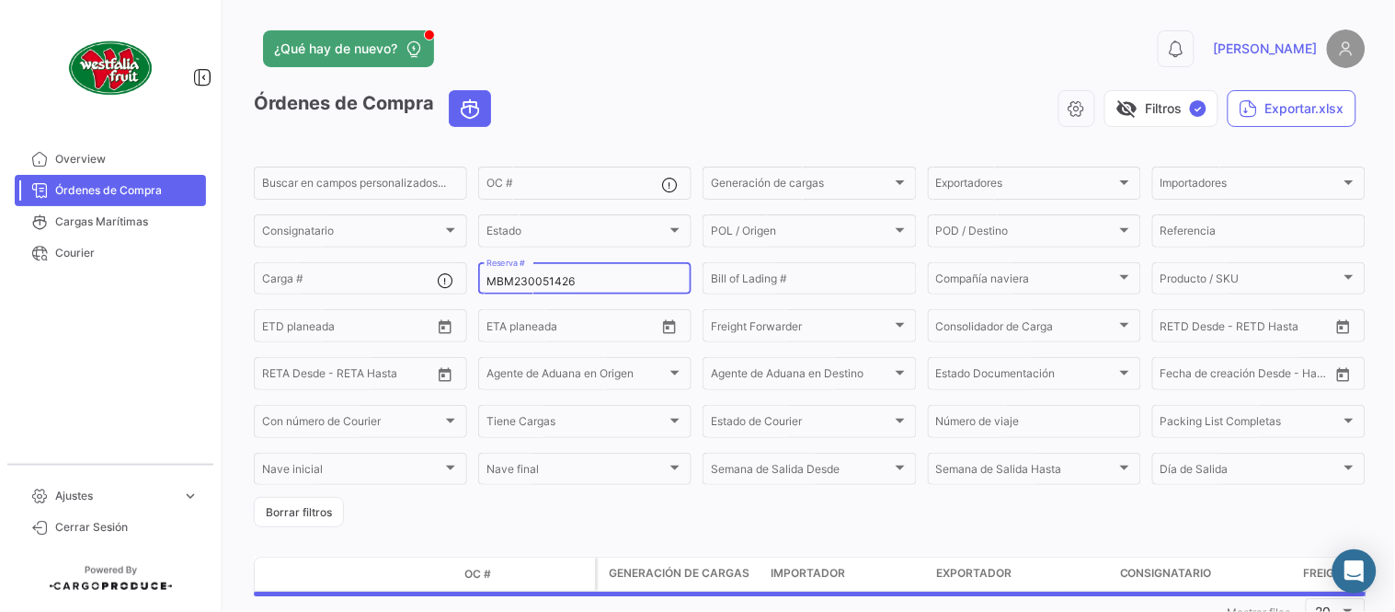
click at [547, 282] on input "MBM230051426" at bounding box center [585, 281] width 197 height 13
paste input "7"
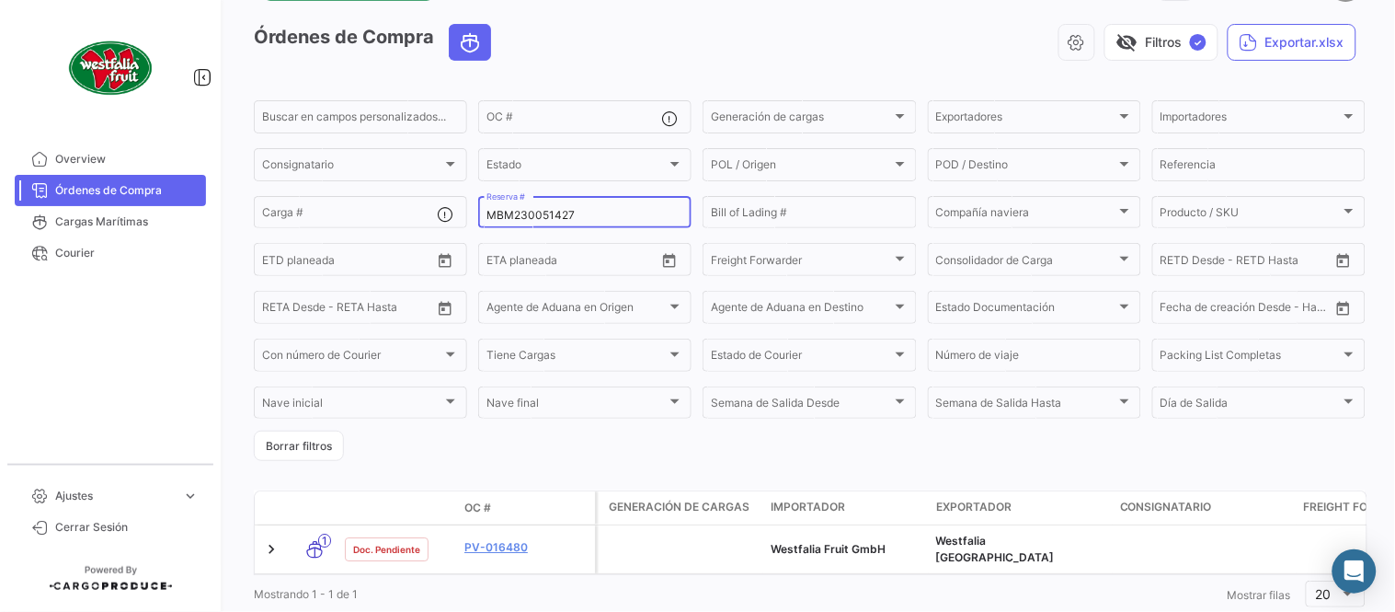
scroll to position [118, 0]
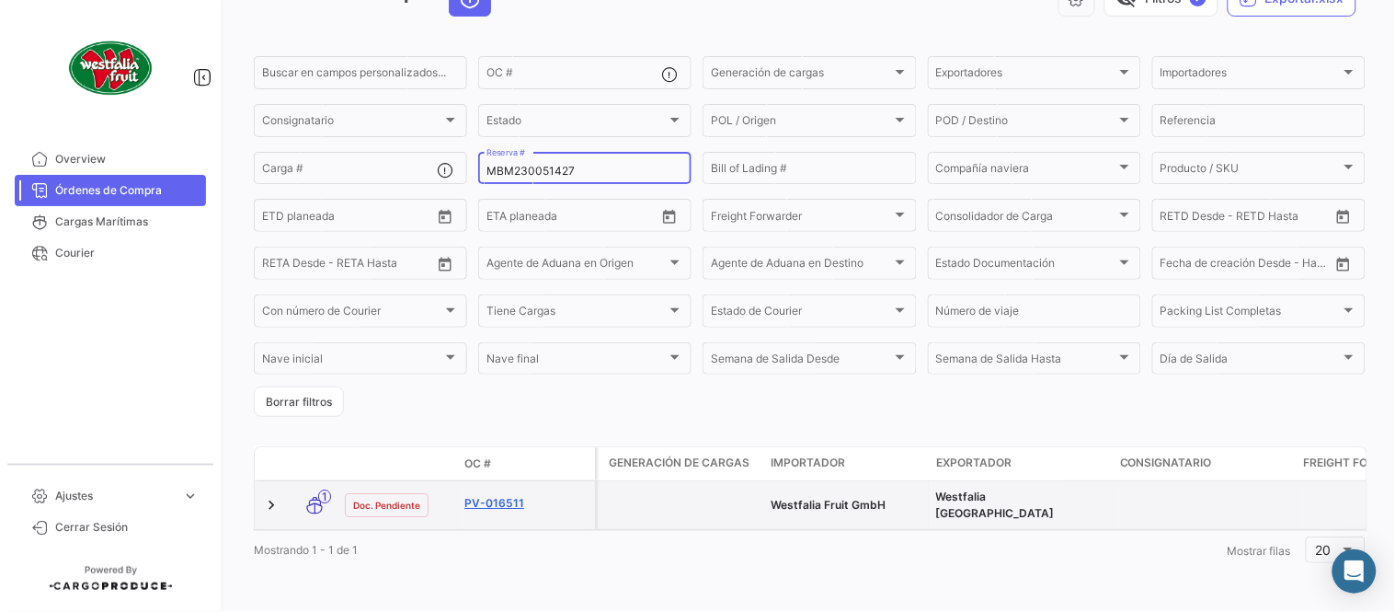
type input "MBM230051427"
click at [511, 495] on link "PV-016511" at bounding box center [525, 503] width 123 height 17
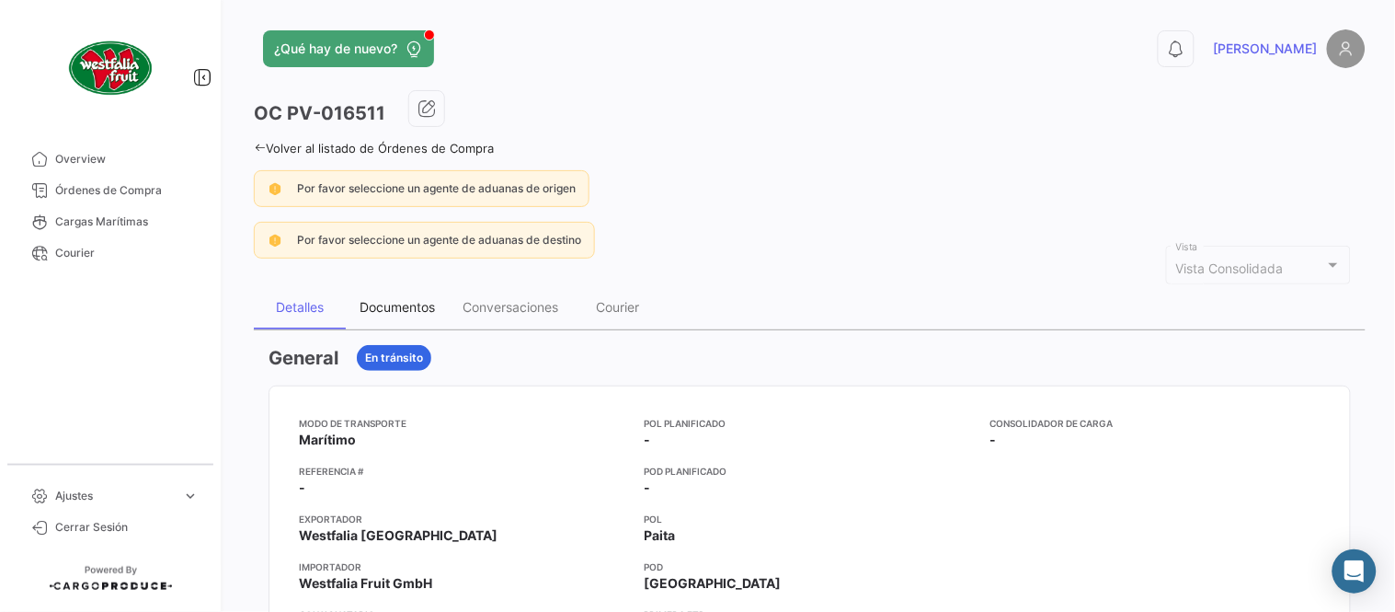
click at [394, 304] on div "Documentos" at bounding box center [397, 307] width 75 height 16
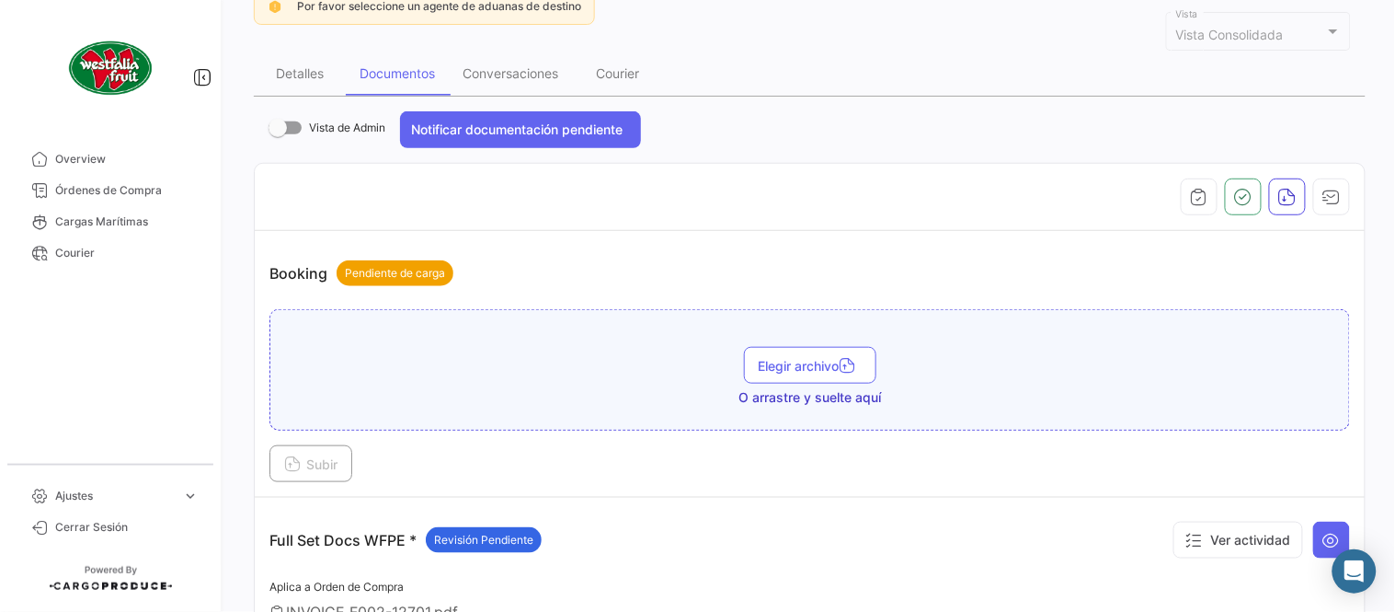
scroll to position [188, 0]
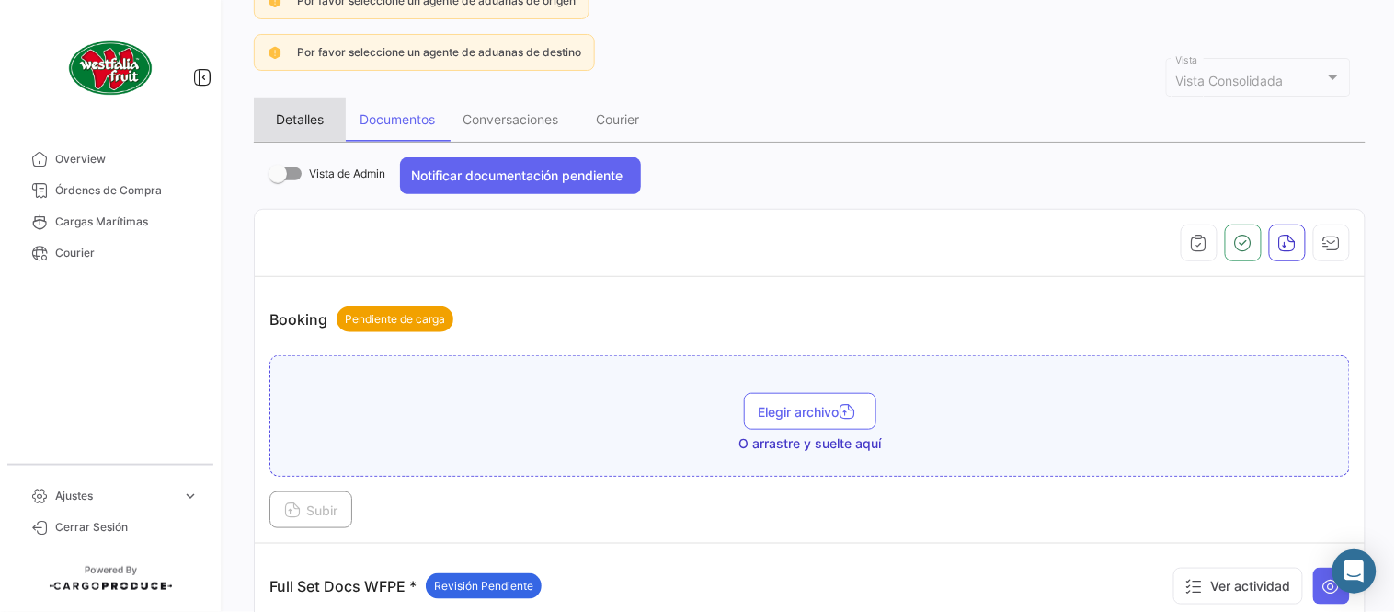
click at [280, 125] on div "Detalles" at bounding box center [300, 119] width 48 height 16
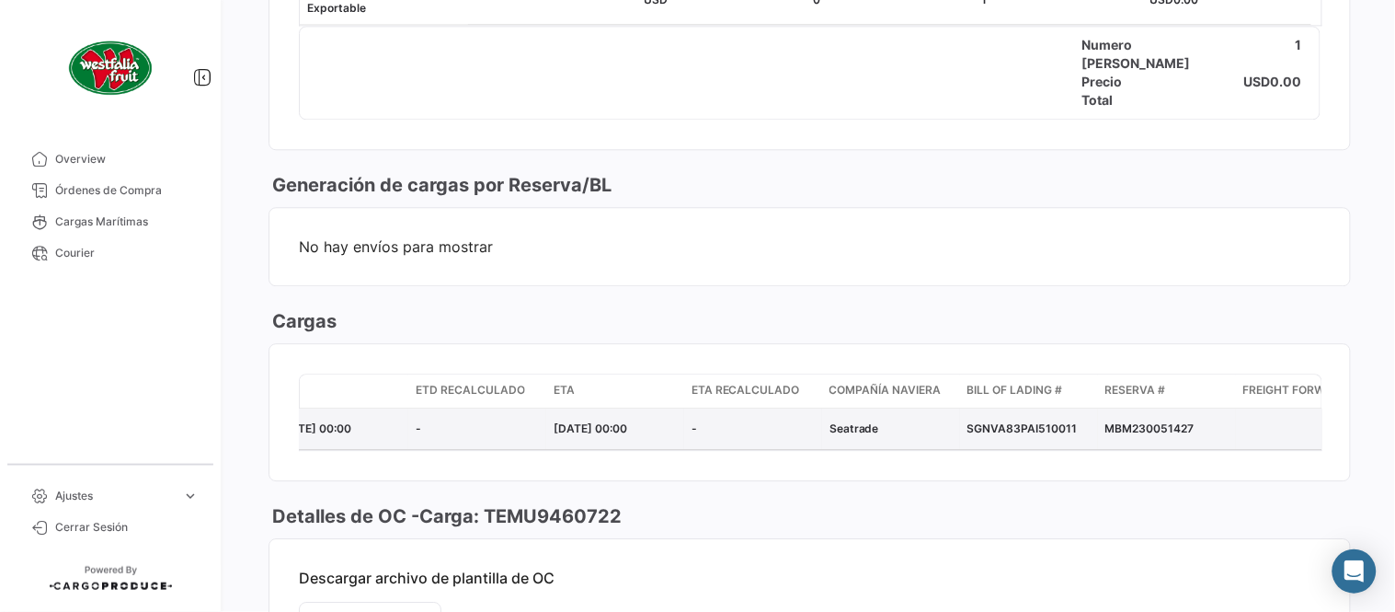
scroll to position [0, 334]
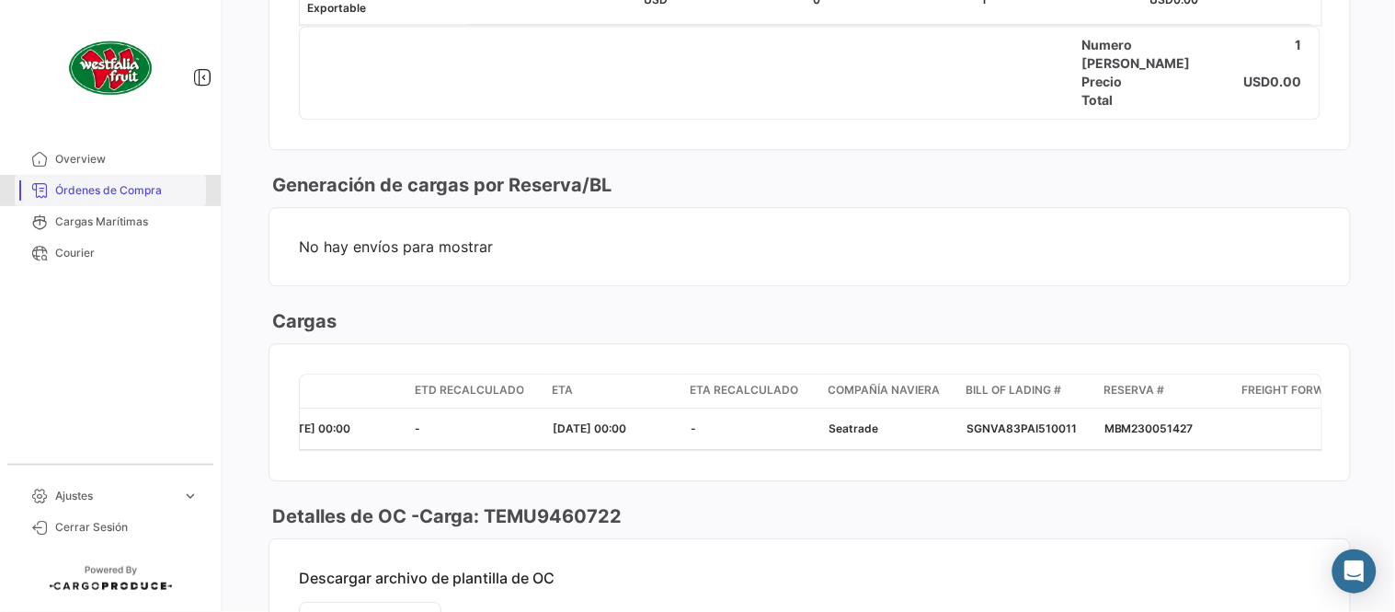
click at [172, 200] on link "Órdenes de Compra" at bounding box center [110, 190] width 191 height 31
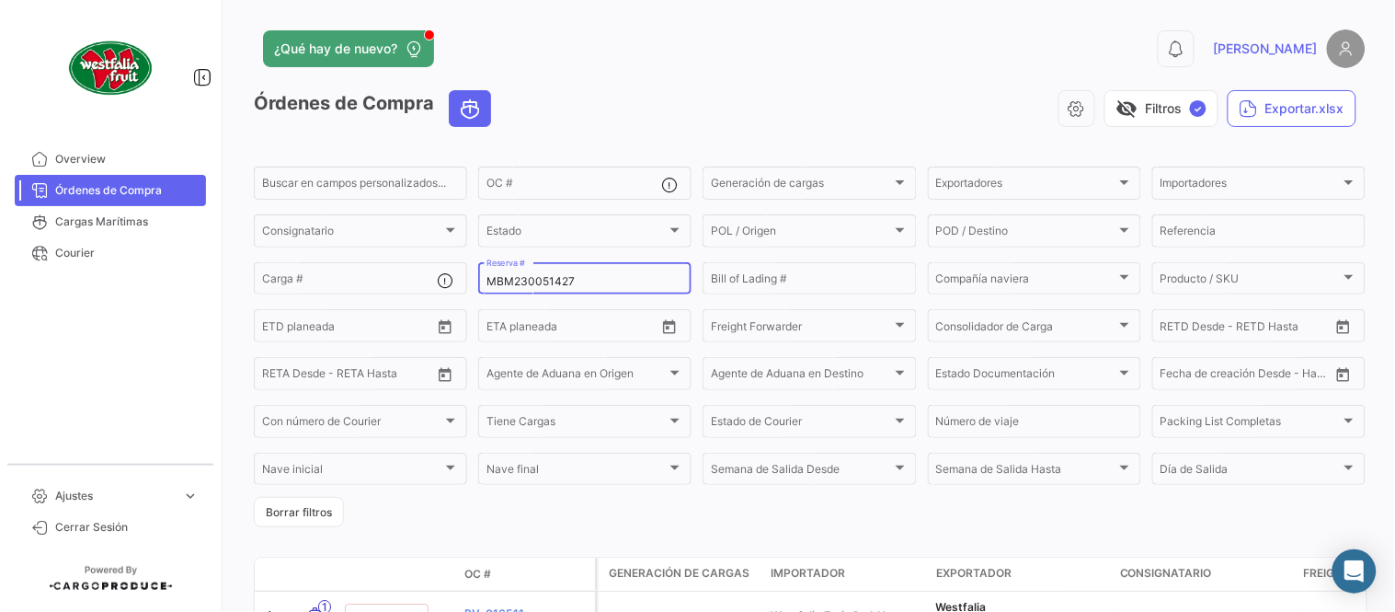
click at [554, 289] on div "MBM230051427 Reserva #" at bounding box center [585, 277] width 197 height 36
click at [547, 276] on input "MBM230051427" at bounding box center [585, 281] width 197 height 13
click at [545, 285] on input "MBM230051427" at bounding box center [585, 281] width 197 height 13
paste input "258031348"
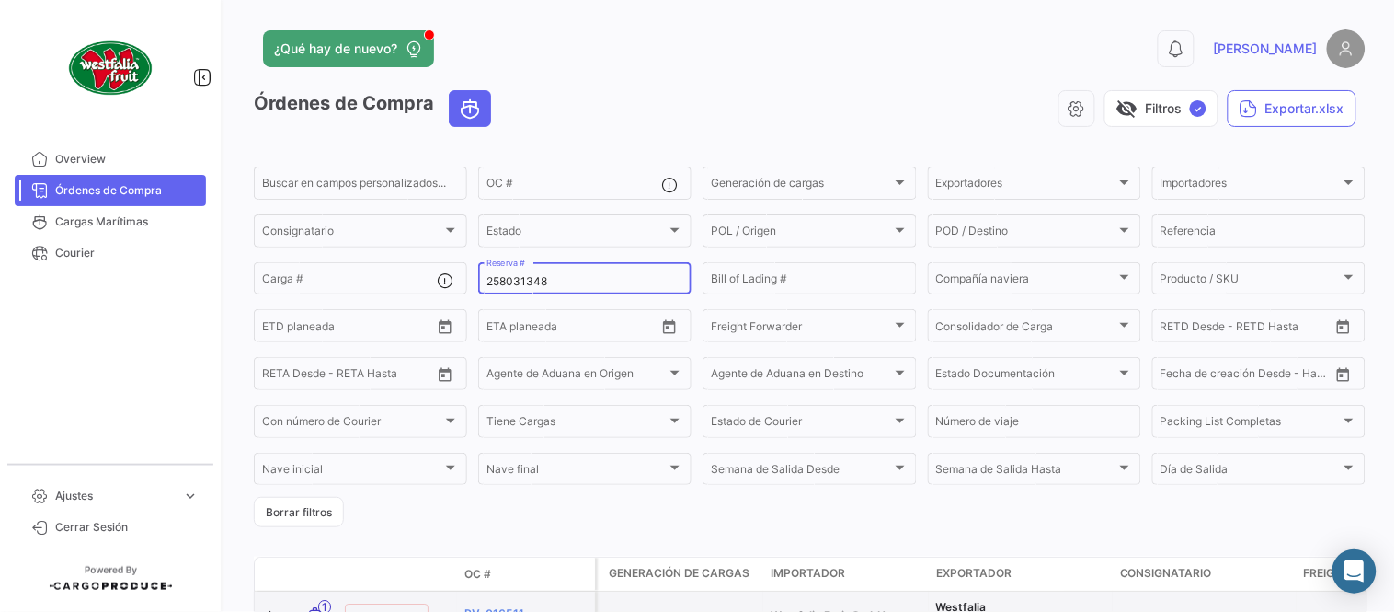
type input "258031348"
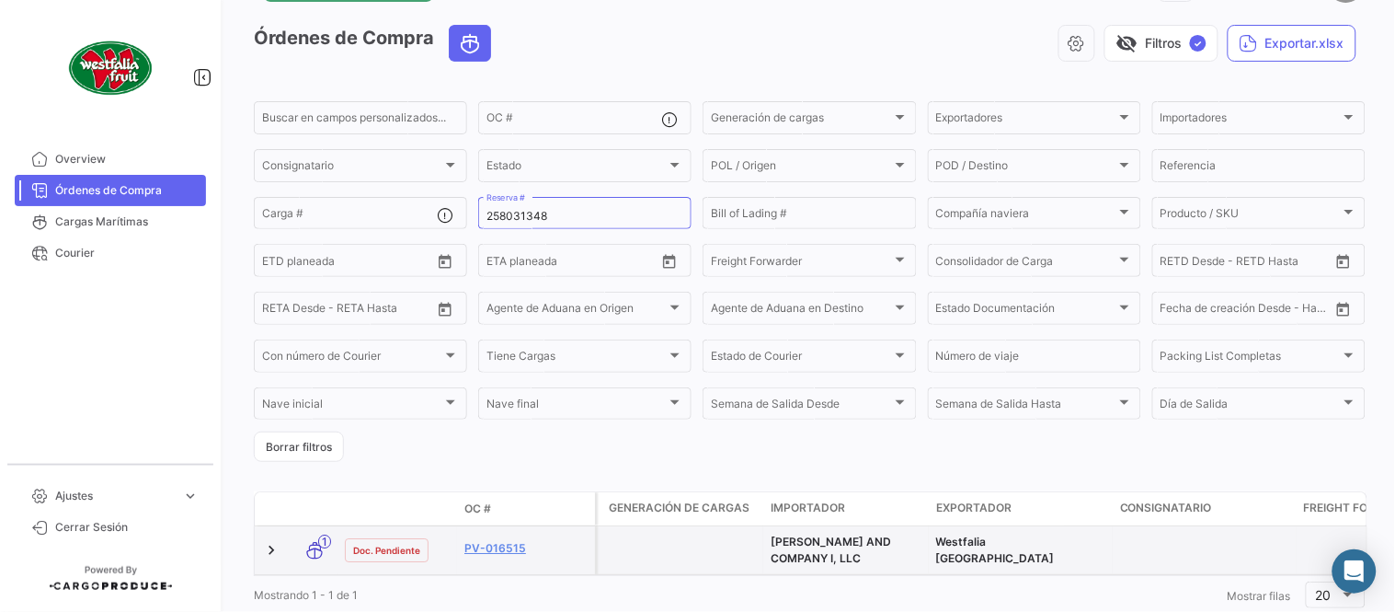
scroll to position [125, 0]
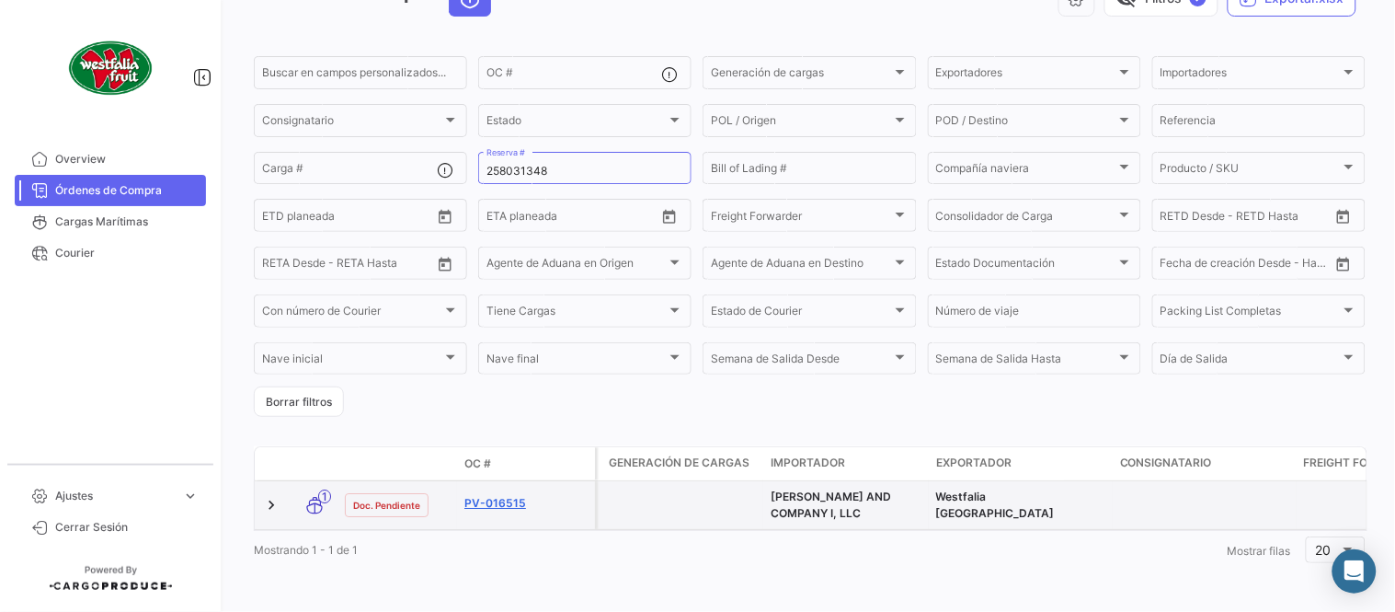
click at [491, 495] on link "PV-016515" at bounding box center [525, 503] width 123 height 17
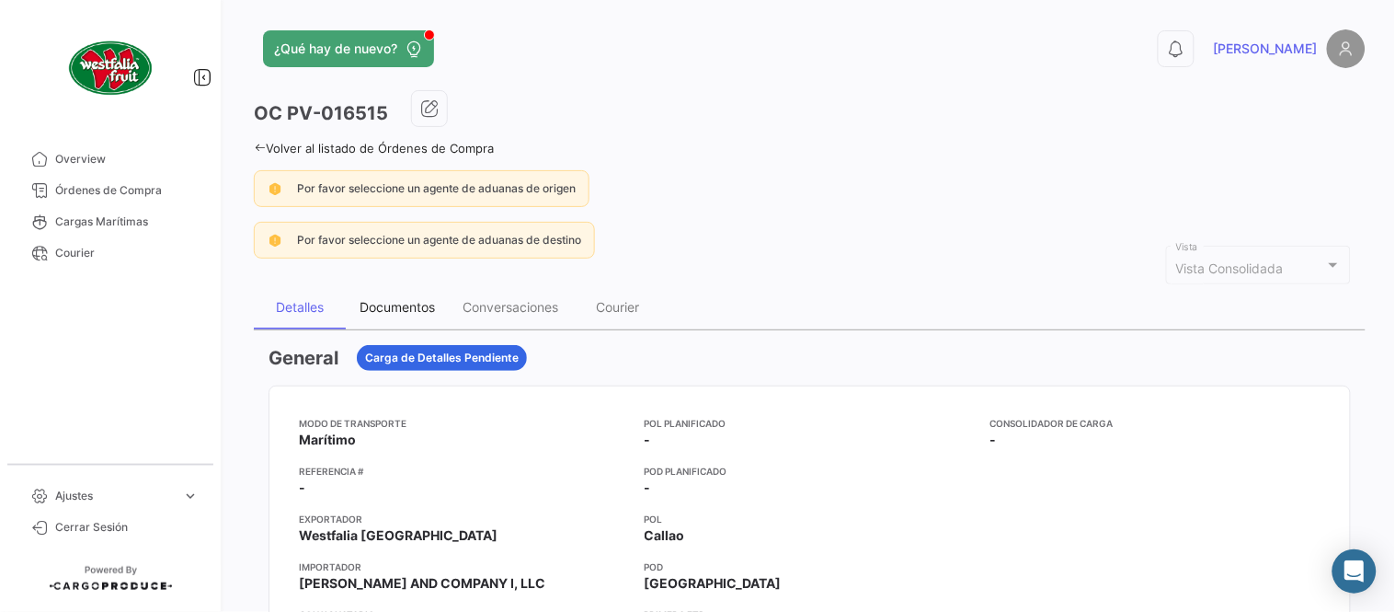
click at [401, 299] on div "Documentos" at bounding box center [397, 307] width 75 height 16
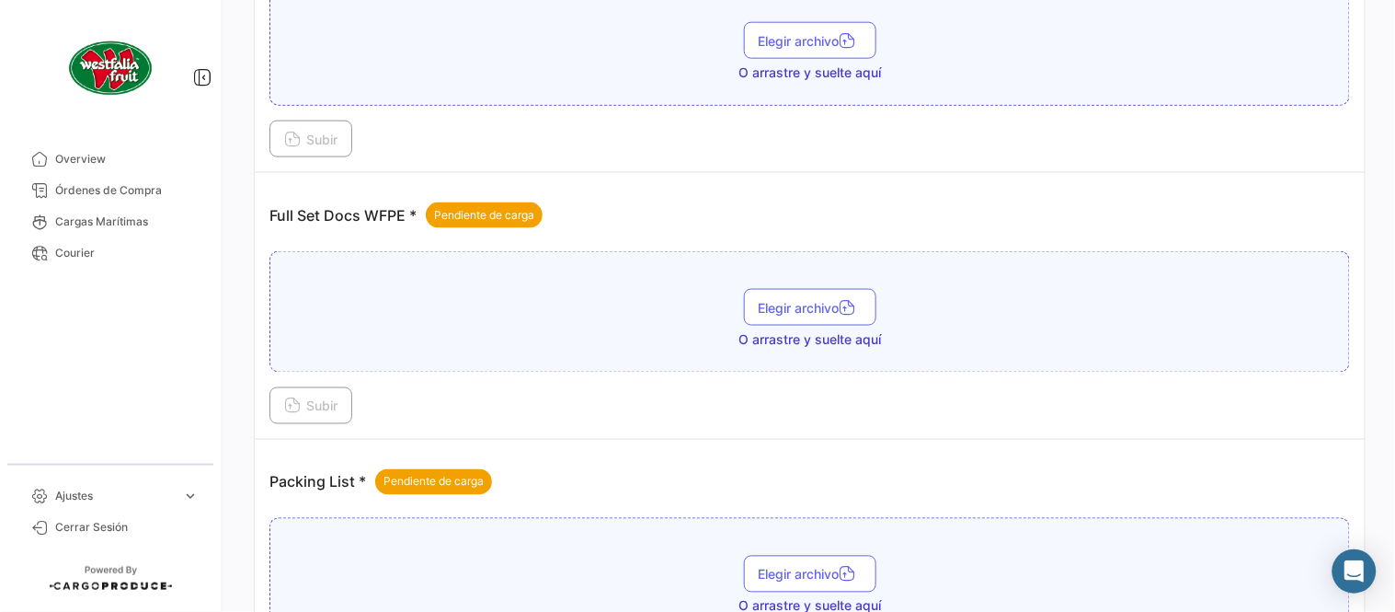
scroll to position [741, 0]
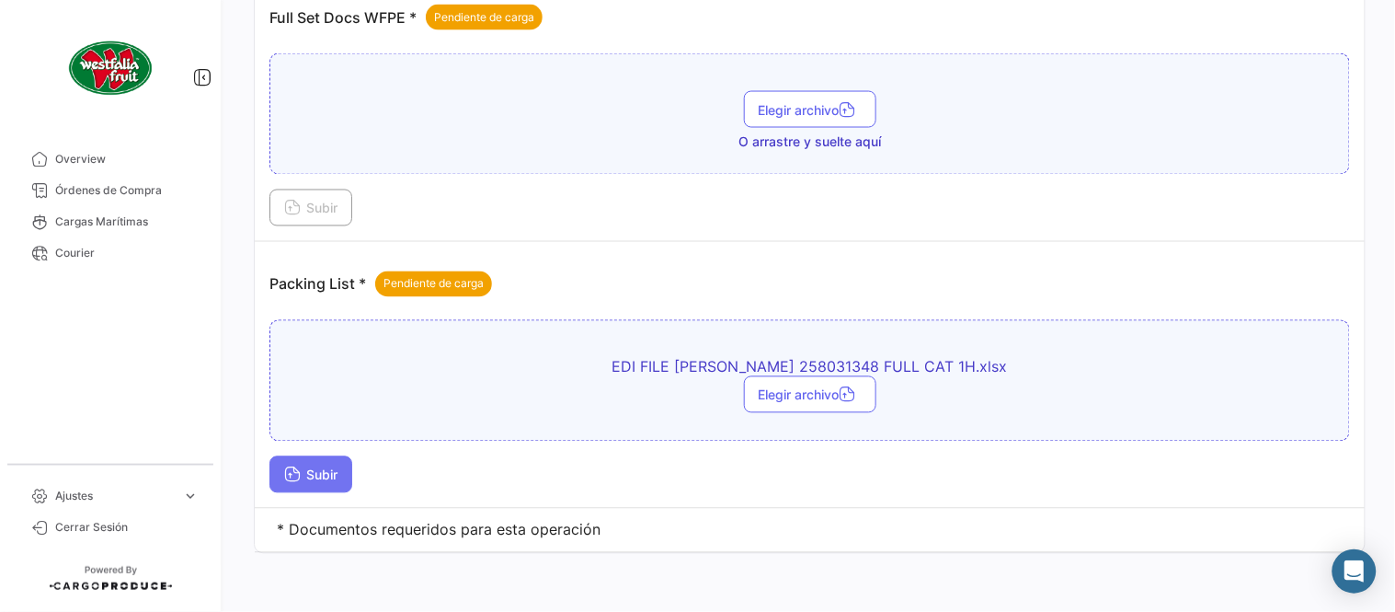
click at [316, 473] on span "Subir" at bounding box center [310, 475] width 53 height 16
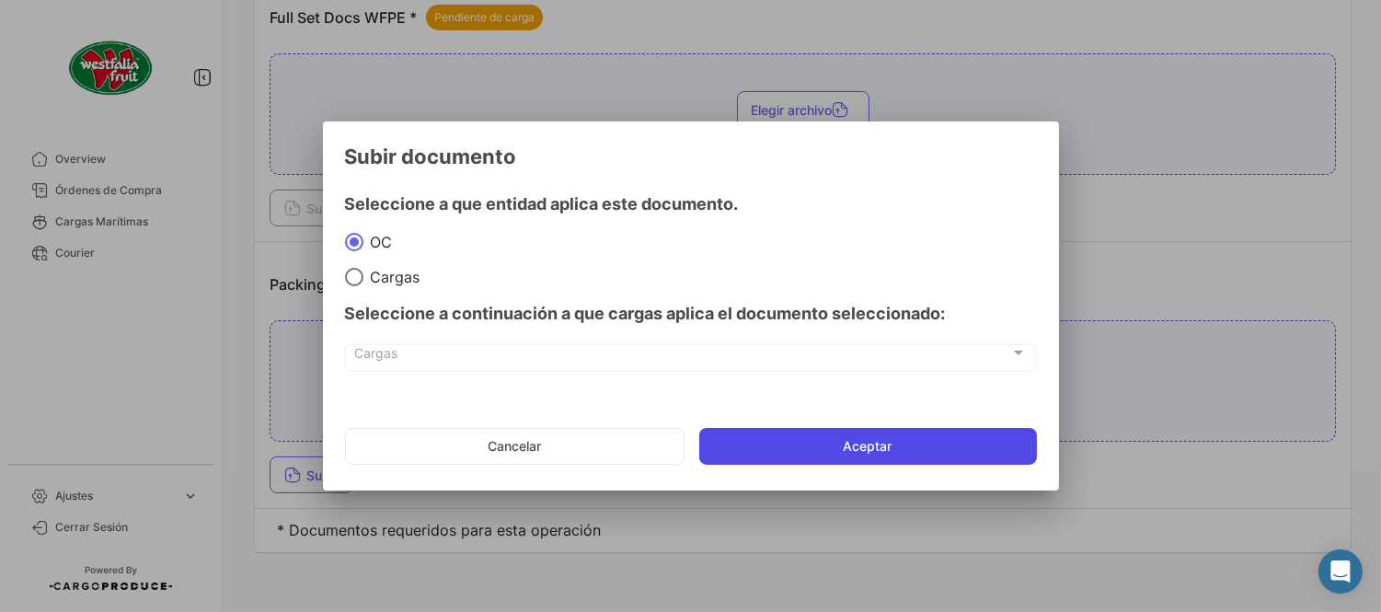
click at [771, 454] on button "Aceptar" at bounding box center [868, 446] width 338 height 37
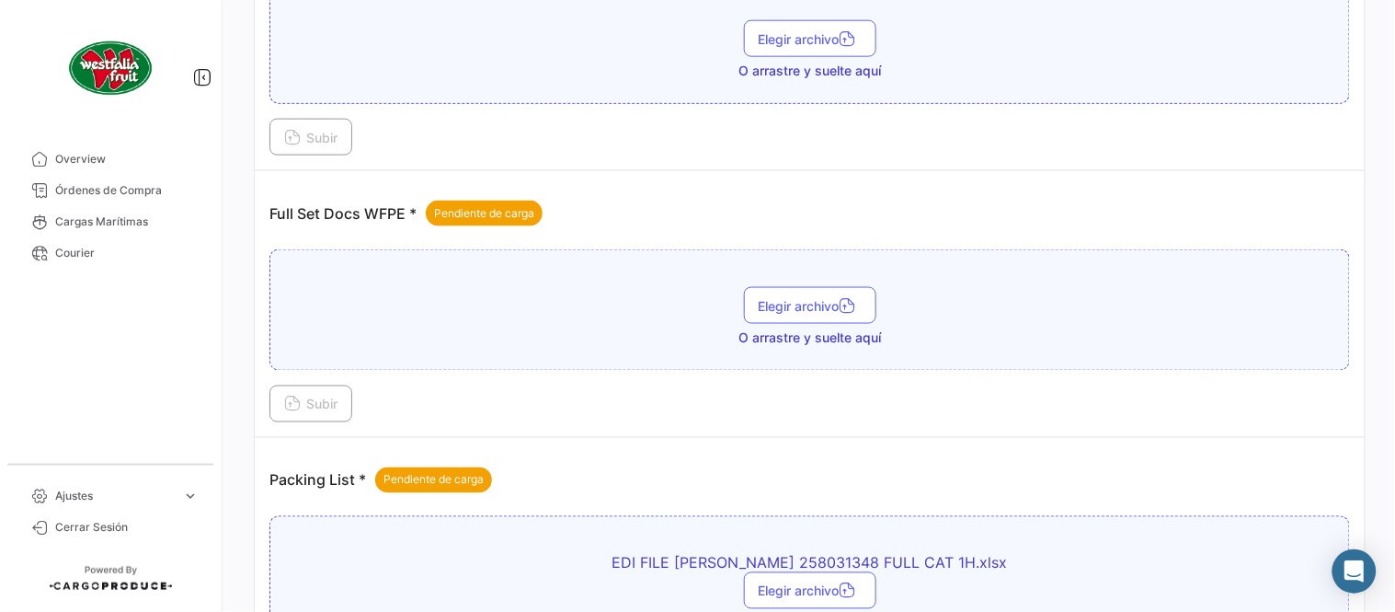
scroll to position [537, 0]
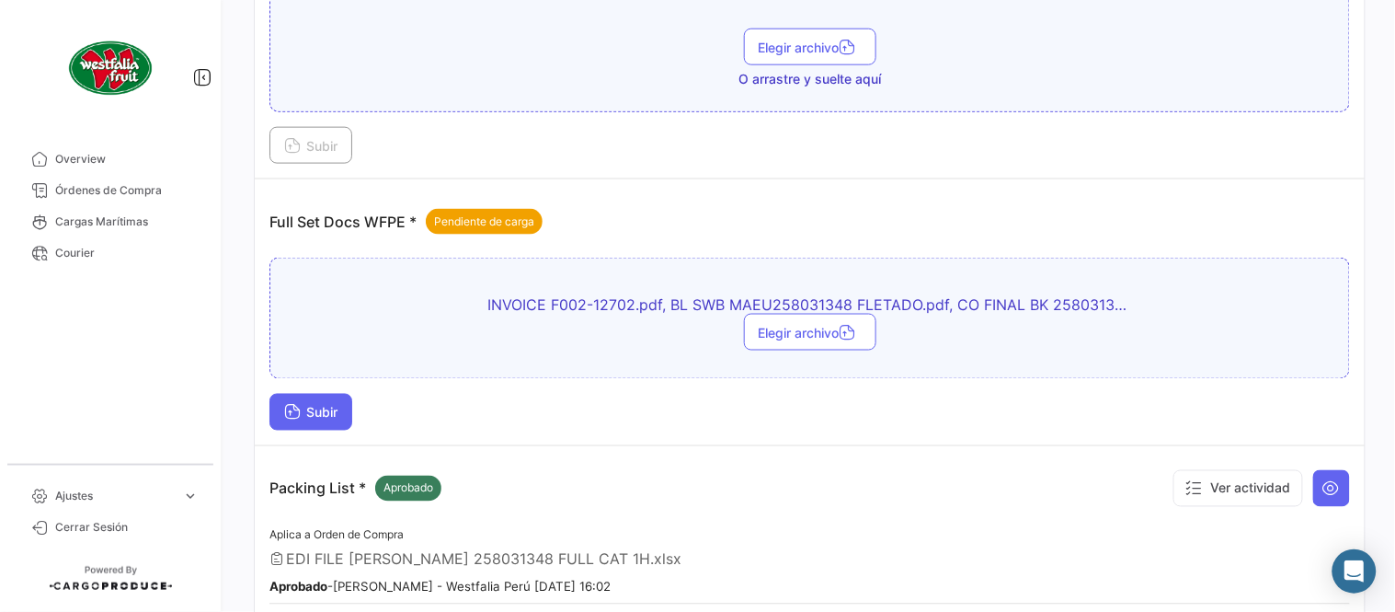
click at [319, 412] on span "Subir" at bounding box center [310, 413] width 53 height 16
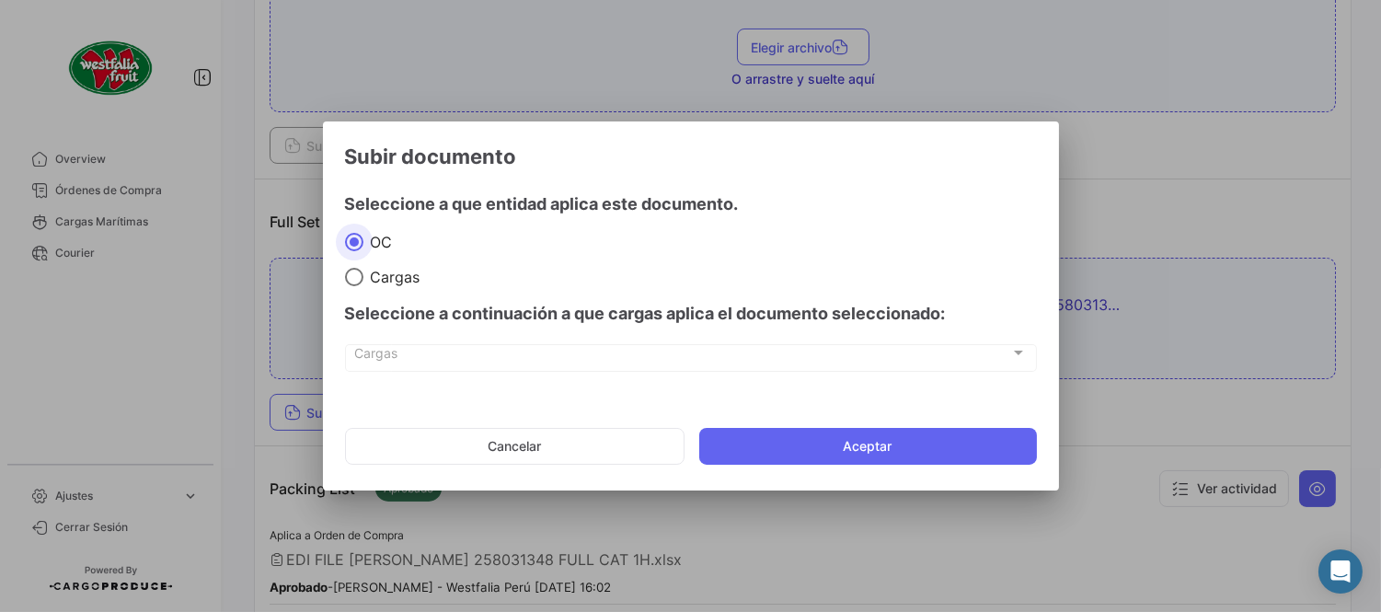
click at [786, 426] on mat-dialog-actions "Cancelar Aceptar" at bounding box center [691, 446] width 692 height 63
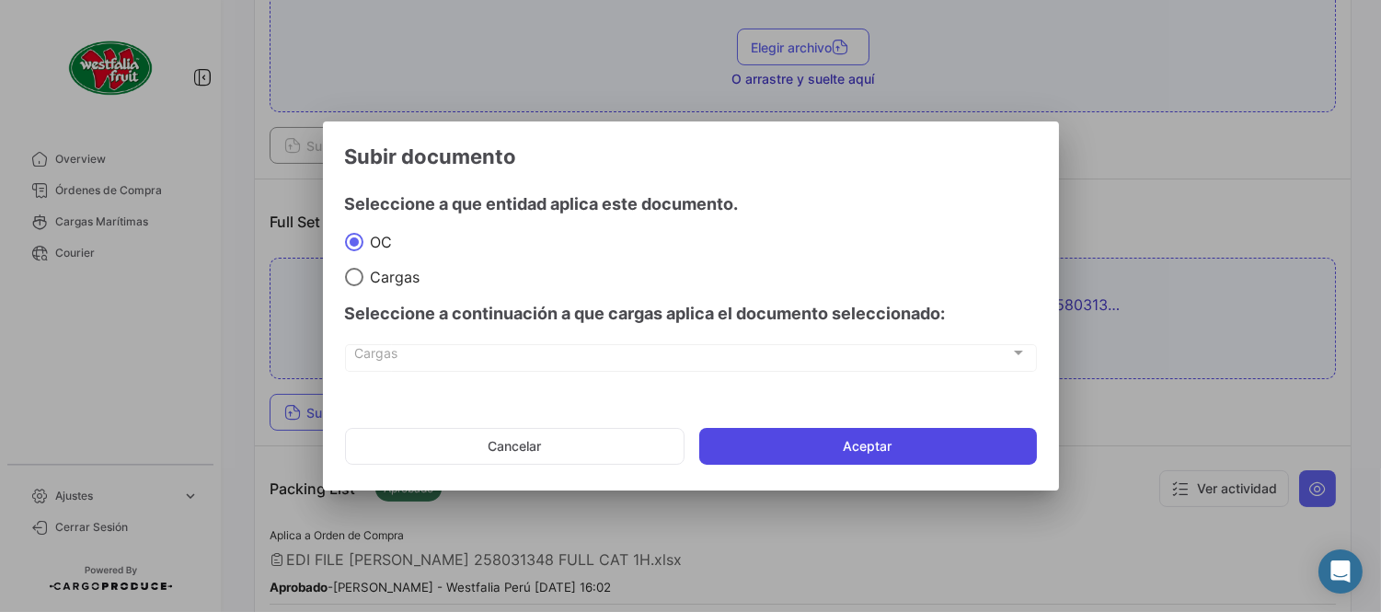
click at [810, 430] on button "Aceptar" at bounding box center [868, 446] width 338 height 37
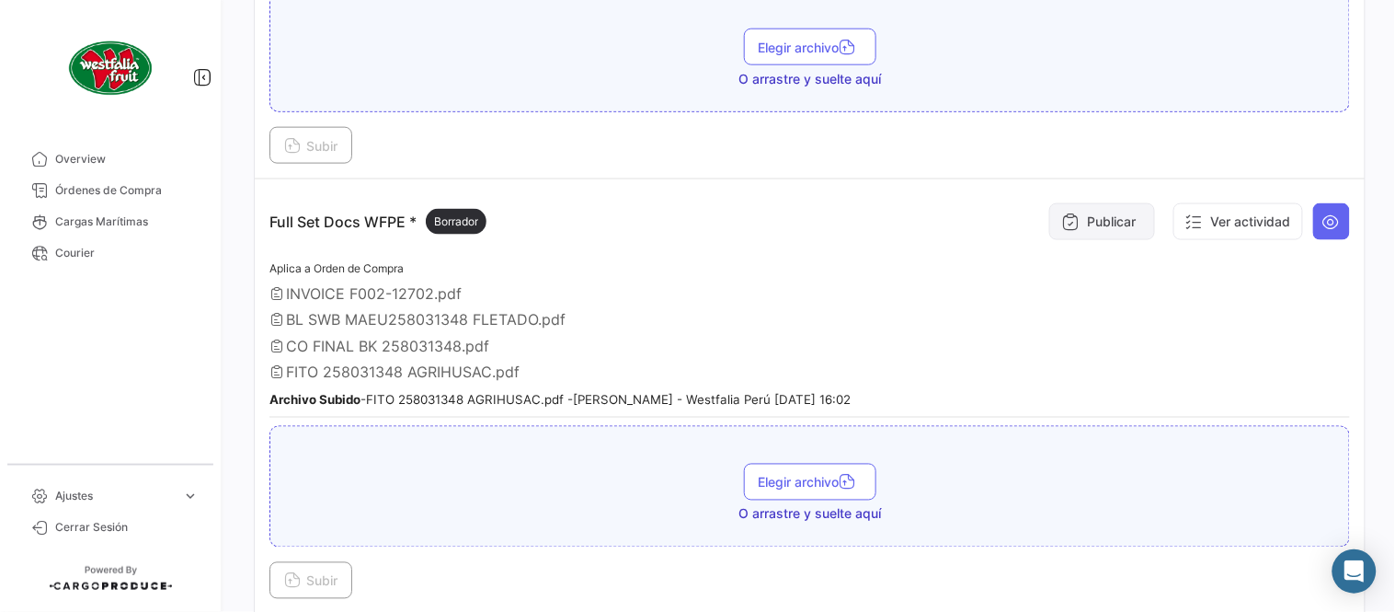
click at [1071, 214] on button "Publicar" at bounding box center [1102, 221] width 106 height 37
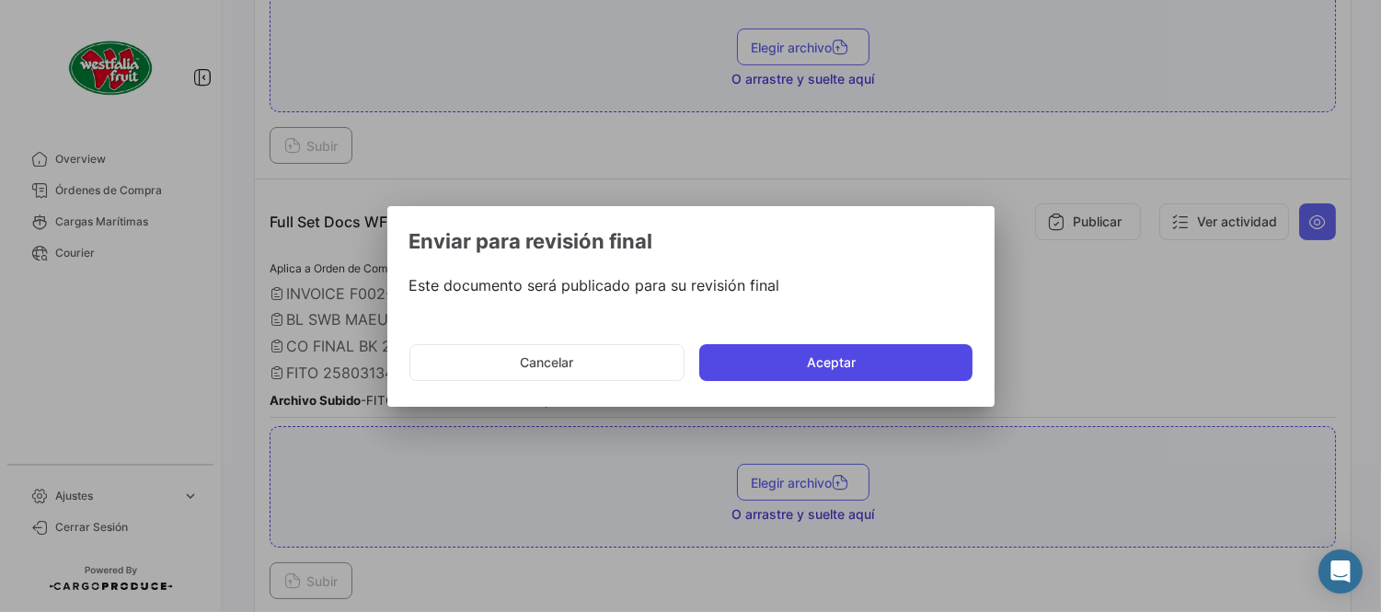
click at [798, 364] on button "Aceptar" at bounding box center [835, 362] width 273 height 37
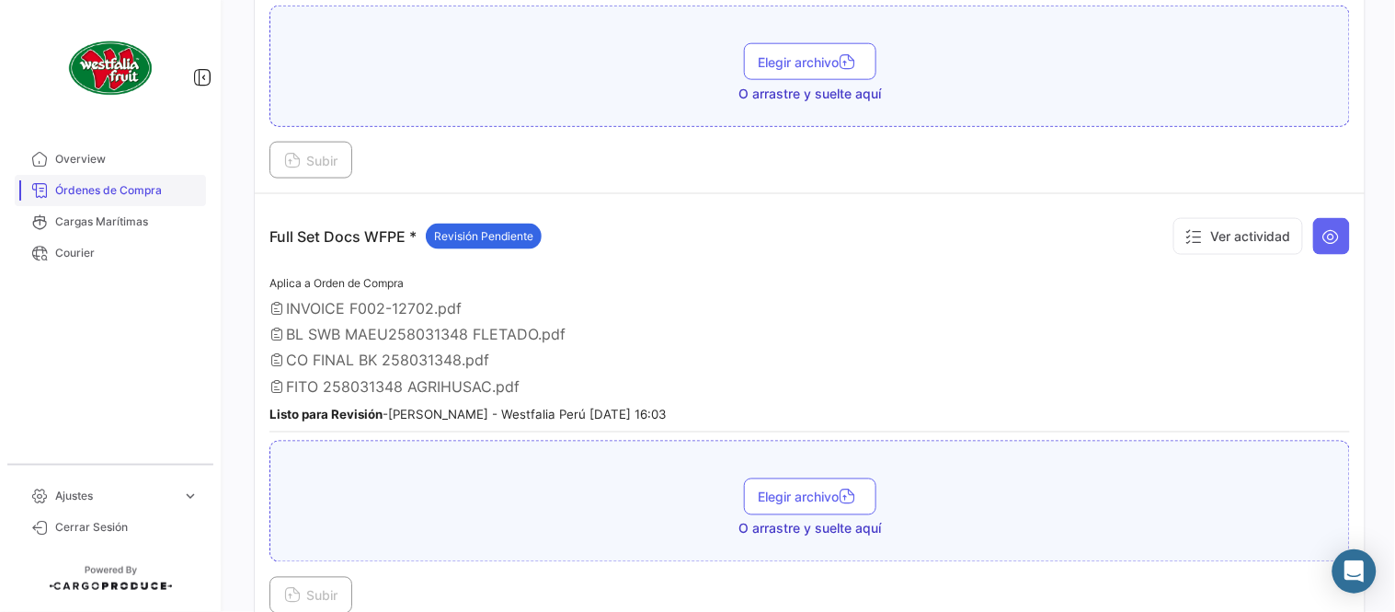
click at [172, 196] on span "Órdenes de Compra" at bounding box center [126, 190] width 143 height 17
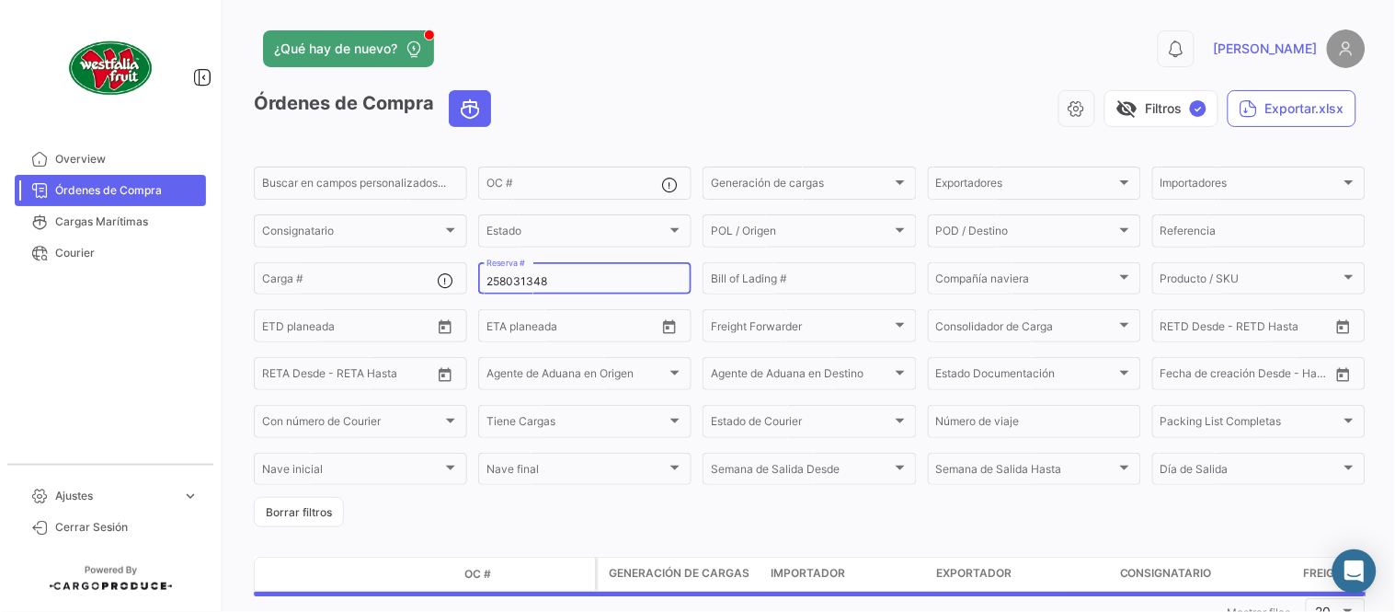
click at [521, 281] on input "258031348" at bounding box center [585, 281] width 197 height 13
paste input "7864306"
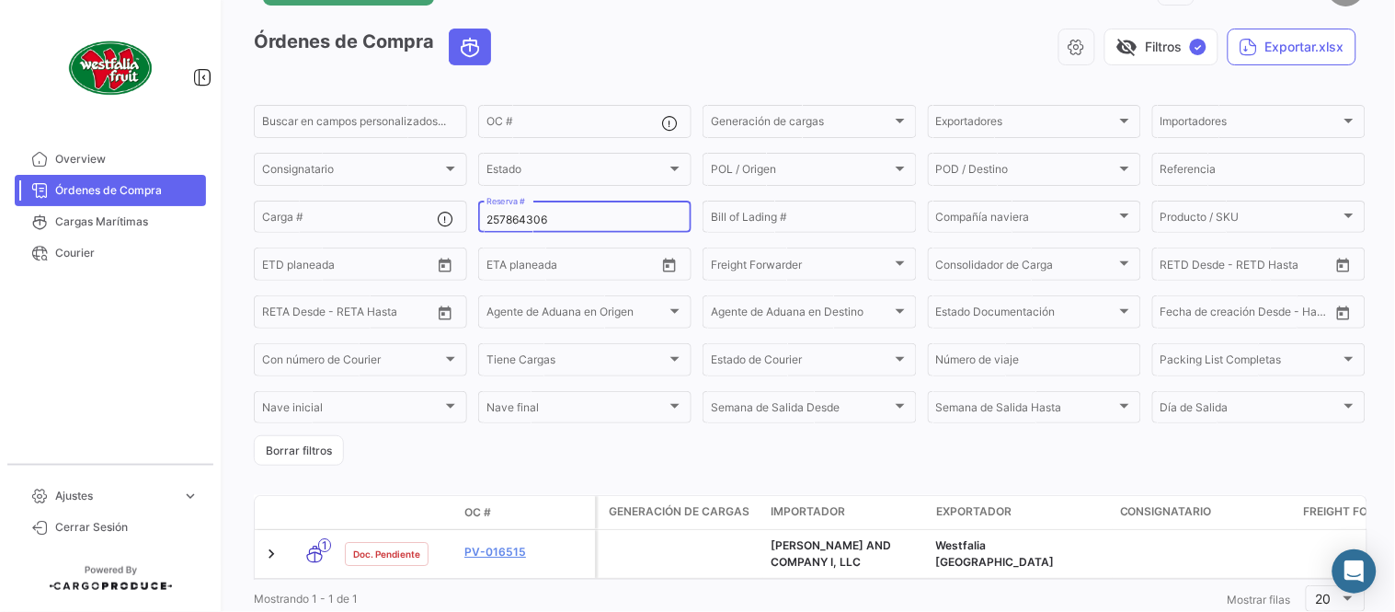
scroll to position [125, 0]
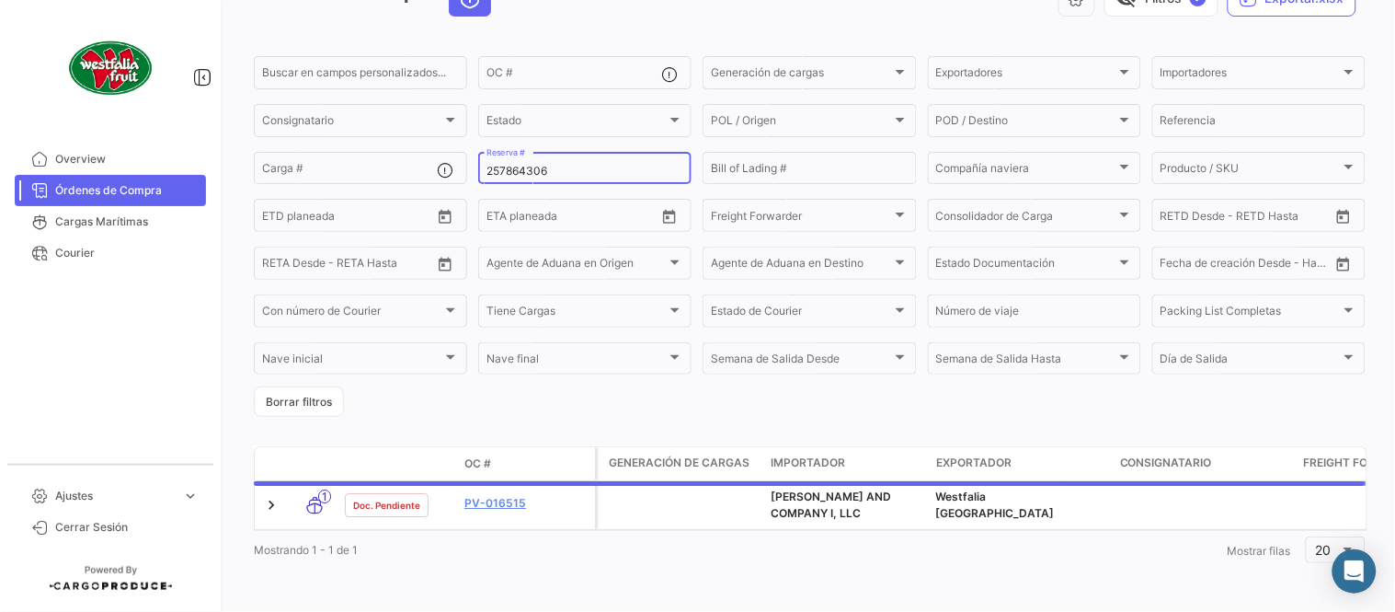
type input "257864306"
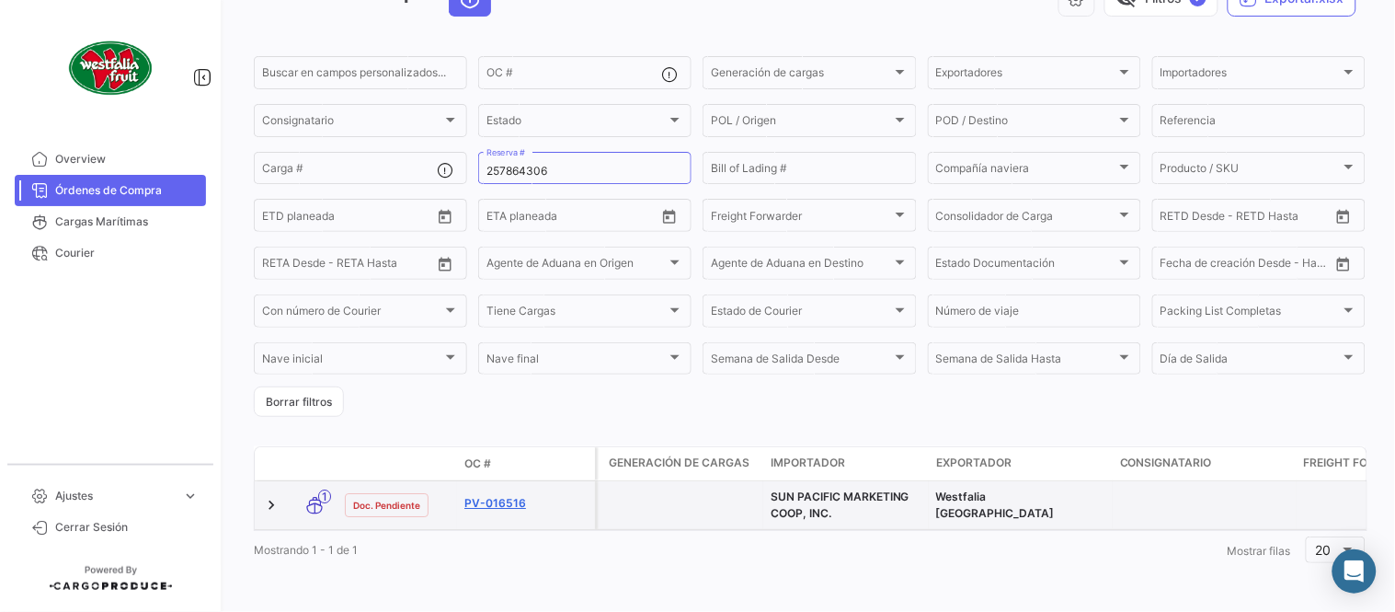
click at [499, 495] on link "PV-016516" at bounding box center [525, 503] width 123 height 17
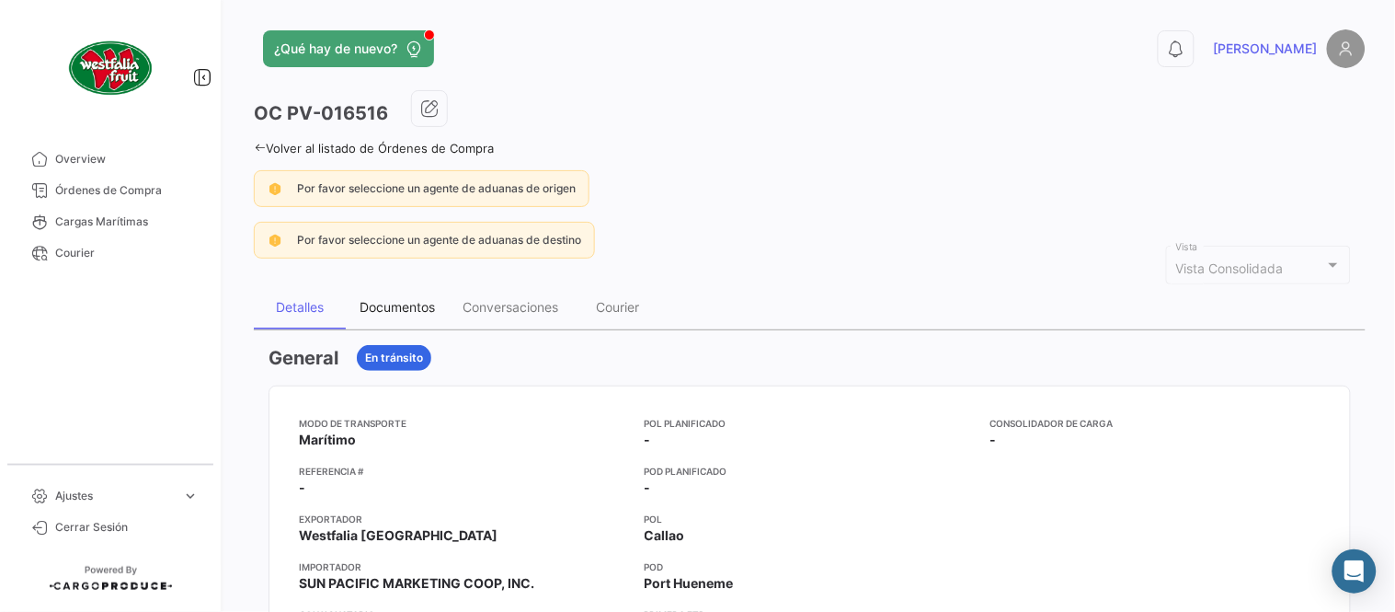
click at [400, 290] on div "Documentos" at bounding box center [397, 307] width 103 height 44
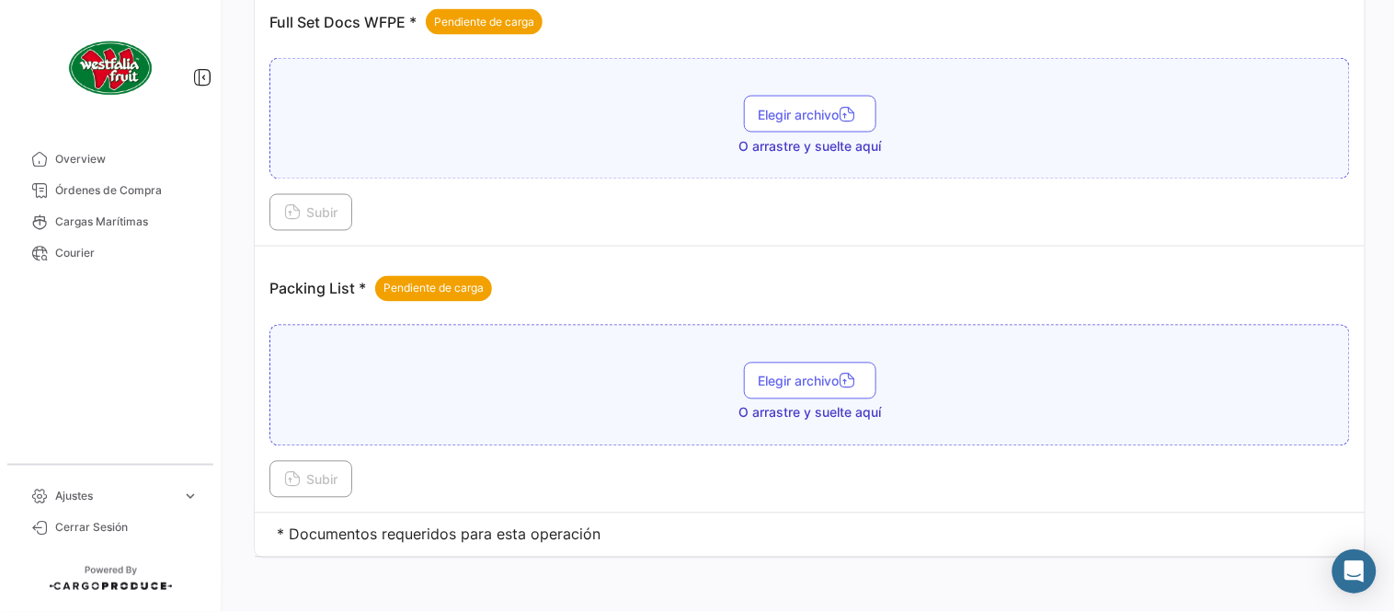
scroll to position [741, 0]
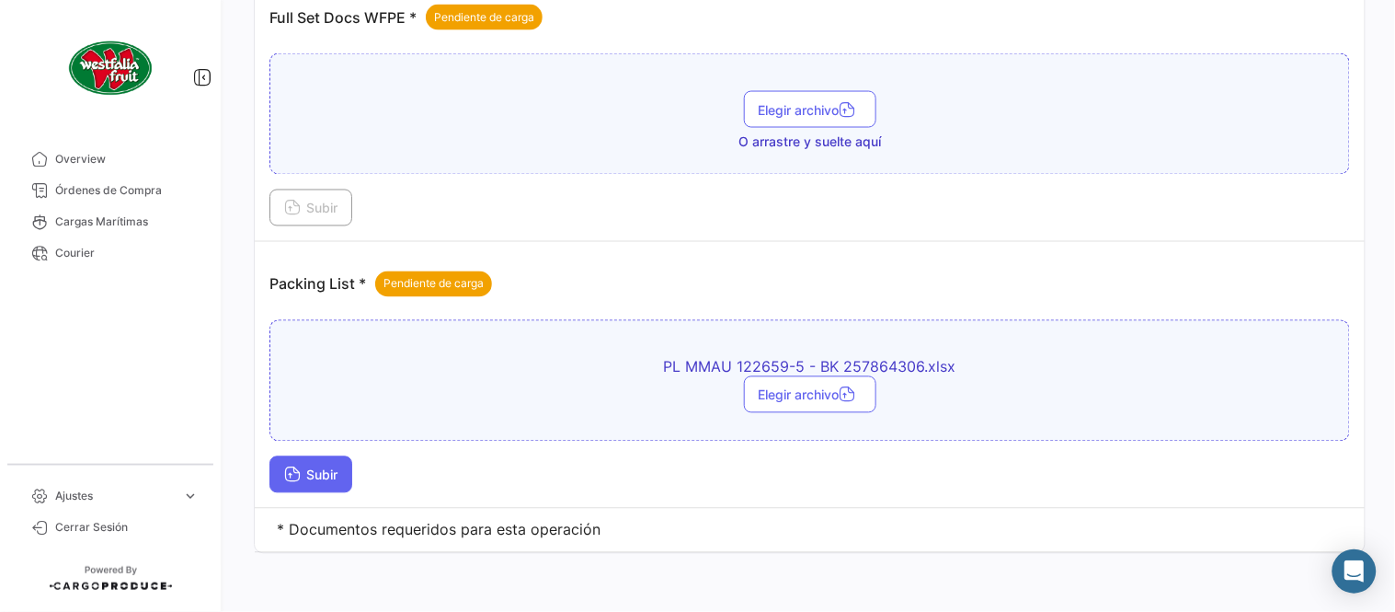
drag, startPoint x: 368, startPoint y: 461, endPoint x: 353, endPoint y: 464, distance: 15.2
click at [361, 462] on div "Subir" at bounding box center [809, 474] width 1081 height 37
click at [327, 469] on span "Subir" at bounding box center [310, 475] width 53 height 16
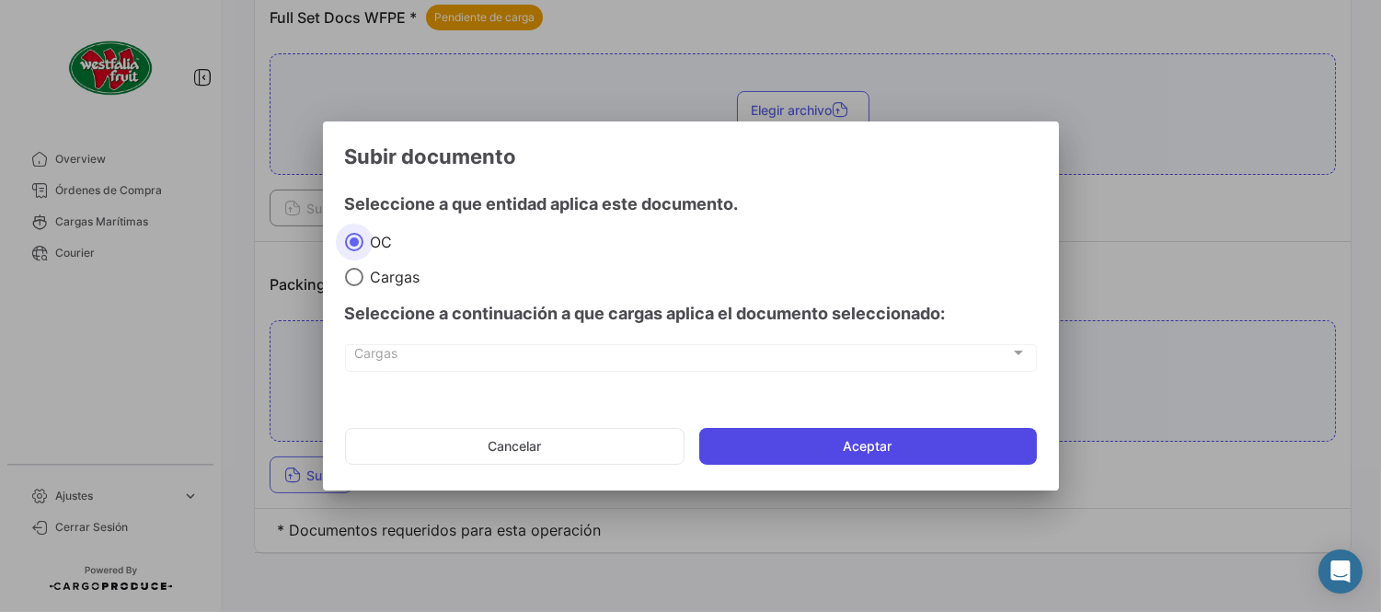
click at [814, 440] on button "Aceptar" at bounding box center [868, 446] width 338 height 37
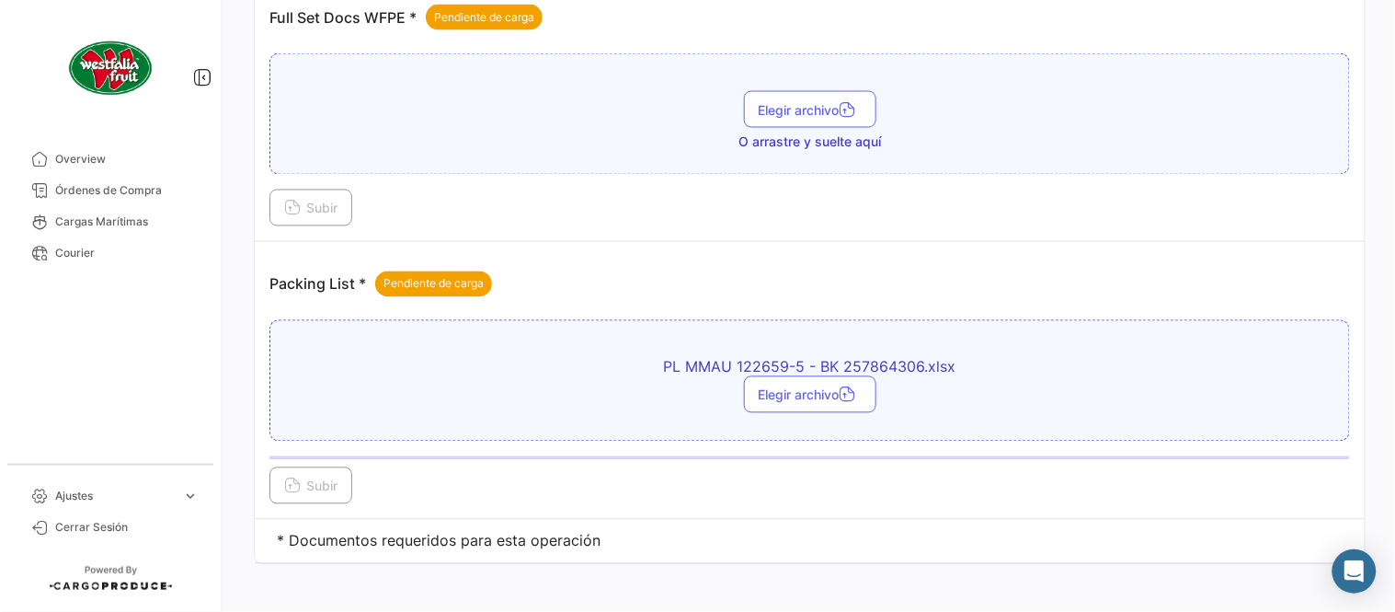
scroll to position [537, 0]
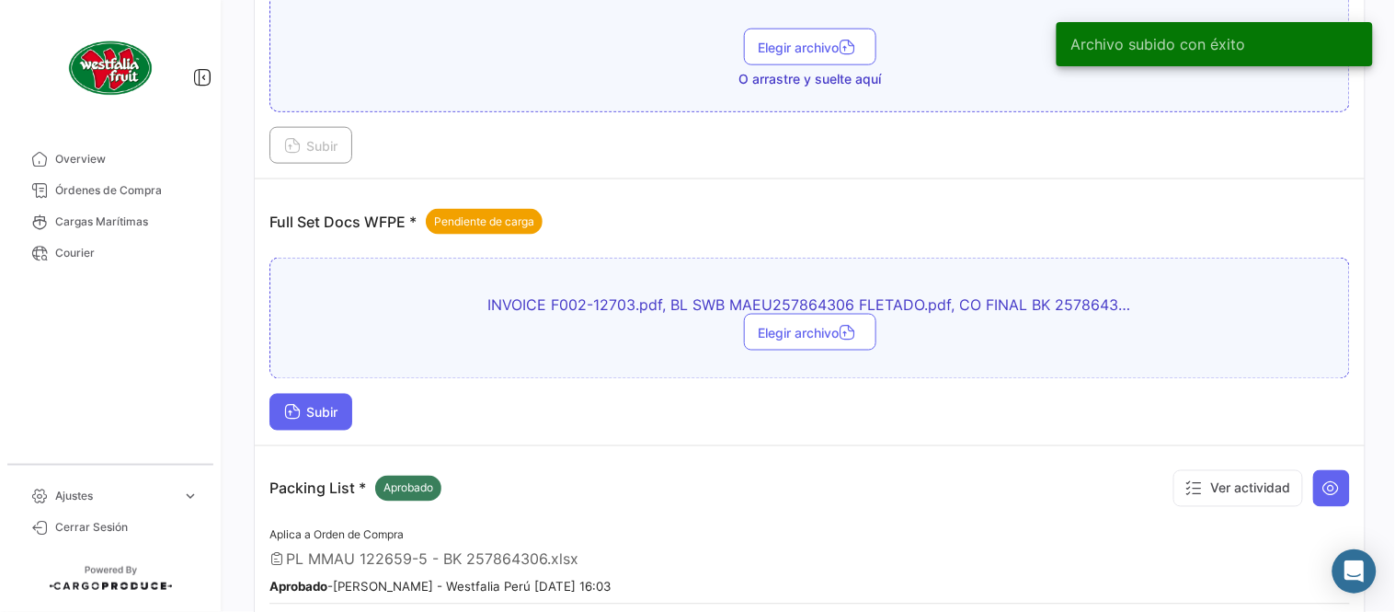
click at [328, 417] on span "Subir" at bounding box center [310, 413] width 53 height 16
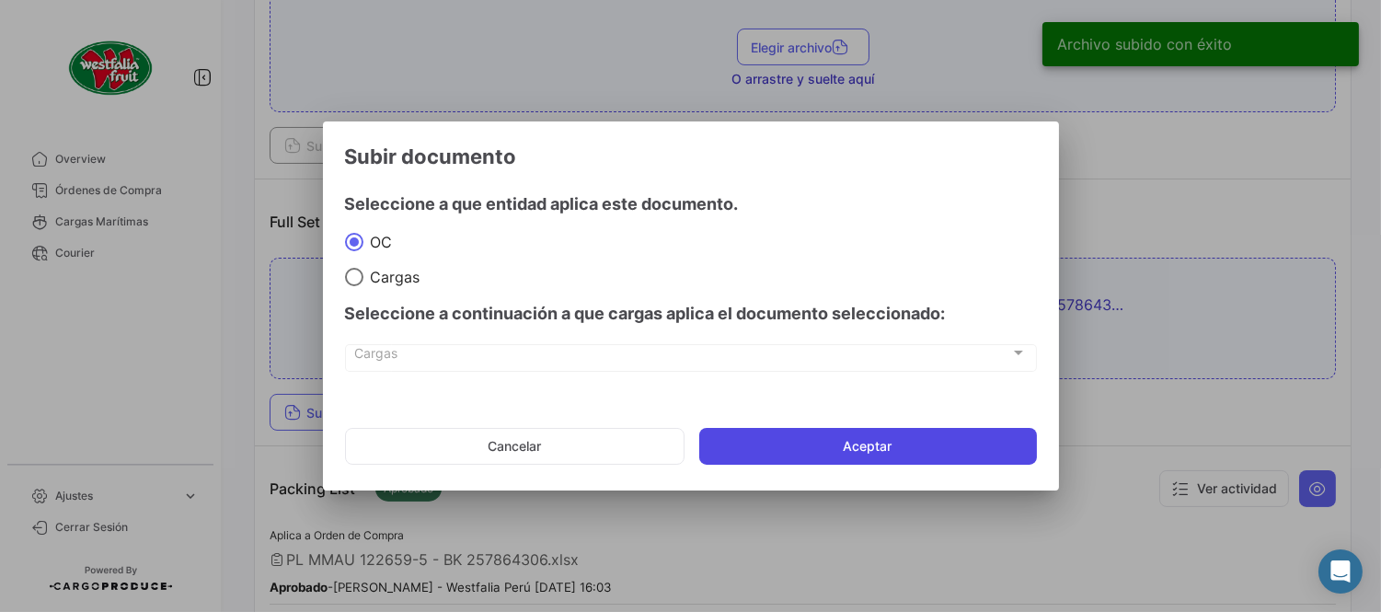
click at [881, 448] on button "Aceptar" at bounding box center [868, 446] width 338 height 37
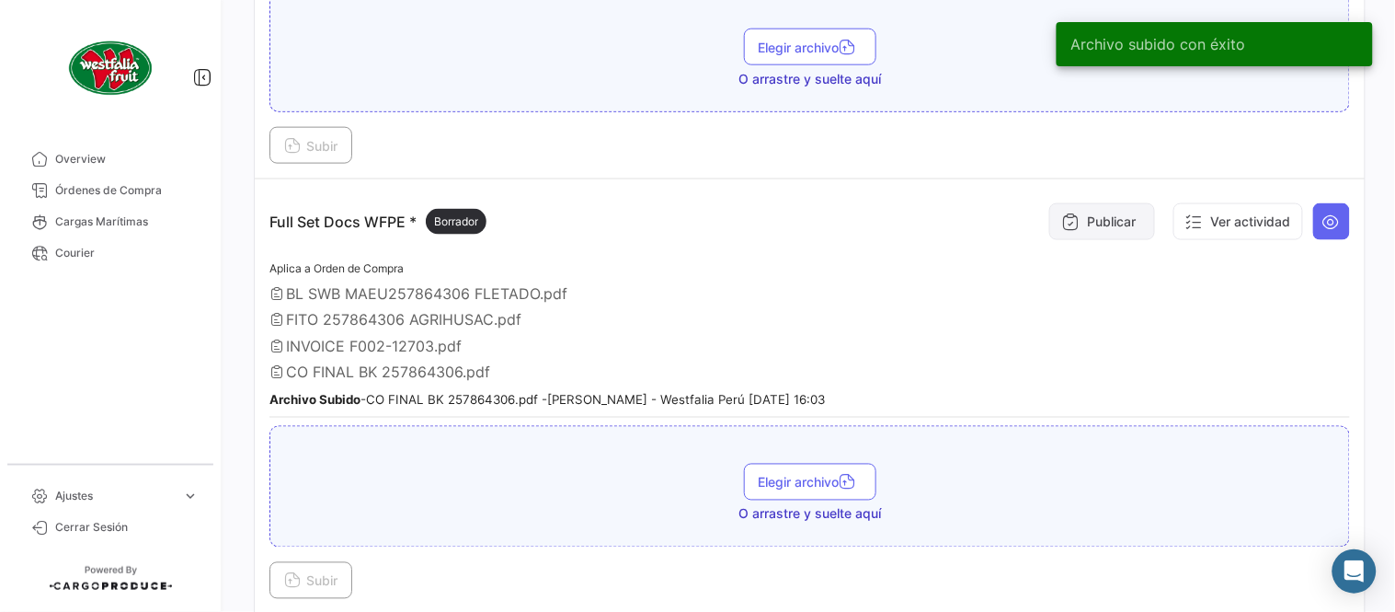
click at [1127, 225] on button "Publicar" at bounding box center [1102, 221] width 106 height 37
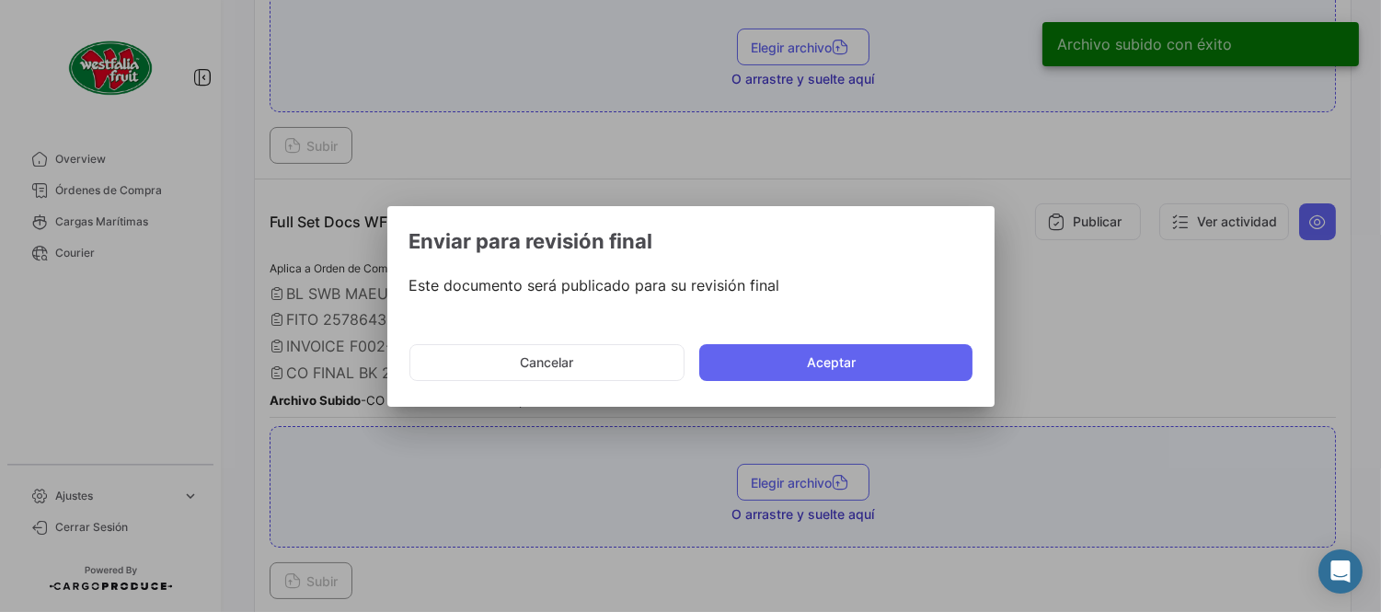
click at [797, 379] on button "Aceptar" at bounding box center [835, 362] width 273 height 37
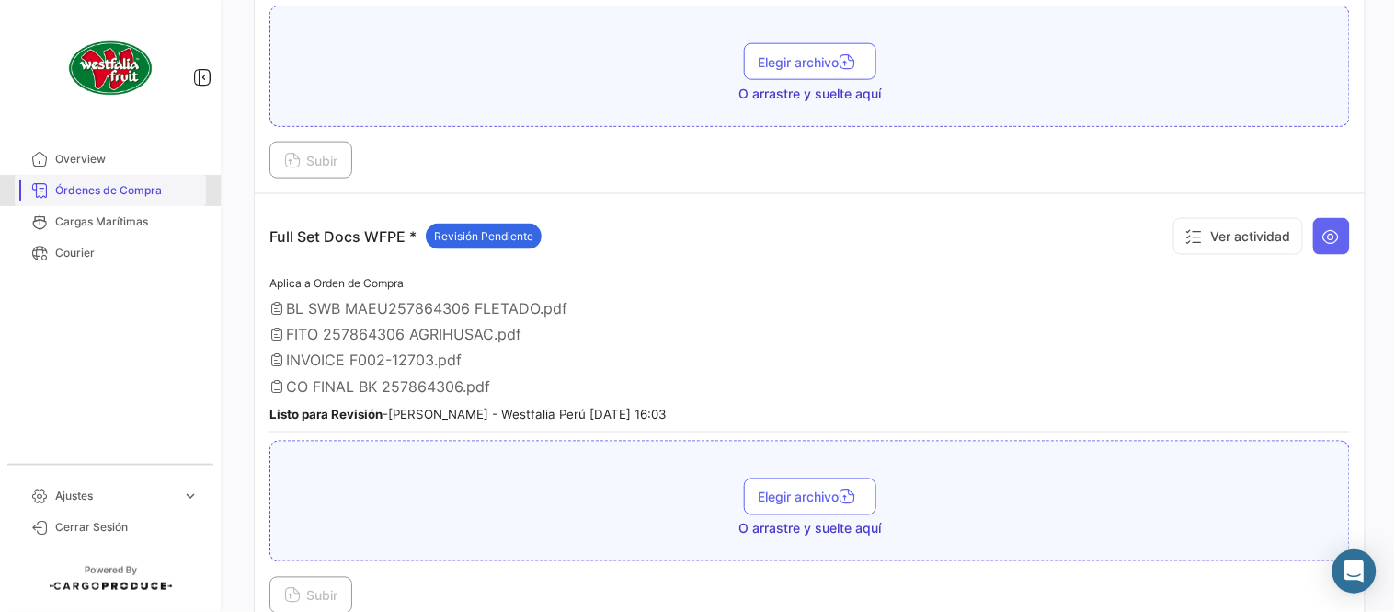
click at [157, 194] on span "Órdenes de Compra" at bounding box center [126, 190] width 143 height 17
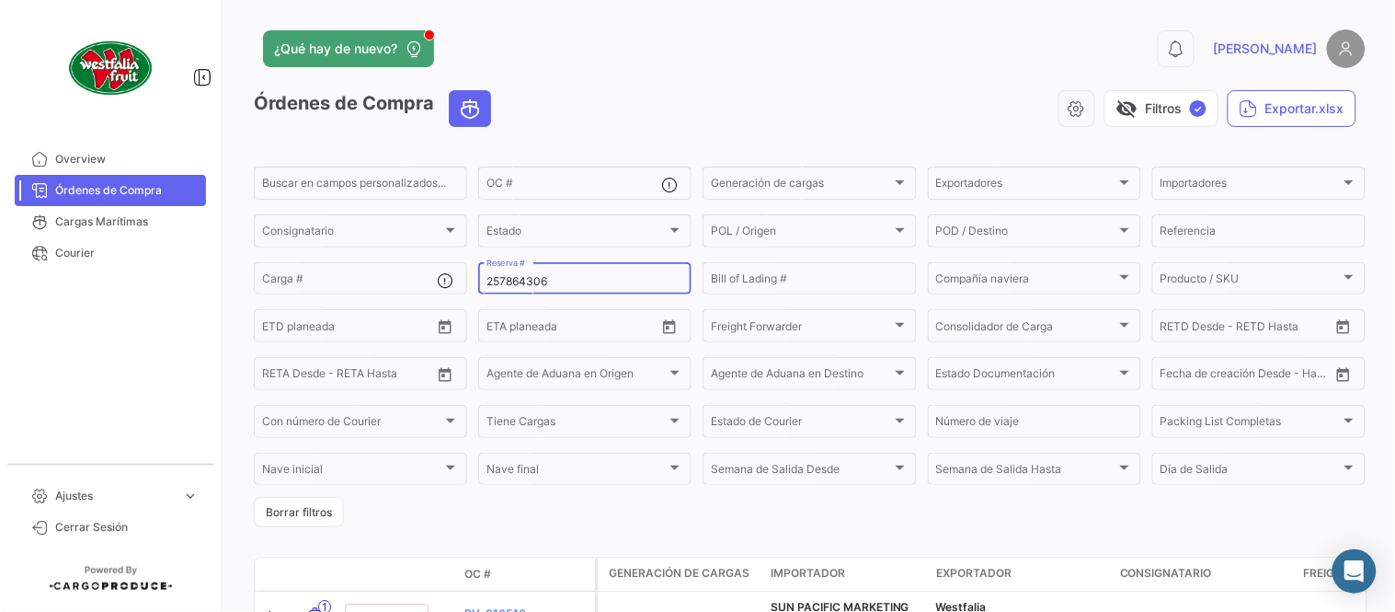
click at [575, 272] on div "257864306 Reserva #" at bounding box center [585, 277] width 197 height 36
click at [575, 278] on input "257864306" at bounding box center [585, 281] width 197 height 13
paste input "29"
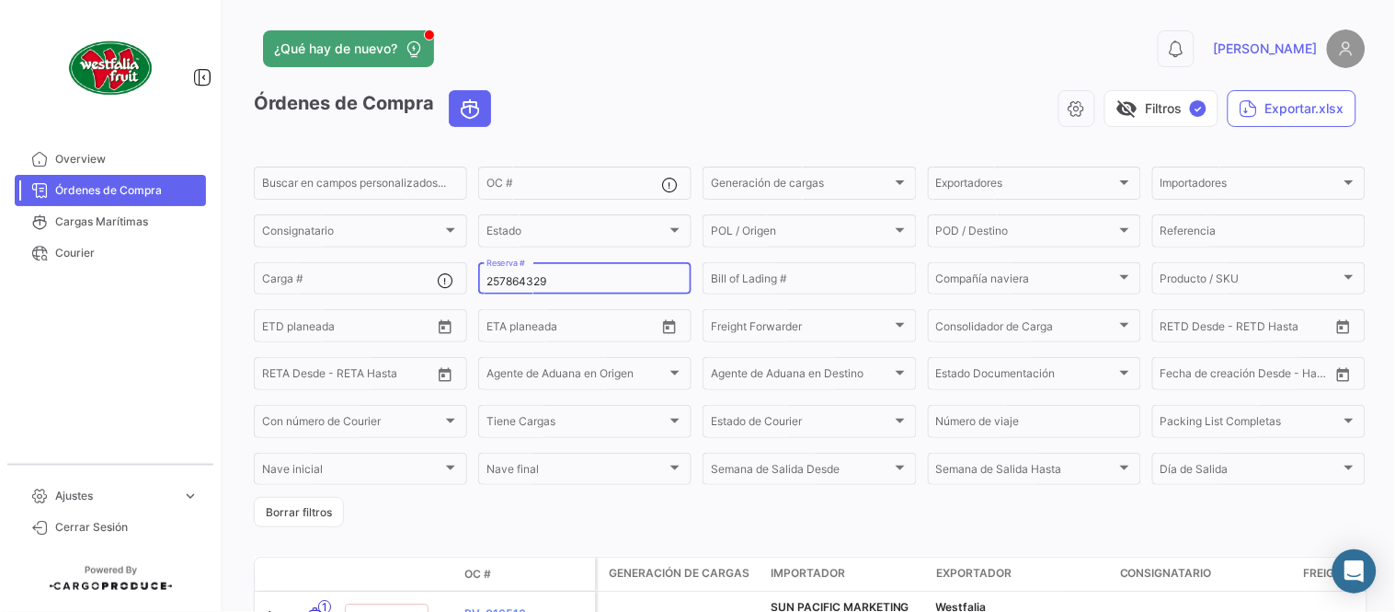
type input "257864329"
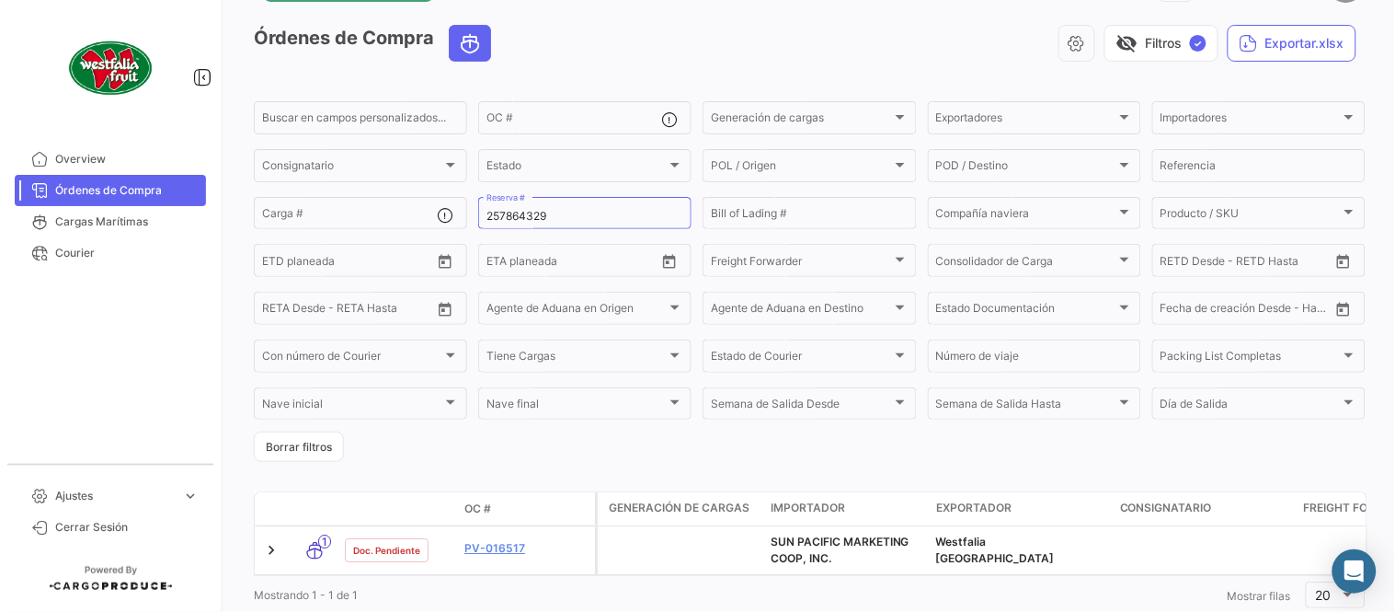
scroll to position [125, 0]
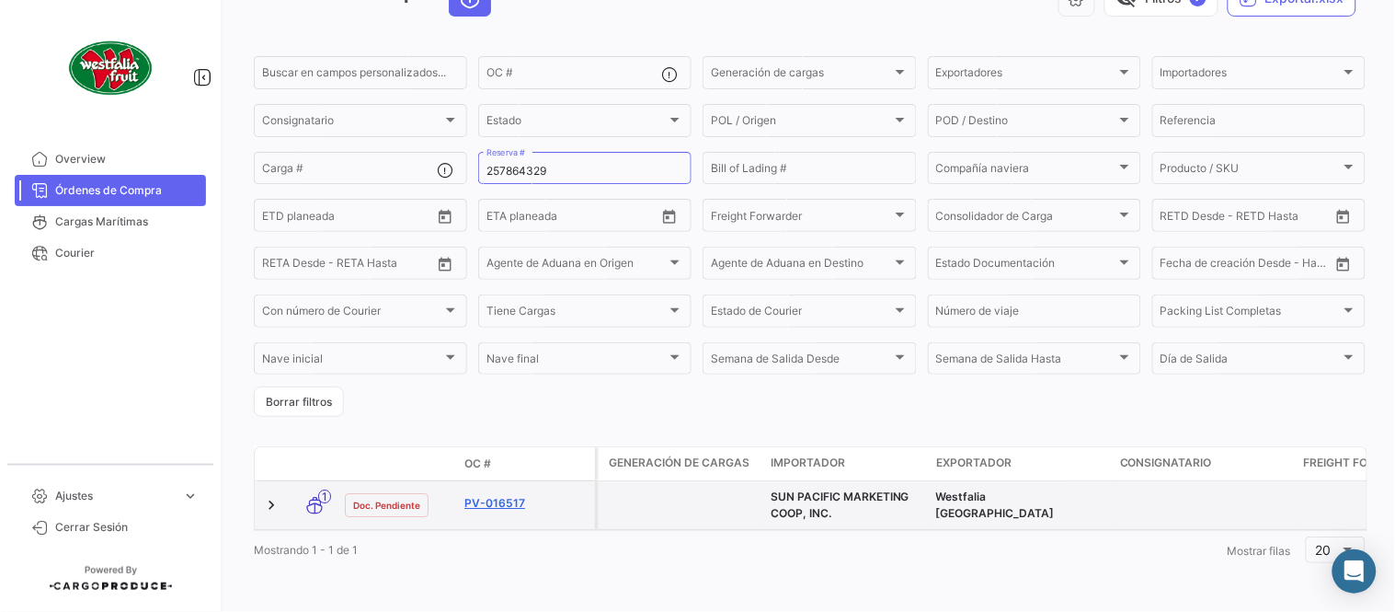
click at [499, 495] on link "PV-016517" at bounding box center [525, 503] width 123 height 17
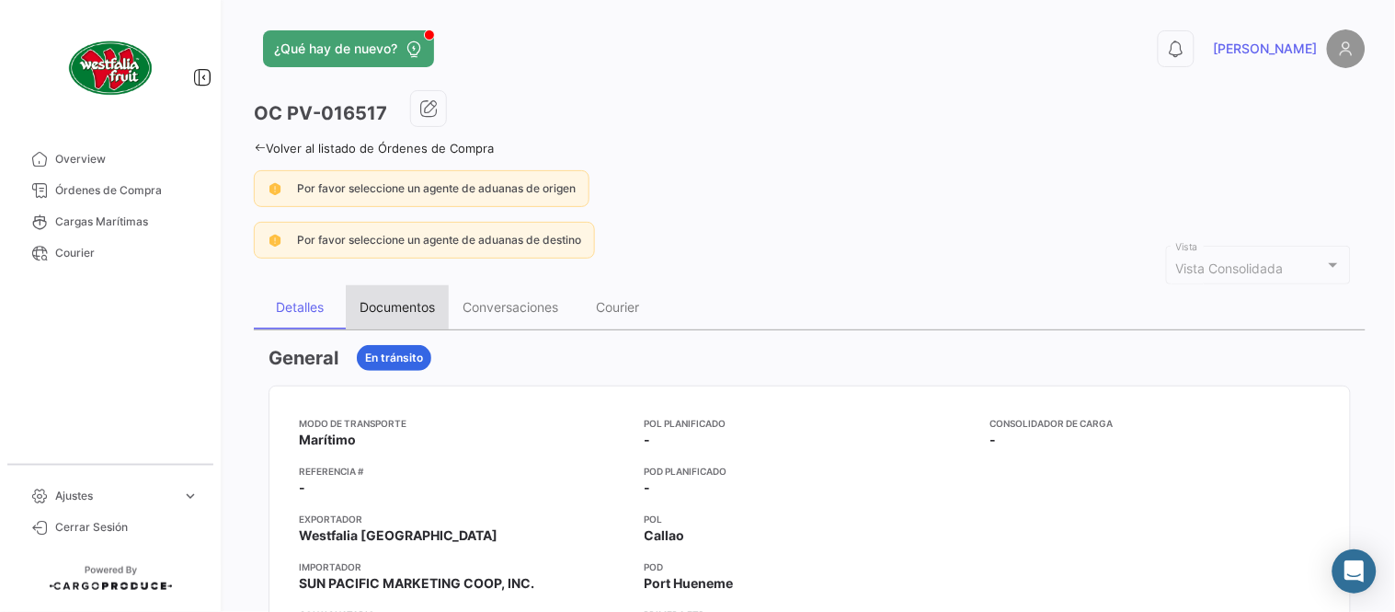
click at [424, 304] on div "Documentos" at bounding box center [397, 307] width 75 height 16
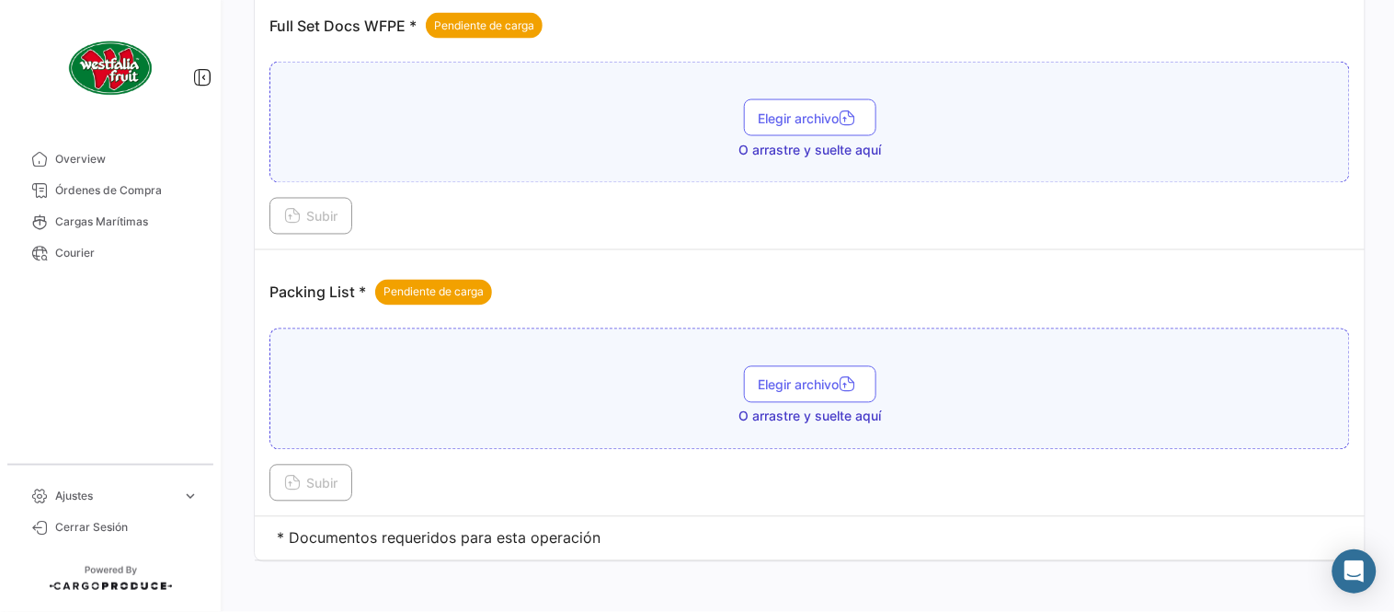
scroll to position [741, 0]
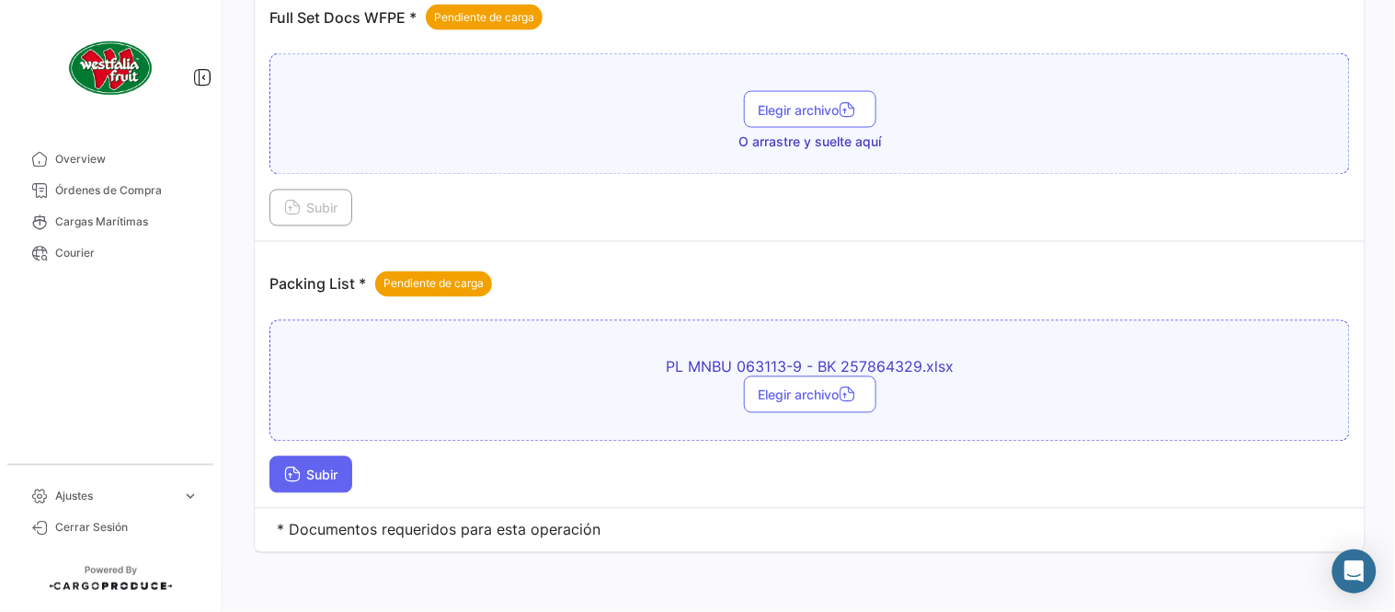
click at [315, 476] on span "Subir" at bounding box center [310, 475] width 53 height 16
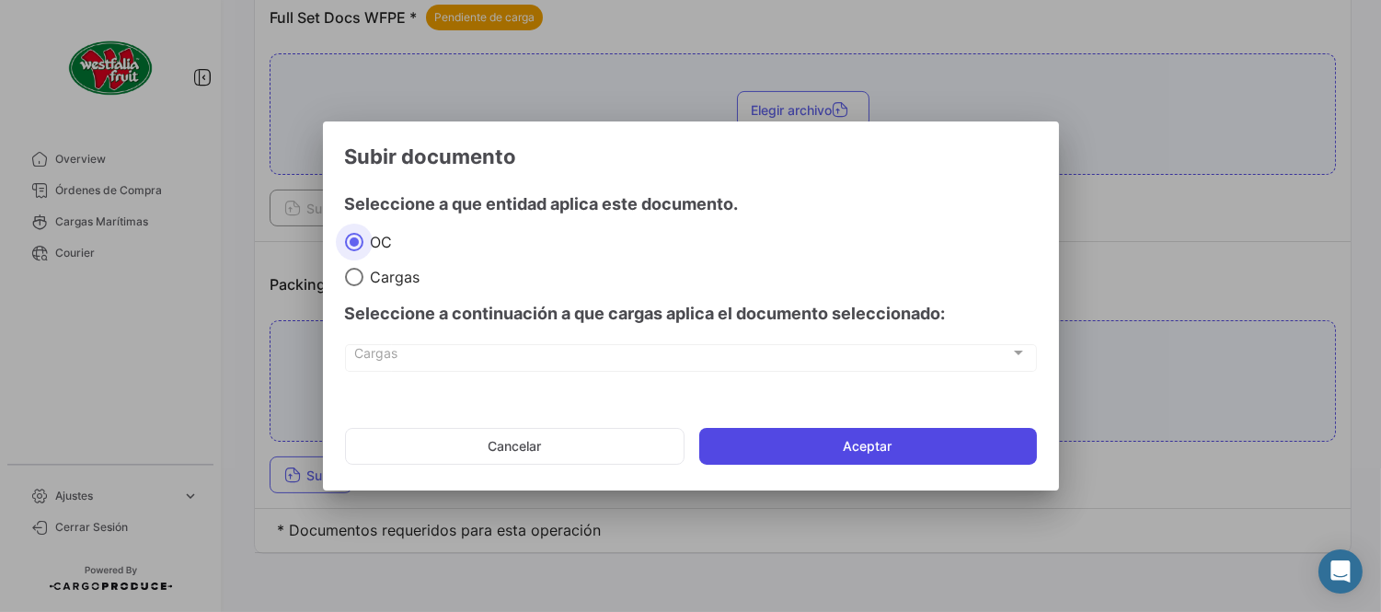
click at [838, 455] on button "Aceptar" at bounding box center [868, 446] width 338 height 37
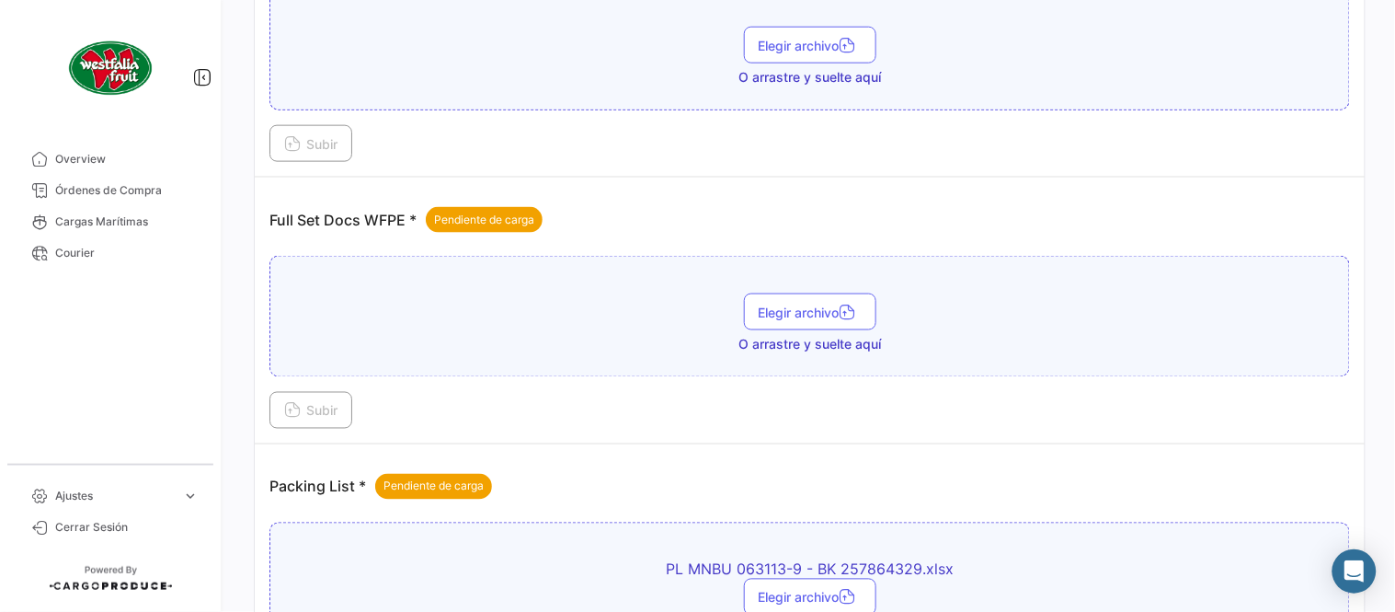
scroll to position [537, 0]
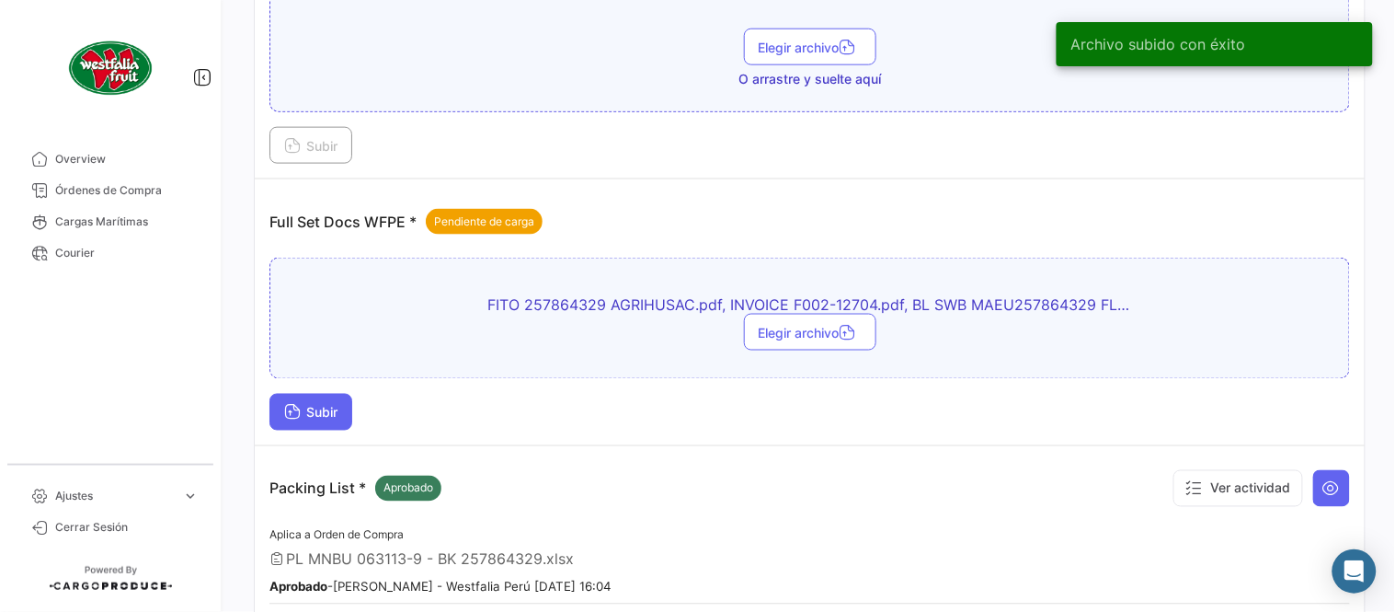
click at [332, 410] on span "Subir" at bounding box center [310, 413] width 53 height 16
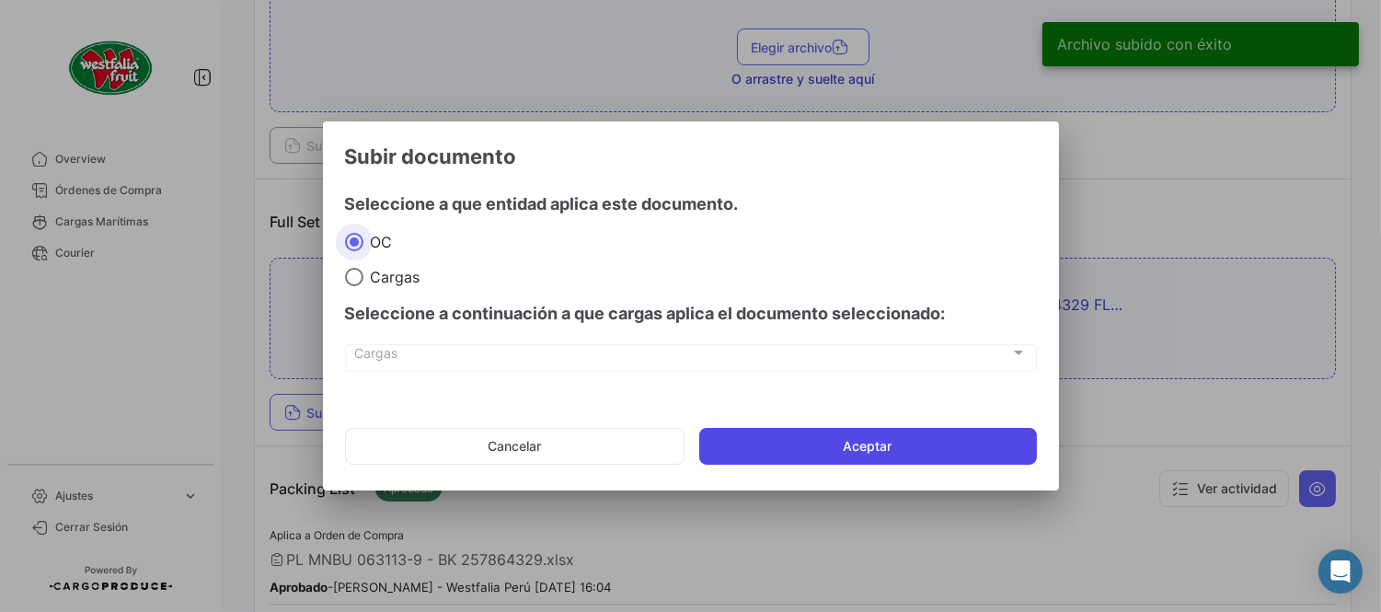
click at [881, 439] on button "Aceptar" at bounding box center [868, 446] width 338 height 37
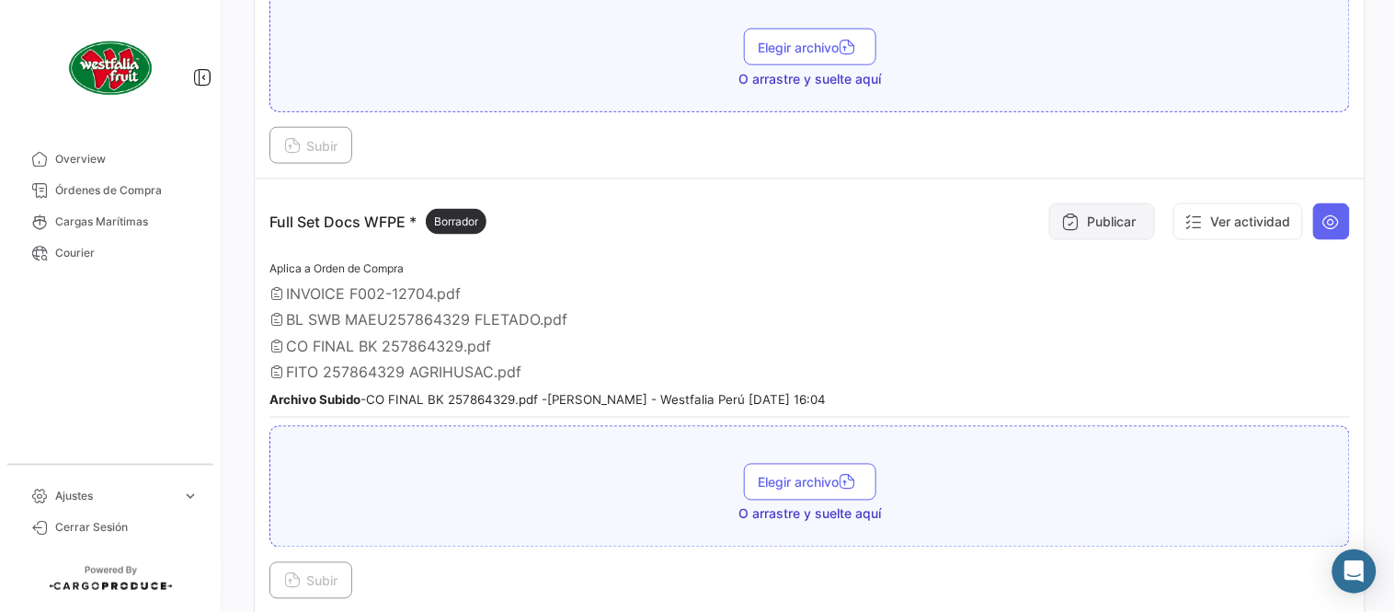
click at [1106, 218] on button "Publicar" at bounding box center [1102, 221] width 106 height 37
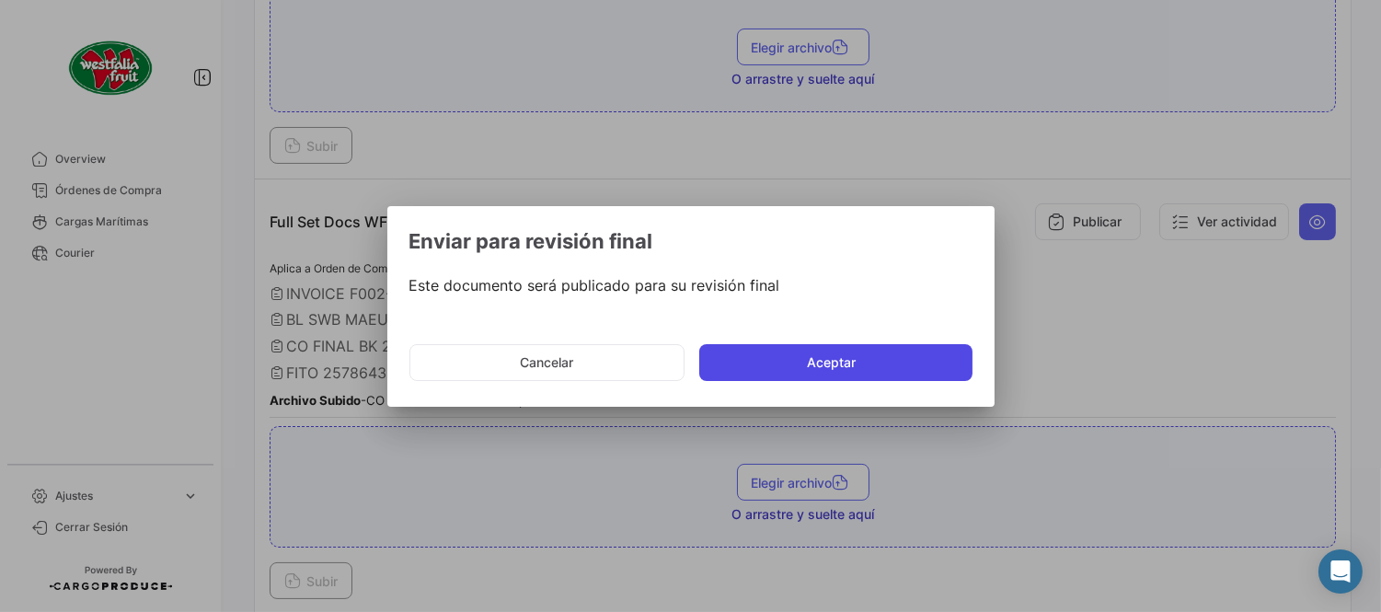
click at [802, 364] on button "Aceptar" at bounding box center [835, 362] width 273 height 37
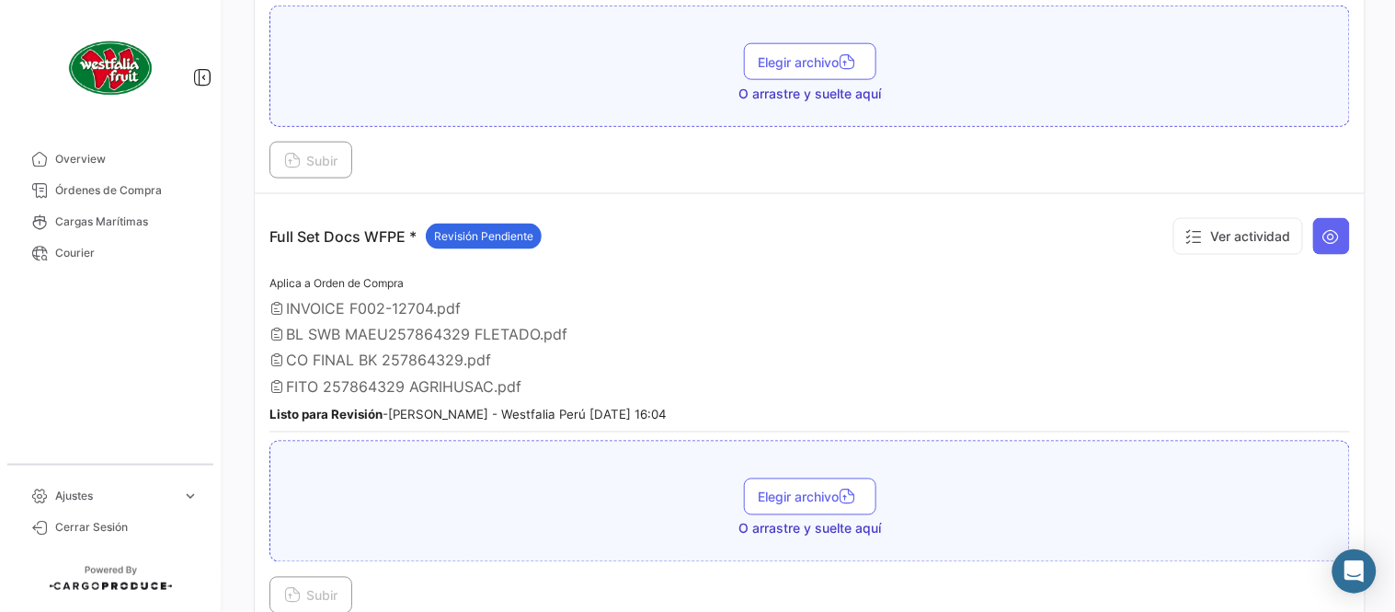
drag, startPoint x: 145, startPoint y: 189, endPoint x: 212, endPoint y: 232, distance: 78.6
click at [145, 189] on span "Órdenes de Compra" at bounding box center [126, 190] width 143 height 17
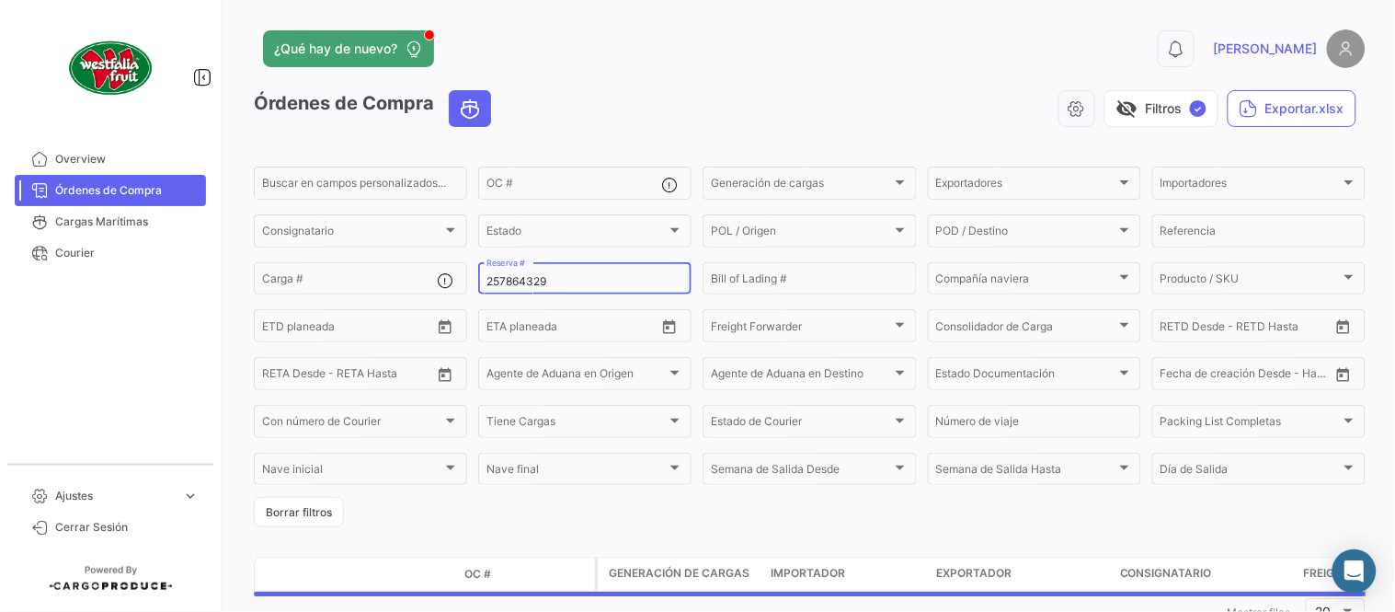
click at [565, 286] on input "257864329" at bounding box center [585, 281] width 197 height 13
paste input "71"
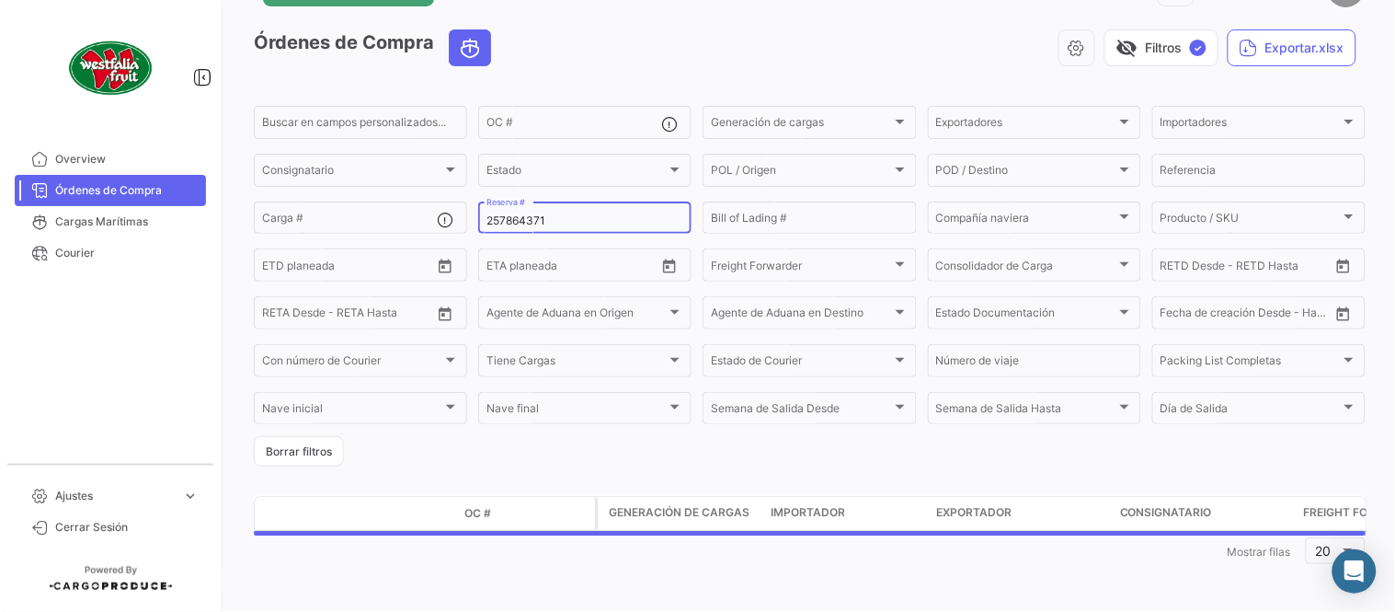
scroll to position [118, 0]
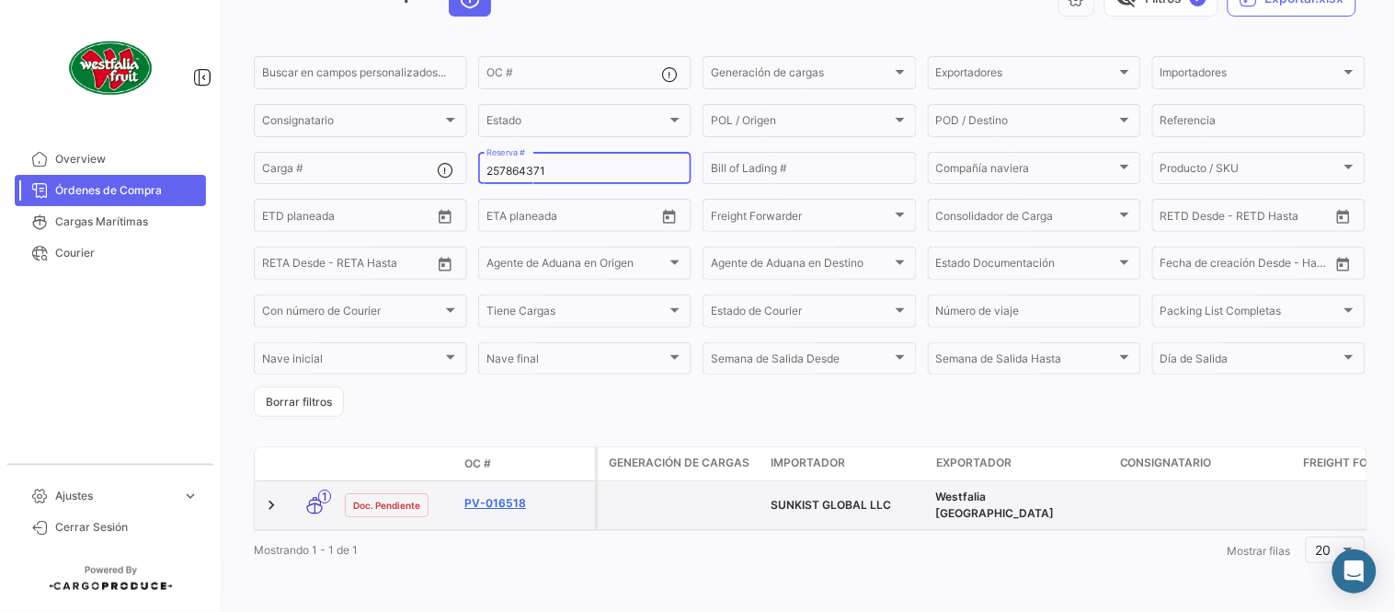
type input "257864371"
click at [509, 495] on link "PV-016518" at bounding box center [525, 503] width 123 height 17
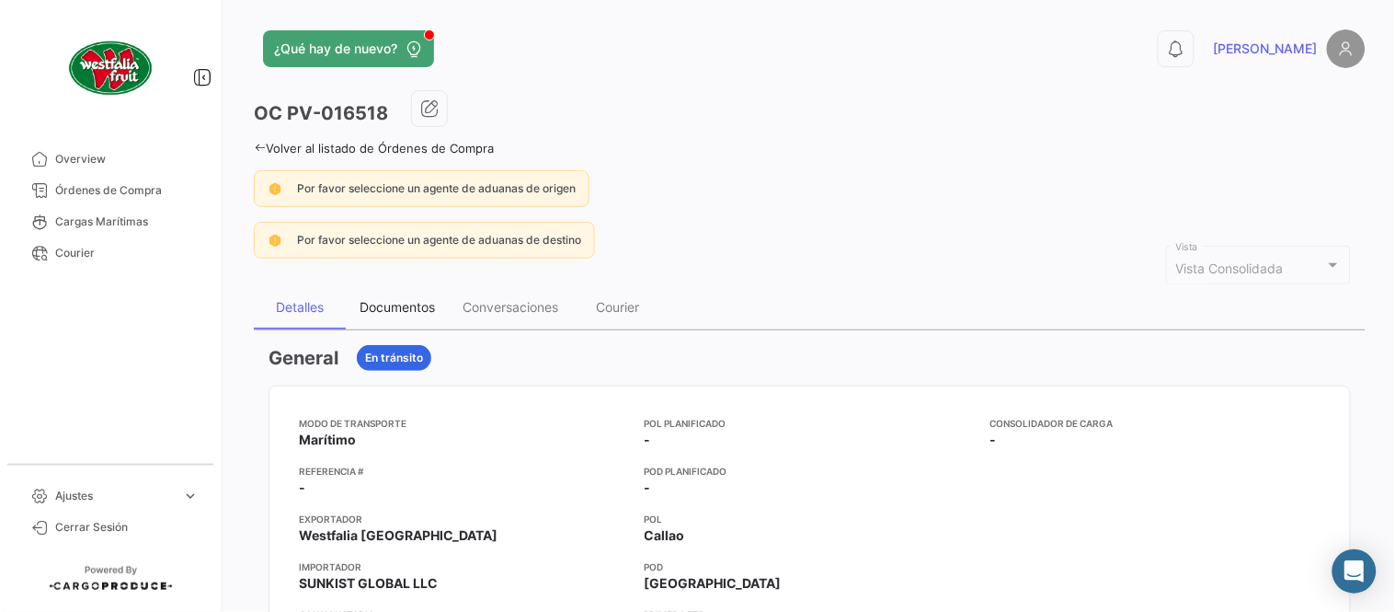
click at [396, 307] on div "Documentos" at bounding box center [397, 307] width 75 height 16
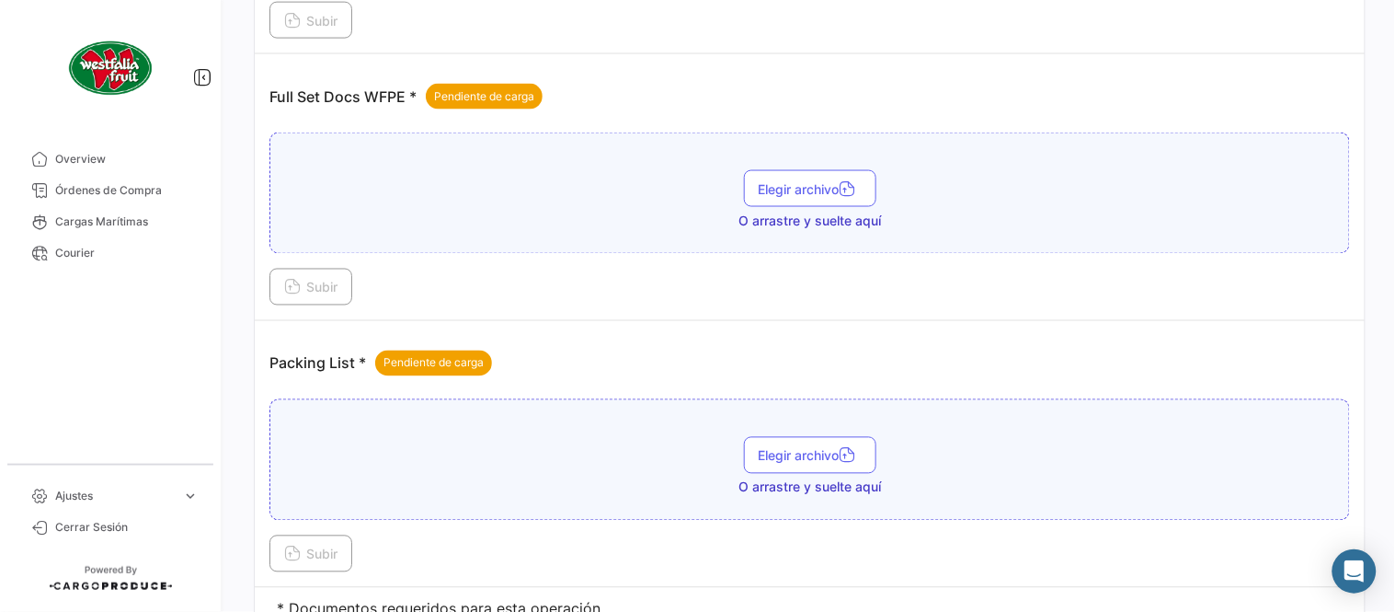
scroll to position [741, 0]
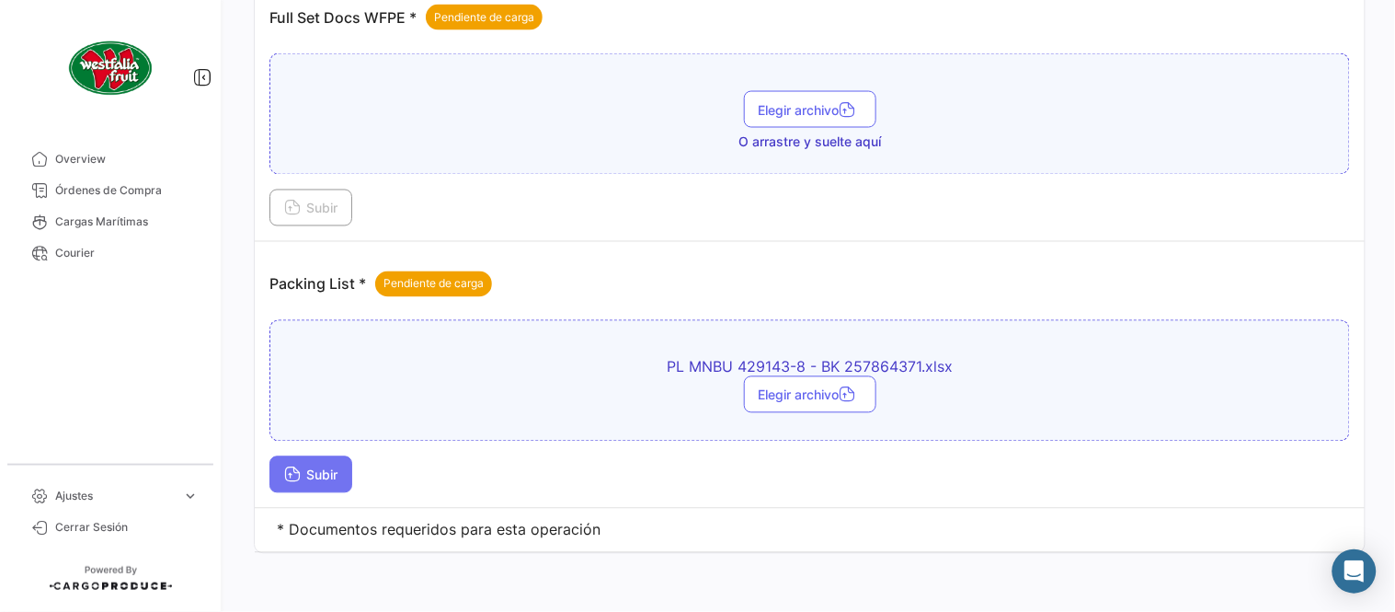
click at [305, 478] on span "Subir" at bounding box center [310, 475] width 53 height 16
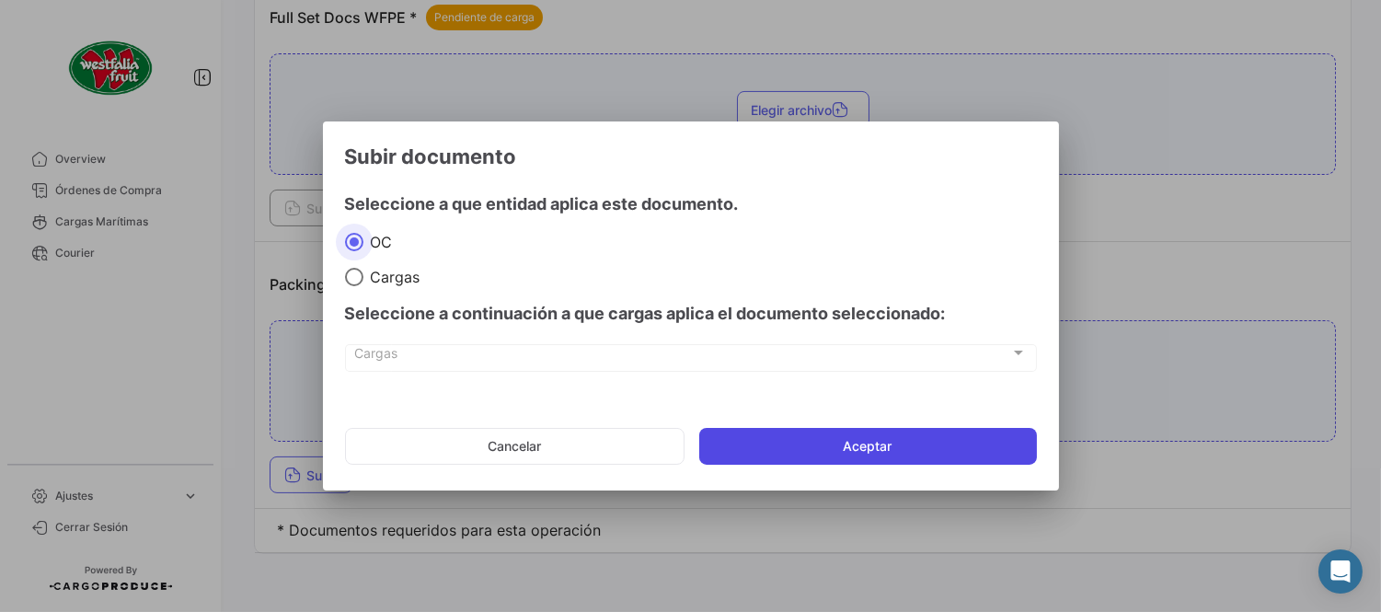
click at [766, 456] on button "Aceptar" at bounding box center [868, 446] width 338 height 37
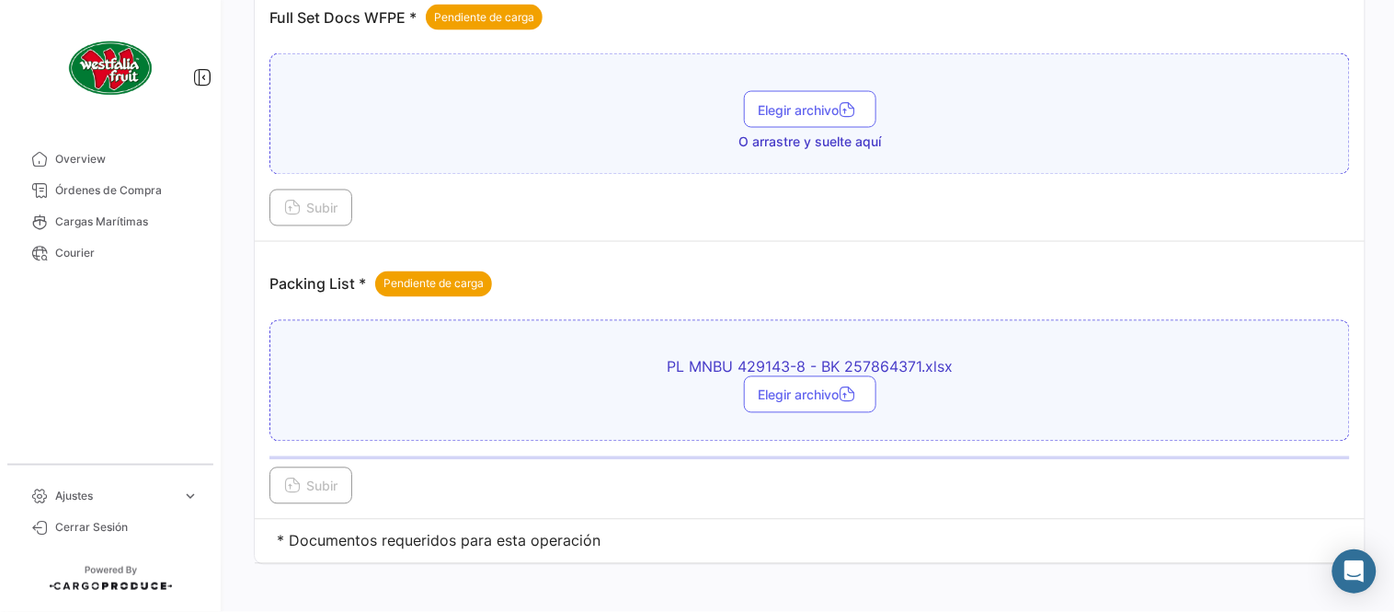
scroll to position [537, 0]
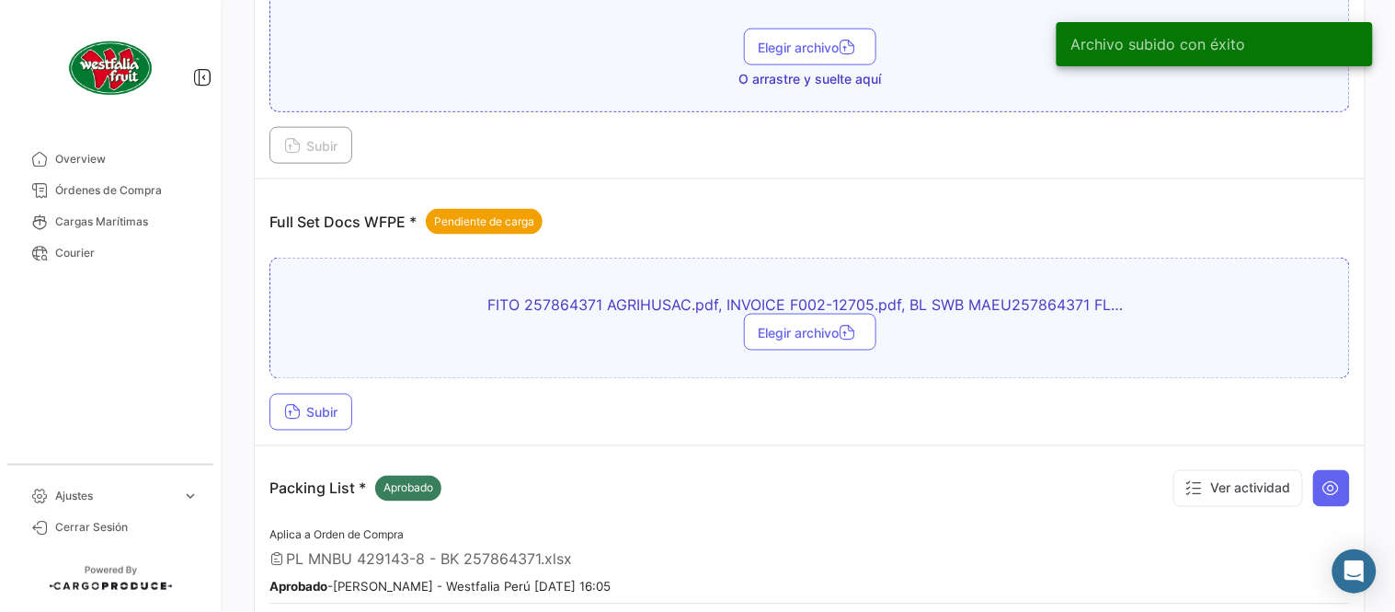
click at [297, 433] on td "Full Set Docs WFPE * Pendiente de carga FITO 257864371 AGRIHUSAC.pdf, INVOICE F…" at bounding box center [810, 312] width 1110 height 267
drag, startPoint x: 361, startPoint y: 409, endPoint x: 341, endPoint y: 411, distance: 20.3
click at [361, 409] on div "Subir" at bounding box center [809, 412] width 1081 height 37
click at [338, 412] on span "Subir" at bounding box center [310, 413] width 53 height 16
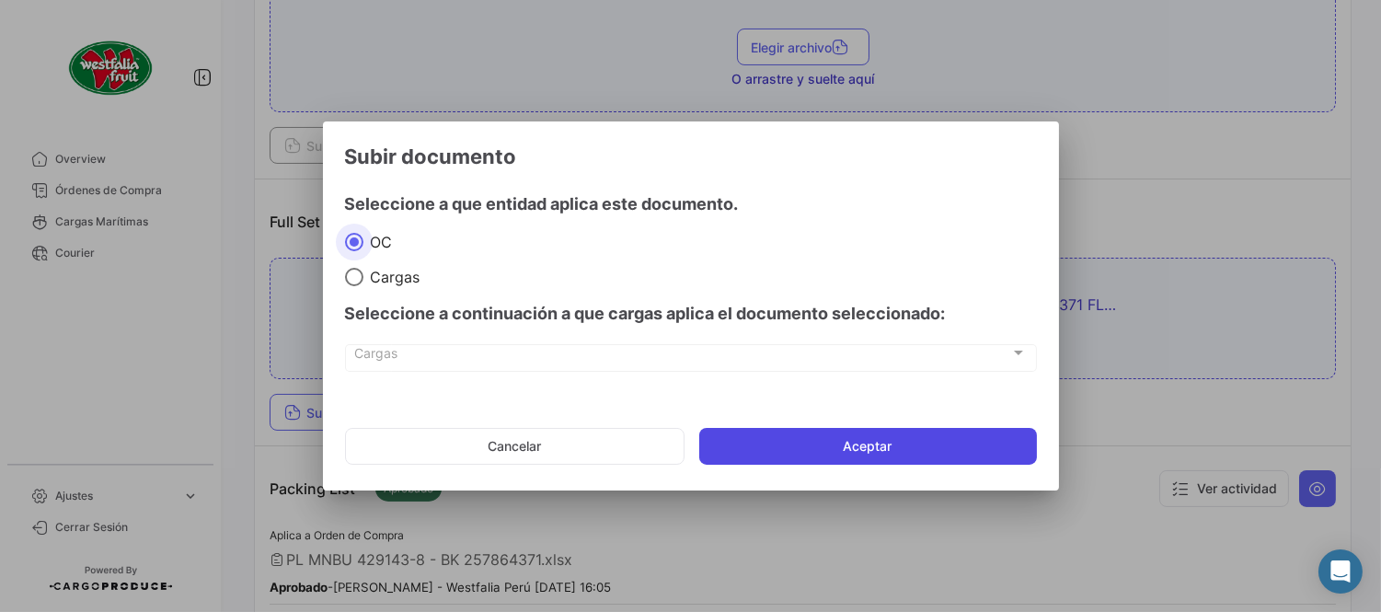
click at [788, 430] on button "Aceptar" at bounding box center [868, 446] width 338 height 37
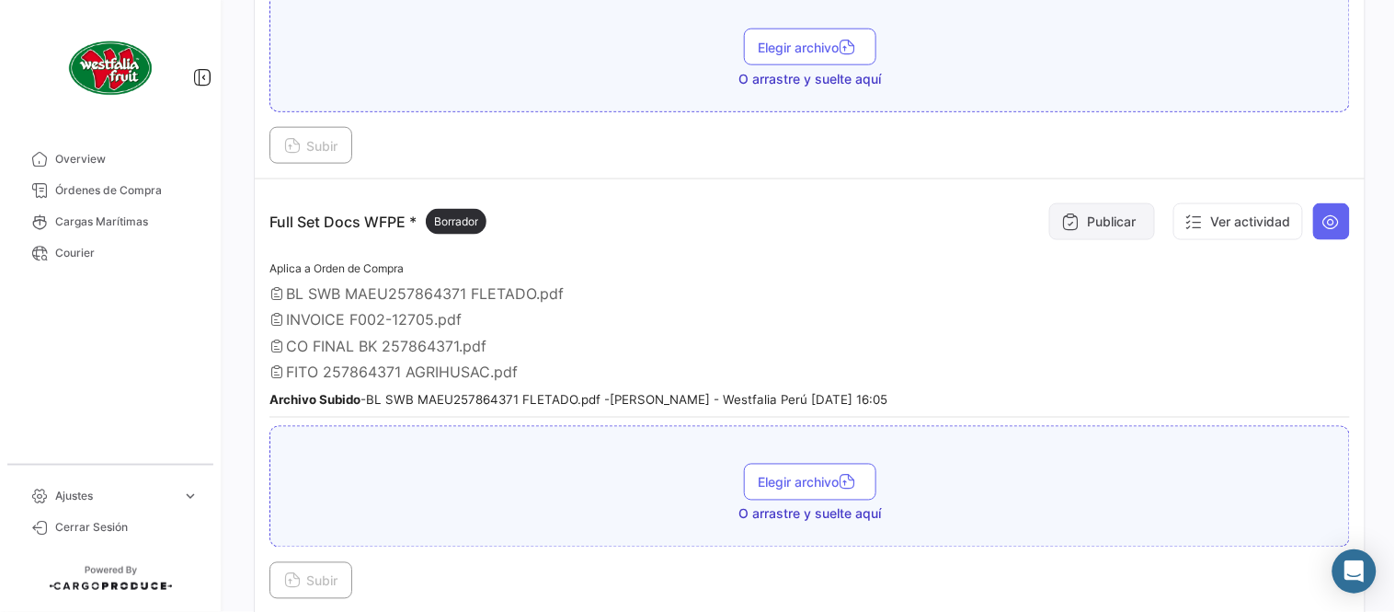
click at [1129, 219] on button "Publicar" at bounding box center [1102, 221] width 106 height 37
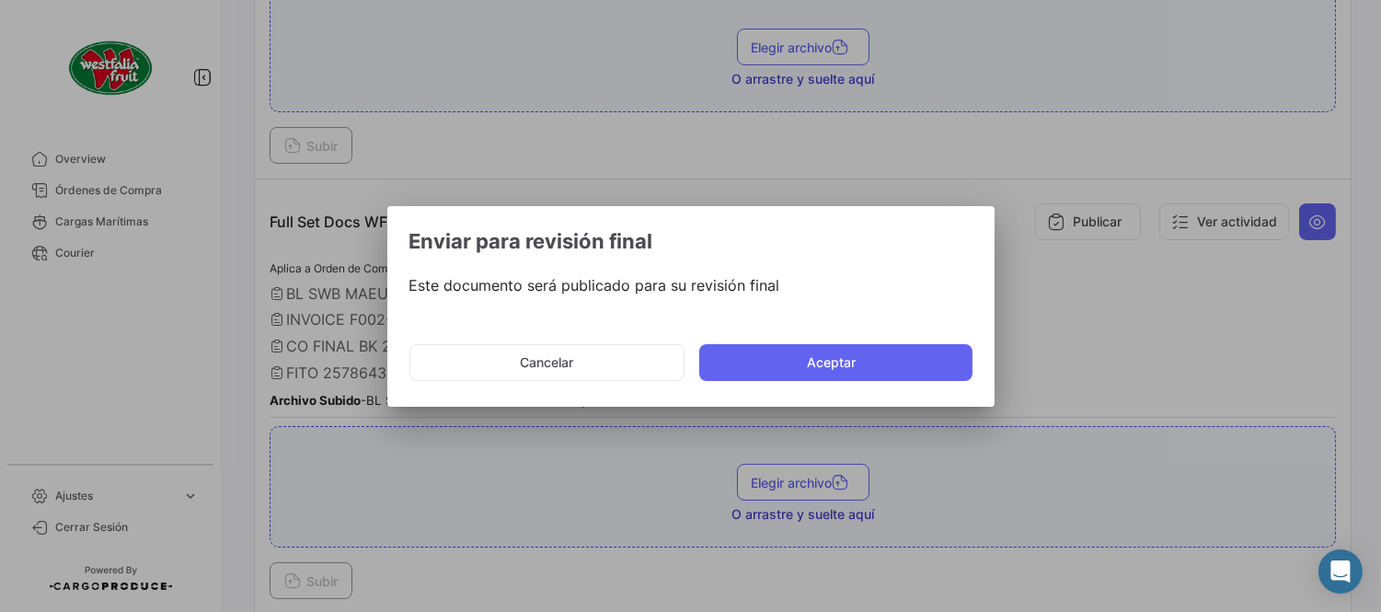
drag, startPoint x: 846, startPoint y: 365, endPoint x: 822, endPoint y: 395, distance: 38.6
click at [842, 379] on button "Aceptar" at bounding box center [835, 362] width 273 height 37
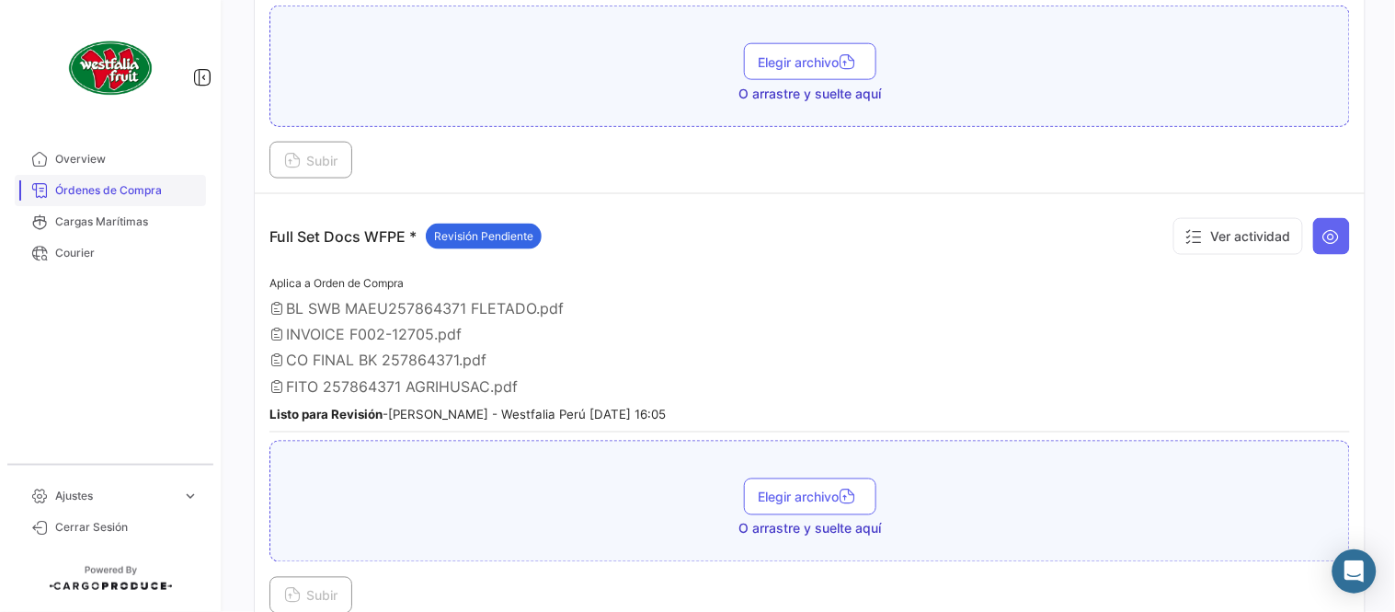
click at [129, 180] on link "Órdenes de Compra" at bounding box center [110, 190] width 191 height 31
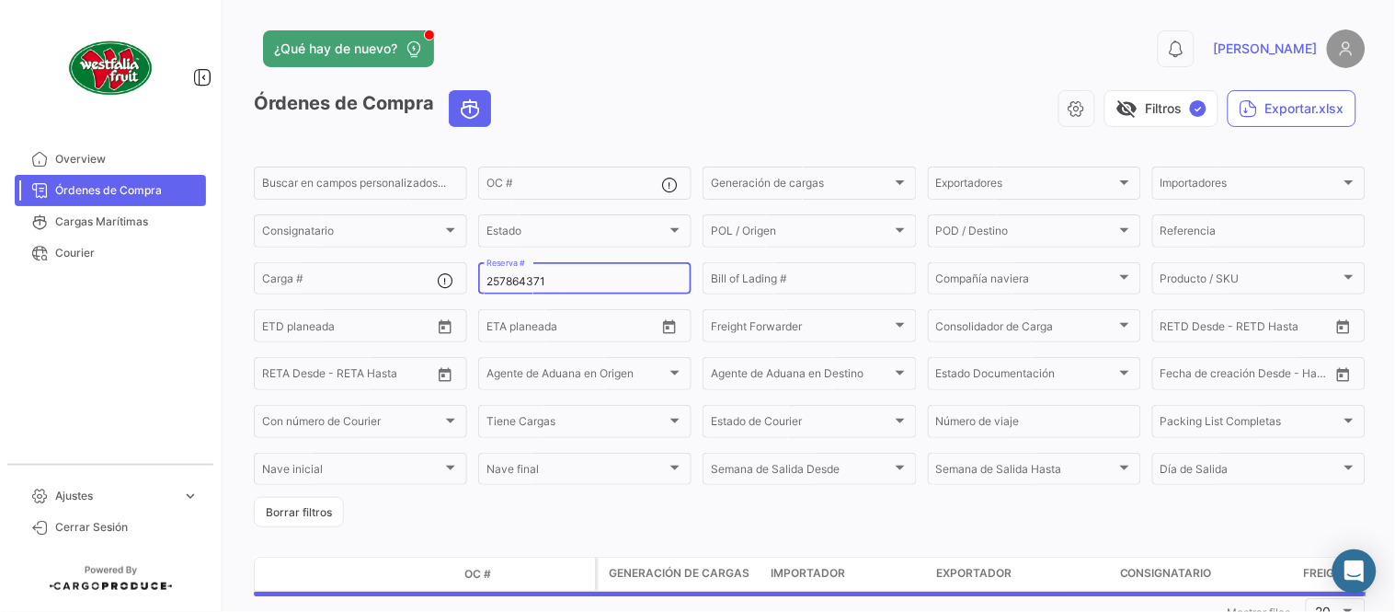
click at [567, 283] on input "257864371" at bounding box center [585, 281] width 197 height 13
paste input "7955"
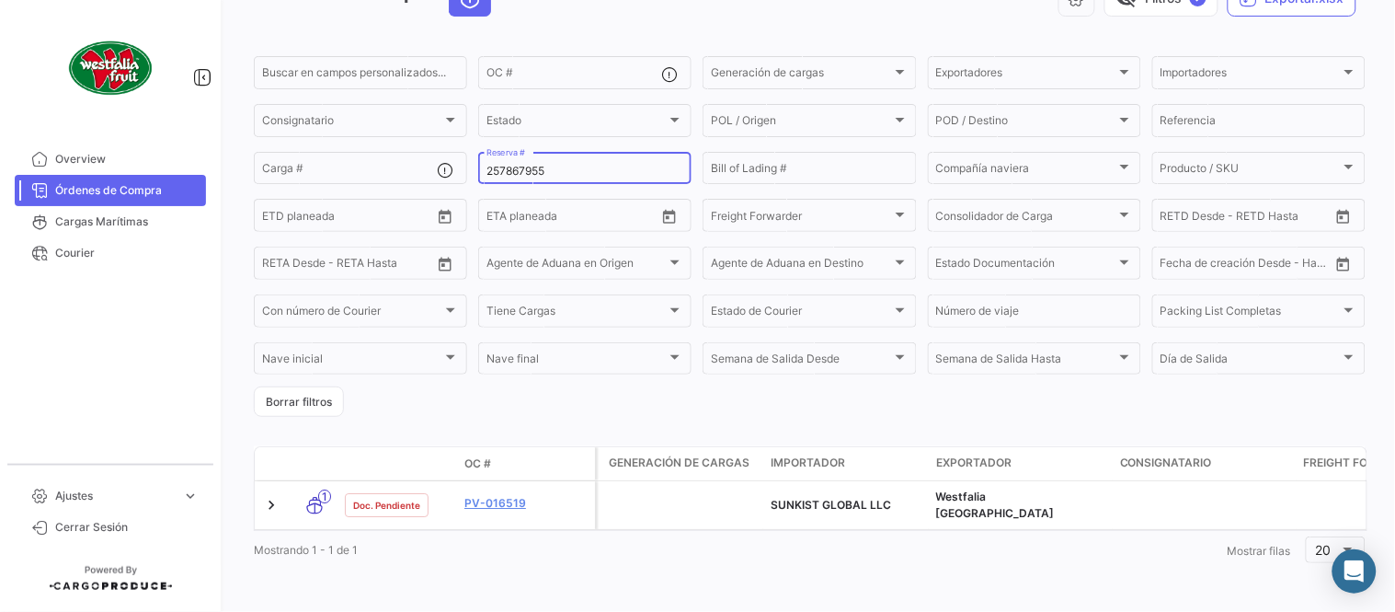
scroll to position [118, 0]
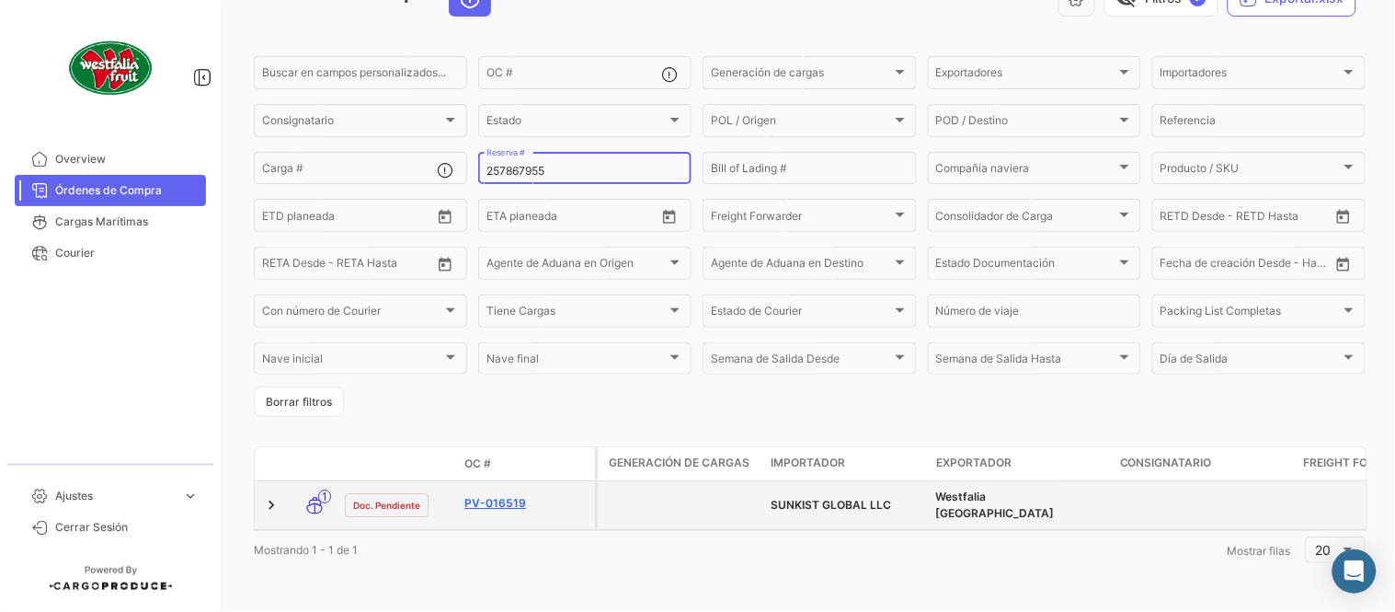
type input "257867955"
click at [518, 495] on link "PV-016519" at bounding box center [525, 503] width 123 height 17
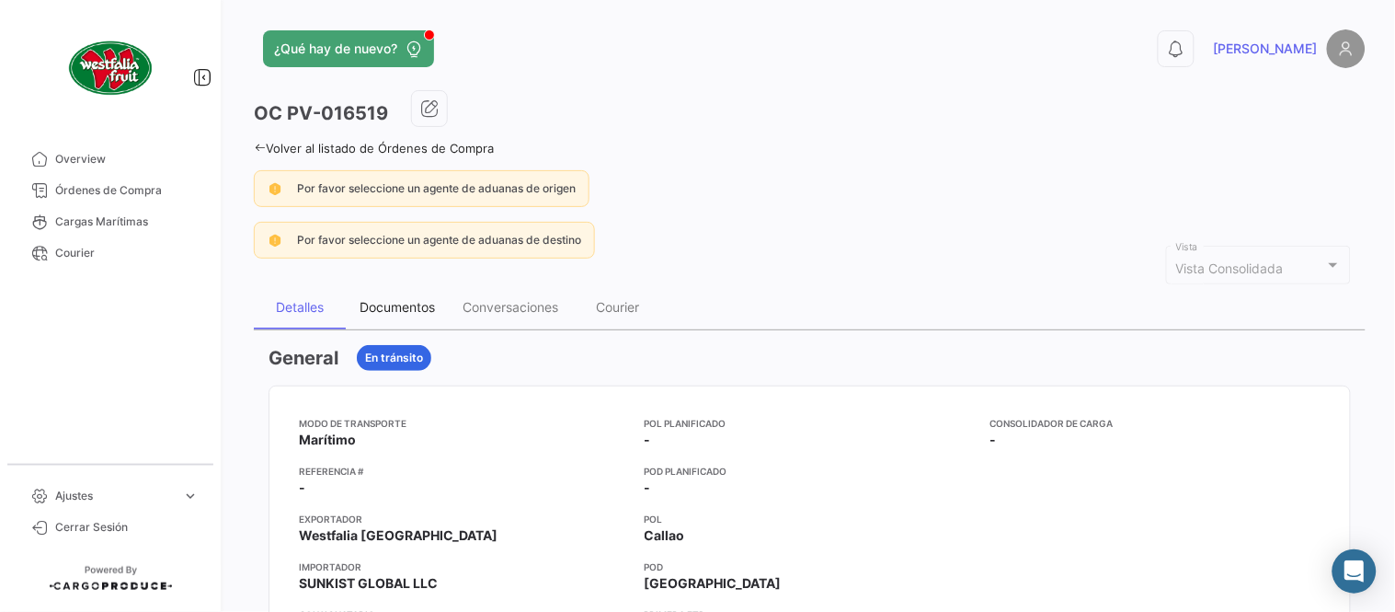
click at [415, 304] on div "Documentos" at bounding box center [397, 307] width 75 height 16
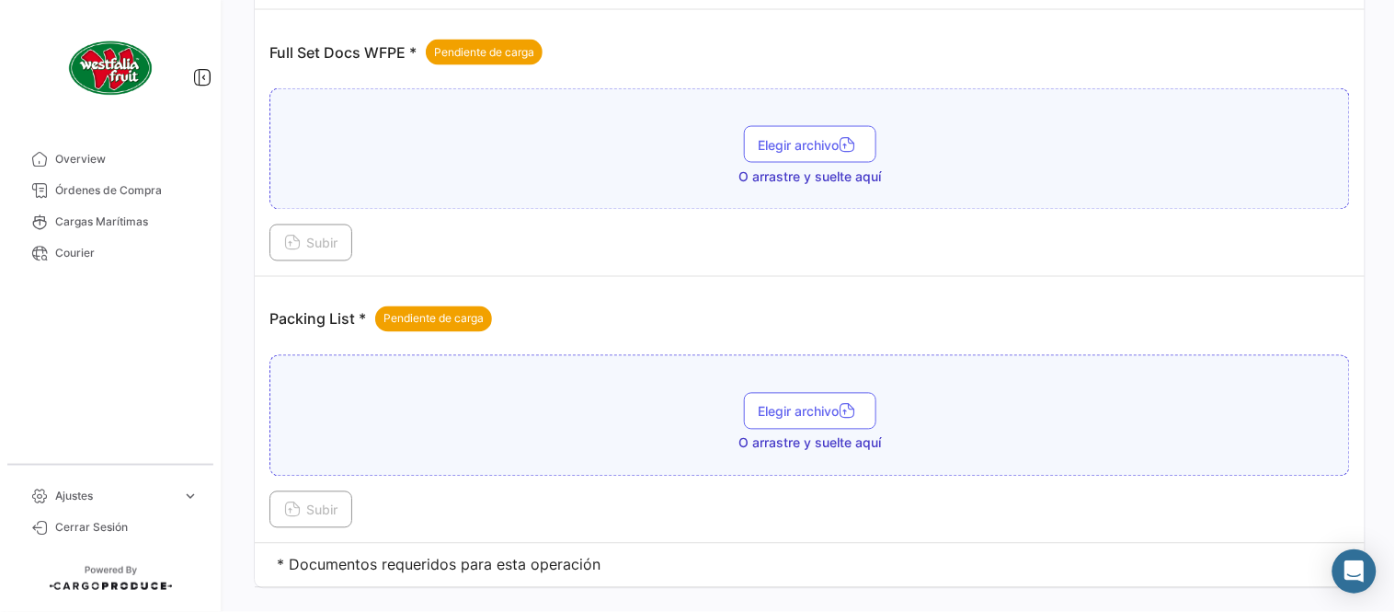
scroll to position [715, 0]
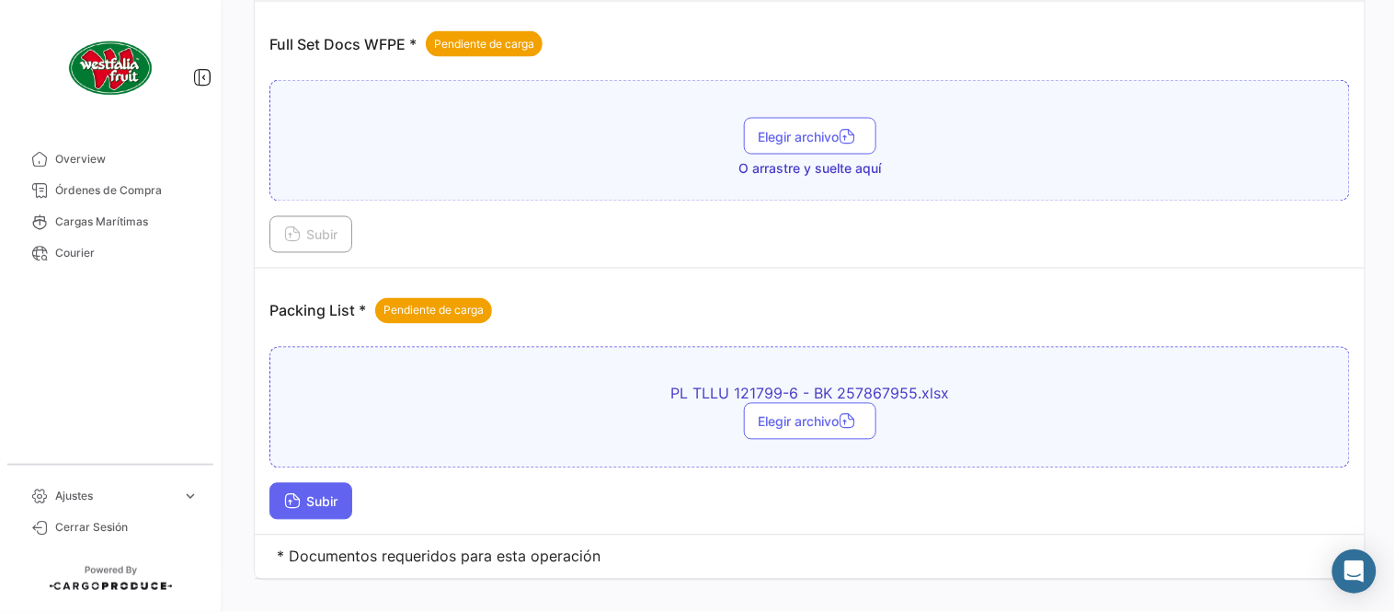
click at [306, 511] on button "Subir" at bounding box center [310, 501] width 83 height 37
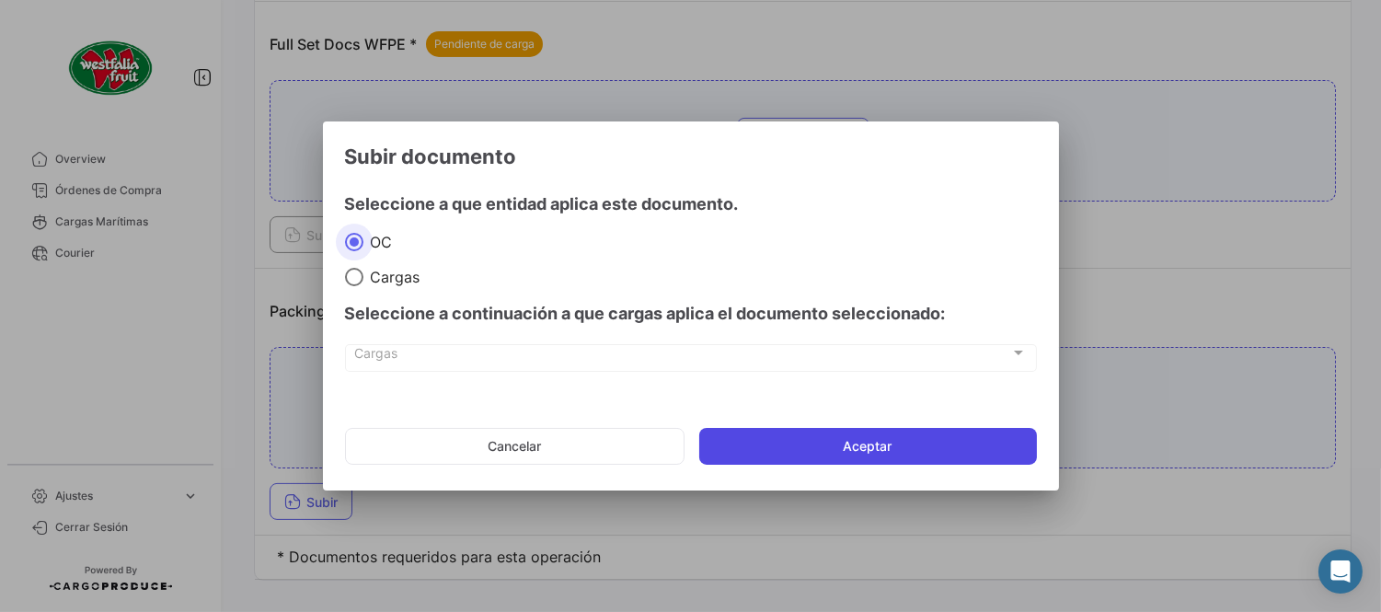
click at [804, 458] on button "Aceptar" at bounding box center [868, 446] width 338 height 37
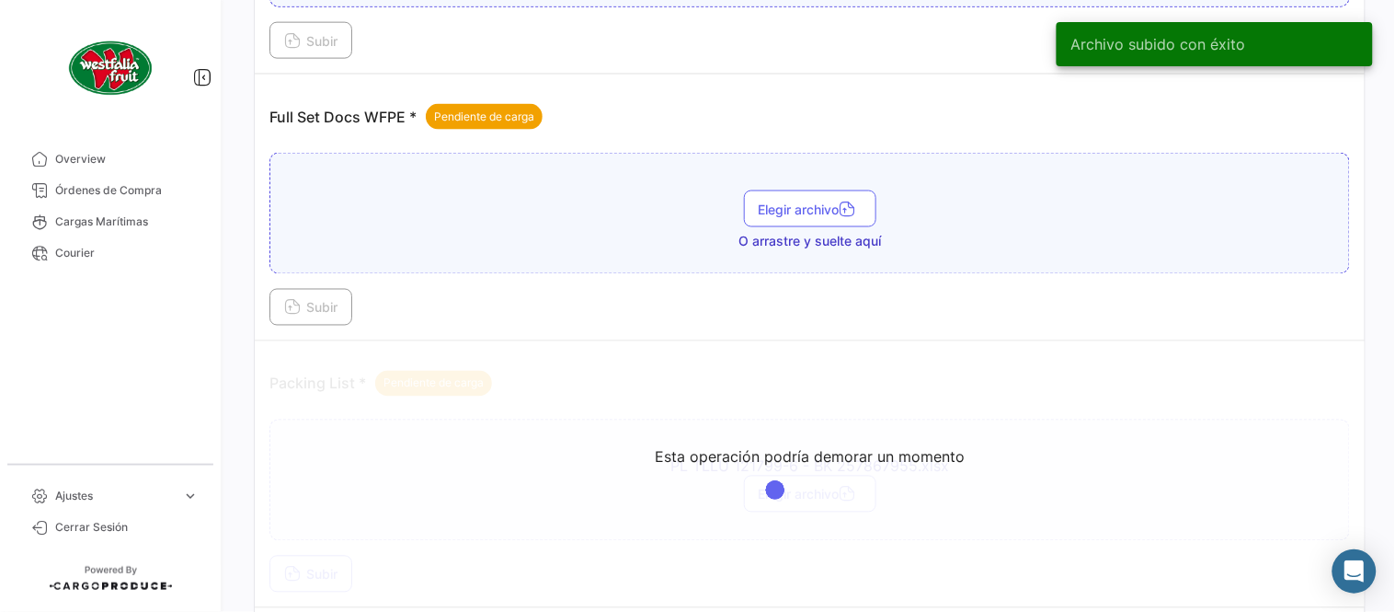
scroll to position [613, 0]
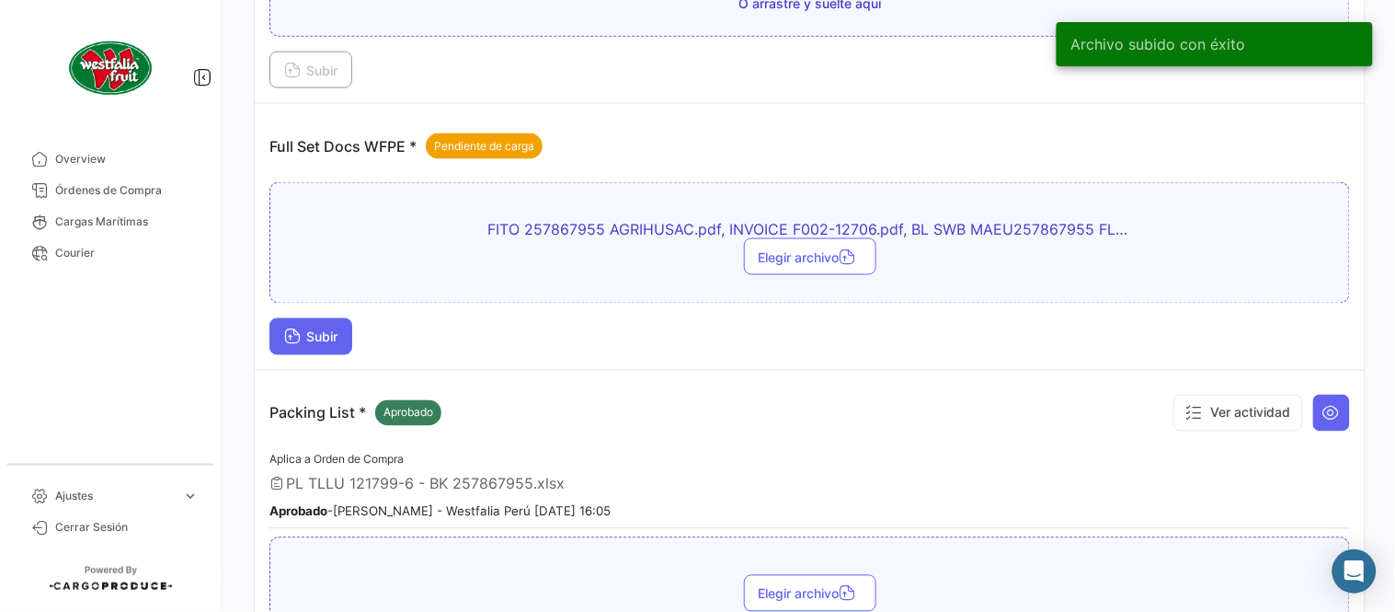
click at [327, 340] on span "Subir" at bounding box center [310, 337] width 53 height 16
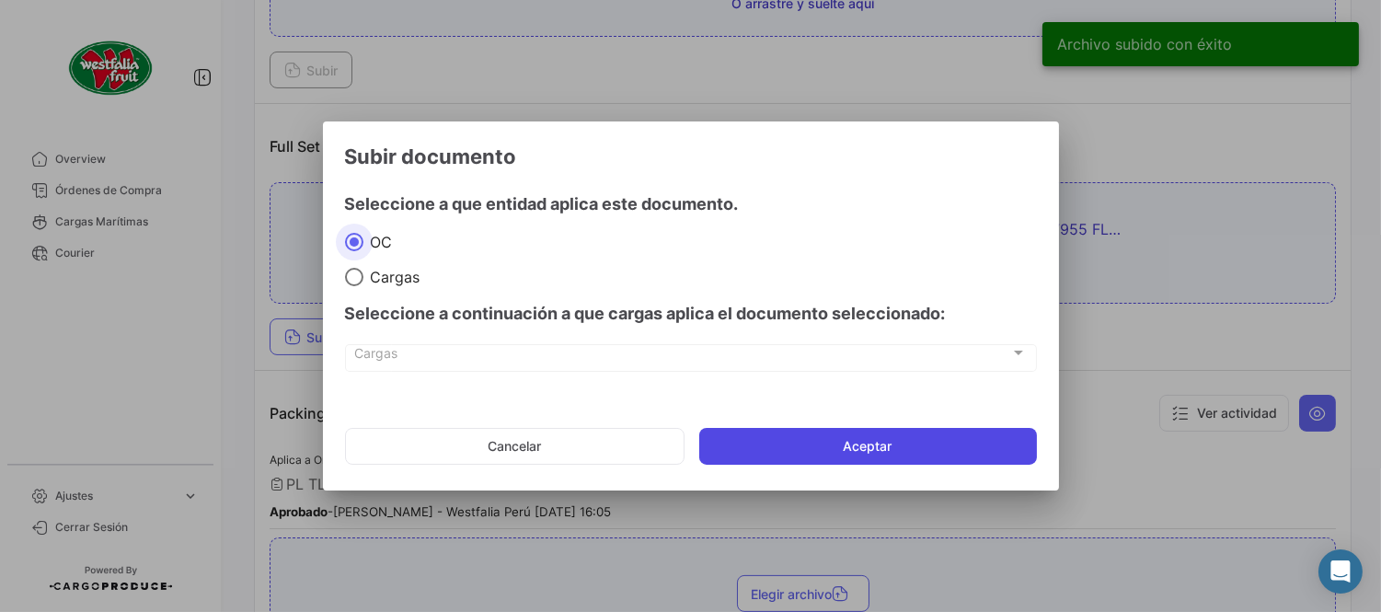
click at [865, 432] on button "Aceptar" at bounding box center [868, 446] width 338 height 37
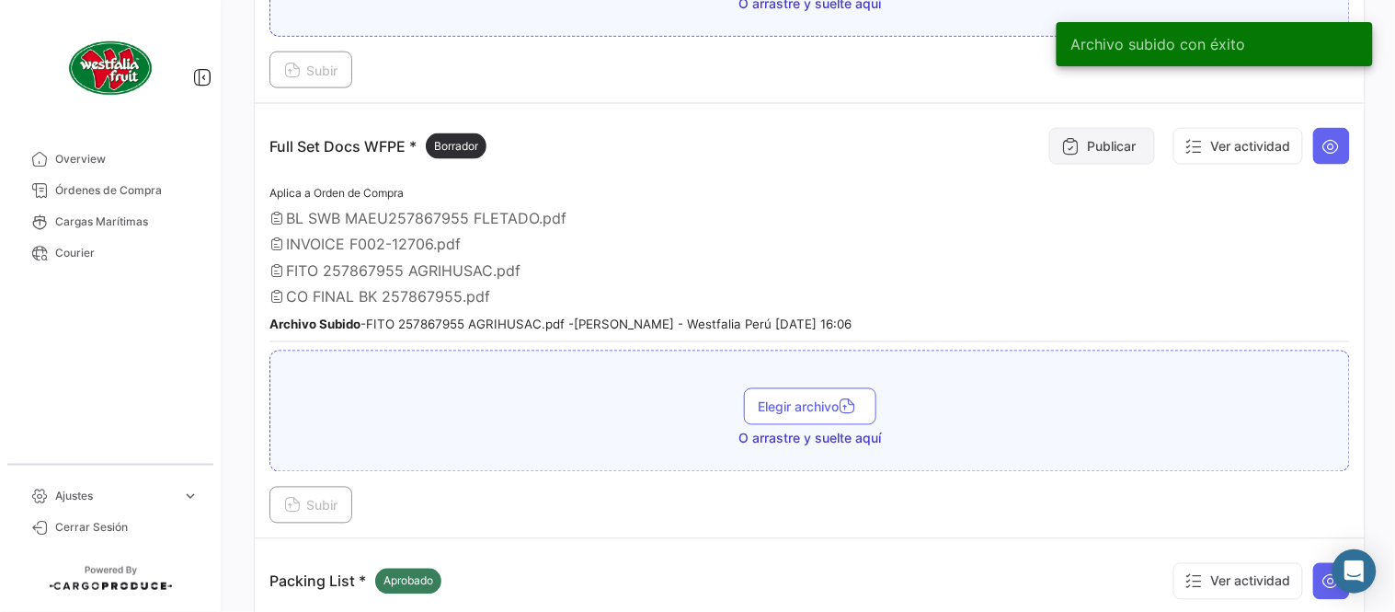
click at [1120, 138] on button "Publicar" at bounding box center [1102, 146] width 106 height 37
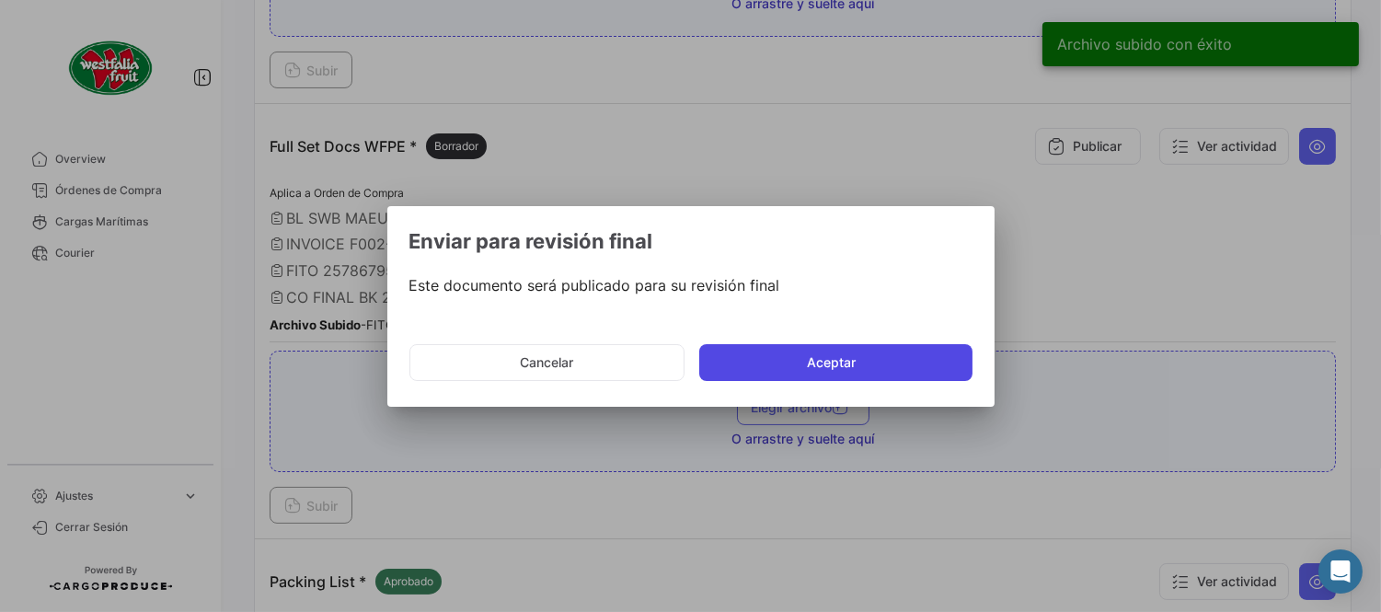
click at [907, 361] on button "Aceptar" at bounding box center [835, 362] width 273 height 37
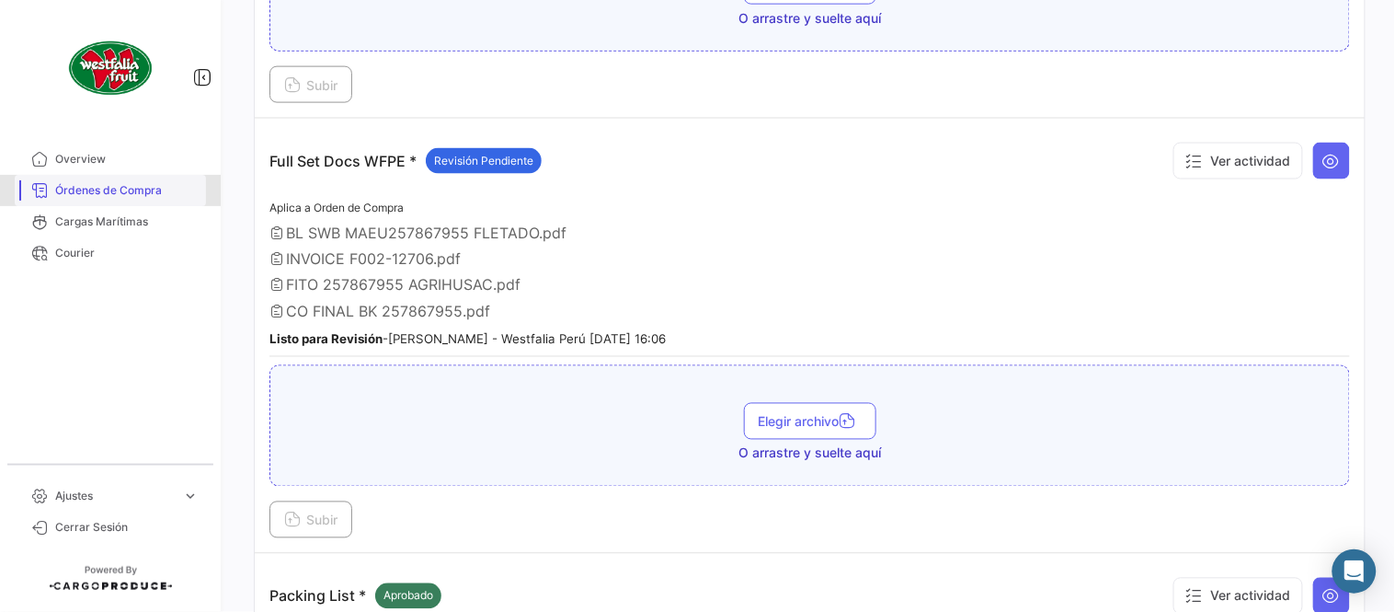
click at [138, 191] on span "Órdenes de Compra" at bounding box center [126, 190] width 143 height 17
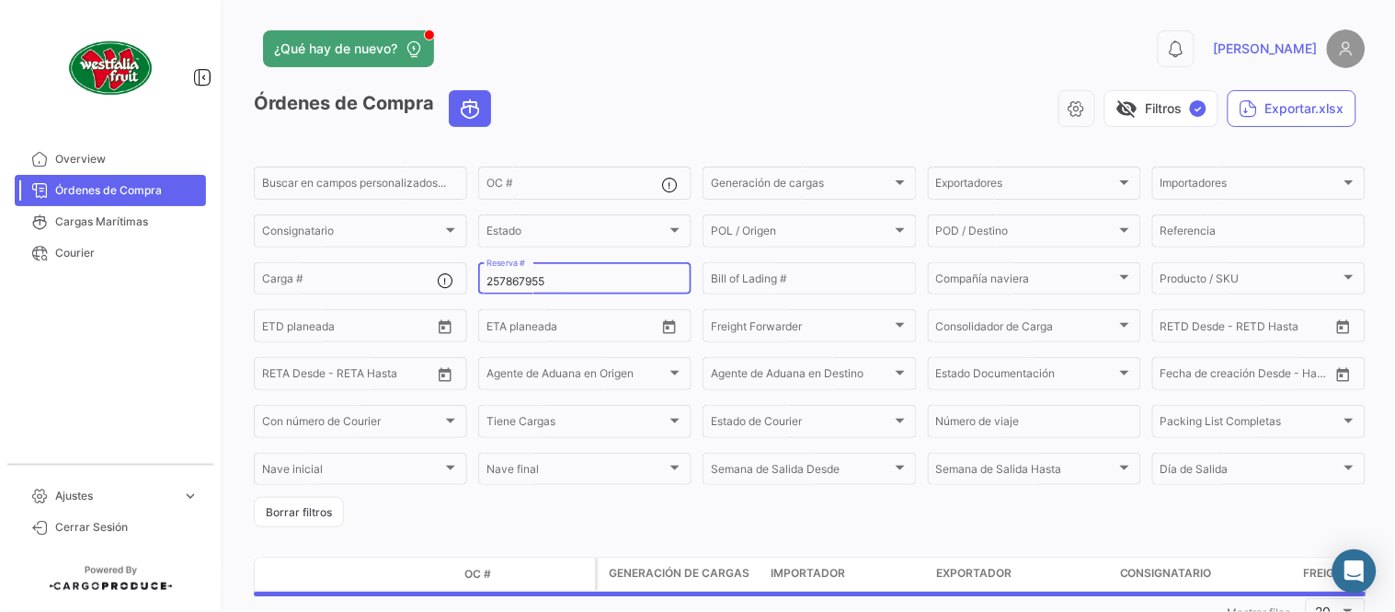
click at [538, 286] on input "257867955" at bounding box center [585, 281] width 197 height 13
paste input "8031359"
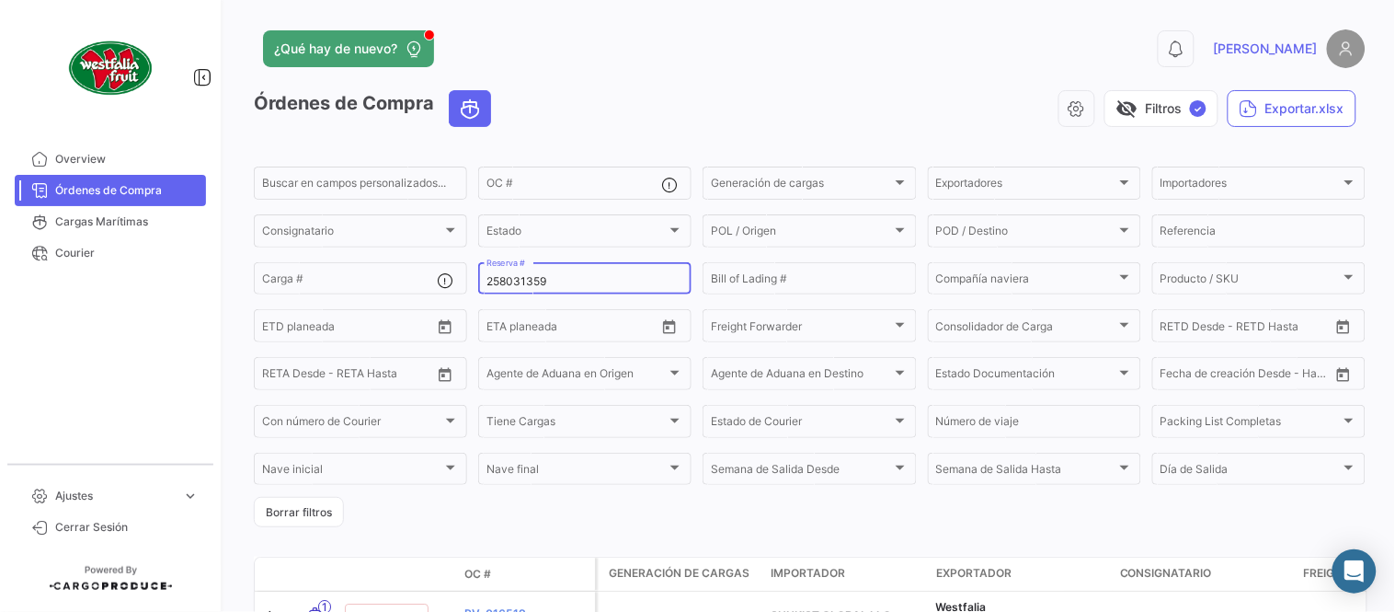
type input "258031359"
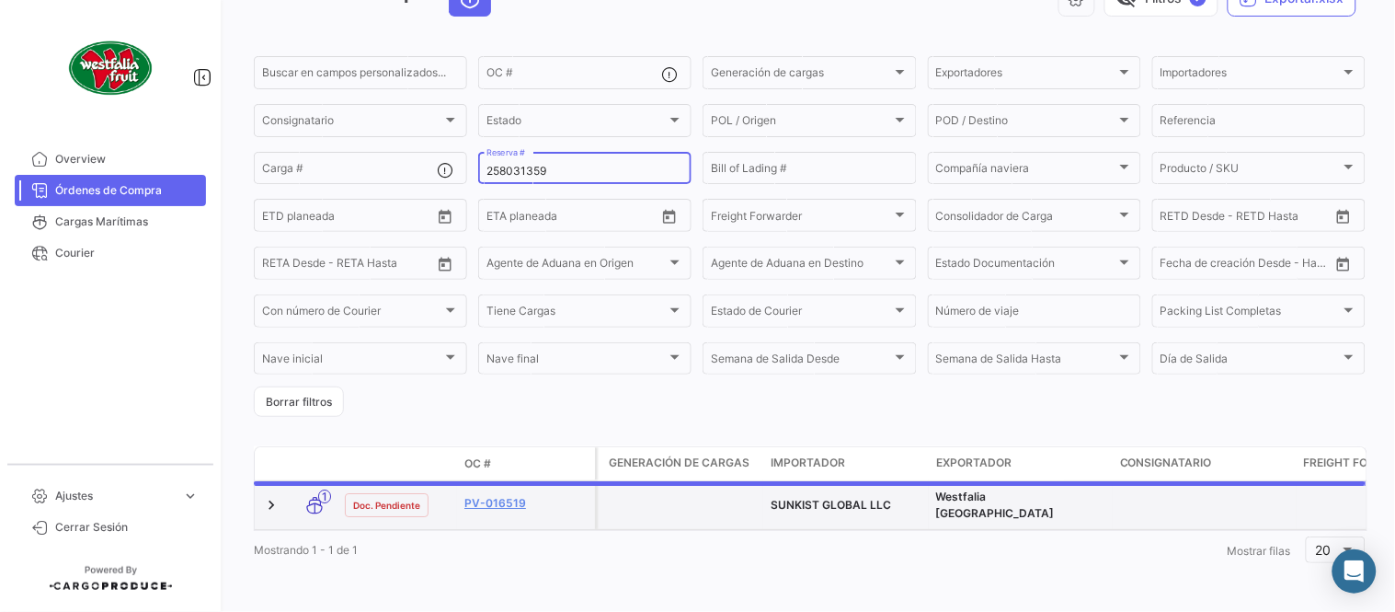
scroll to position [118, 0]
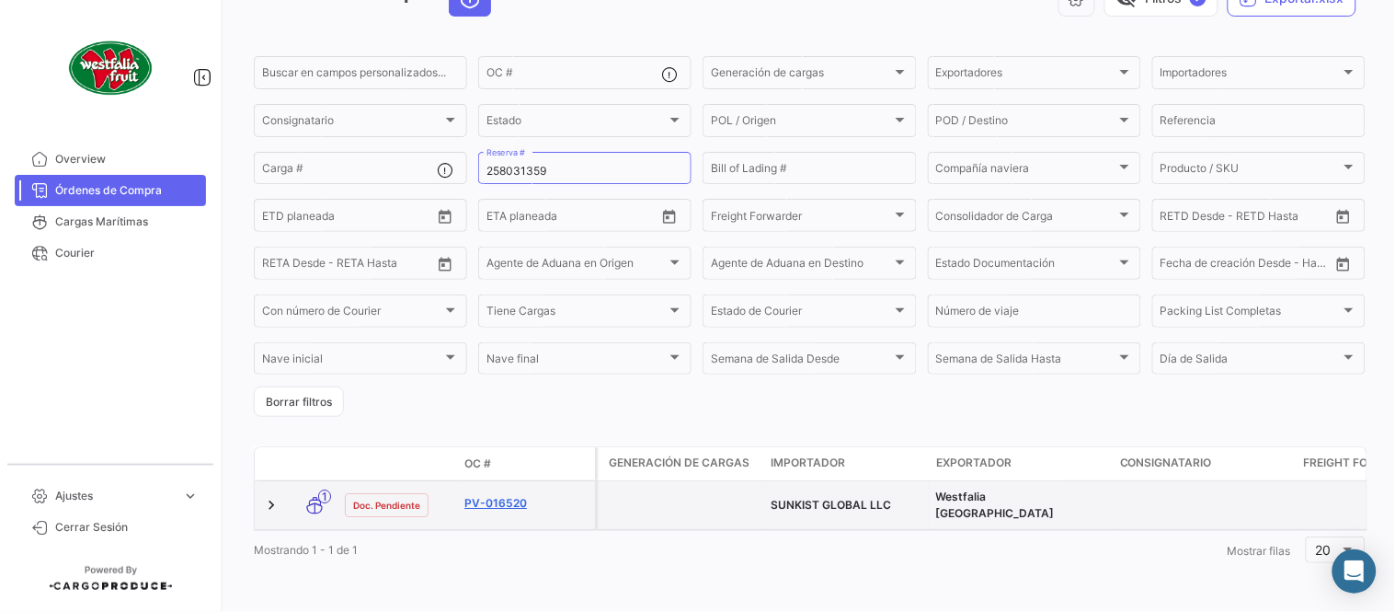
click at [498, 495] on link "PV-016520" at bounding box center [525, 503] width 123 height 17
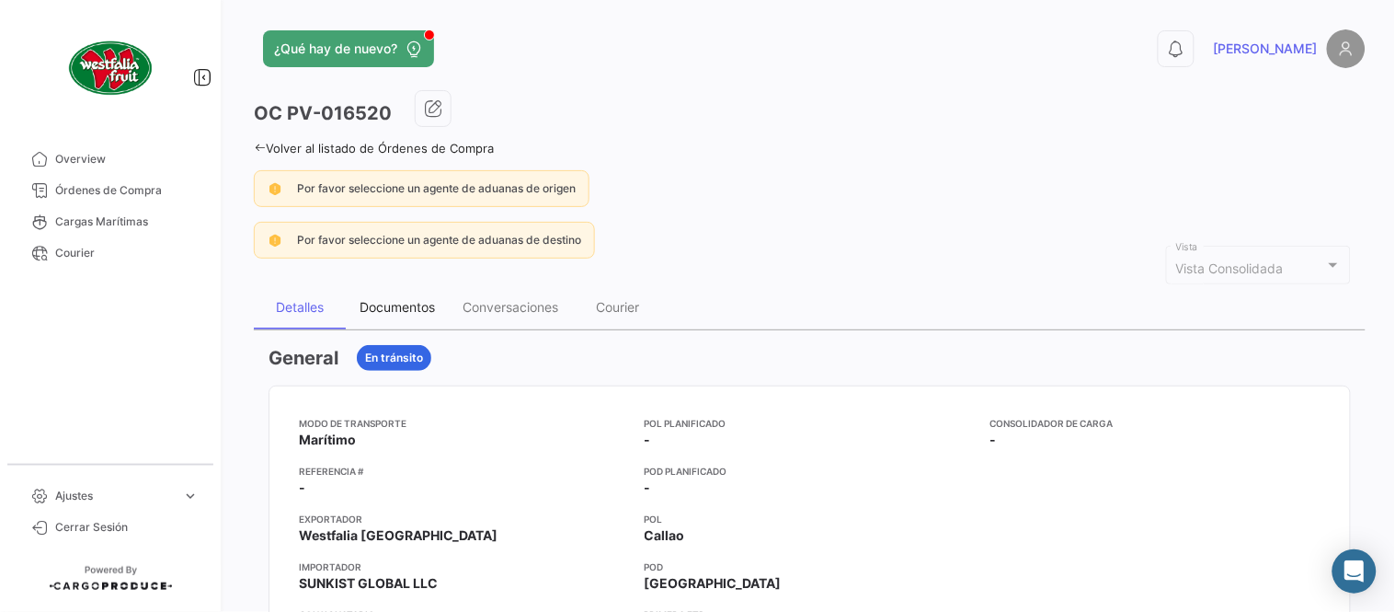
click at [430, 317] on div "Documentos" at bounding box center [397, 307] width 103 height 44
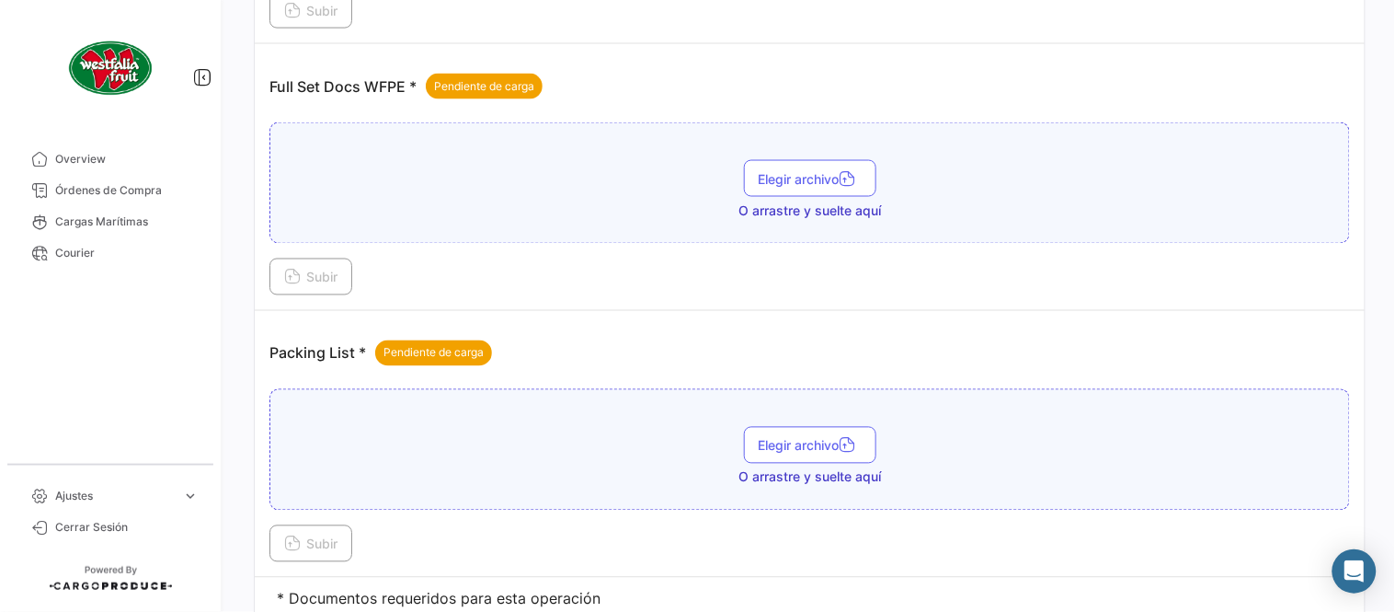
scroll to position [741, 0]
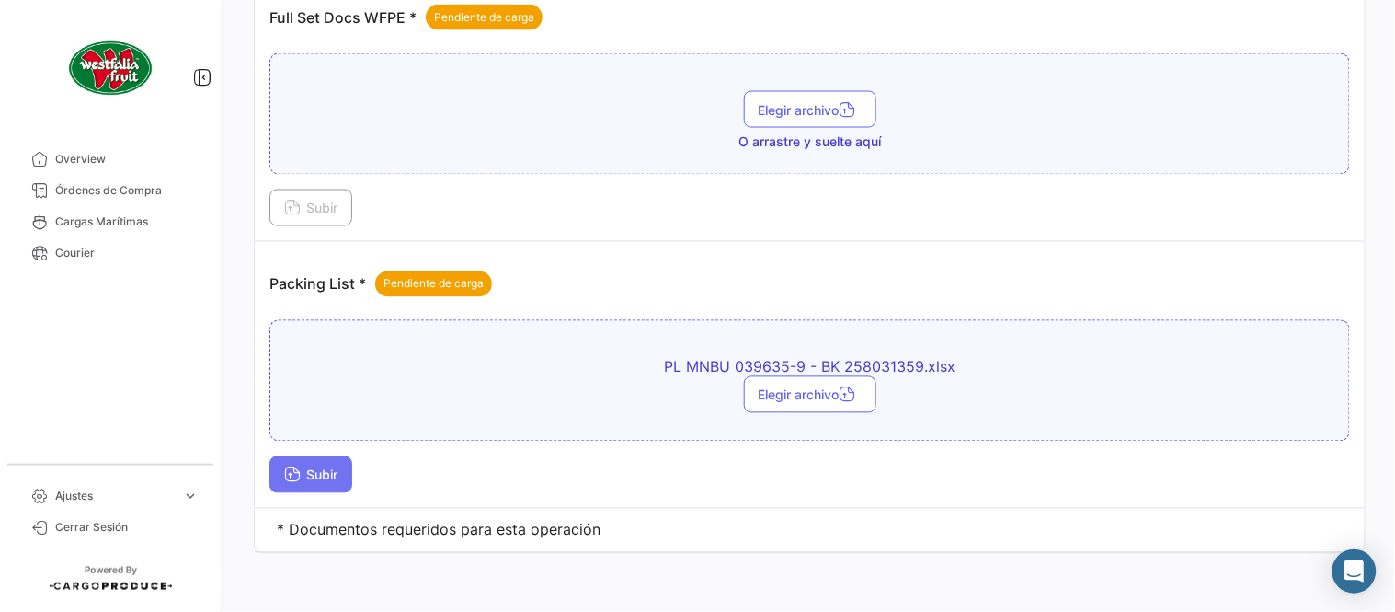
click at [342, 476] on button "Subir" at bounding box center [310, 474] width 83 height 37
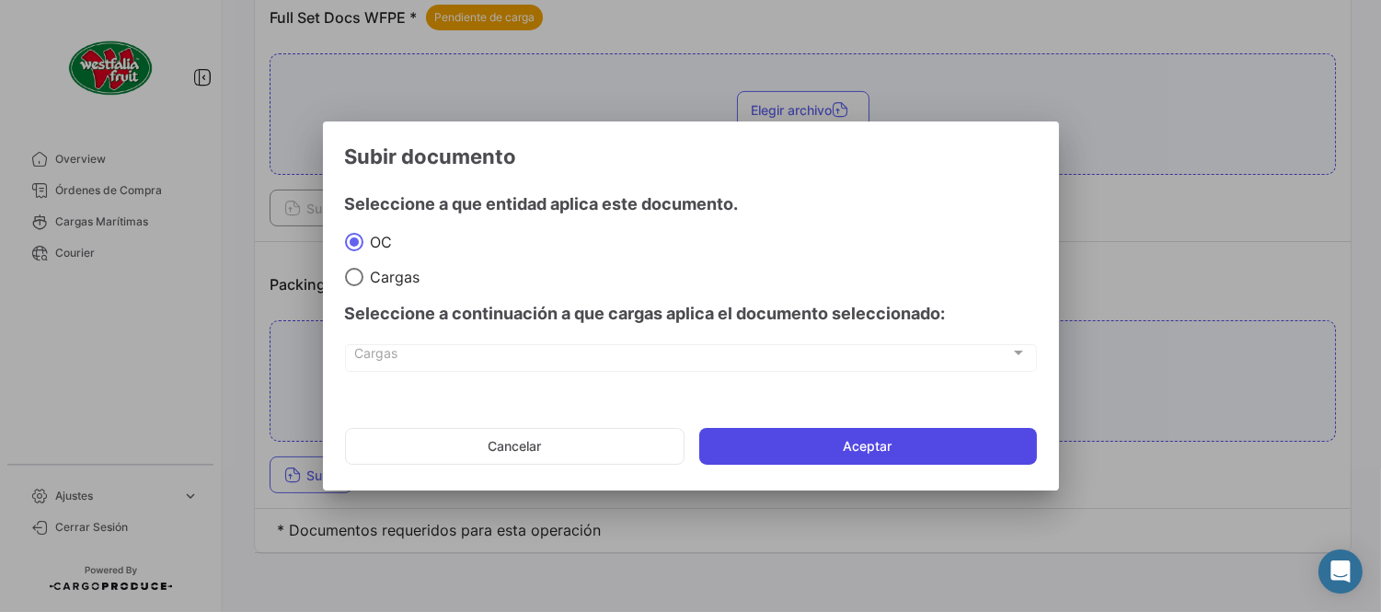
click at [834, 448] on button "Aceptar" at bounding box center [868, 446] width 338 height 37
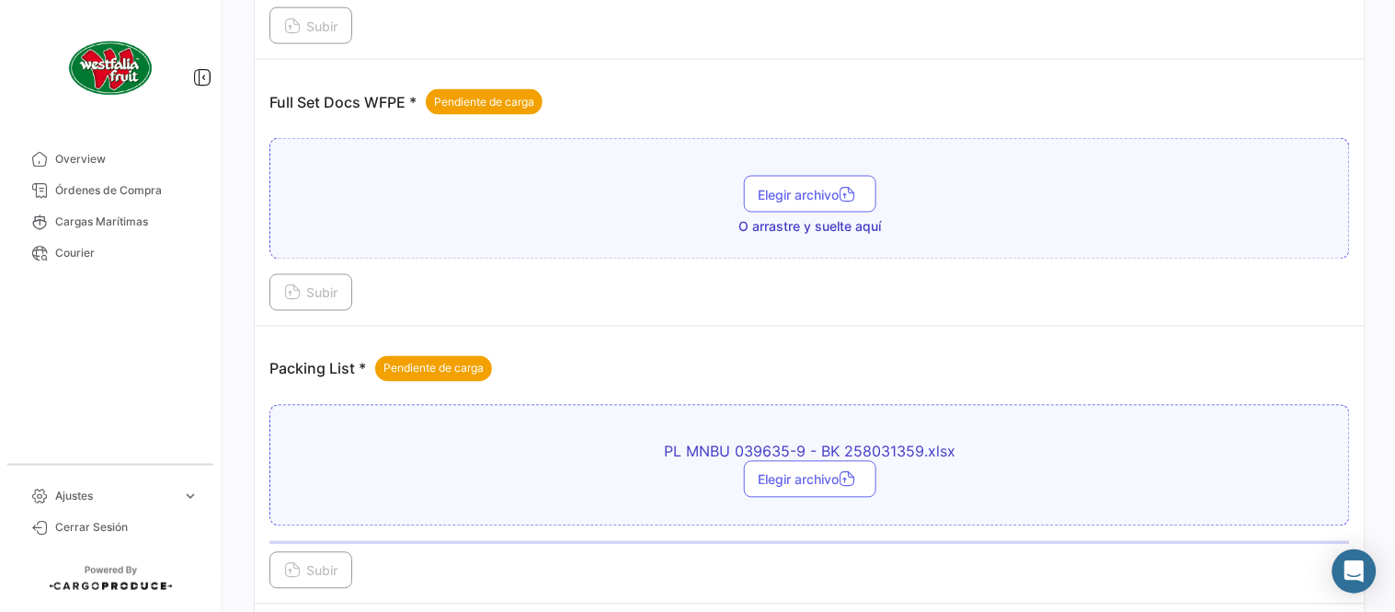
scroll to position [537, 0]
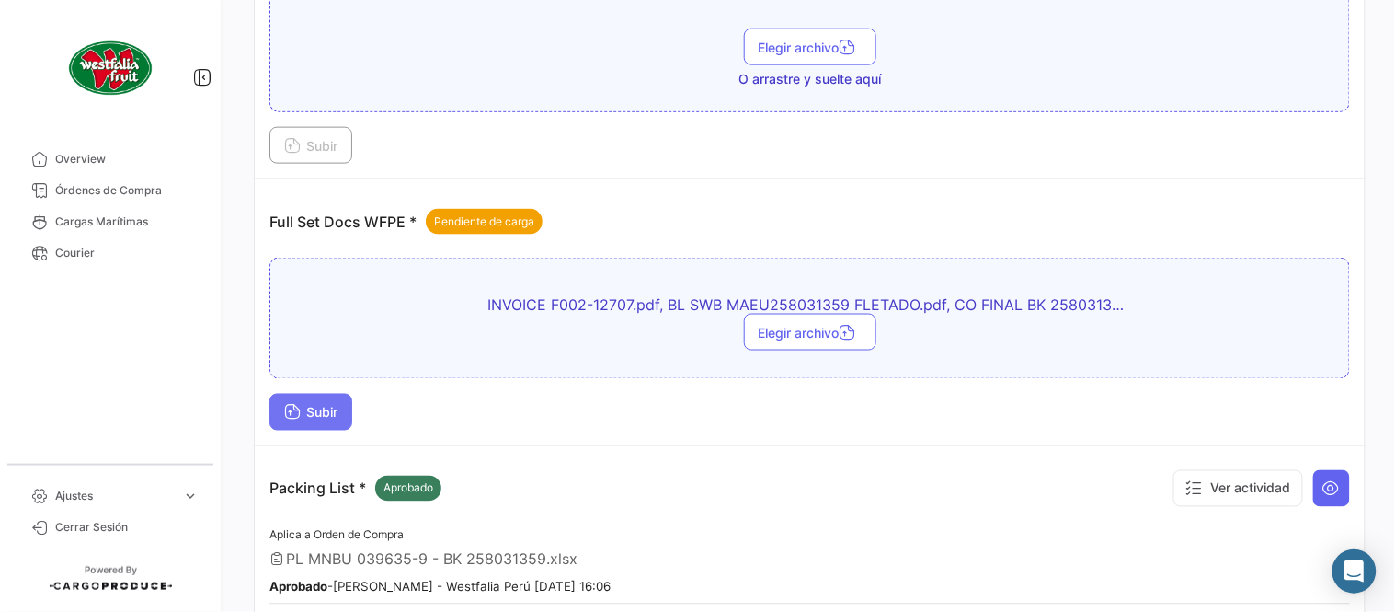
click at [304, 407] on span "Subir" at bounding box center [310, 413] width 53 height 16
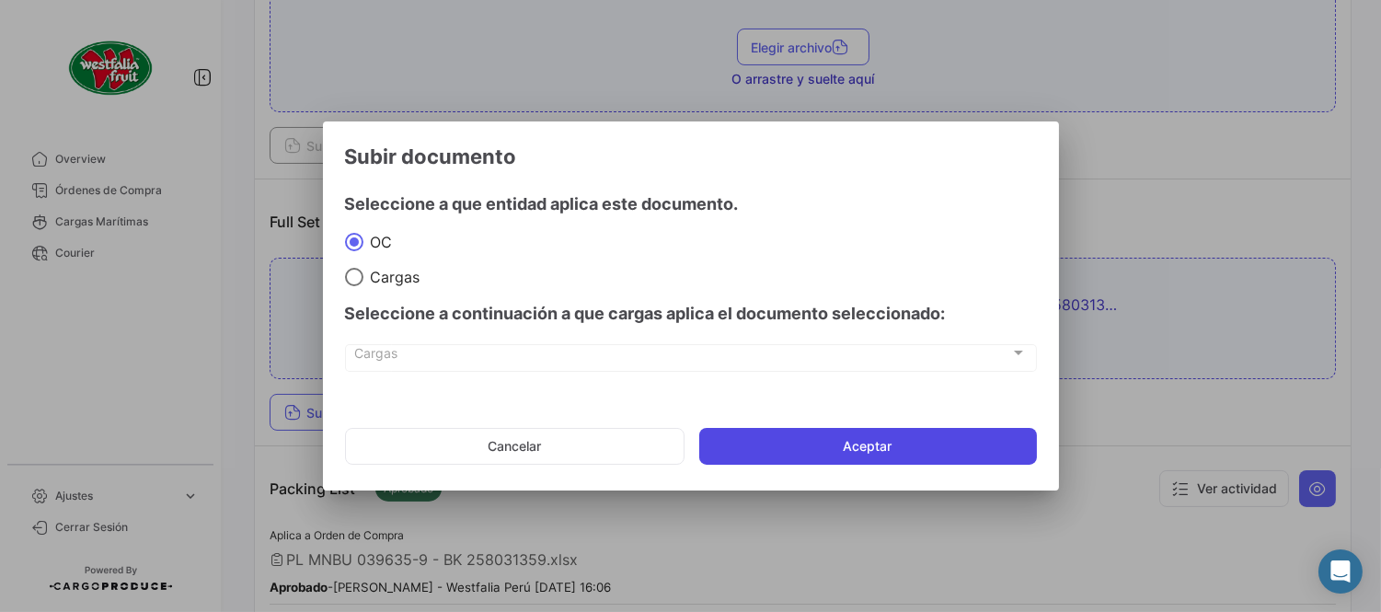
click at [861, 439] on button "Aceptar" at bounding box center [868, 446] width 338 height 37
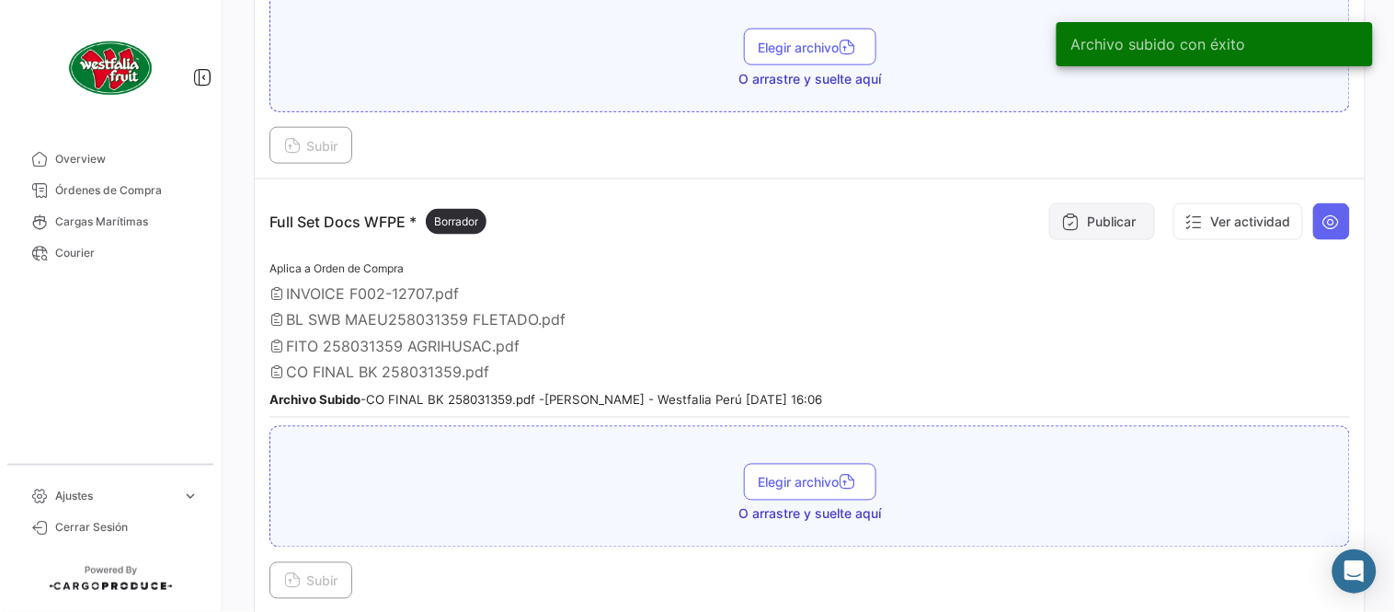
click at [1081, 223] on button "Publicar" at bounding box center [1102, 221] width 106 height 37
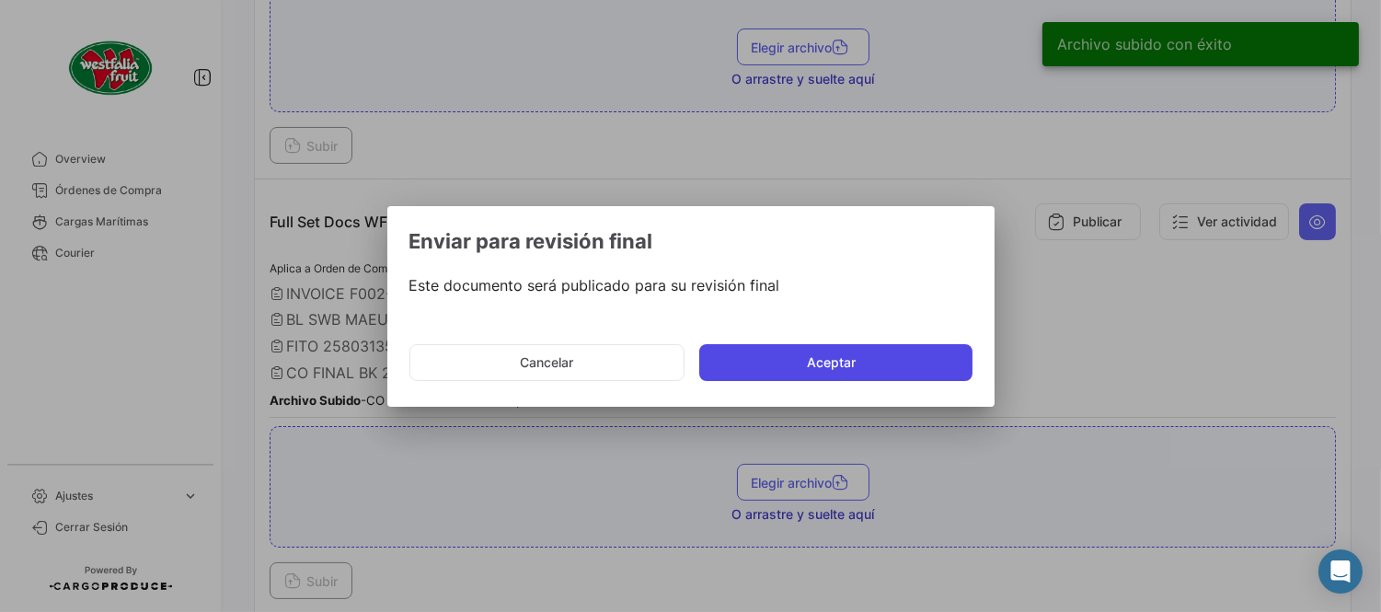
click at [794, 361] on button "Aceptar" at bounding box center [835, 362] width 273 height 37
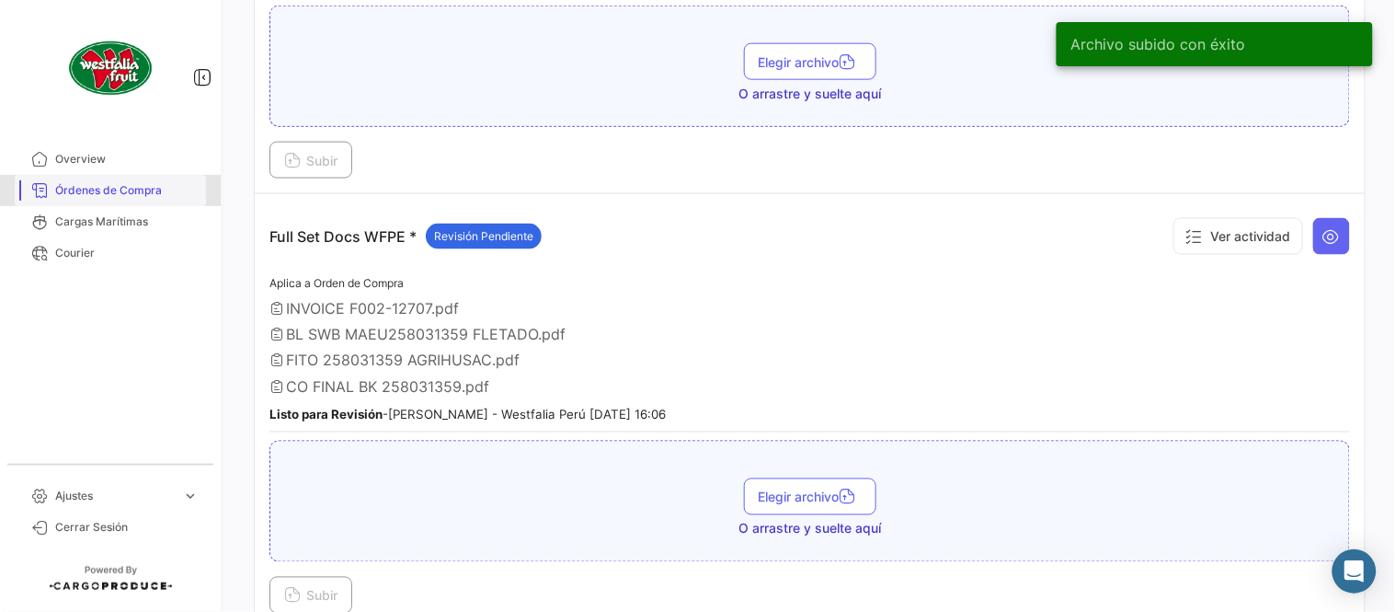
click at [142, 191] on span "Órdenes de Compra" at bounding box center [126, 190] width 143 height 17
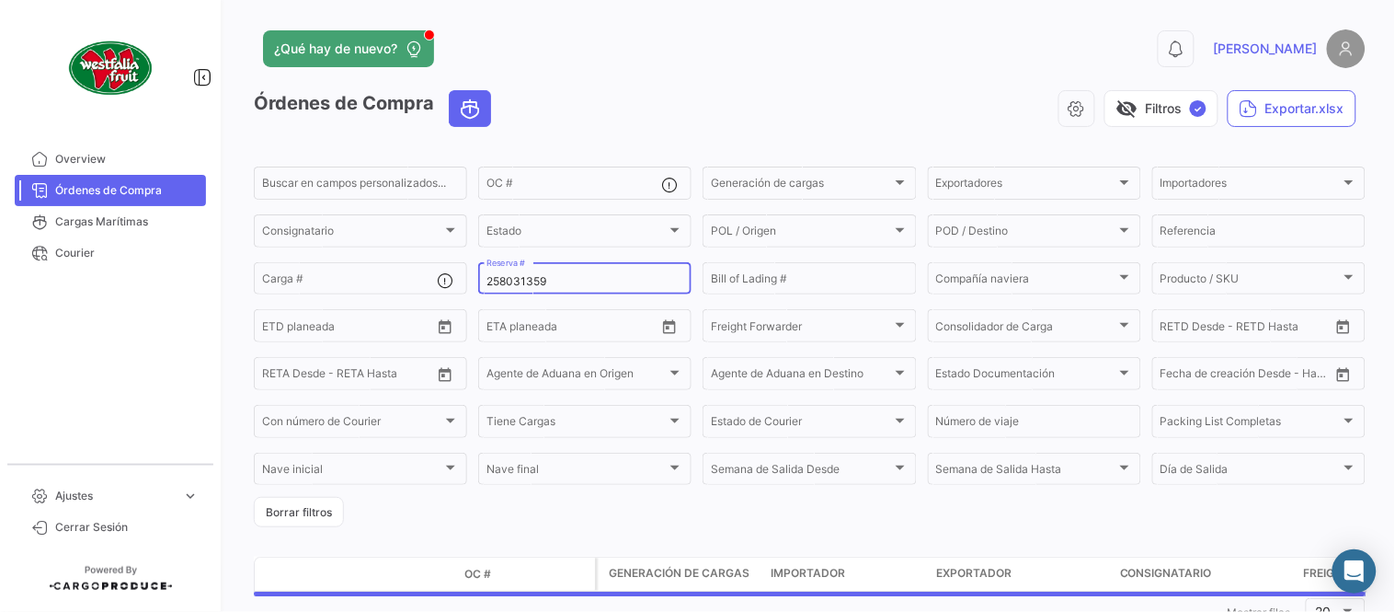
click at [524, 282] on input "258031359" at bounding box center [585, 281] width 197 height 13
paste input "35"
type input "258031335"
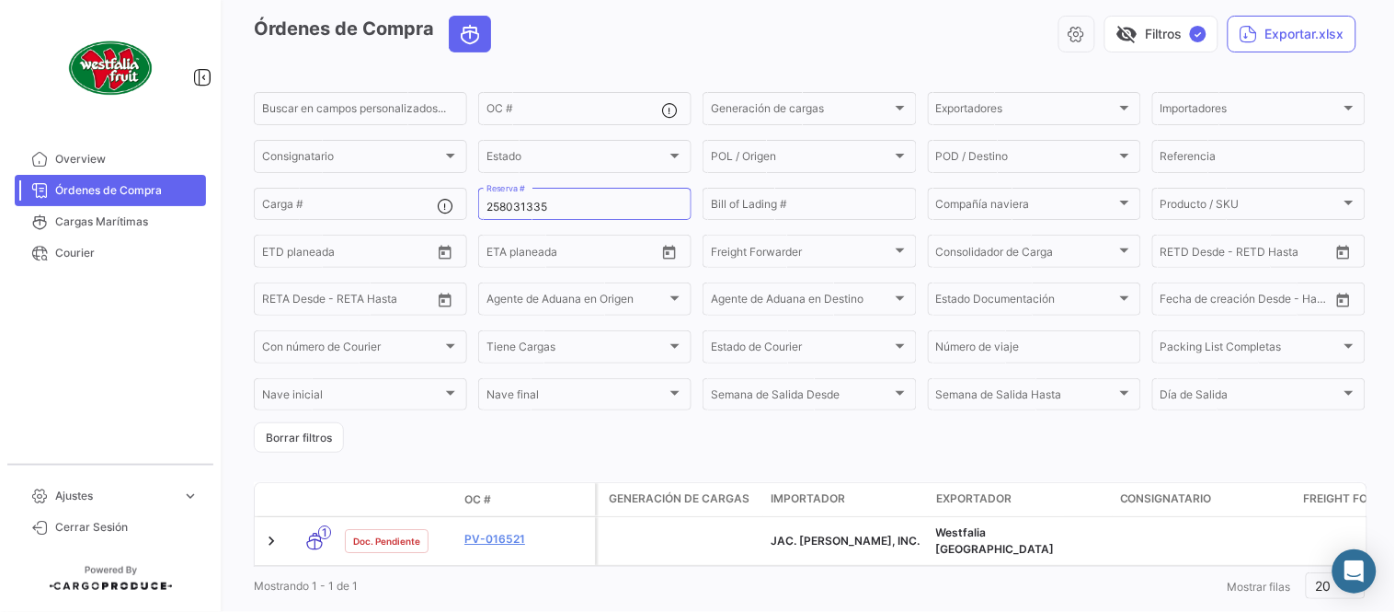
scroll to position [118, 0]
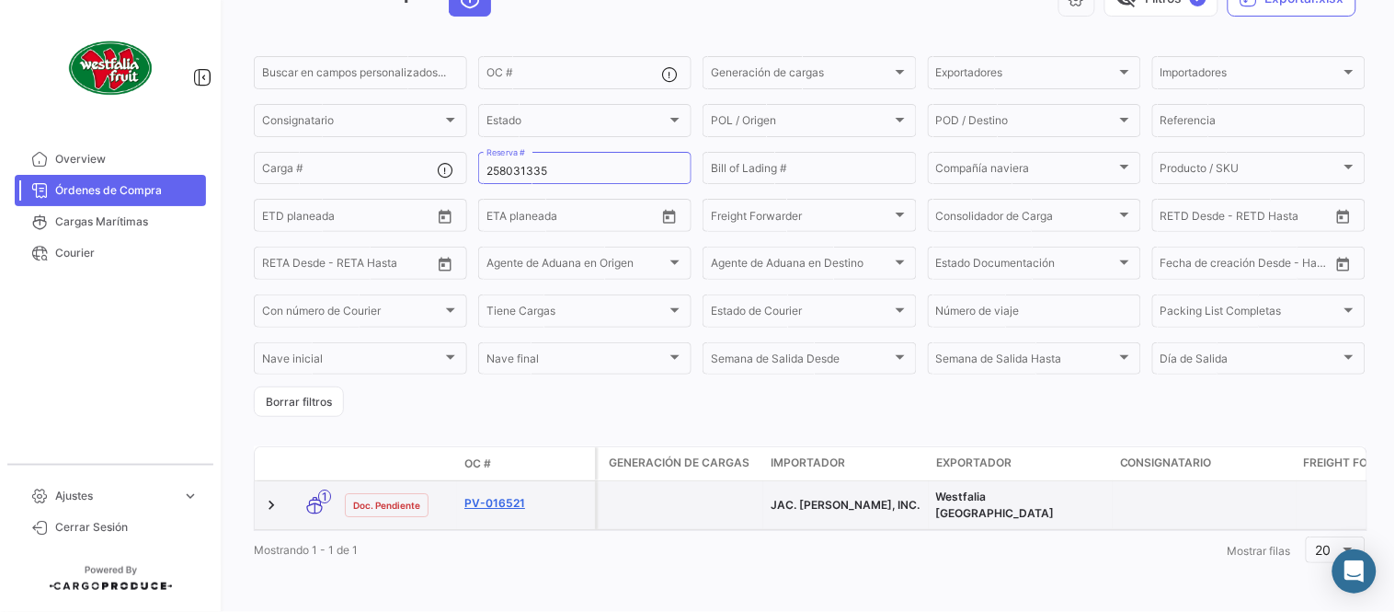
click at [509, 495] on link "PV-016521" at bounding box center [525, 503] width 123 height 17
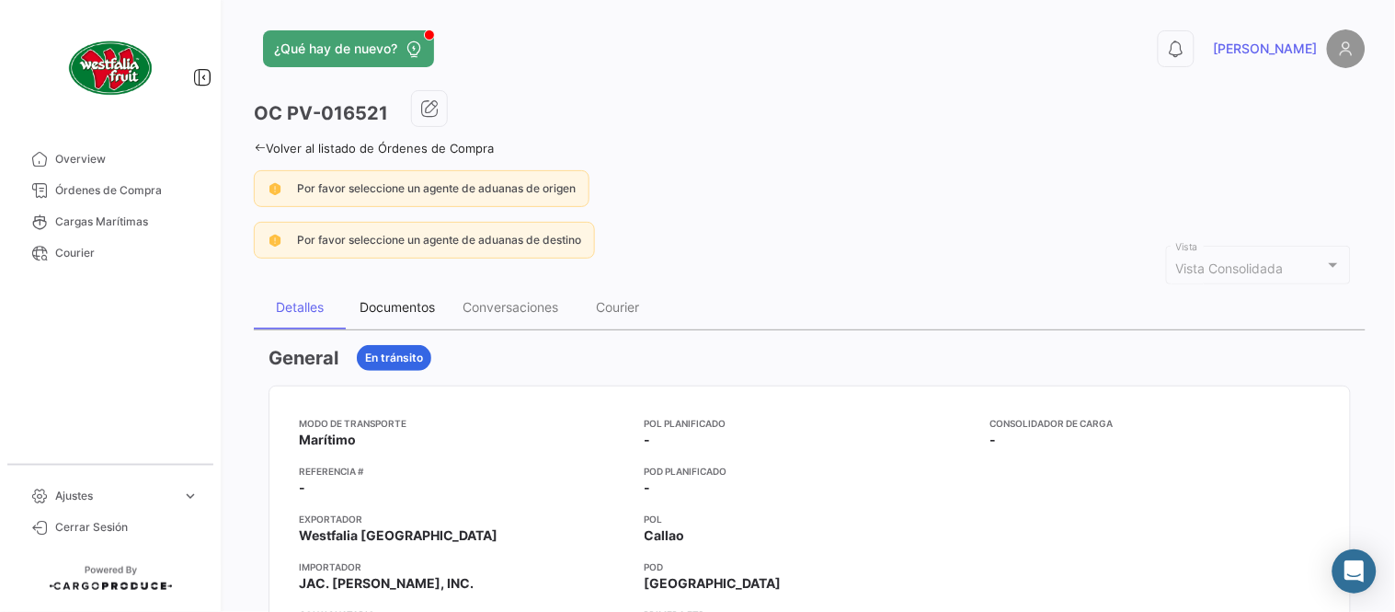
click at [426, 320] on div "Documentos" at bounding box center [397, 307] width 103 height 44
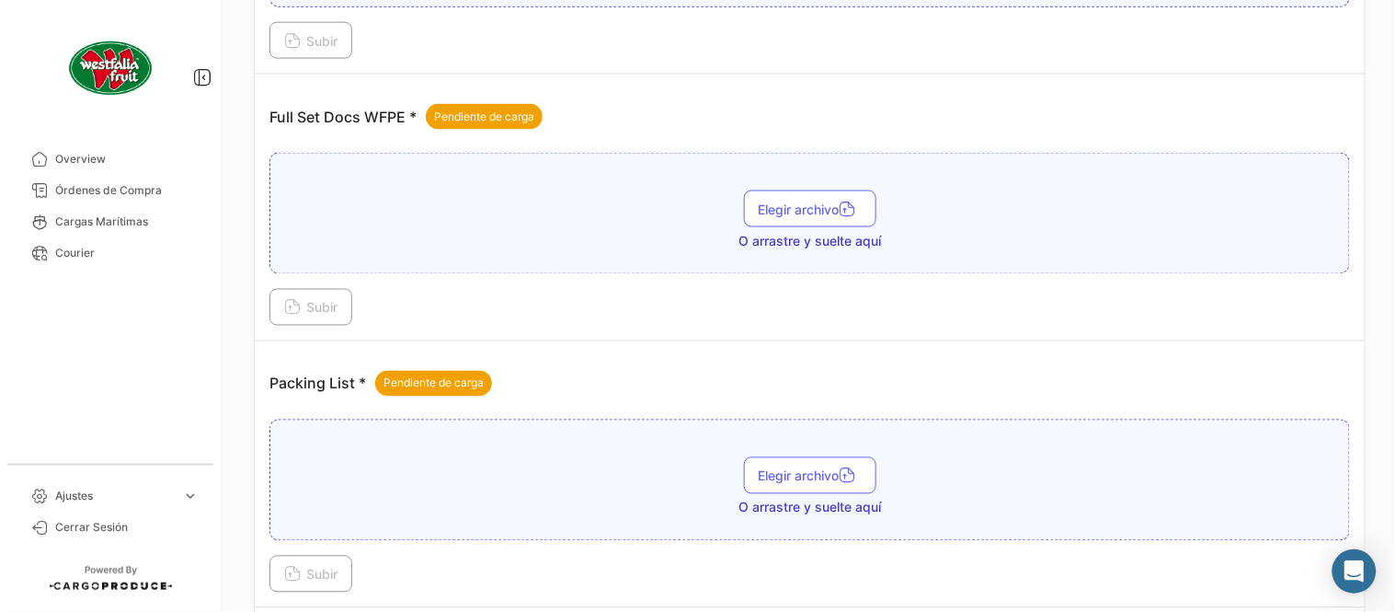
scroll to position [741, 0]
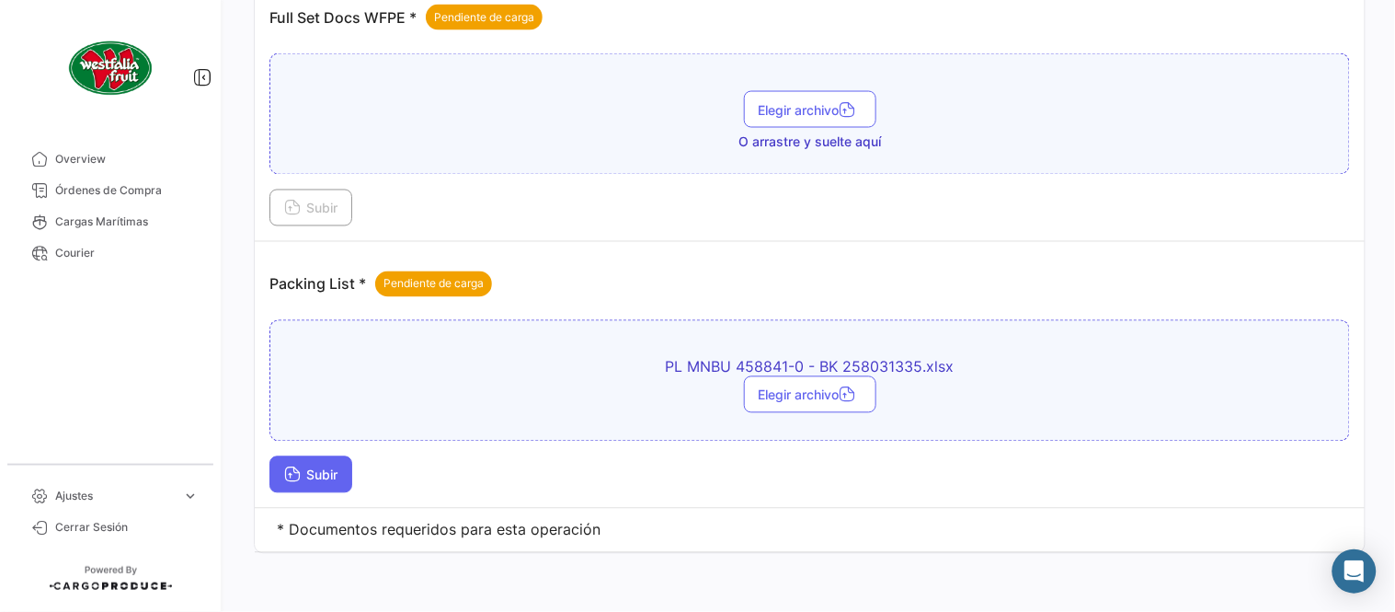
click at [328, 476] on span "Subir" at bounding box center [310, 475] width 53 height 16
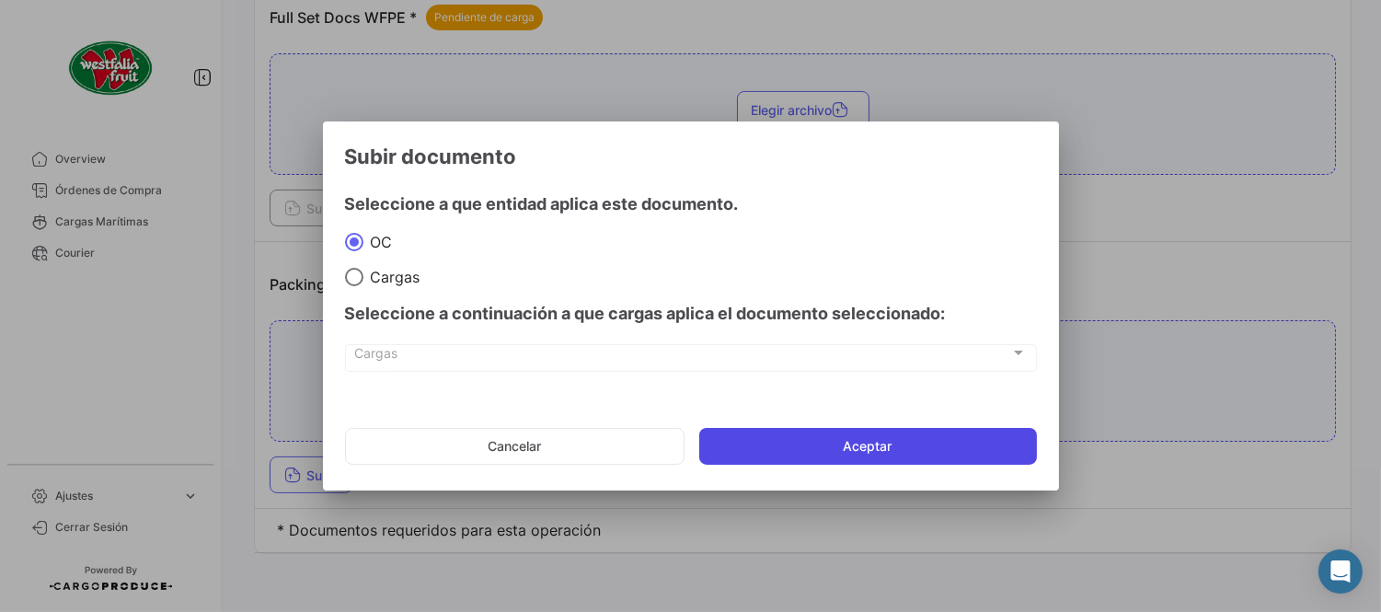
click at [849, 451] on button "Aceptar" at bounding box center [868, 446] width 338 height 37
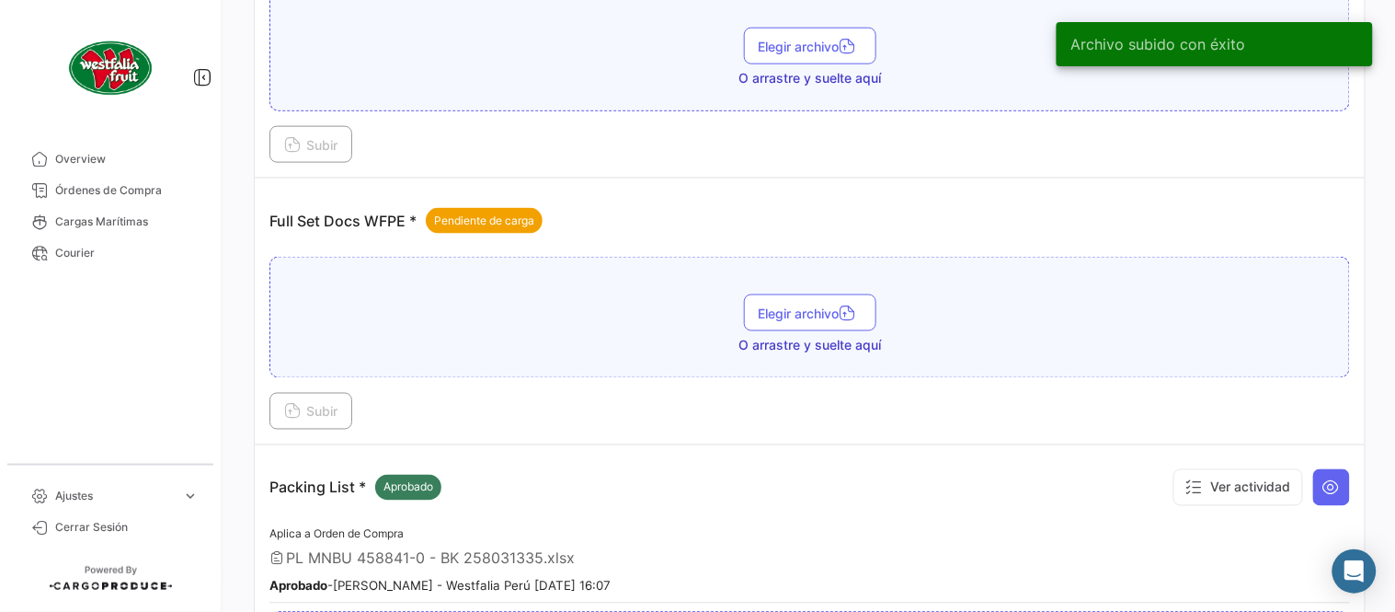
scroll to position [537, 0]
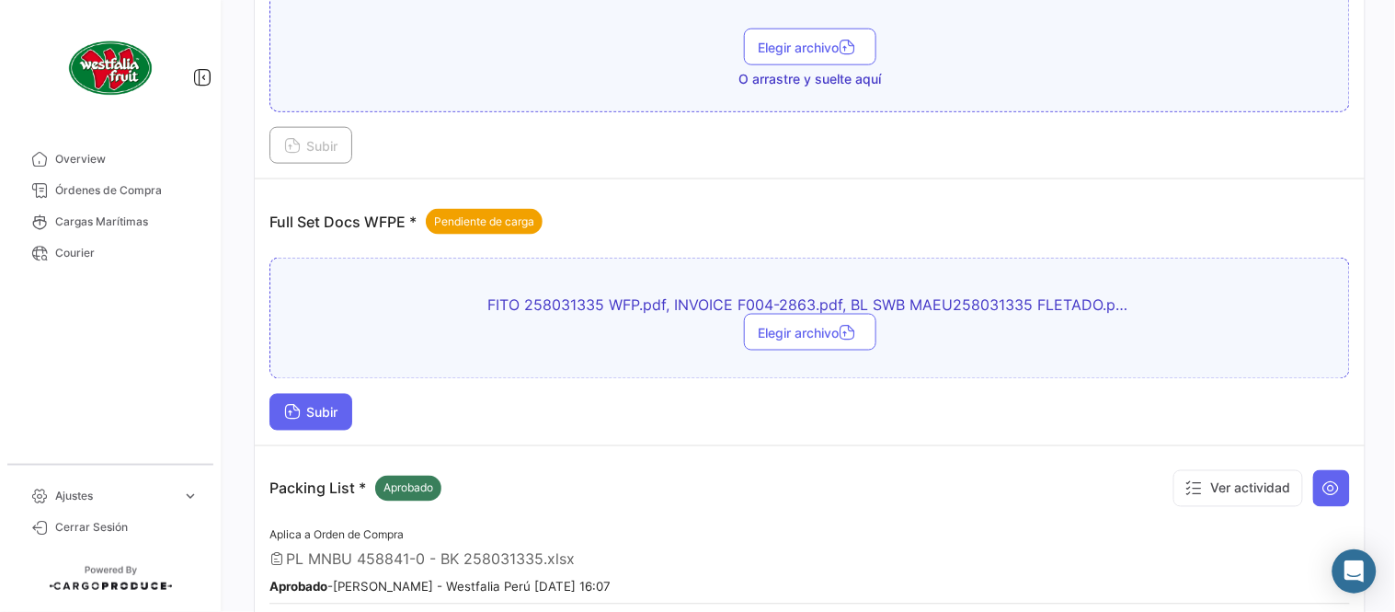
click at [327, 421] on button "Subir" at bounding box center [310, 412] width 83 height 37
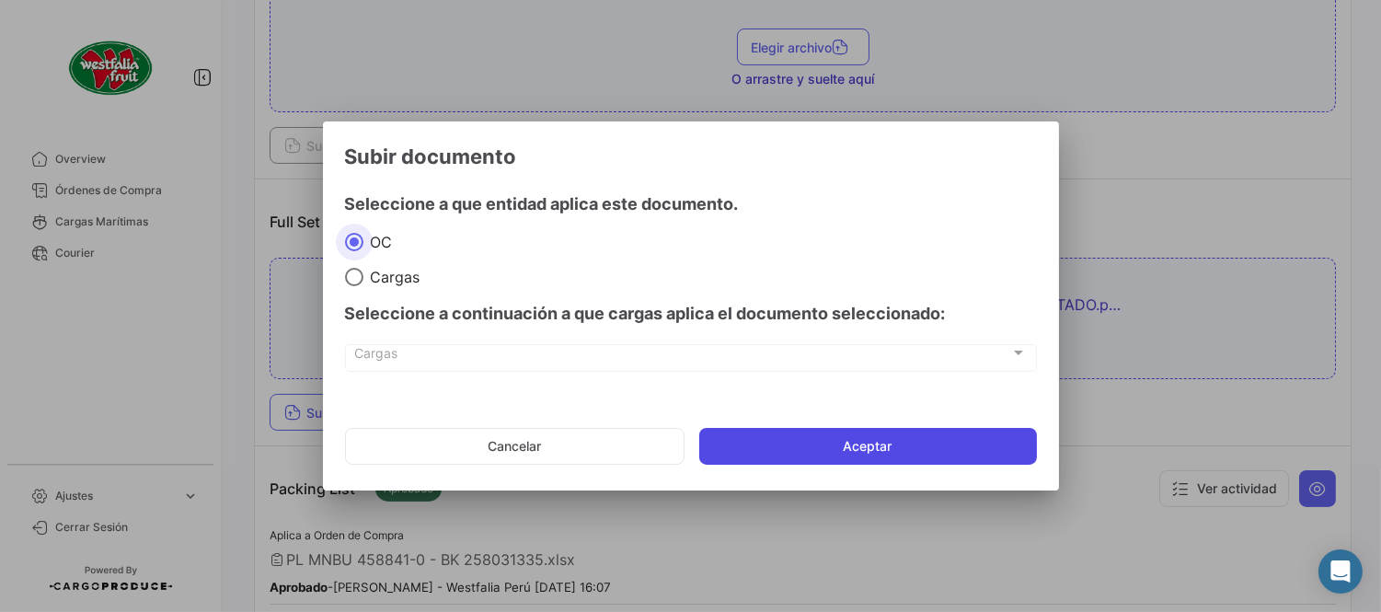
click at [789, 435] on button "Aceptar" at bounding box center [868, 446] width 338 height 37
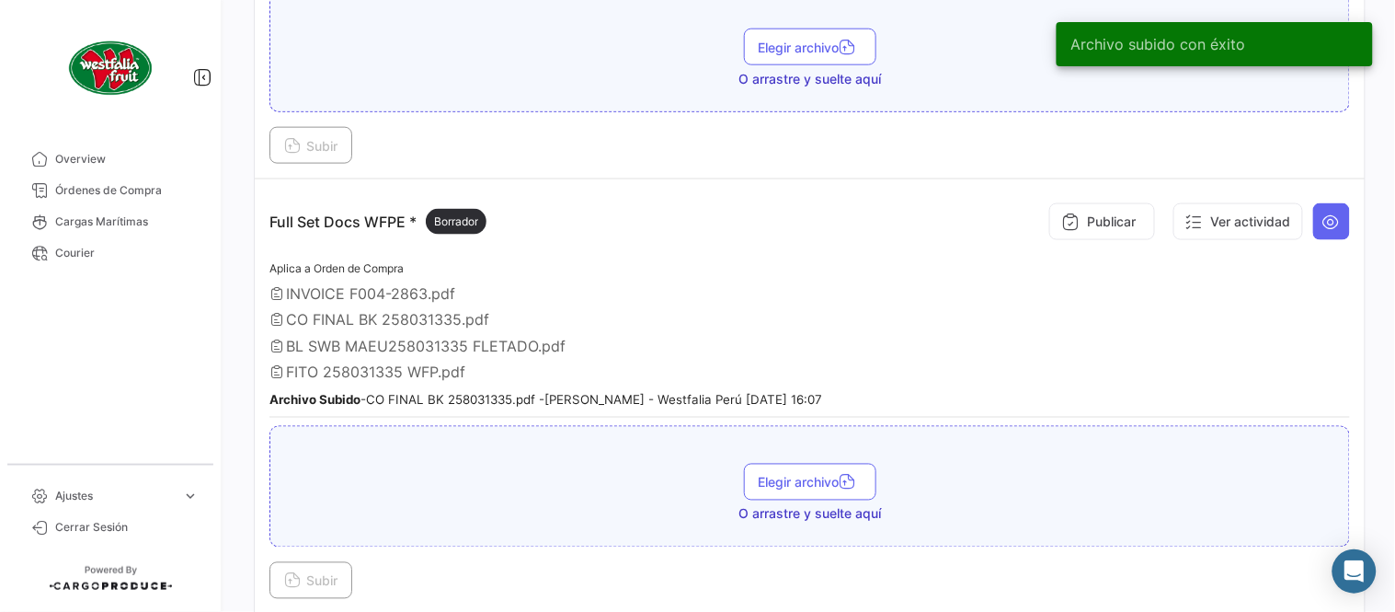
click at [1041, 214] on div "Publicar Ver actividad" at bounding box center [1195, 221] width 309 height 55
click at [1062, 214] on icon at bounding box center [1070, 221] width 18 height 18
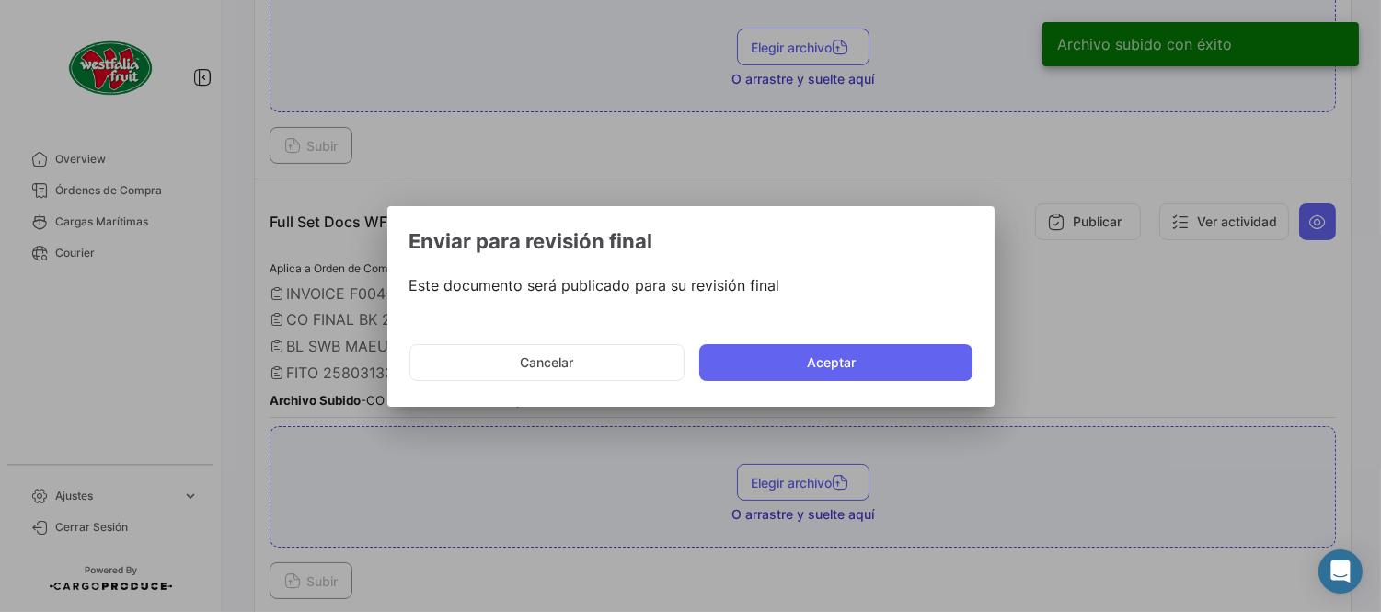
drag, startPoint x: 777, startPoint y: 357, endPoint x: 775, endPoint y: 340, distance: 16.7
click at [778, 359] on button "Aceptar" at bounding box center [835, 362] width 273 height 37
